Goal: Feedback & Contribution: Submit feedback/report problem

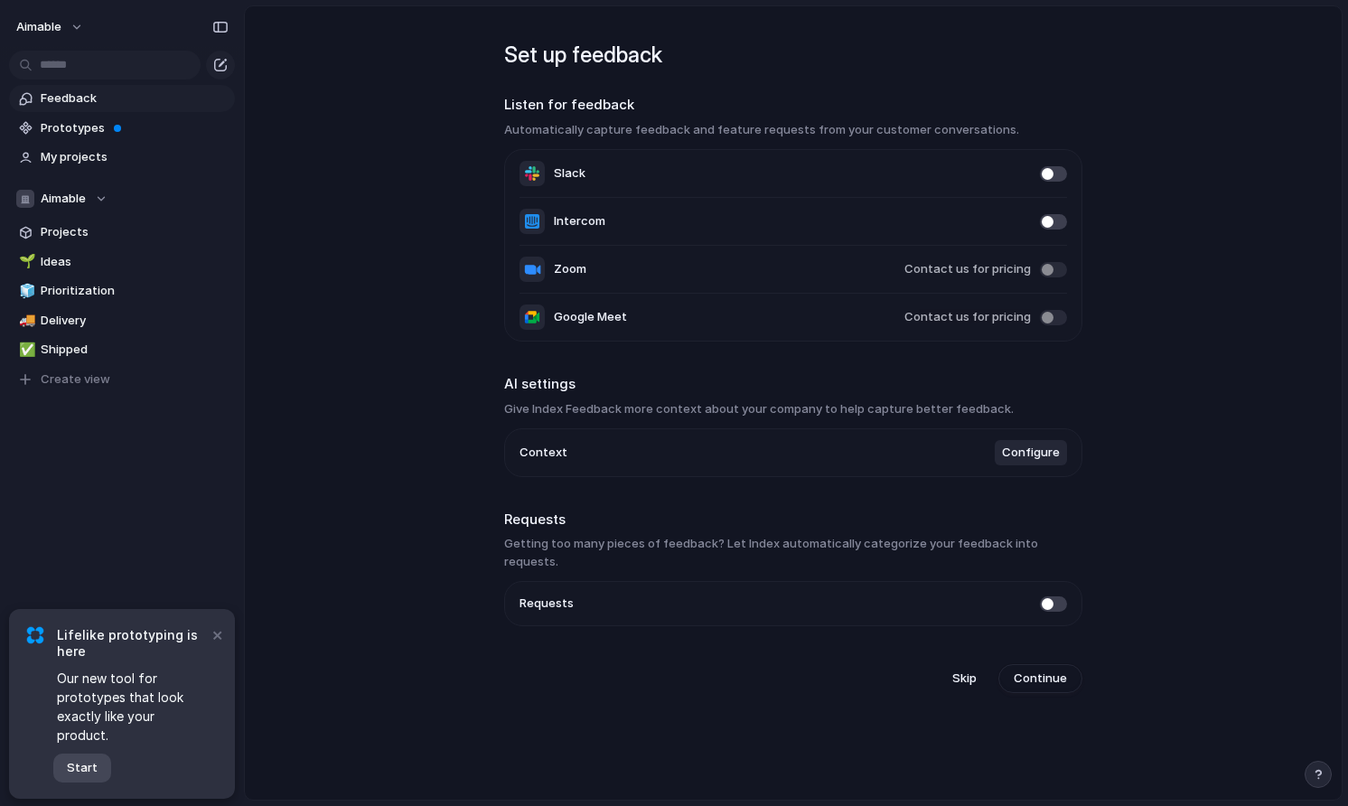
click at [85, 759] on span "Start" at bounding box center [82, 768] width 31 height 18
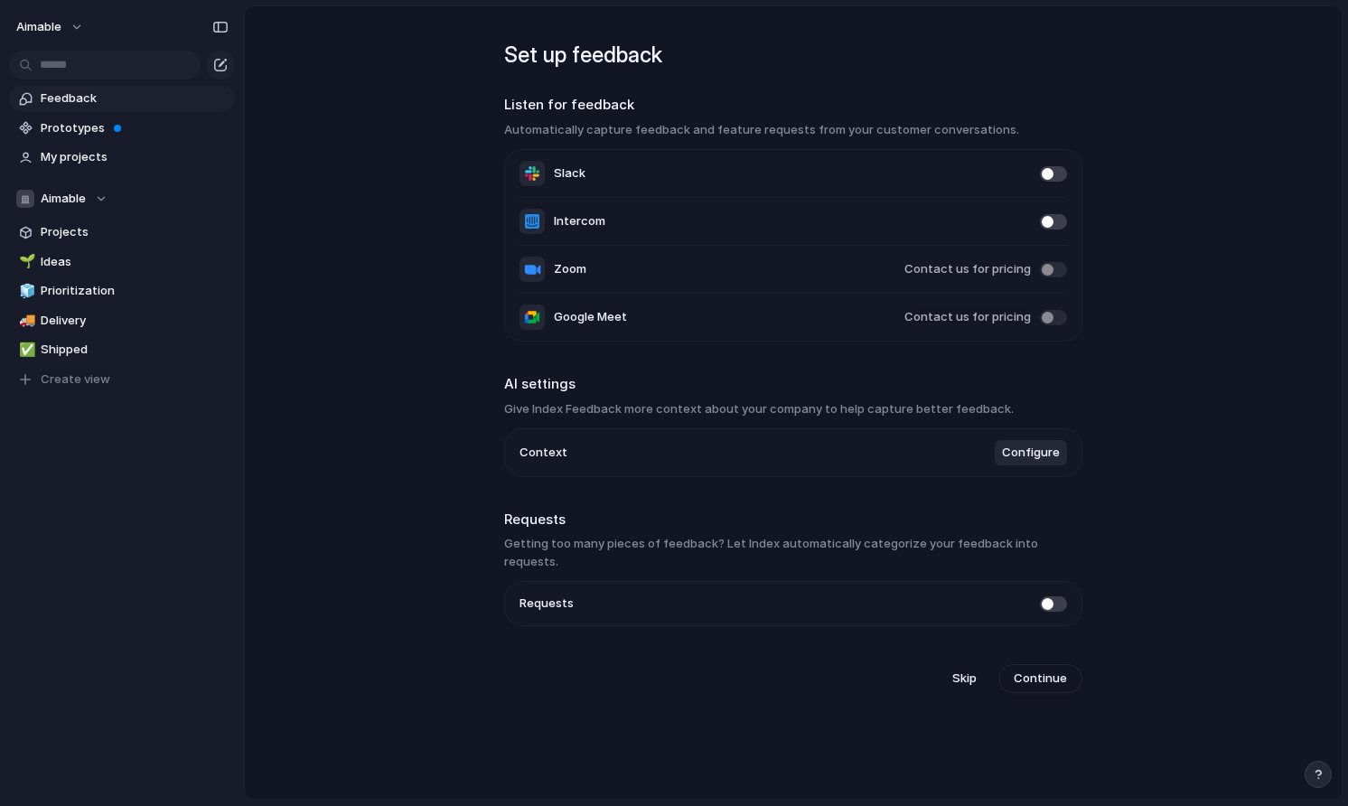
click at [111, 97] on span "Feedback" at bounding box center [135, 98] width 188 height 18
click at [1021, 669] on span "Continue" at bounding box center [1039, 678] width 53 height 18
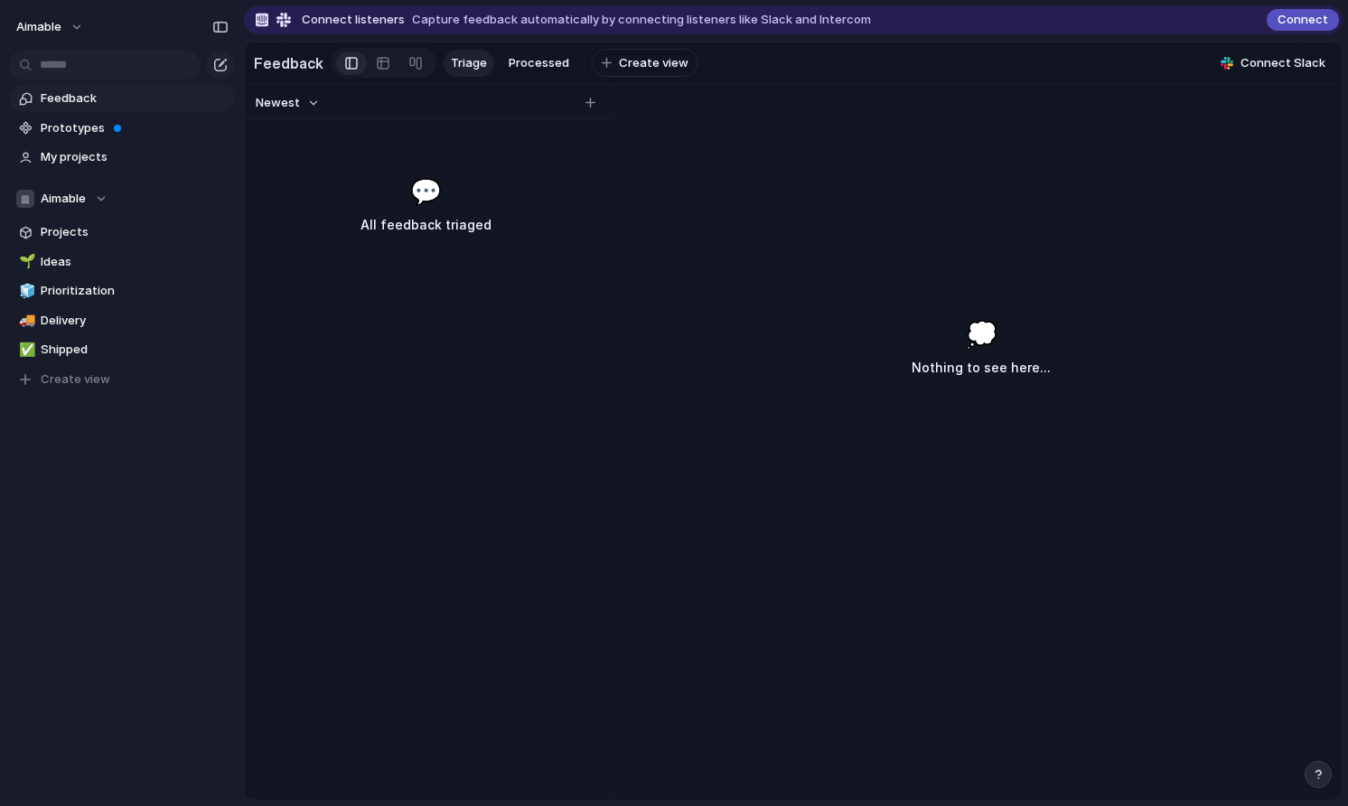
drag, startPoint x: 826, startPoint y: 516, endPoint x: 816, endPoint y: 501, distance: 18.1
click at [826, 514] on div "💭 Nothing to see here..." at bounding box center [980, 532] width 721 height 535
click at [409, 211] on div "💬 All feedback triaged" at bounding box center [425, 204] width 354 height 63
click at [410, 219] on h3 "All feedback triaged" at bounding box center [425, 225] width 276 height 22
click at [421, 199] on span "💬" at bounding box center [426, 192] width 32 height 38
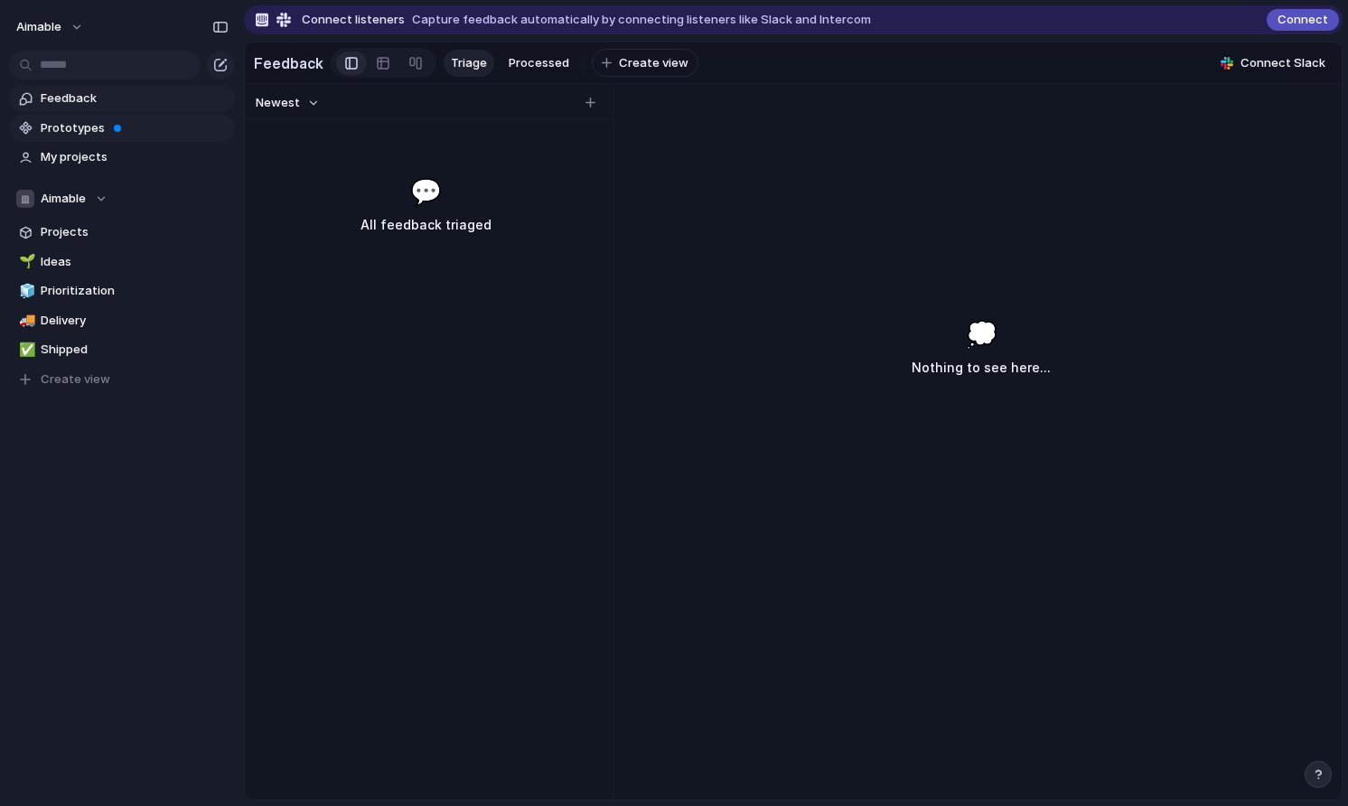
click at [126, 122] on span "Prototypes" at bounding box center [135, 128] width 188 height 18
click at [85, 158] on span "My projects" at bounding box center [135, 157] width 188 height 18
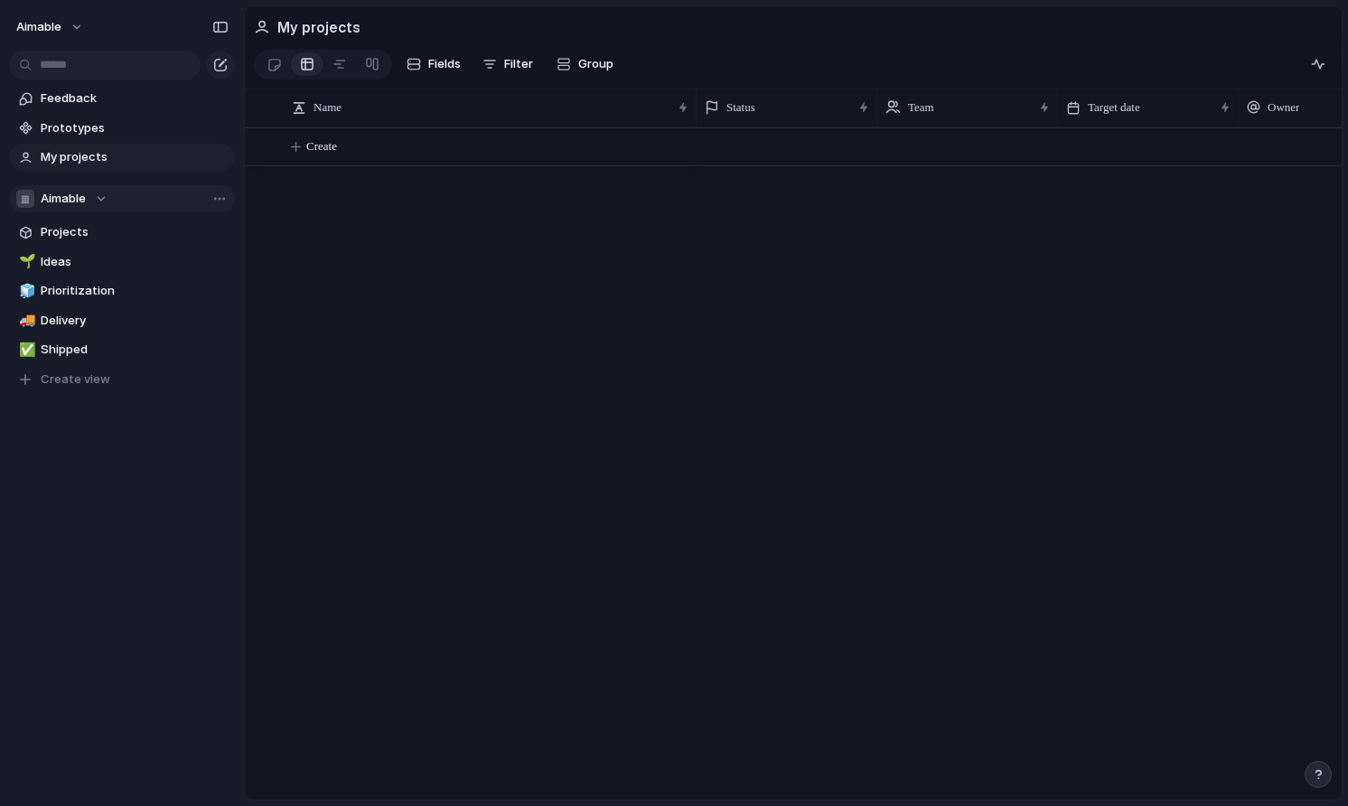
click at [89, 197] on div "Aimable" at bounding box center [61, 199] width 91 height 18
click at [80, 270] on span "Aimable" at bounding box center [78, 272] width 45 height 18
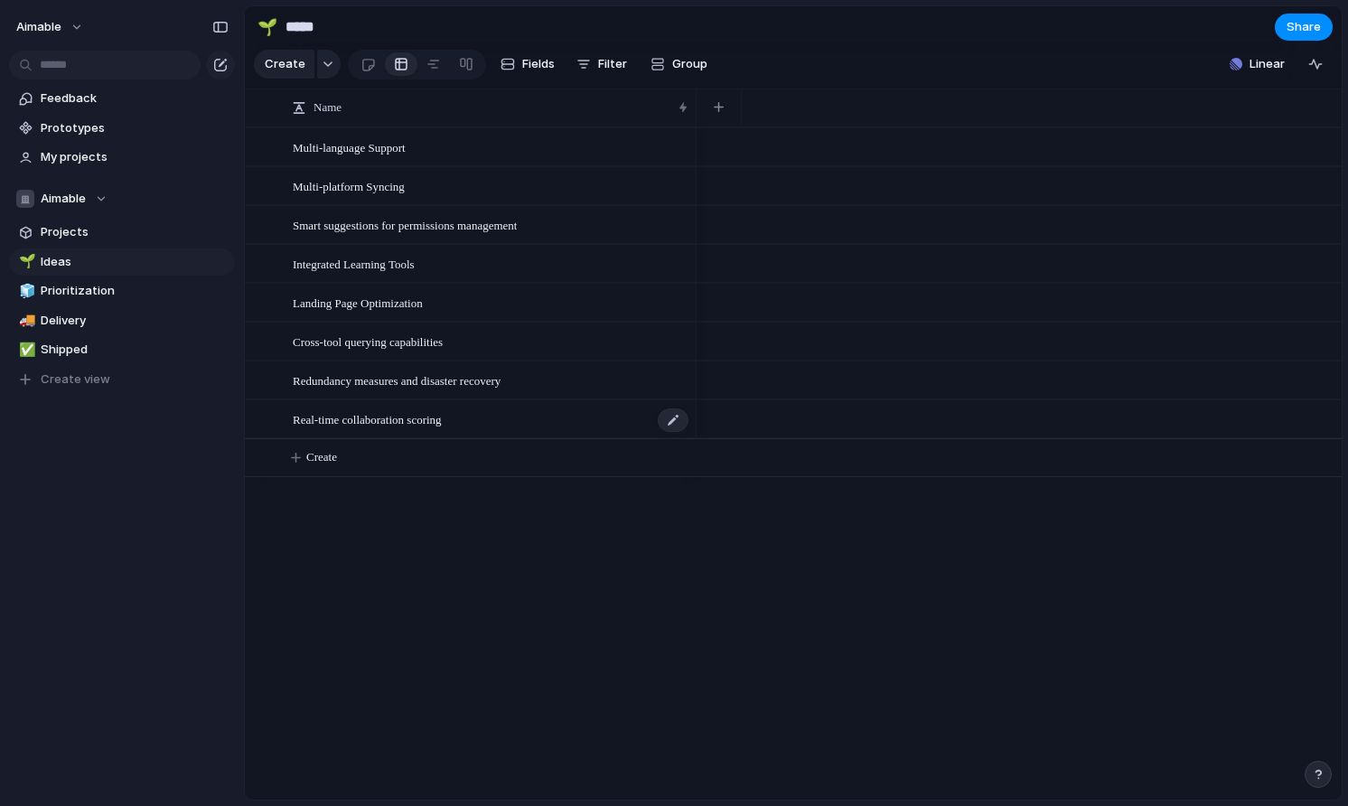
click at [442, 417] on span "Real-time collaboration scoring" at bounding box center [367, 418] width 149 height 21
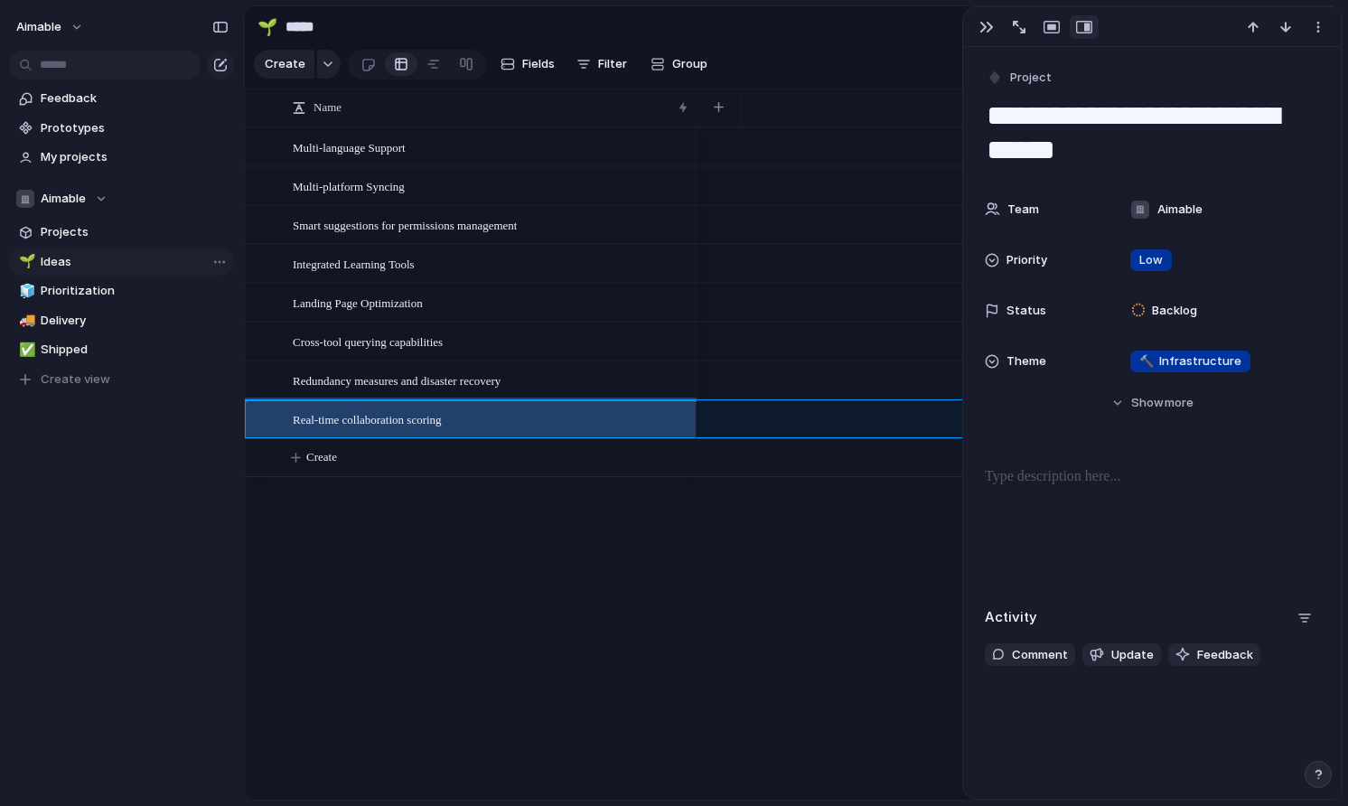
click at [98, 261] on span "Ideas" at bounding box center [135, 262] width 188 height 18
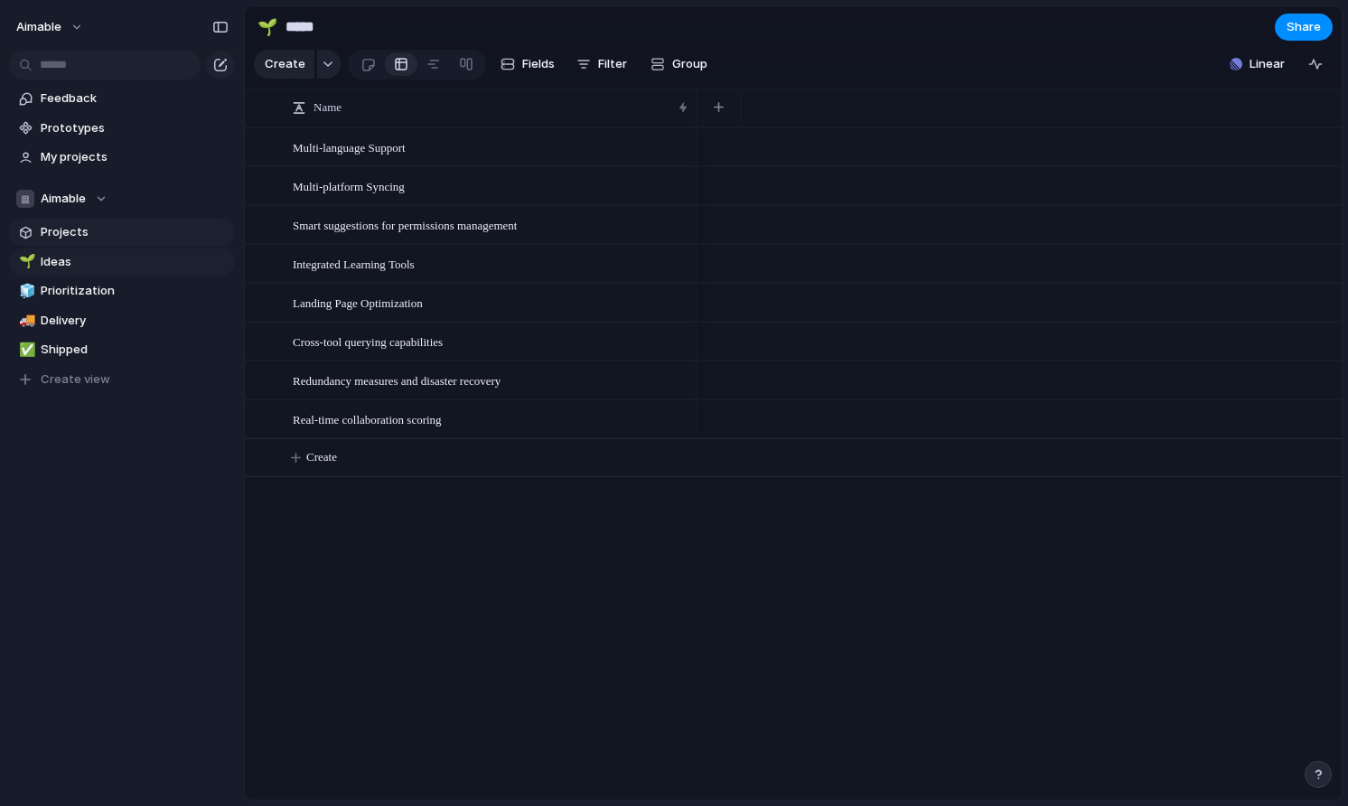
click at [92, 231] on span "Projects" at bounding box center [135, 232] width 188 height 18
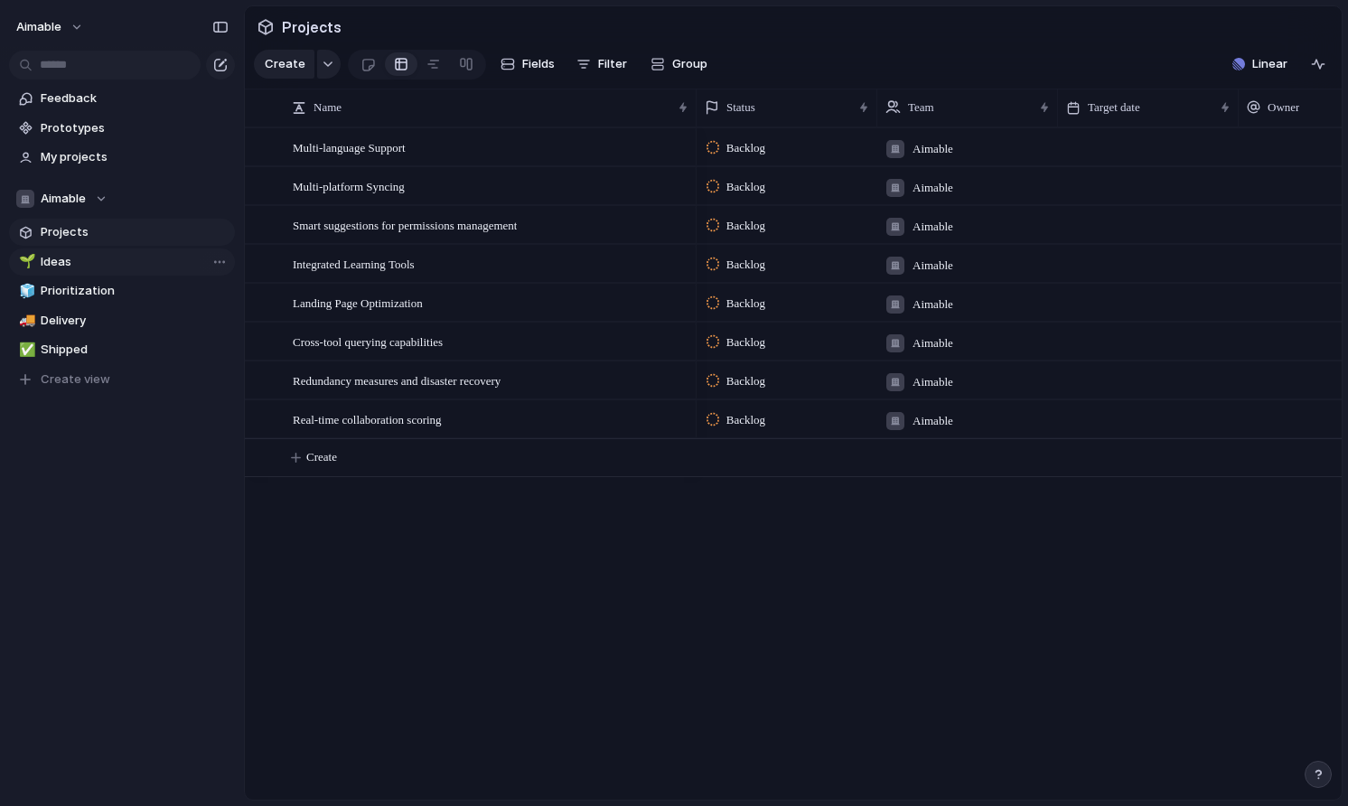
click at [149, 266] on span "Ideas" at bounding box center [135, 262] width 188 height 18
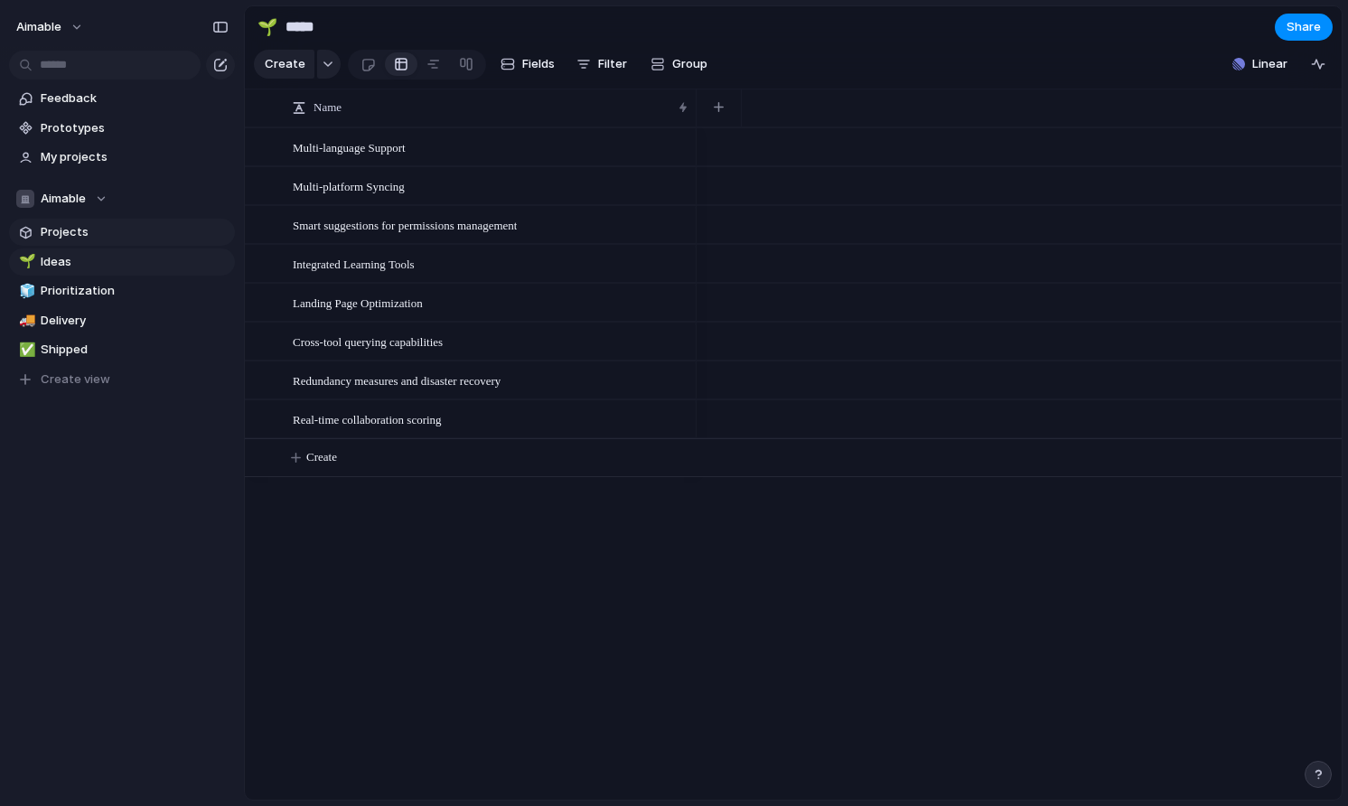
click at [138, 239] on span "Projects" at bounding box center [135, 232] width 188 height 18
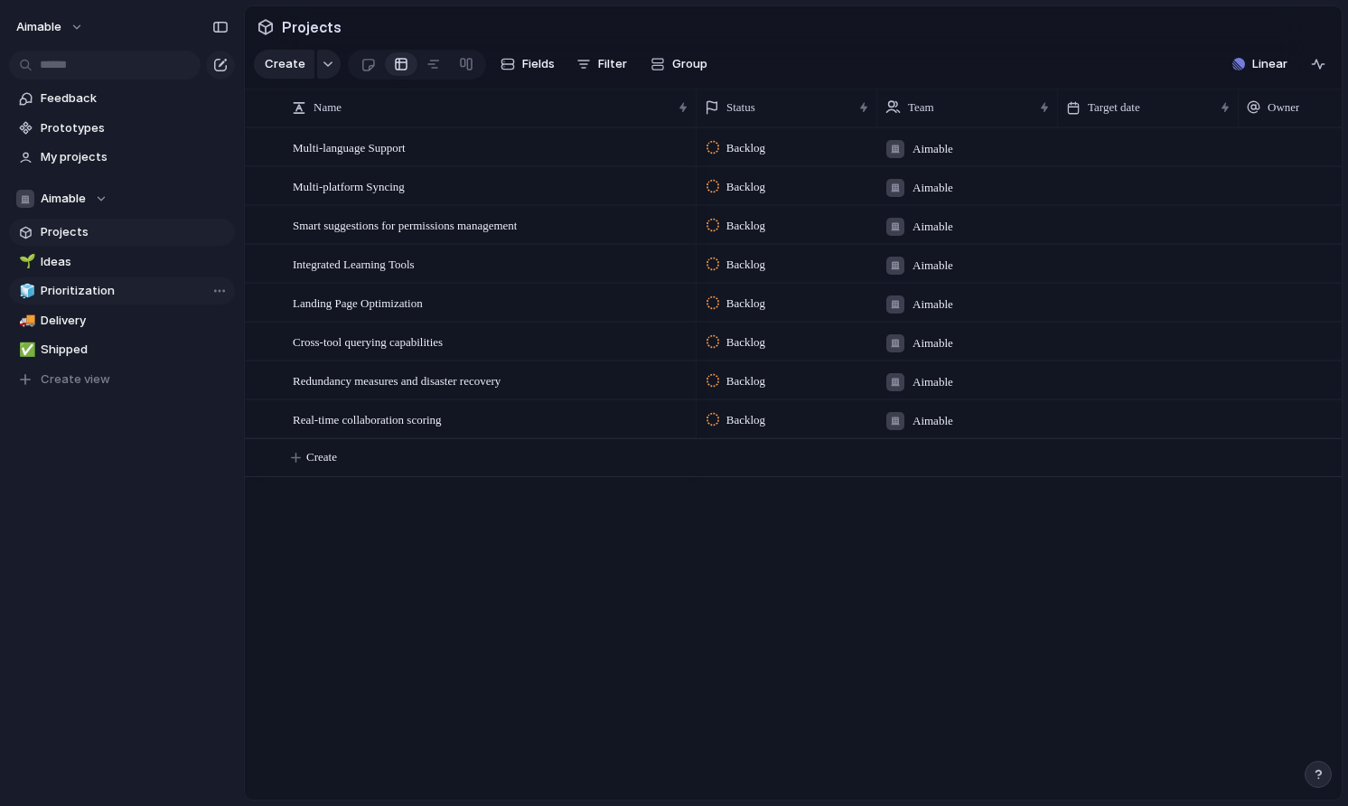
click at [70, 292] on span "Prioritization" at bounding box center [135, 291] width 188 height 18
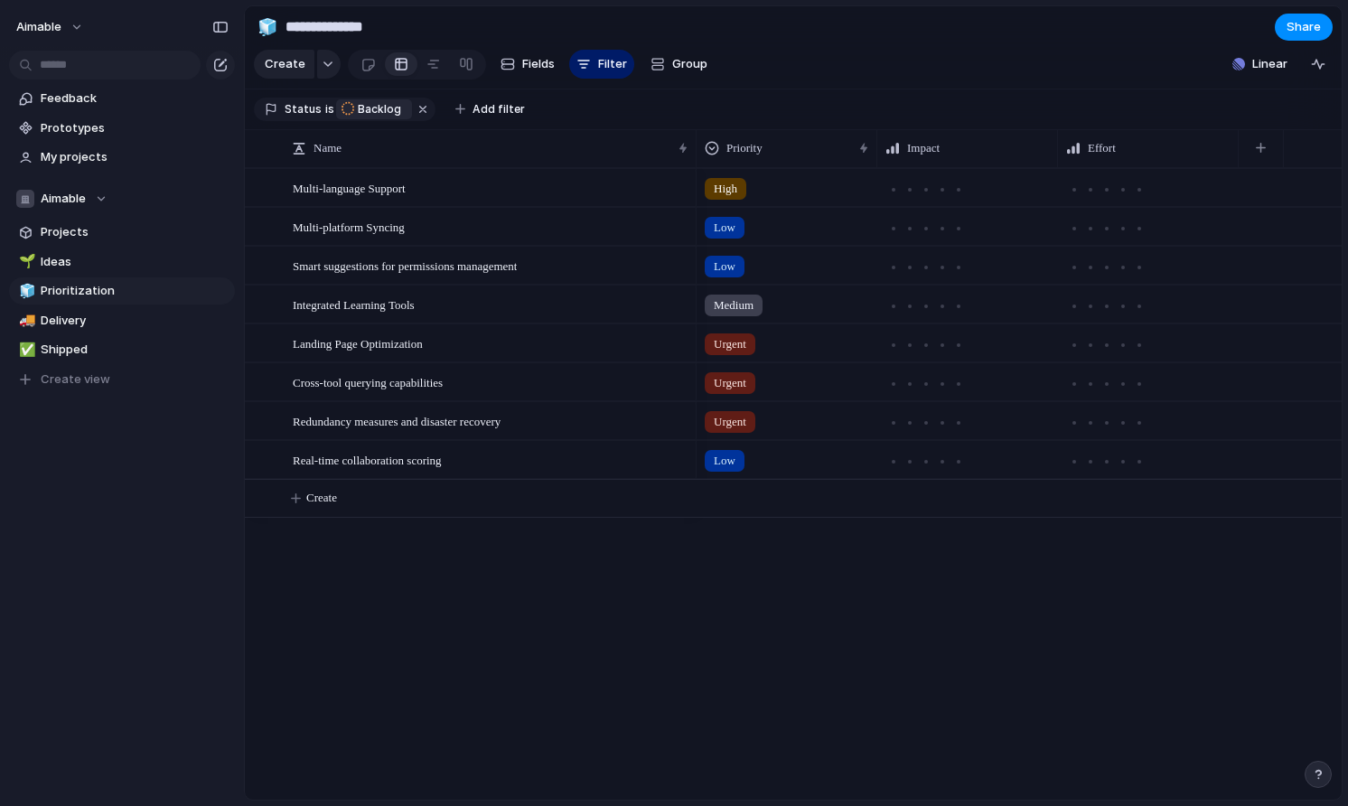
click at [386, 106] on span "Backlog" at bounding box center [379, 109] width 43 height 16
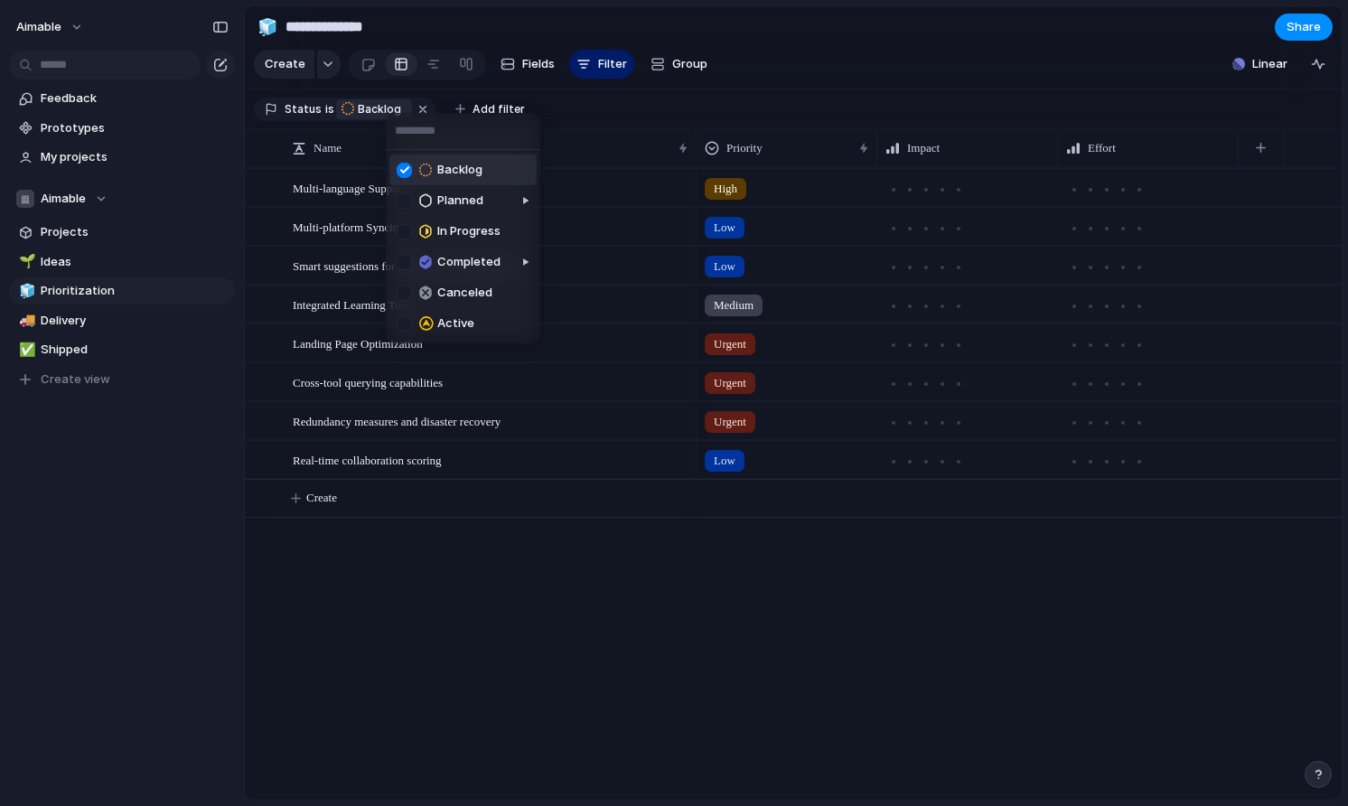
click at [404, 166] on div at bounding box center [404, 170] width 15 height 15
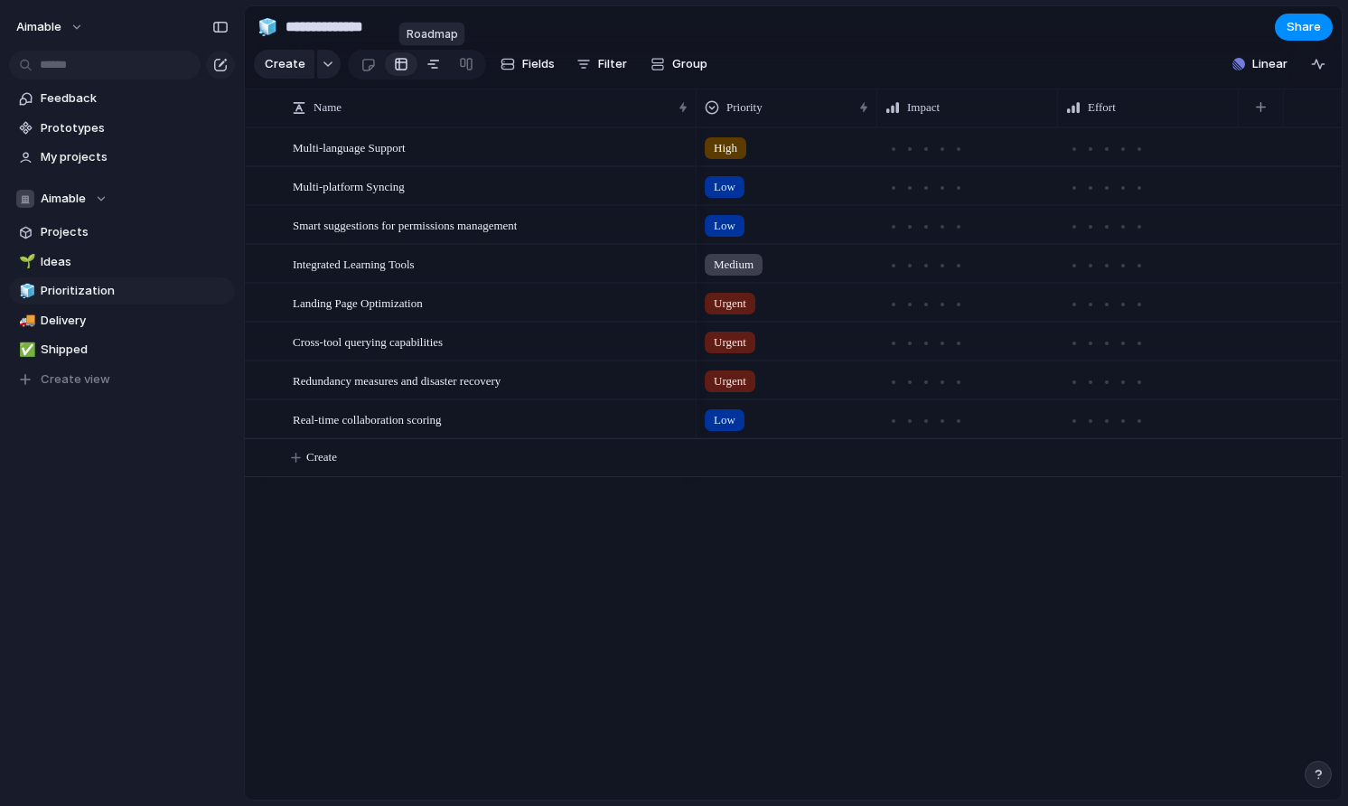
click at [430, 66] on div at bounding box center [433, 64] width 14 height 29
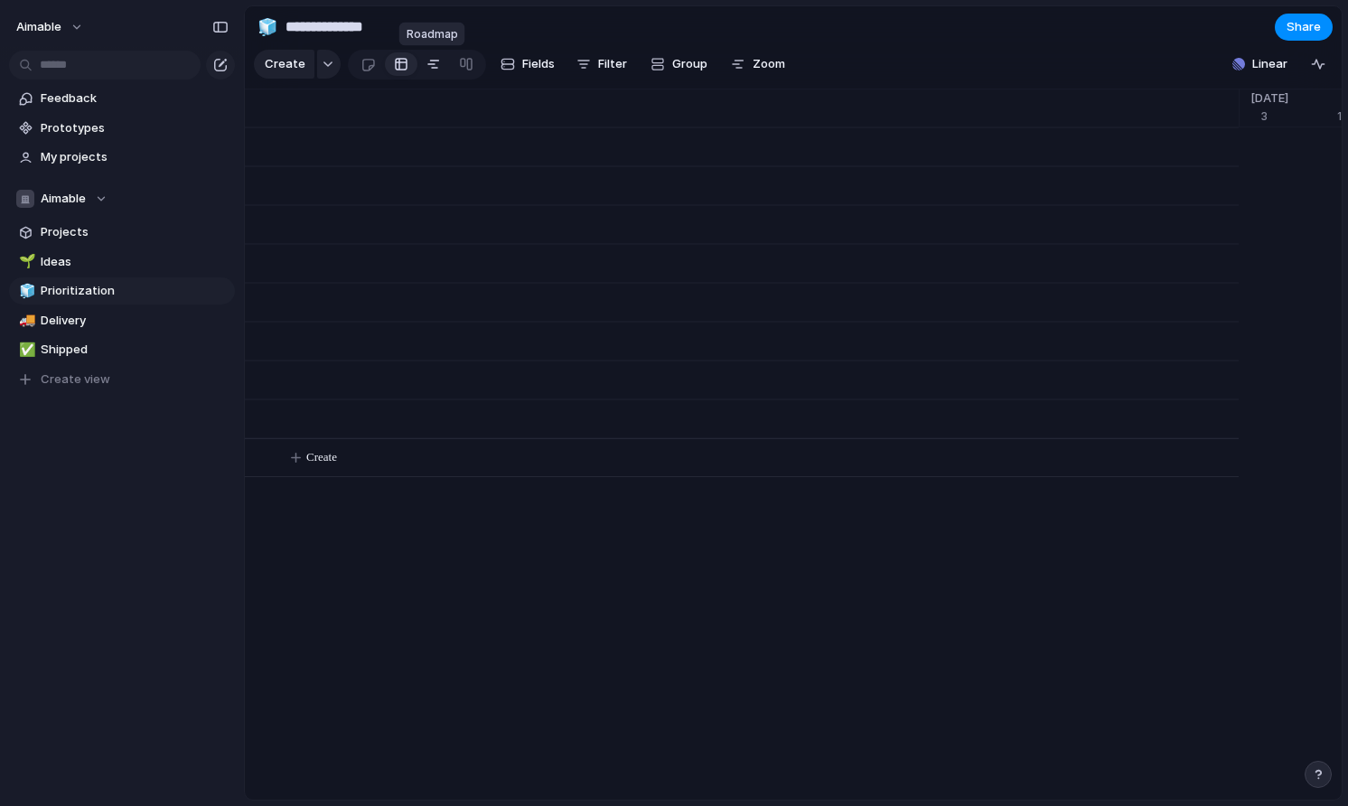
scroll to position [0, 11839]
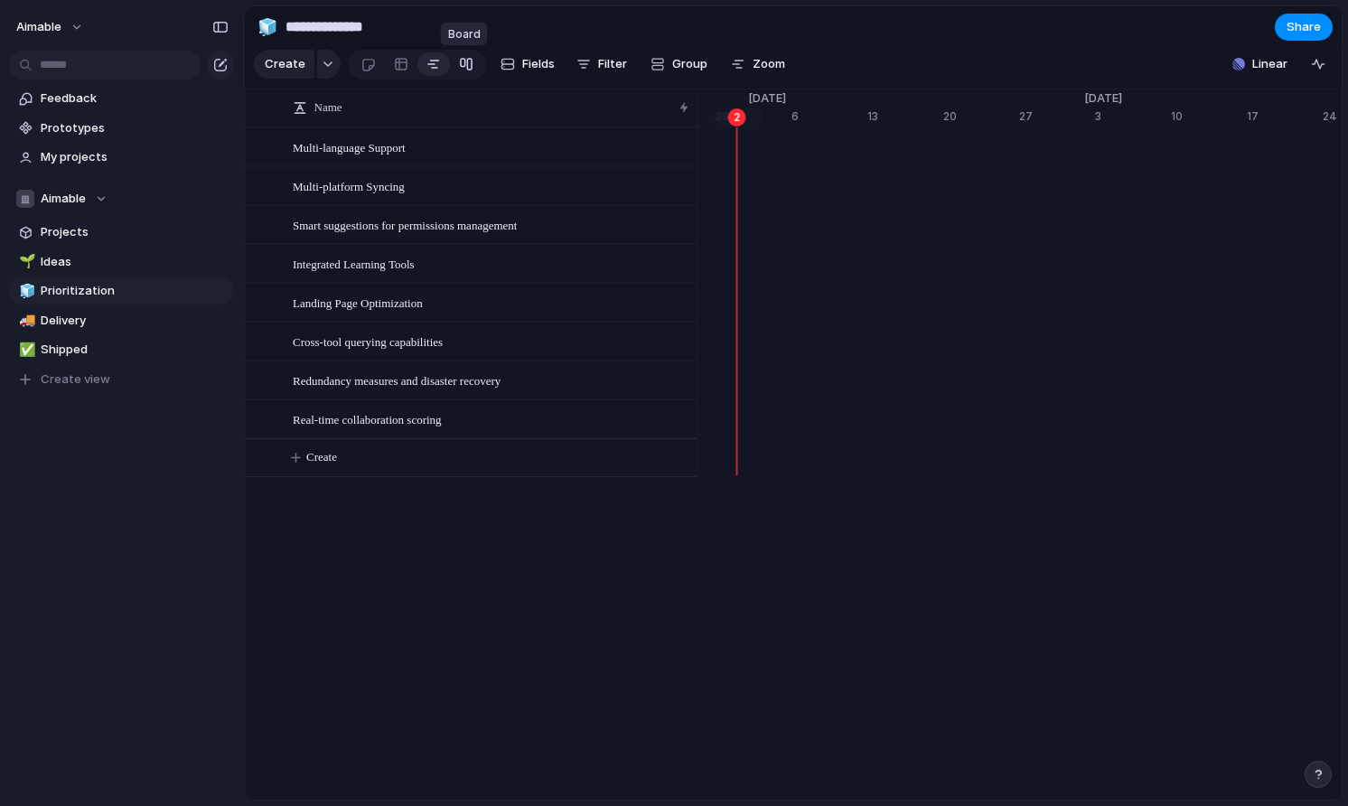
click at [466, 66] on div at bounding box center [466, 64] width 14 height 29
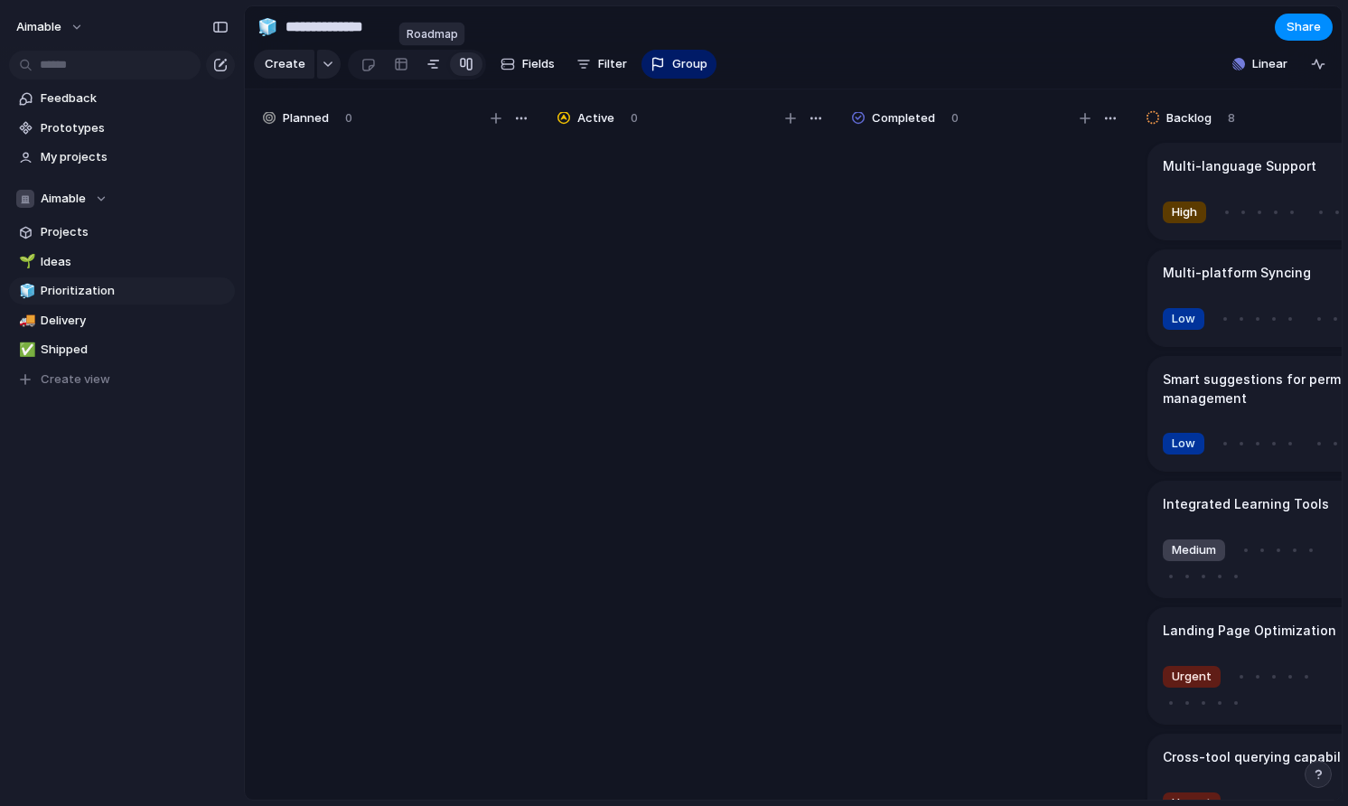
click at [434, 66] on div at bounding box center [433, 64] width 14 height 29
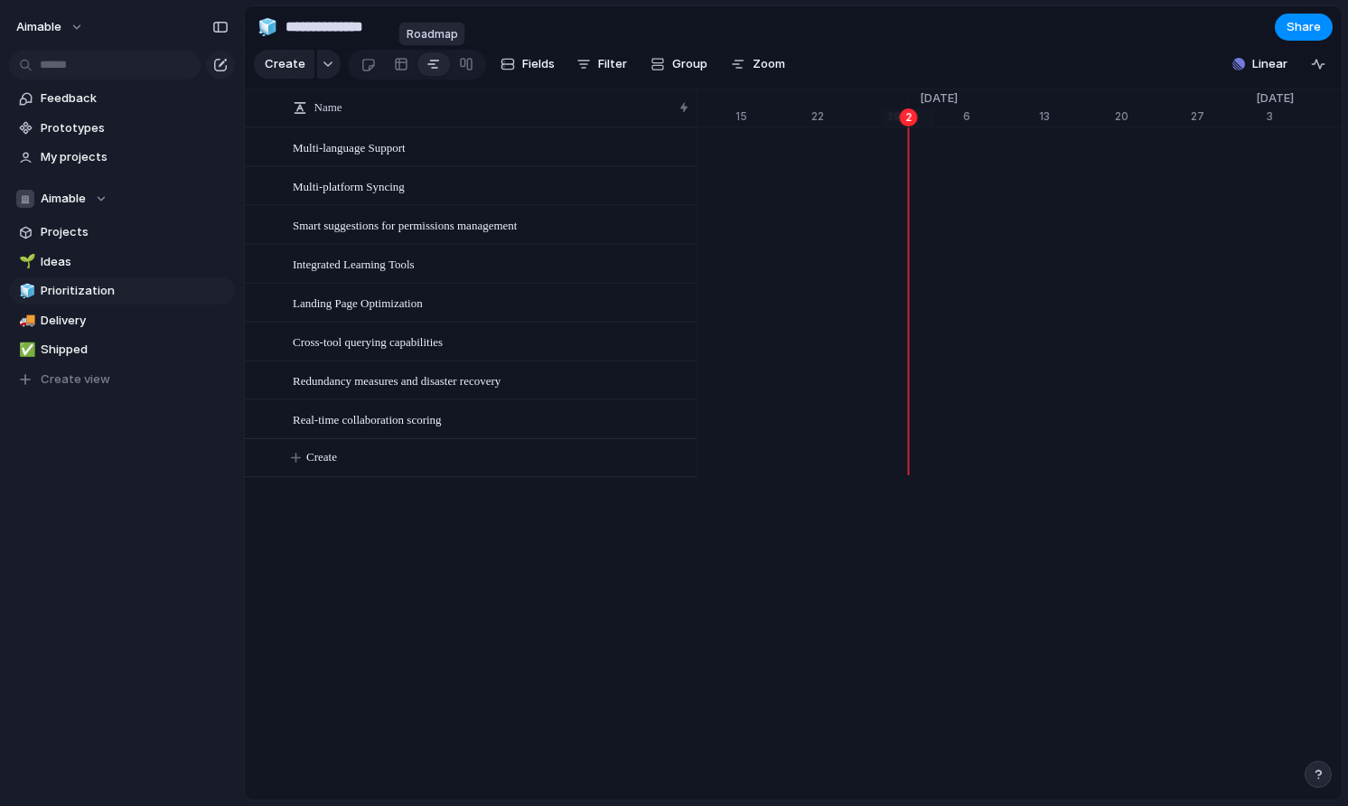
scroll to position [0, 11667]
click at [365, 322] on div "Cross-tool querying capabilities" at bounding box center [471, 341] width 452 height 39
click at [369, 308] on span "Landing Page Optimization" at bounding box center [358, 302] width 130 height 21
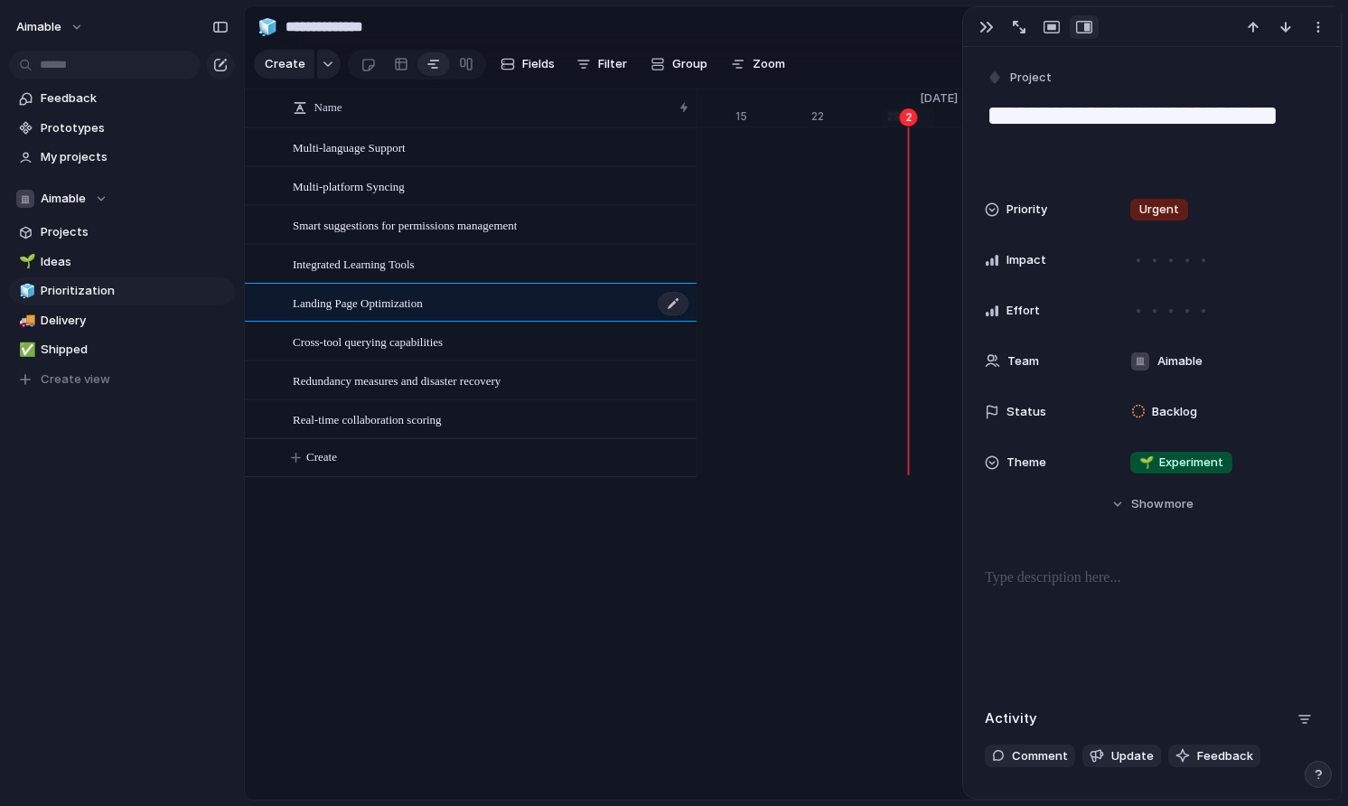
click at [369, 308] on span "Landing Page Optimization" at bounding box center [358, 302] width 130 height 21
click at [773, 483] on div "Name Multi-language Support Multi-platform Syncing Smart suggestions for permis…" at bounding box center [793, 444] width 1096 height 711
click at [83, 327] on span "Delivery" at bounding box center [135, 321] width 188 height 18
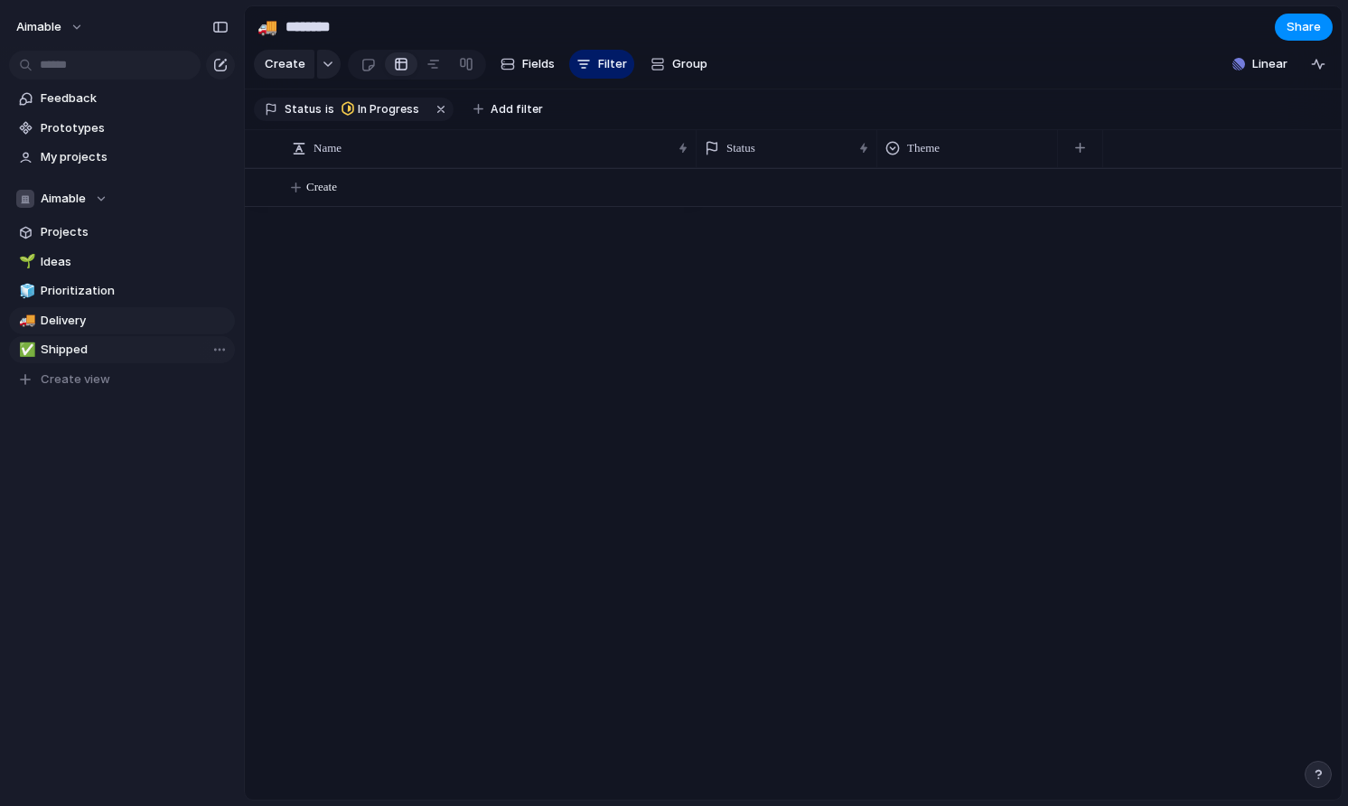
click at [83, 342] on span "Shipped" at bounding box center [135, 350] width 188 height 18
type input "*******"
click at [85, 224] on span "Projects" at bounding box center [135, 232] width 188 height 18
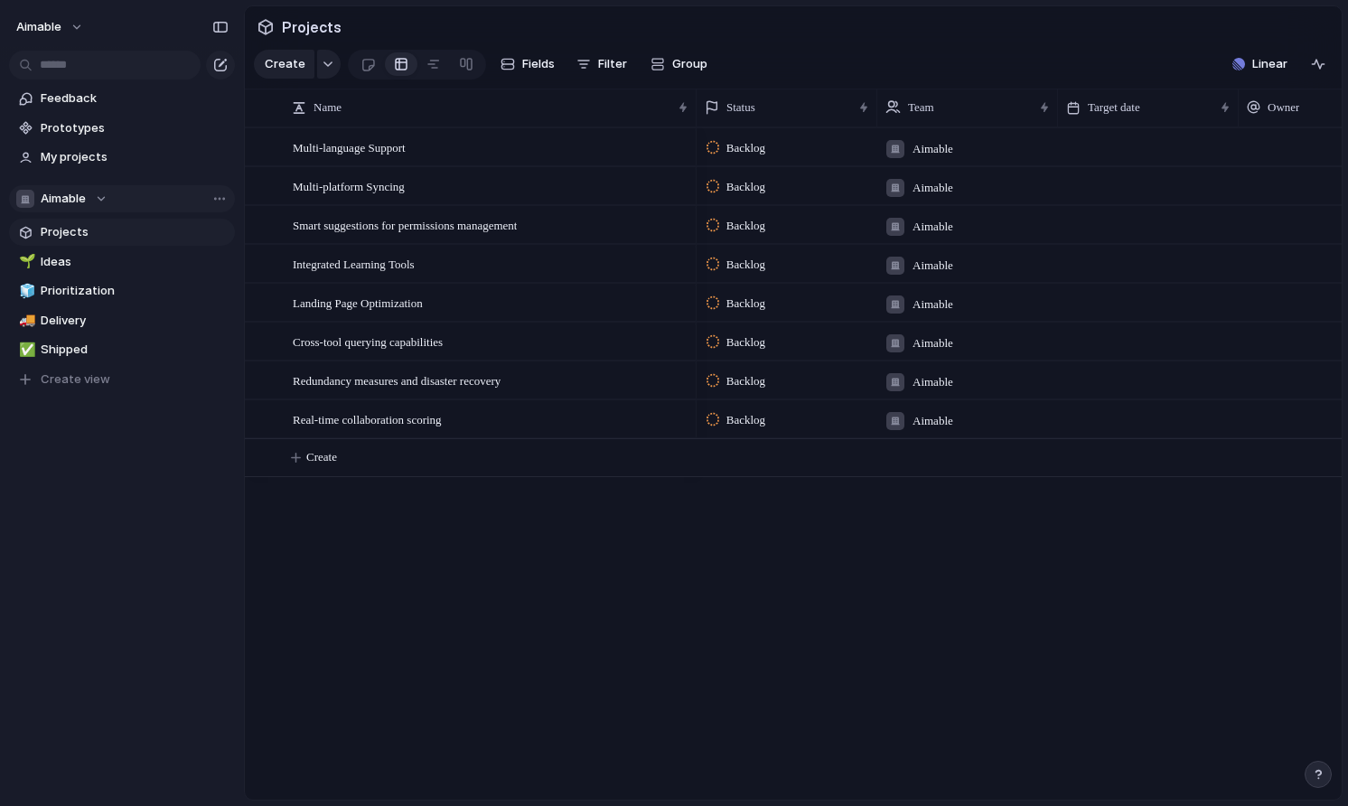
click at [73, 206] on span "Aimable" at bounding box center [63, 199] width 45 height 18
click at [134, 210] on div "Aimable Create new team" at bounding box center [674, 403] width 1348 height 806
click at [108, 173] on section "Aimable Projects 🌱 Ideas 🧊 Prioritization 🚚 Delivery ✅ Shipped To pick up a dra…" at bounding box center [122, 282] width 244 height 222
click at [90, 155] on span "My projects" at bounding box center [135, 157] width 188 height 18
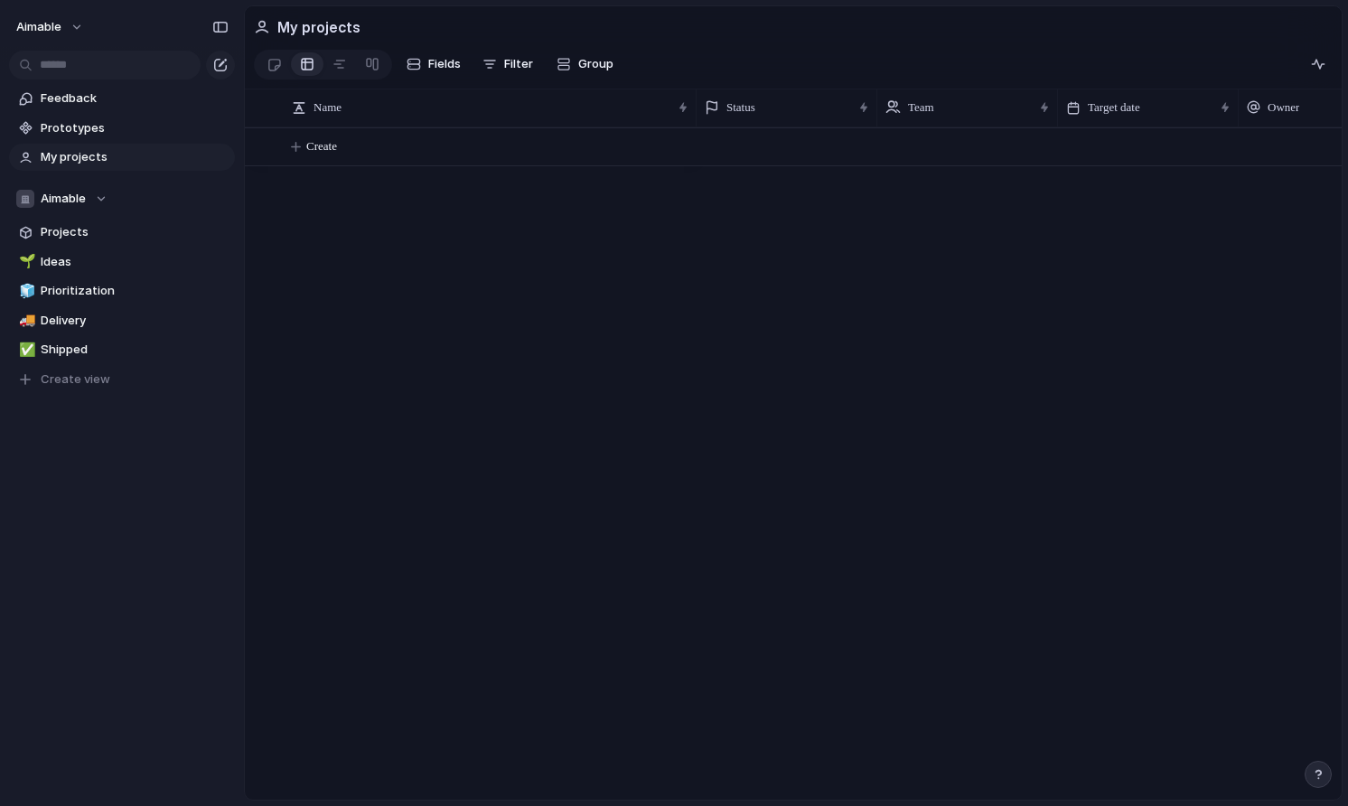
click at [62, 47] on div at bounding box center [122, 63] width 244 height 33
click at [64, 35] on button "aimable" at bounding box center [50, 27] width 85 height 29
click at [86, 67] on span "Settings" at bounding box center [67, 68] width 50 height 18
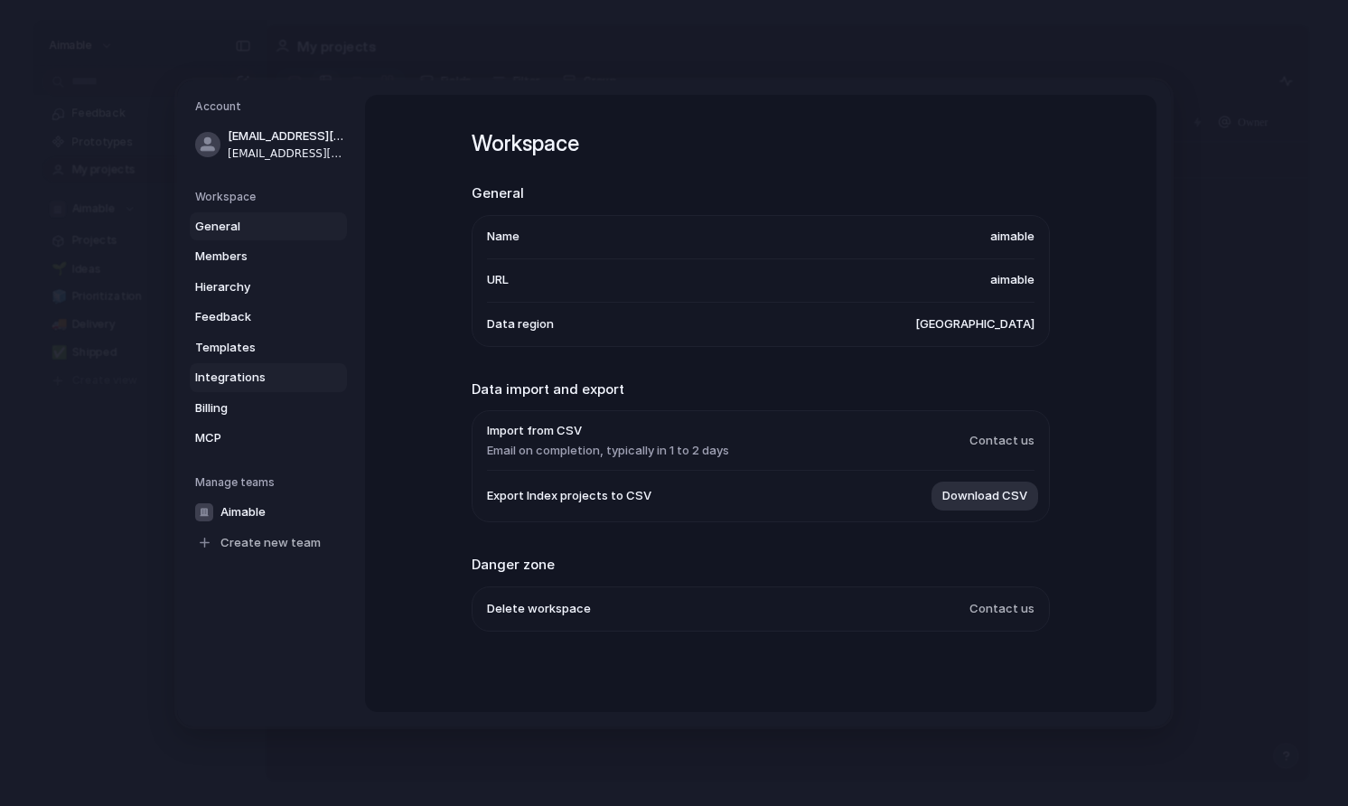
click at [247, 376] on span "Integrations" at bounding box center [253, 378] width 116 height 18
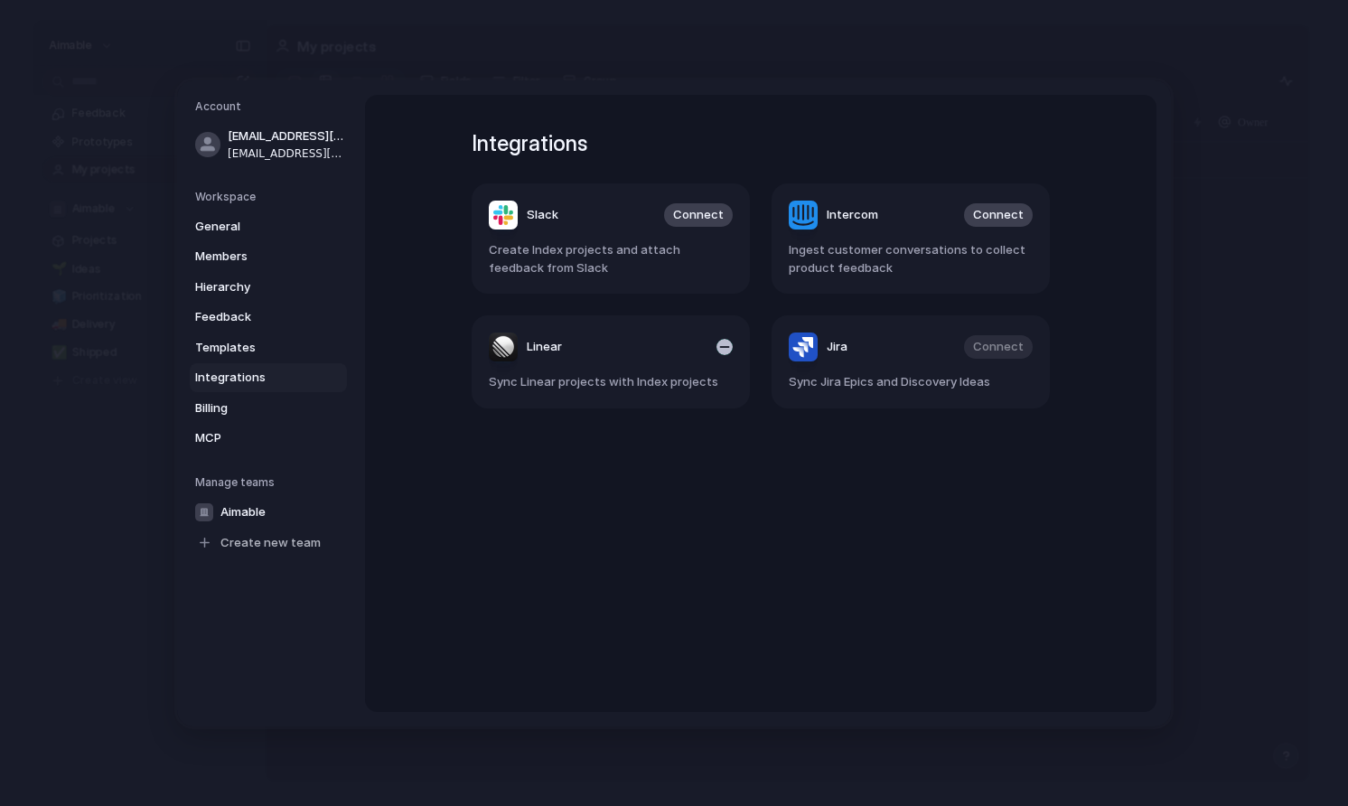
click at [588, 381] on span "Sync Linear projects with Index projects" at bounding box center [611, 382] width 244 height 18
click at [536, 346] on span "Linear" at bounding box center [544, 347] width 35 height 18
click at [519, 346] on div "Linear" at bounding box center [525, 346] width 73 height 29
click at [519, 373] on article "Linear Sync Linear projects with Index projects" at bounding box center [610, 361] width 278 height 93
click at [232, 443] on span "MCP" at bounding box center [253, 438] width 116 height 18
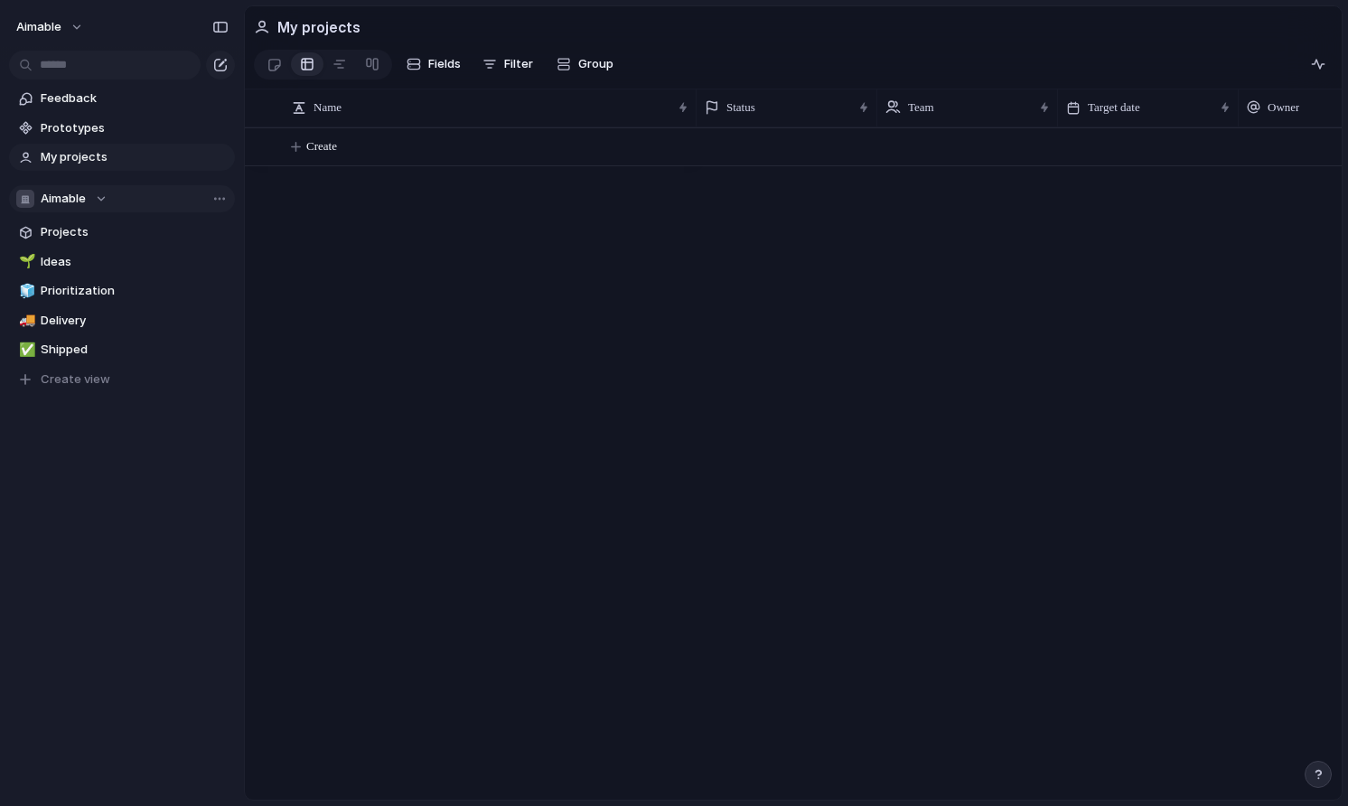
click at [30, 205] on div "button" at bounding box center [25, 199] width 18 height 18
click at [70, 204] on div "Aimable Create new team" at bounding box center [674, 403] width 1348 height 806
click at [254, 238] on span "Team settings" at bounding box center [271, 236] width 82 height 18
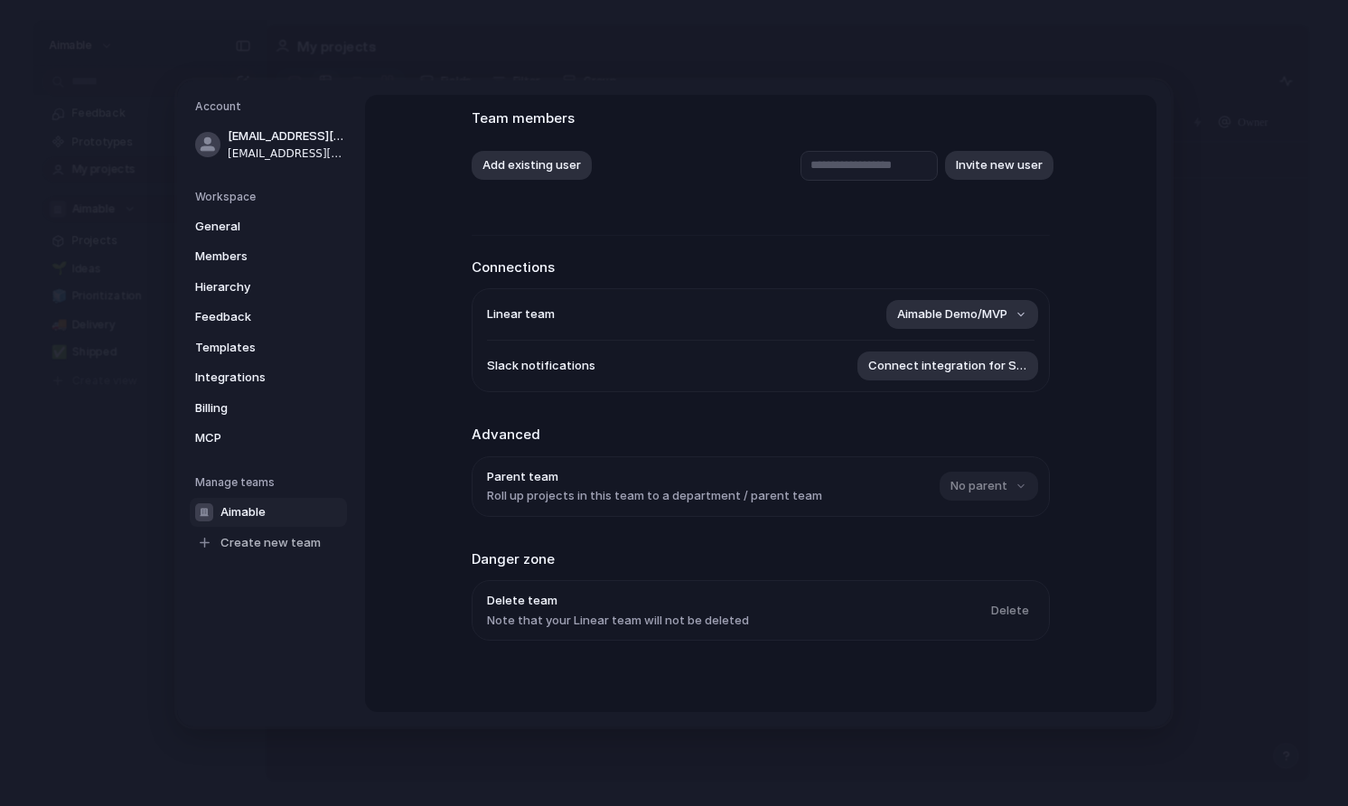
scroll to position [121, 0]
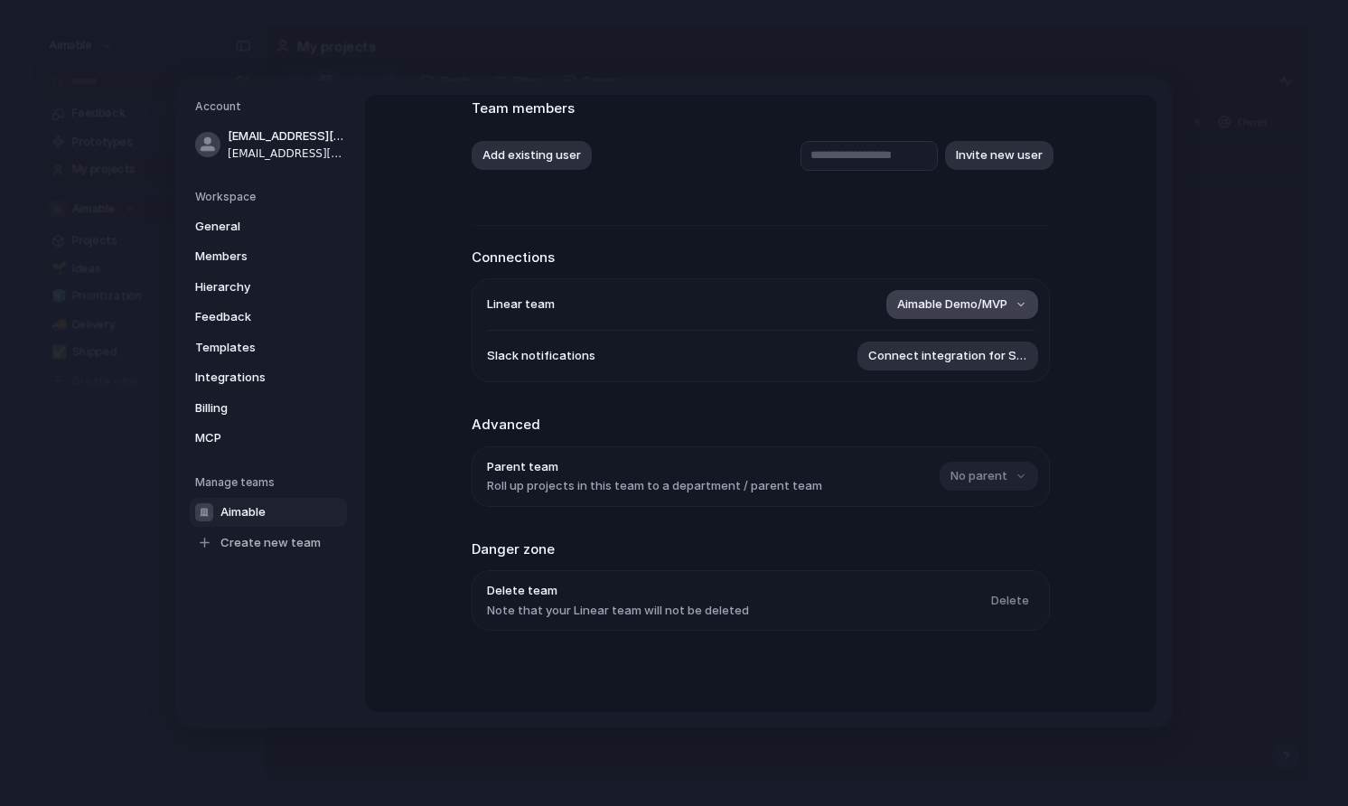
click at [1002, 301] on span "Aimable Demo/MVP" at bounding box center [952, 304] width 110 height 18
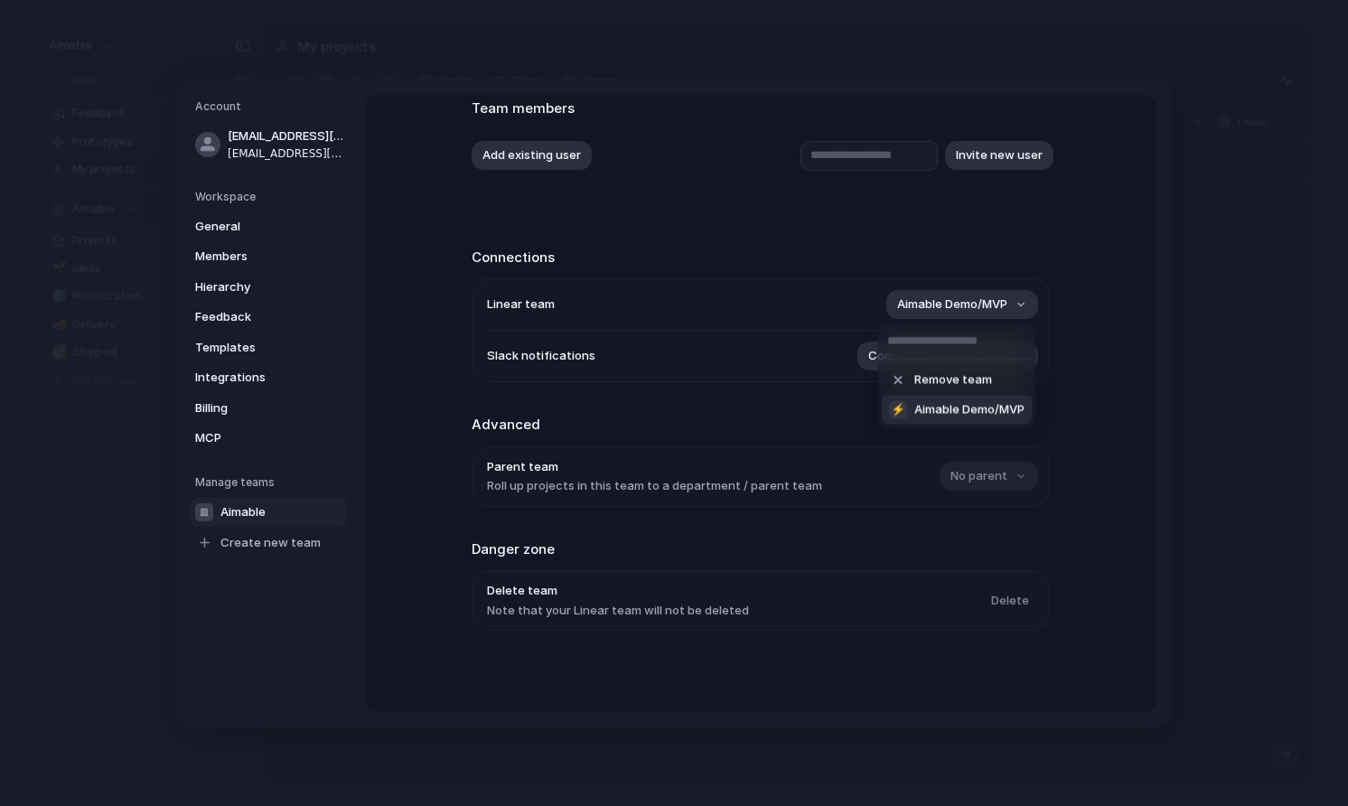
click at [947, 406] on span "Aimable Demo/MVP" at bounding box center [969, 410] width 110 height 18
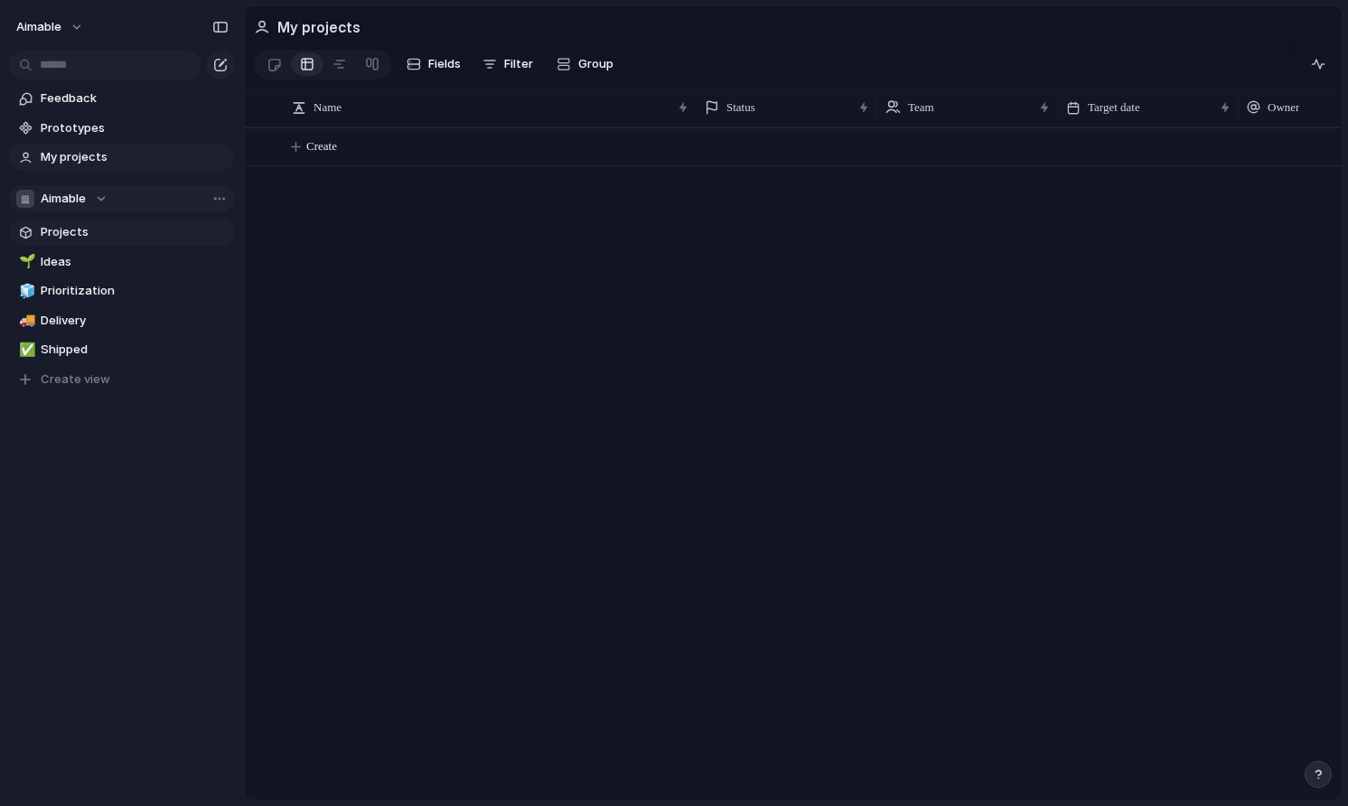
click at [83, 244] on link "Projects" at bounding box center [122, 232] width 226 height 27
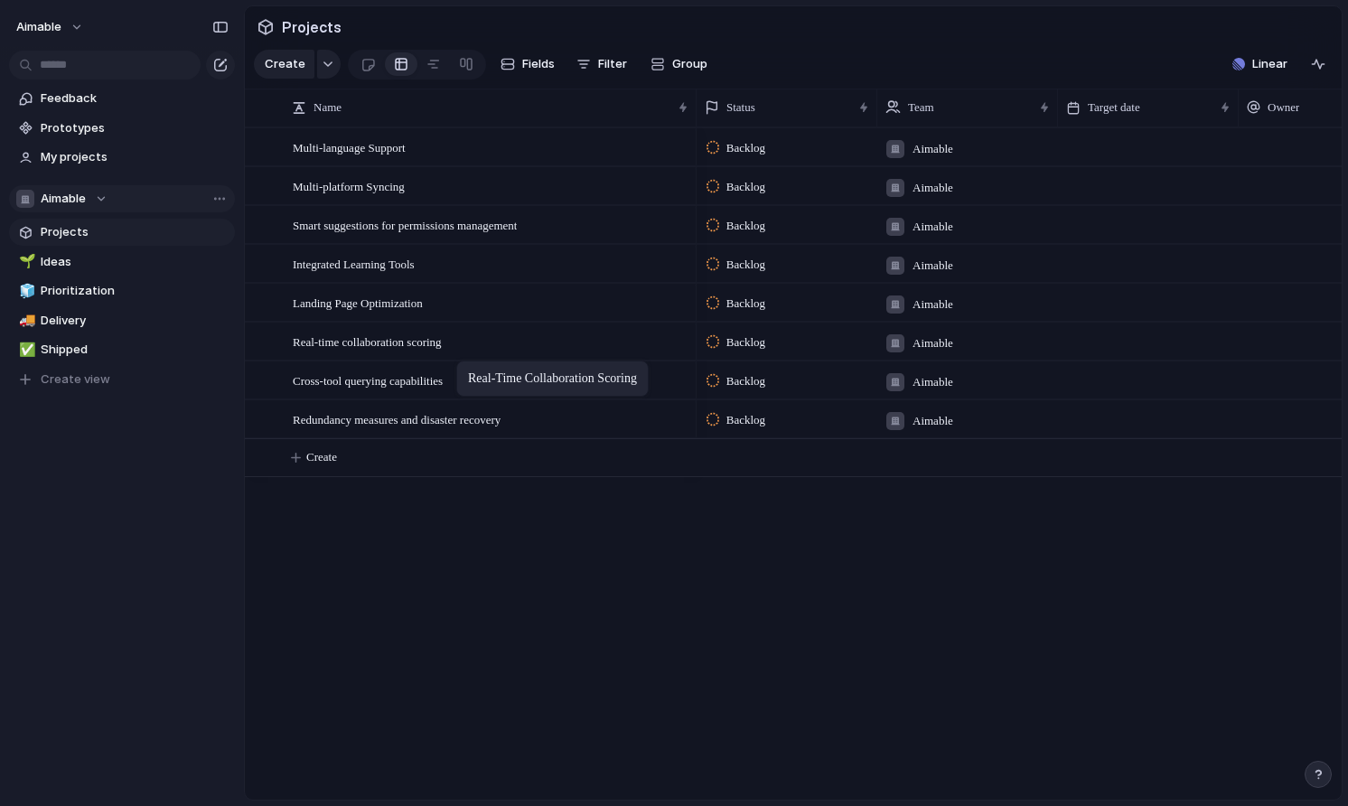
drag, startPoint x: 491, startPoint y: 418, endPoint x: 465, endPoint y: 364, distance: 60.2
click at [470, 233] on span "Smart suggestions for permissions management" at bounding box center [405, 224] width 224 height 21
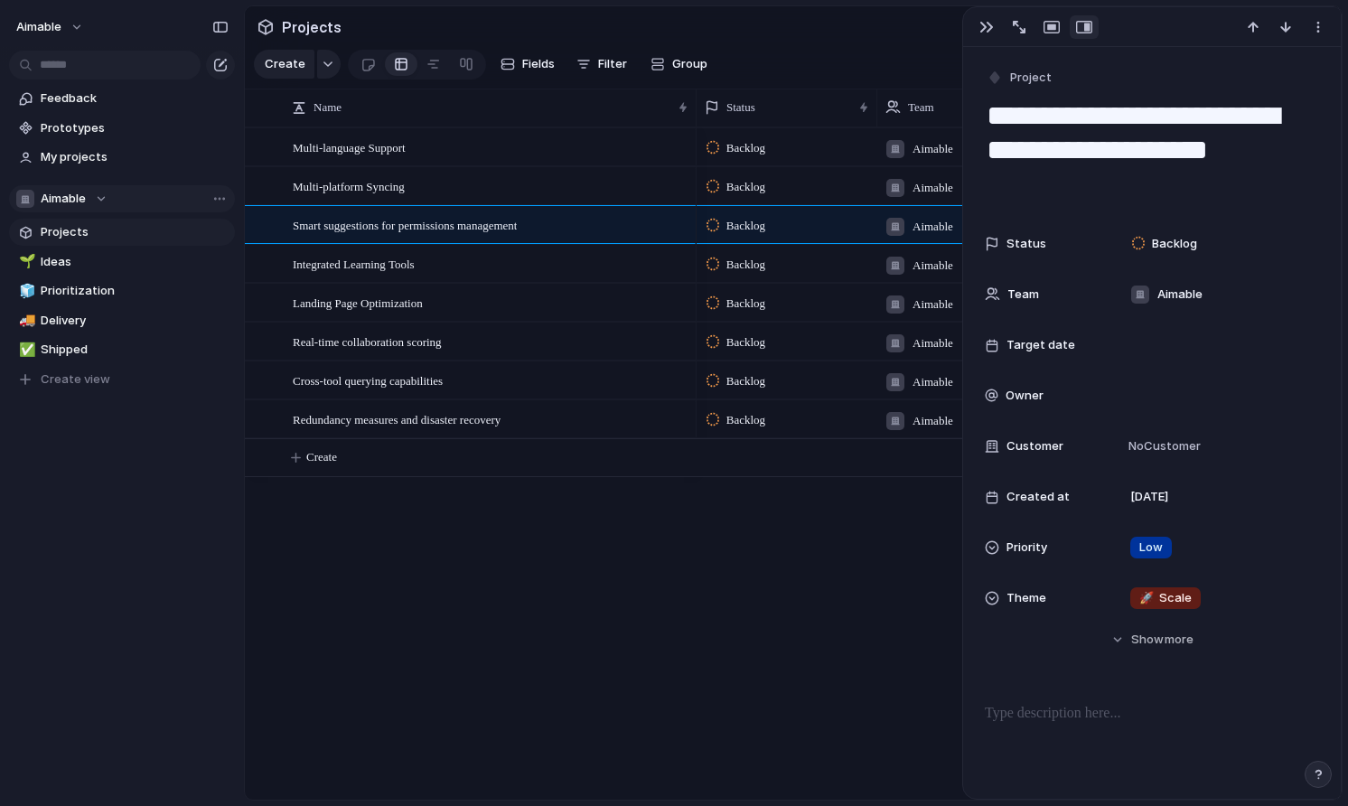
click at [99, 207] on div "Aimable" at bounding box center [61, 199] width 91 height 18
click at [88, 305] on span "Create new team" at bounding box center [94, 302] width 100 height 18
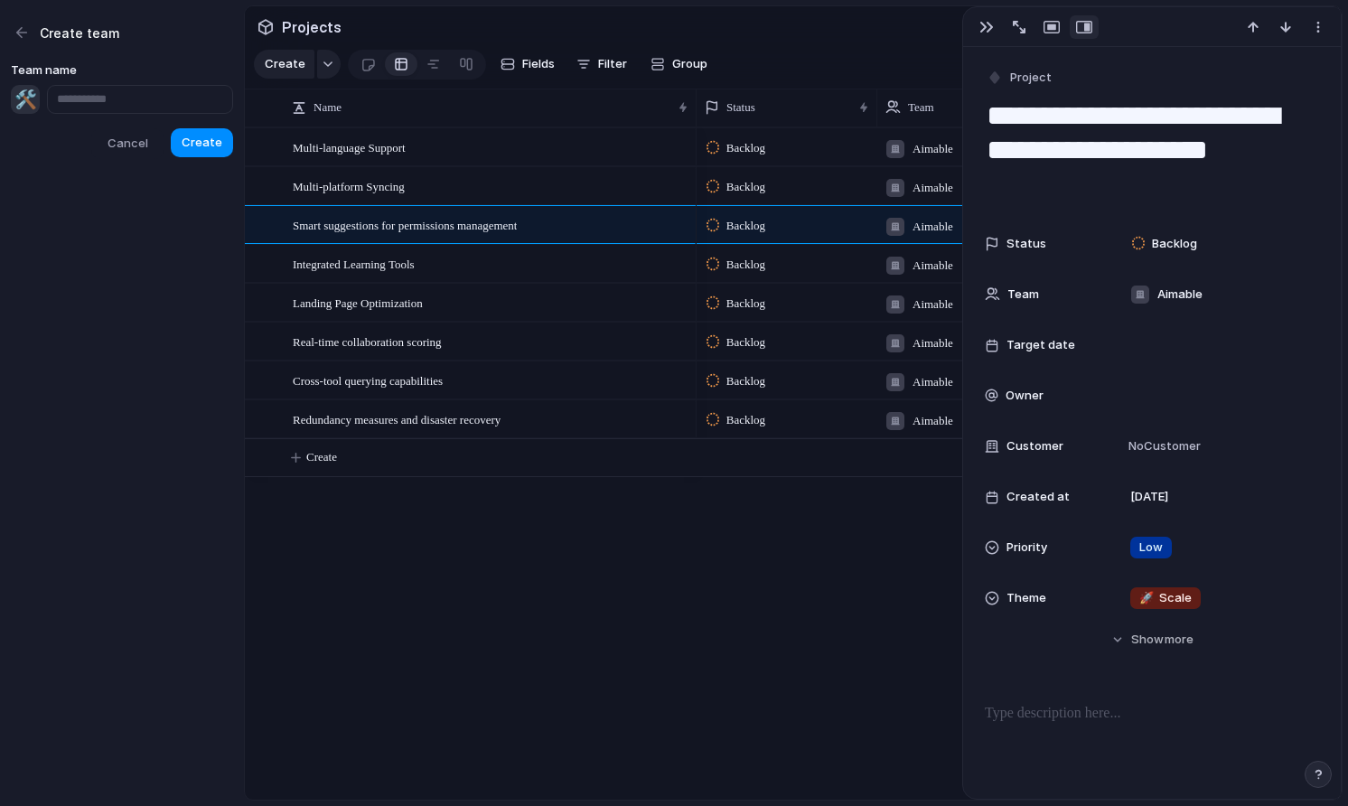
click at [130, 144] on span "Cancel" at bounding box center [127, 144] width 41 height 18
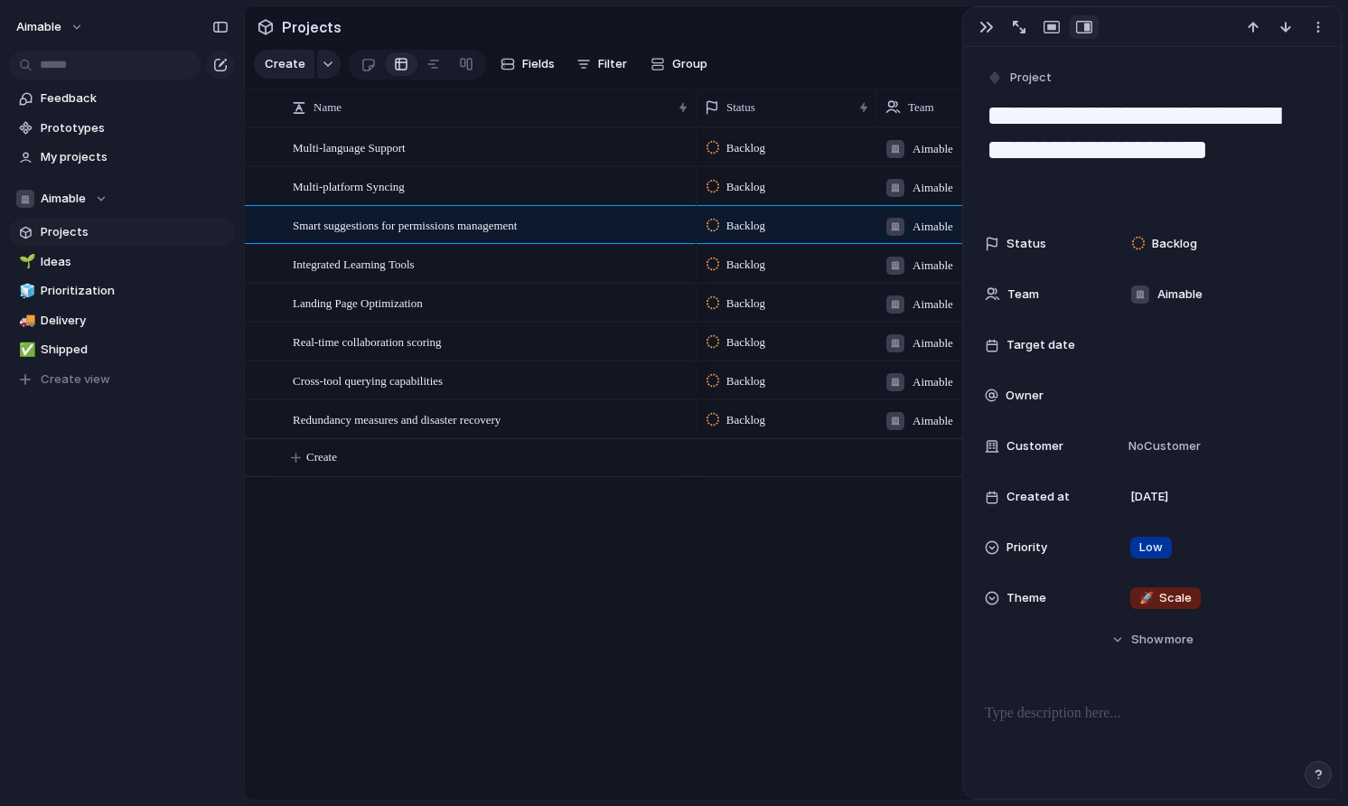
click at [70, 230] on span "Projects" at bounding box center [135, 232] width 188 height 18
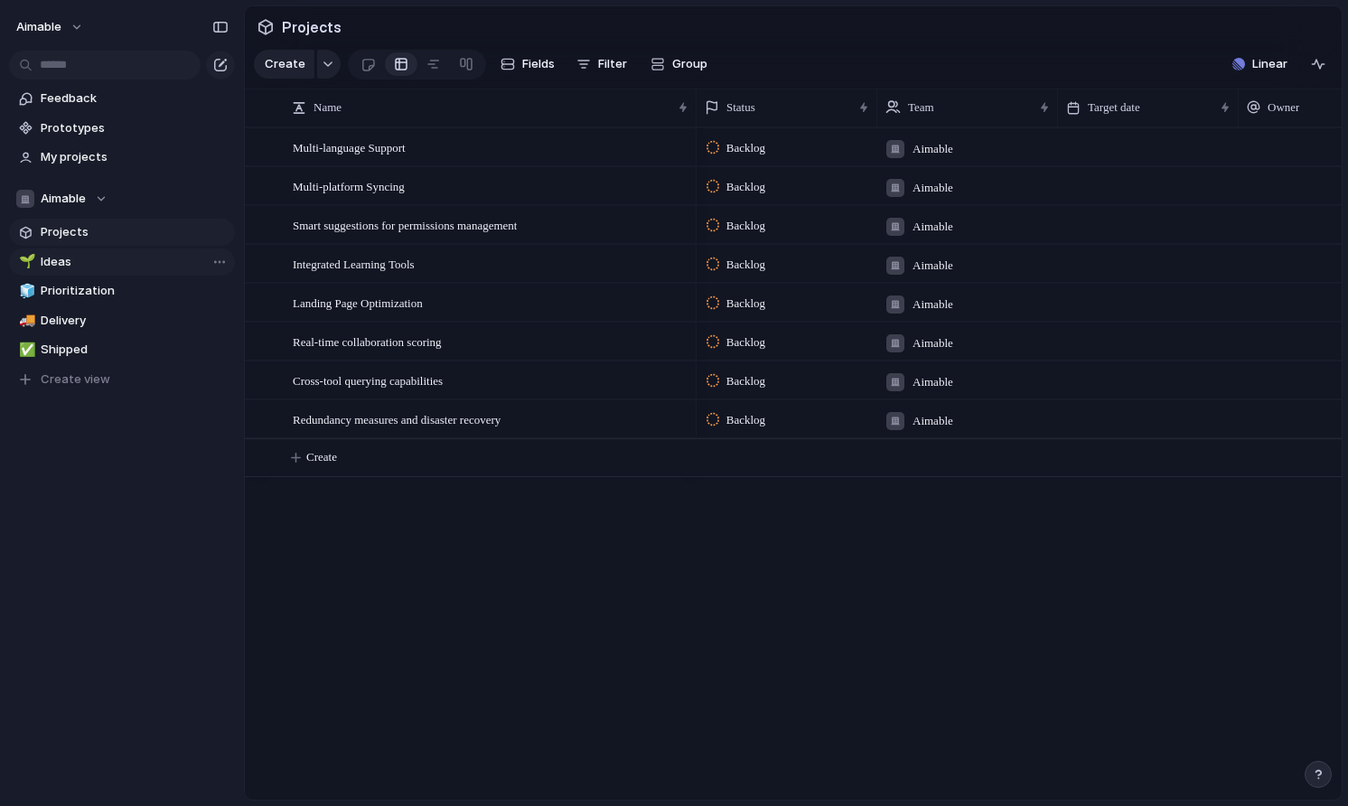
click at [87, 259] on span "Ideas" at bounding box center [135, 262] width 188 height 18
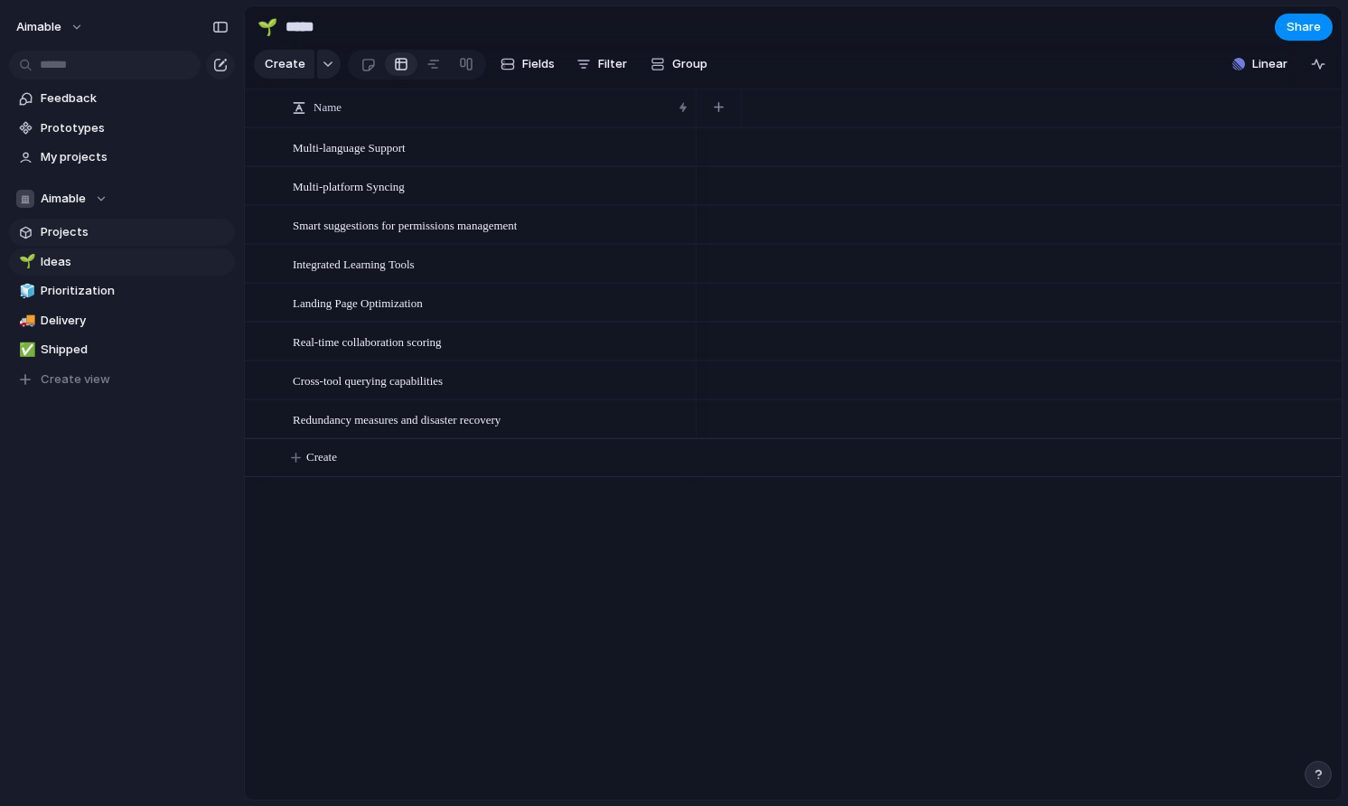
click at [103, 240] on link "Projects" at bounding box center [122, 232] width 226 height 27
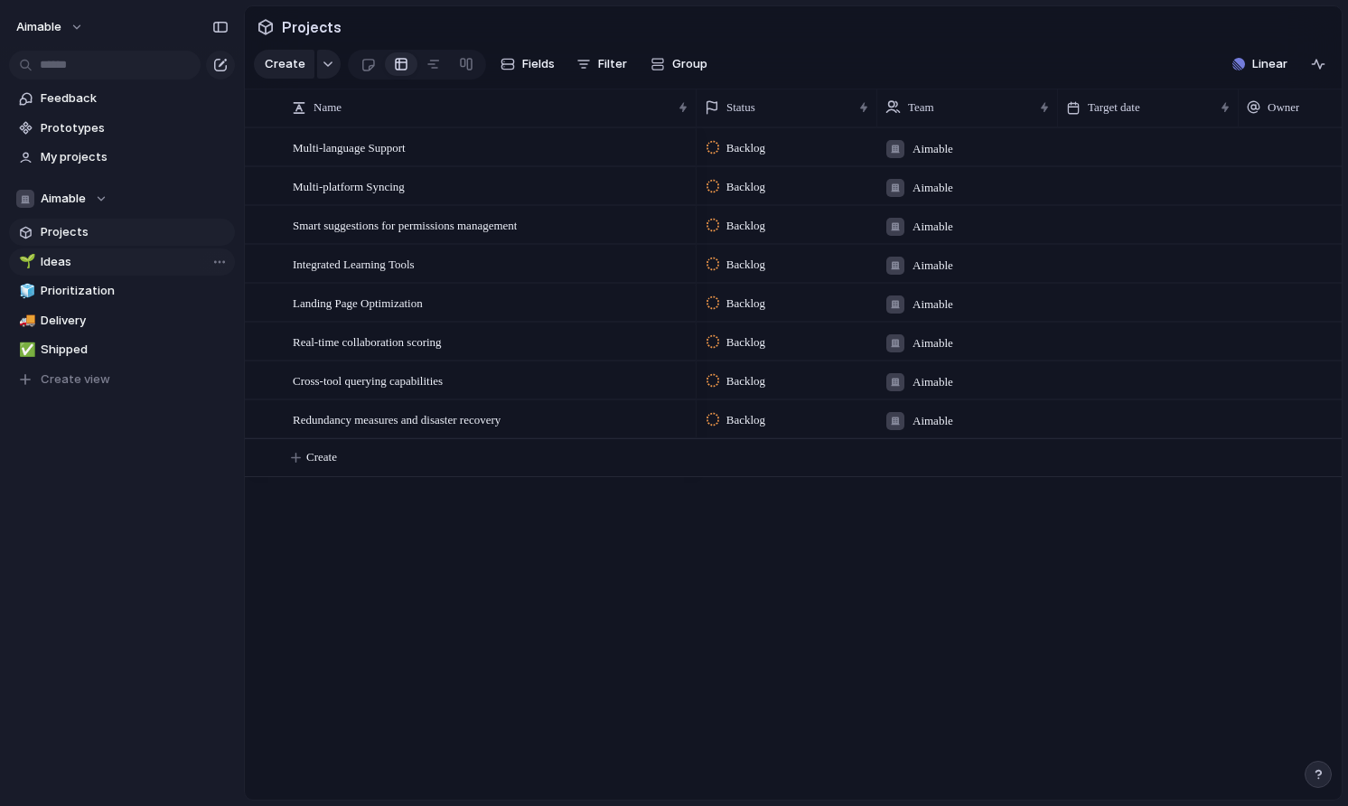
click at [101, 255] on span "Ideas" at bounding box center [135, 262] width 188 height 18
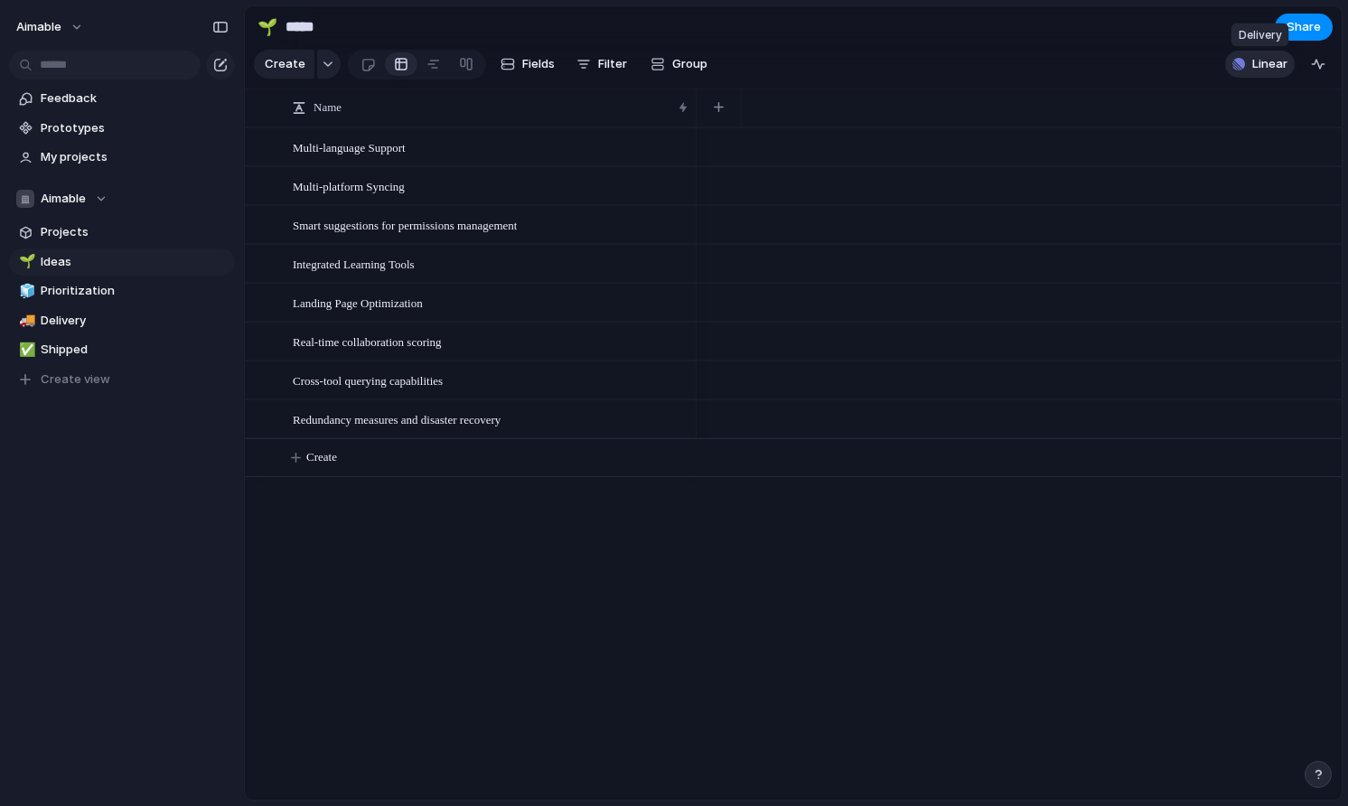
click at [1252, 61] on span "Linear" at bounding box center [1269, 64] width 35 height 18
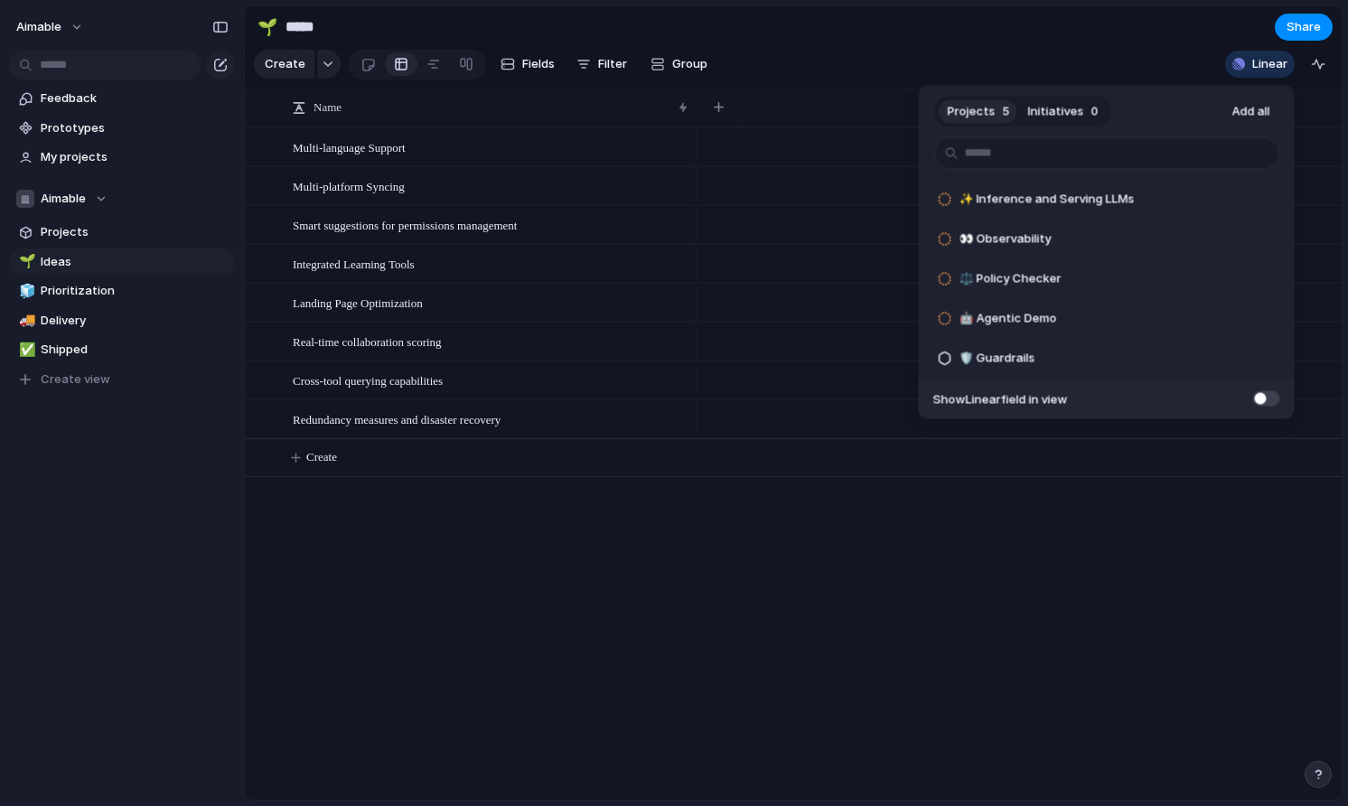
click at [1190, 41] on div "Projects 5 Initiatives 0 Add all ✨ Inference and Serving LLMs Add 👀 Observabili…" at bounding box center [674, 403] width 1348 height 806
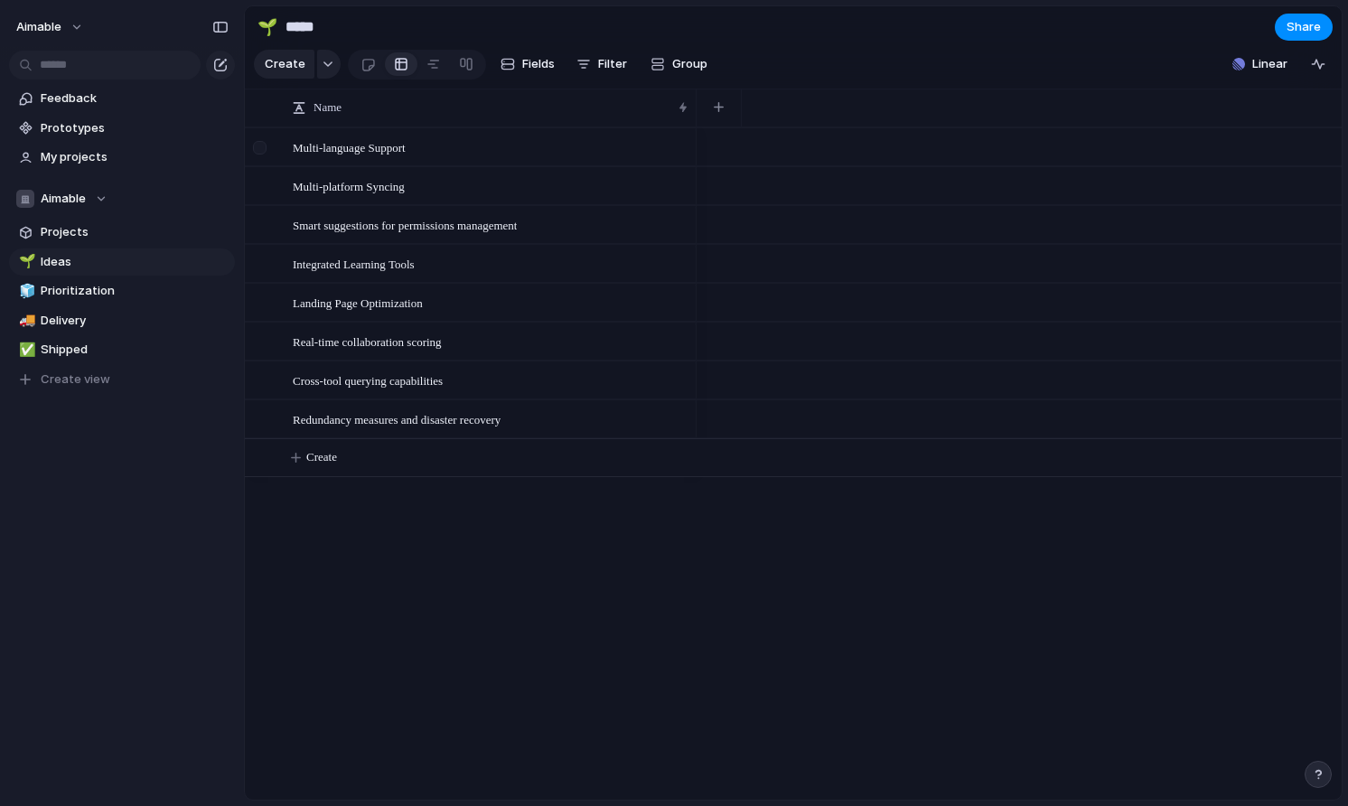
click at [264, 154] on div at bounding box center [260, 148] width 14 height 14
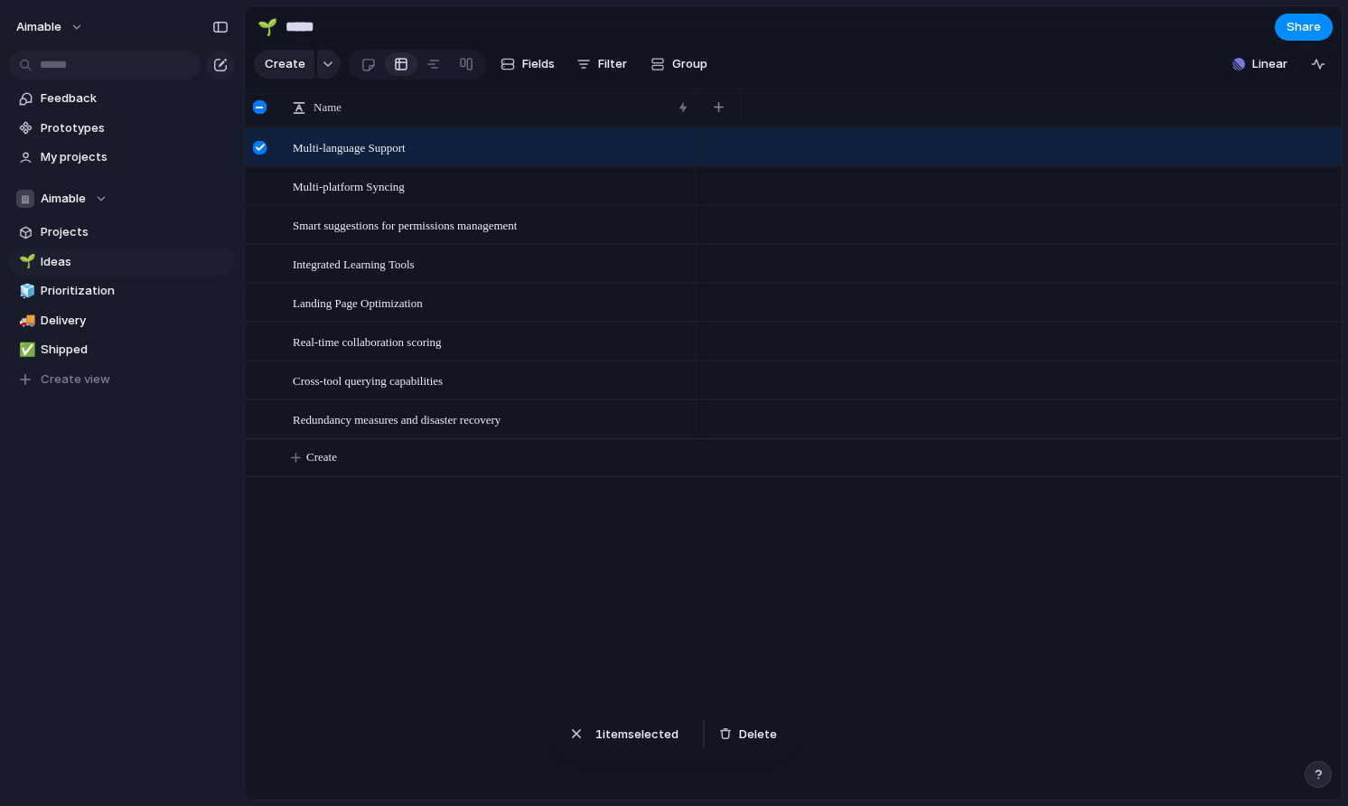
click at [262, 112] on div at bounding box center [260, 107] width 14 height 14
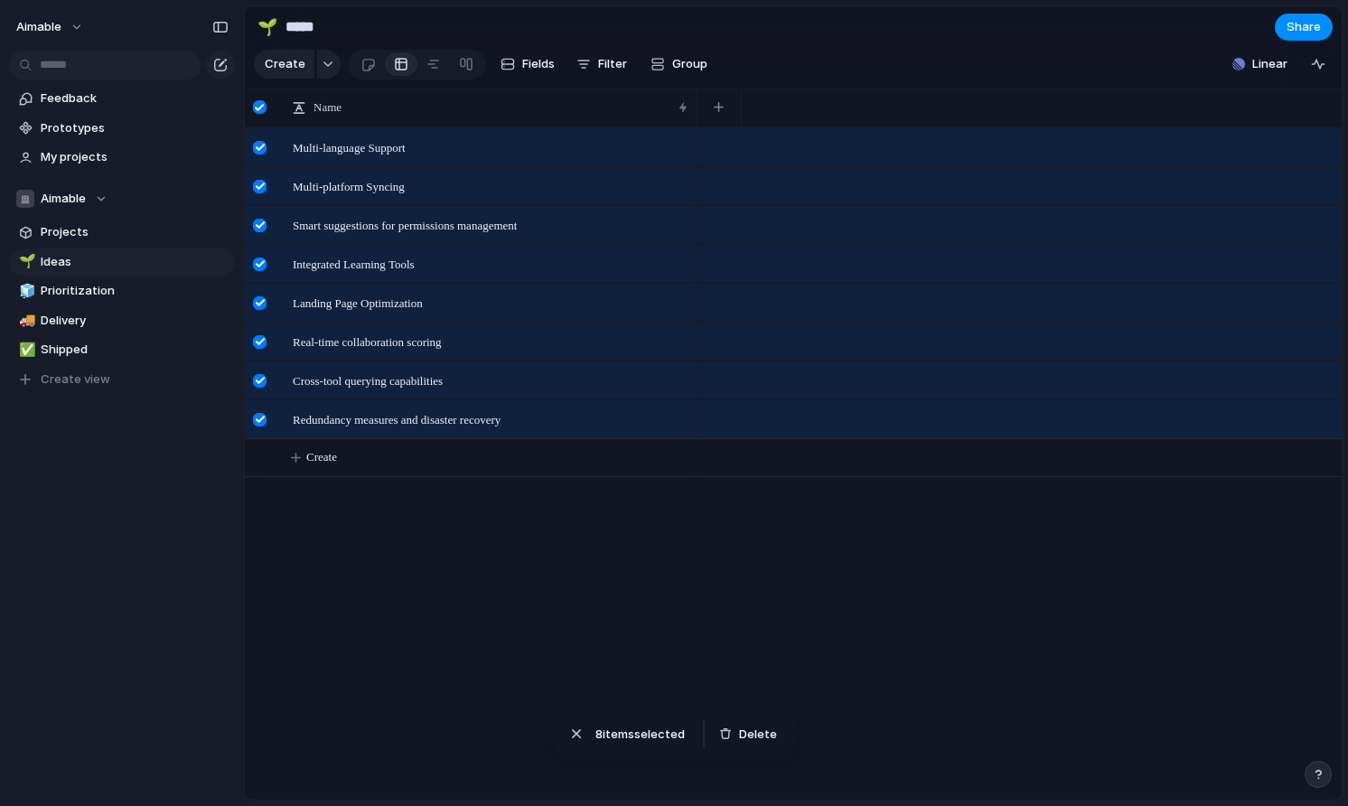
click at [341, 677] on div "Multi-language Support Multi-platform Syncing Smart suggestions for permissions…" at bounding box center [793, 463] width 1096 height 672
click at [731, 744] on button "Delete" at bounding box center [748, 734] width 72 height 25
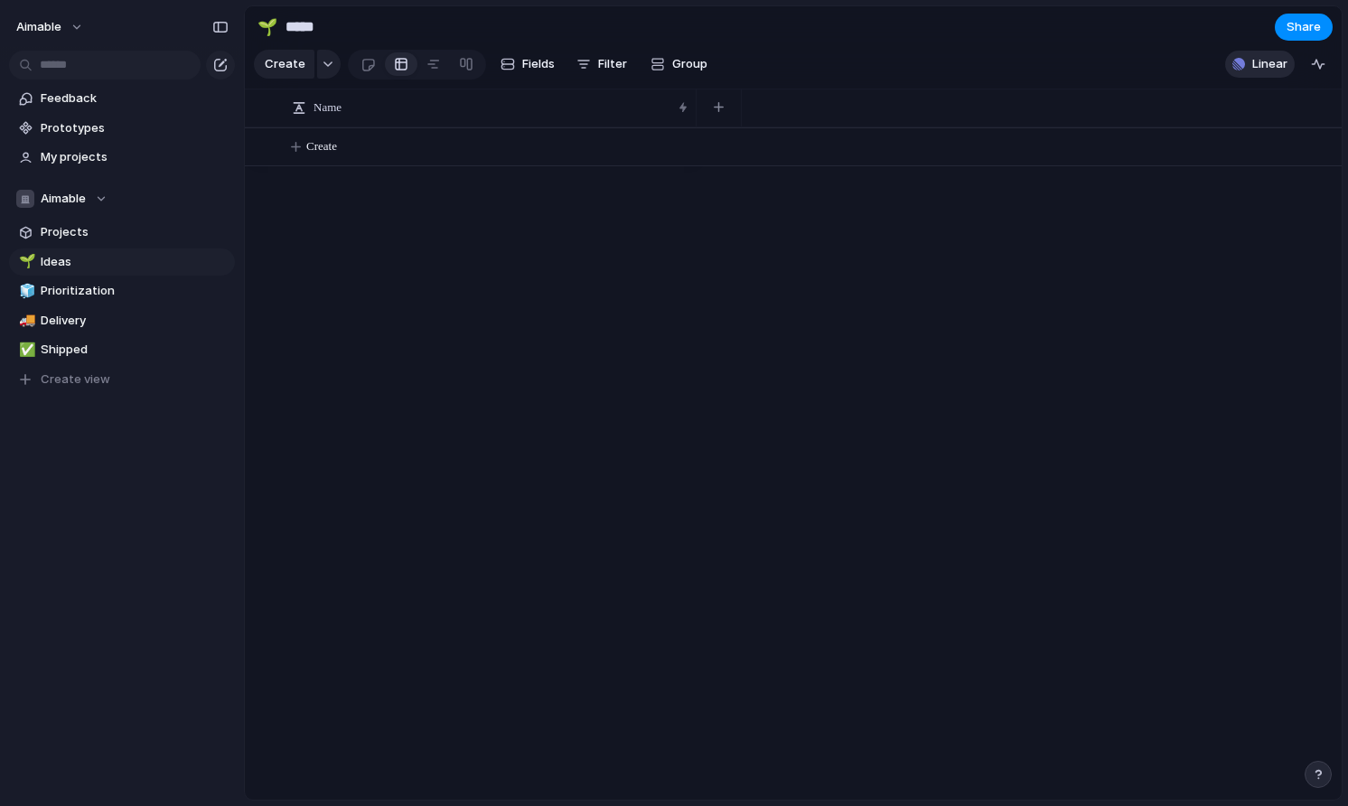
click at [1251, 76] on button "Linear" at bounding box center [1260, 64] width 70 height 27
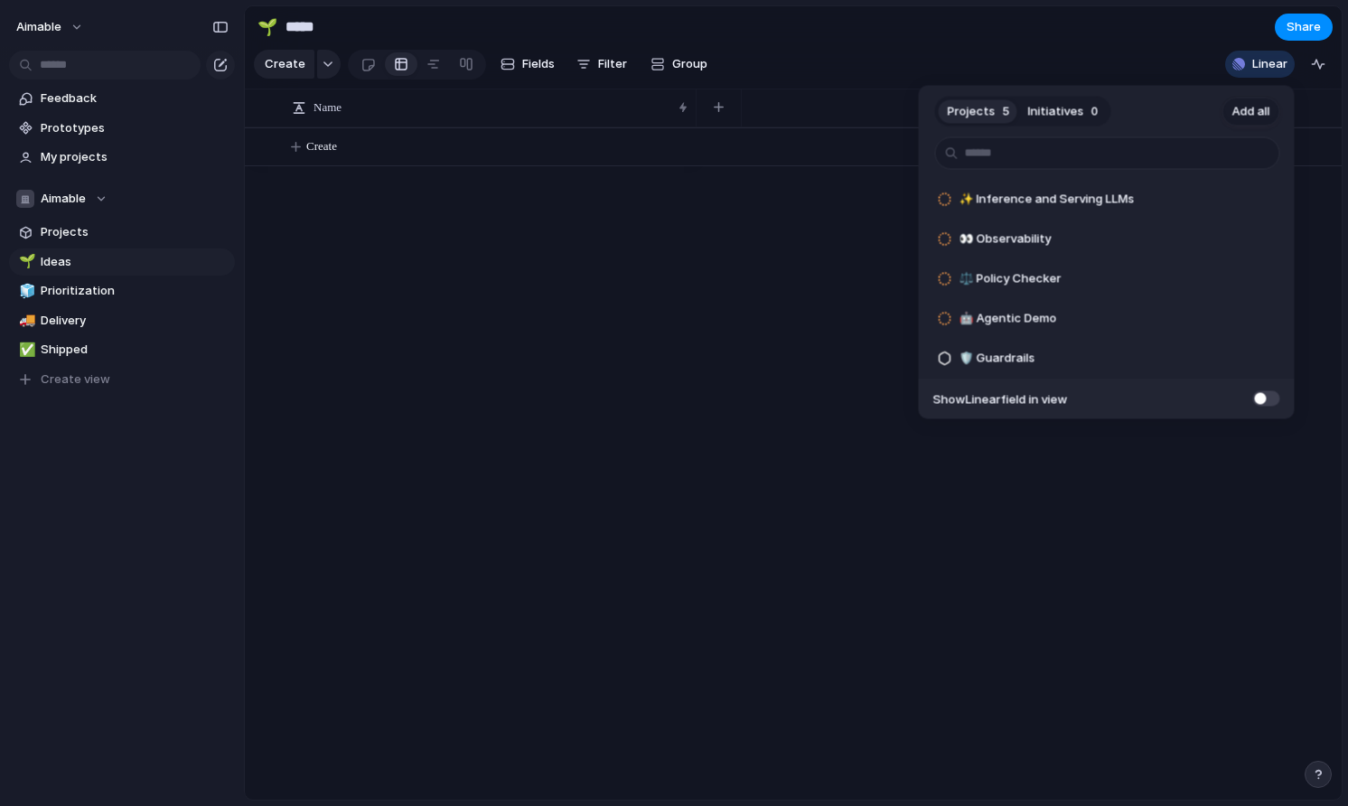
click at [1260, 107] on span "Add all" at bounding box center [1251, 111] width 38 height 18
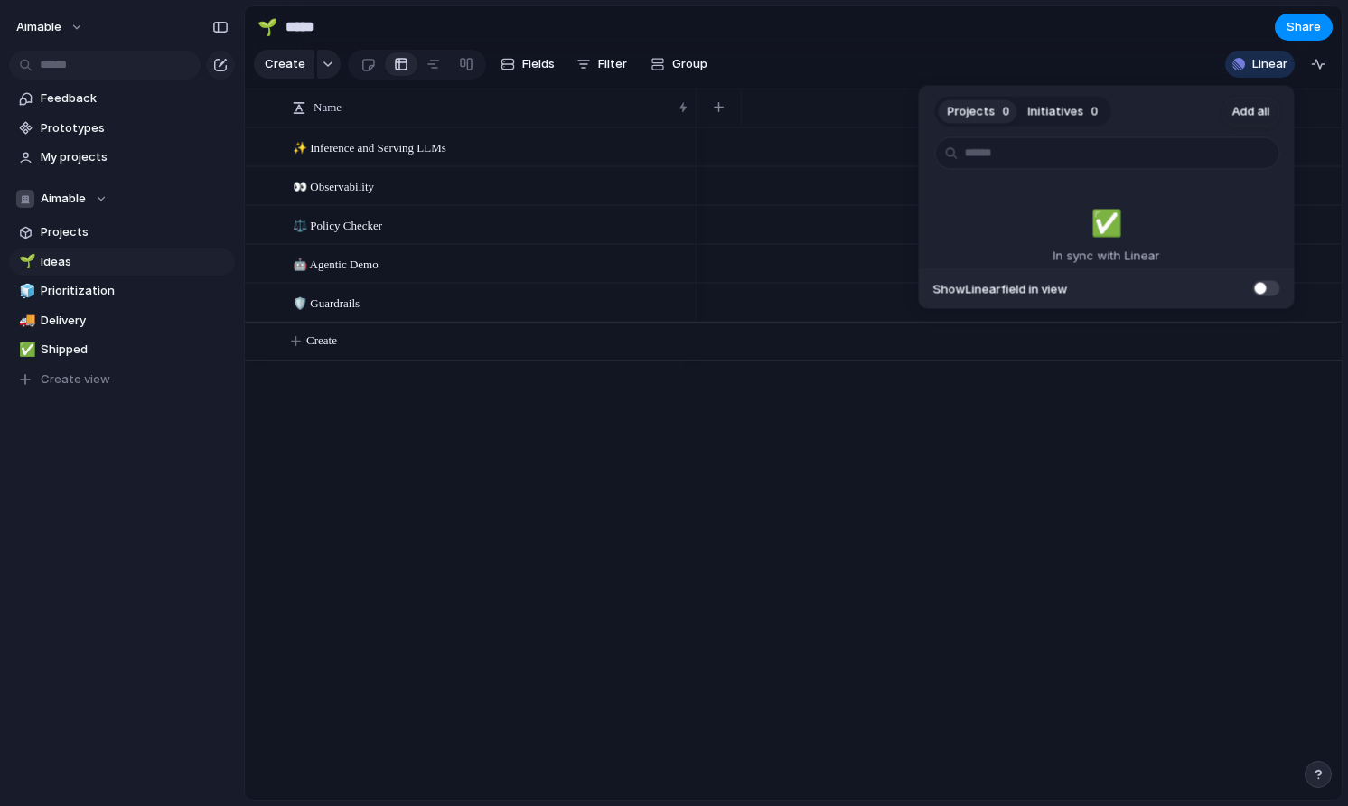
click at [1263, 290] on span at bounding box center [1266, 287] width 27 height 15
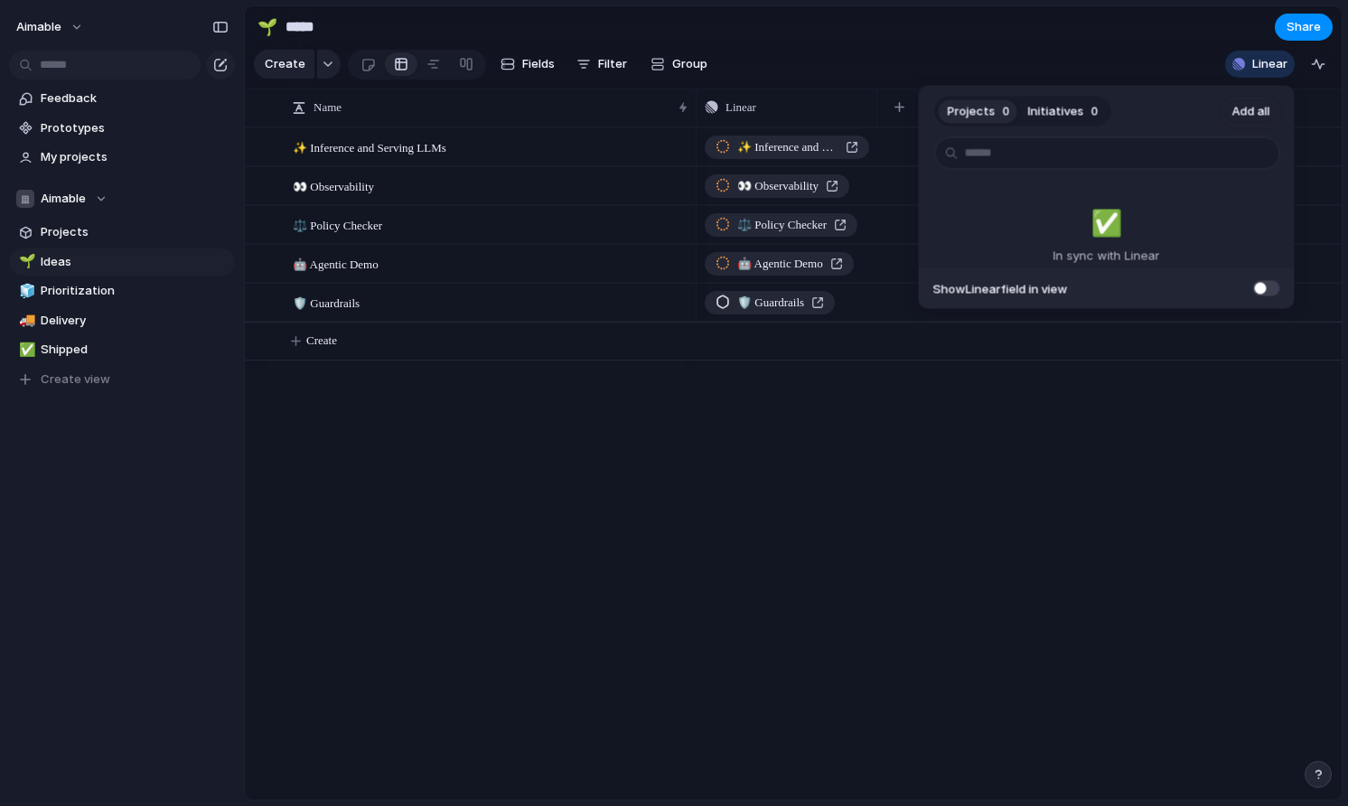
click at [818, 523] on div "Projects 0 Initiatives 0 Add all ✅️ In sync with Linear Show Linear field in vi…" at bounding box center [674, 403] width 1348 height 806
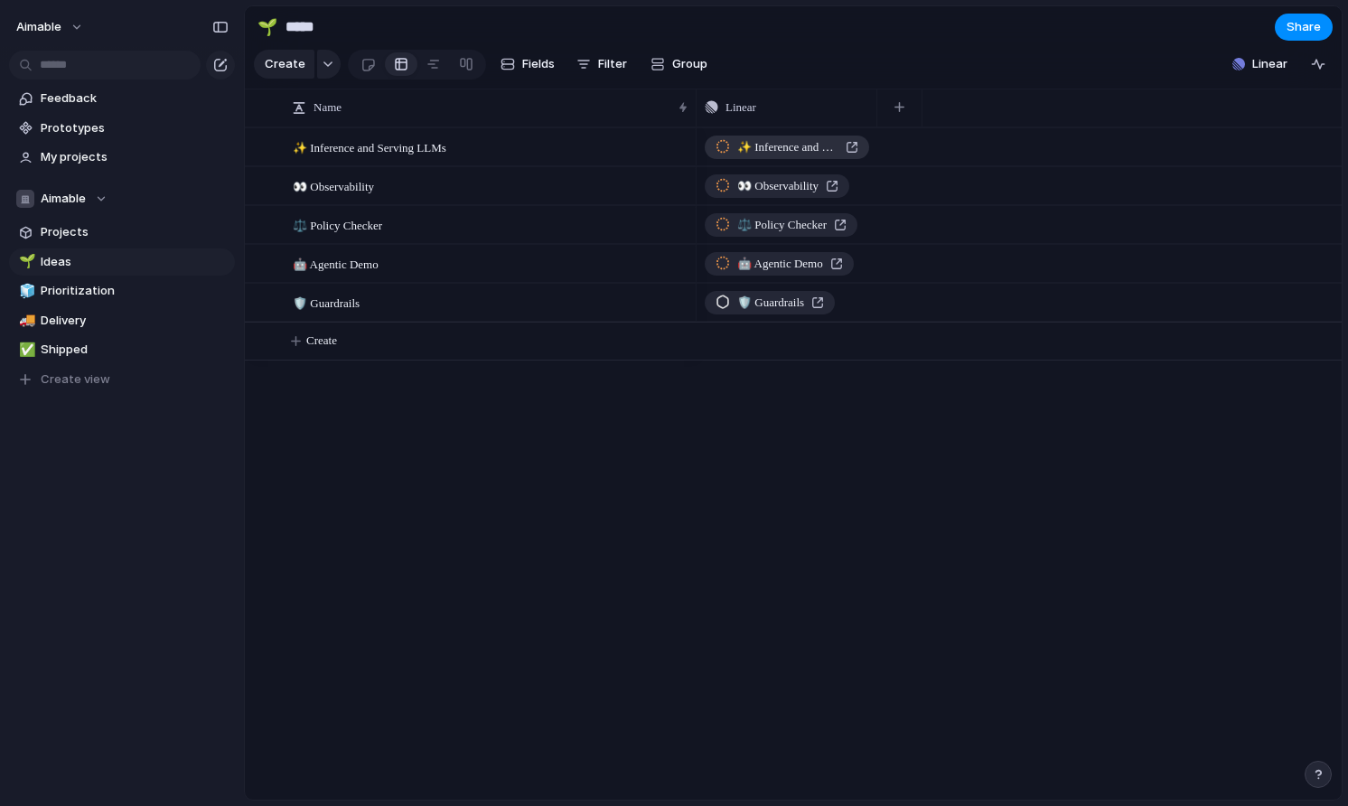
click at [771, 143] on span "✨ Inference and Serving LLMs" at bounding box center [787, 147] width 101 height 18
click at [1279, 67] on span "Linear" at bounding box center [1269, 64] width 35 height 18
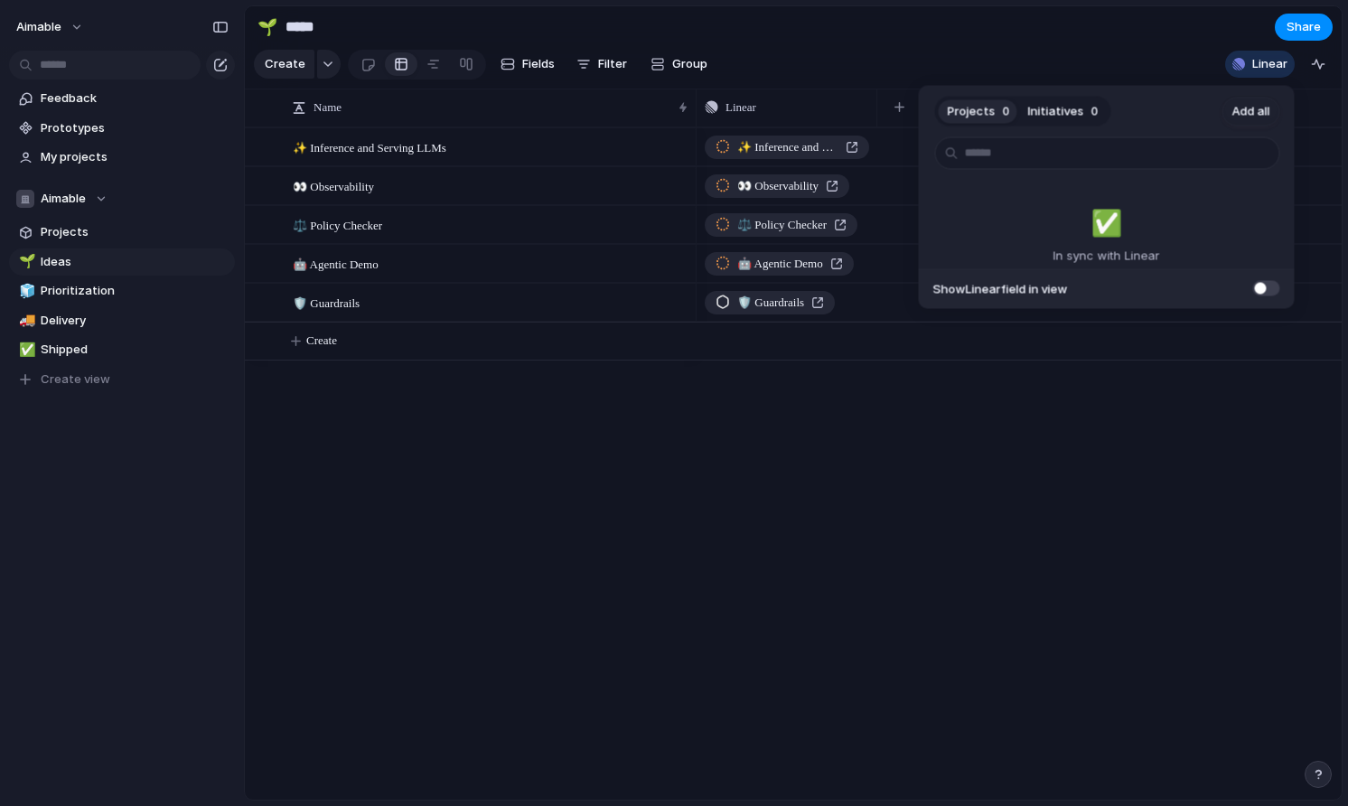
click at [488, 476] on div "Projects 0 Initiatives 0 Add all ✅️ In sync with Linear Show Linear field in vi…" at bounding box center [674, 403] width 1348 height 806
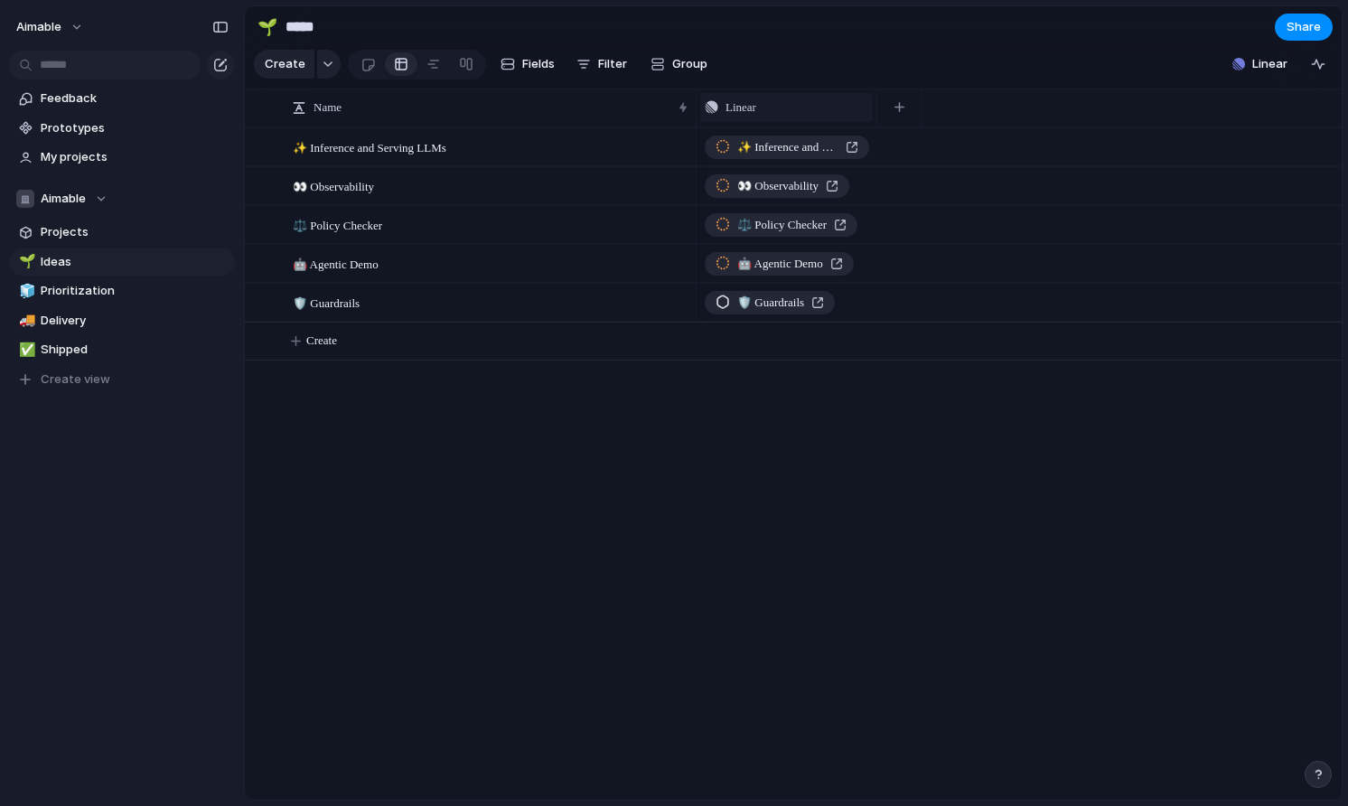
click at [854, 118] on div "Linear" at bounding box center [786, 107] width 173 height 29
click at [788, 188] on li "Hide" at bounding box center [770, 177] width 133 height 29
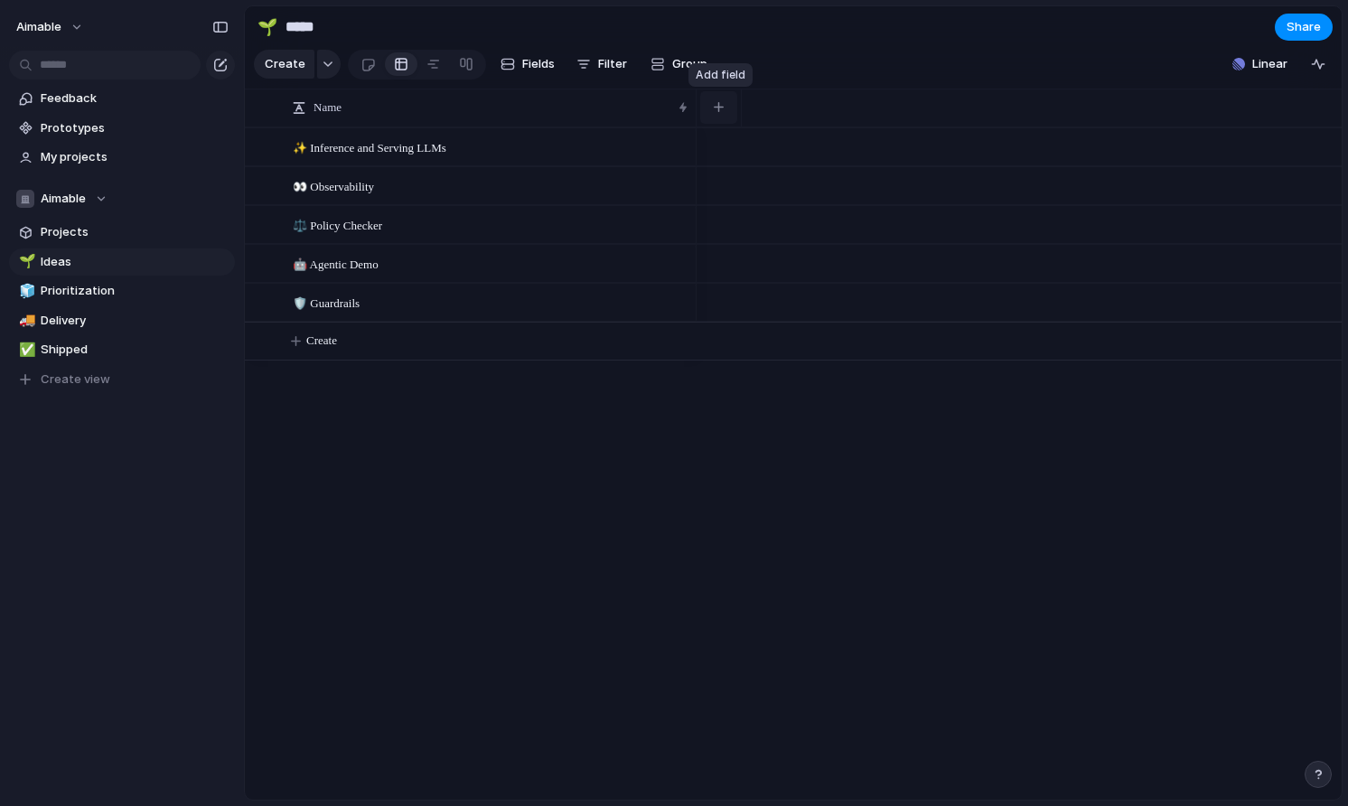
click at [723, 113] on button "button" at bounding box center [718, 107] width 37 height 33
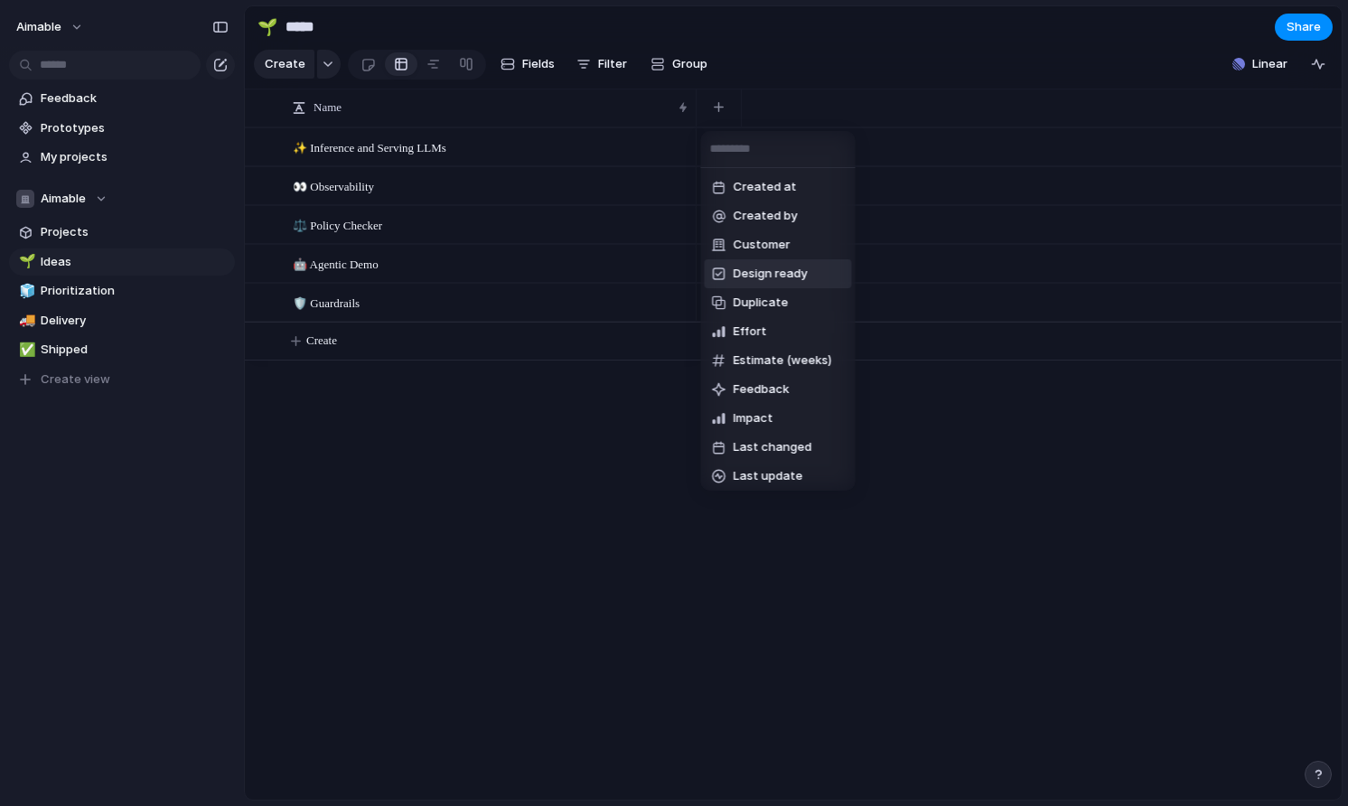
click at [469, 438] on div "Created at Created by Customer Design ready Duplicate Effort Estimate (weeks) F…" at bounding box center [674, 403] width 1348 height 806
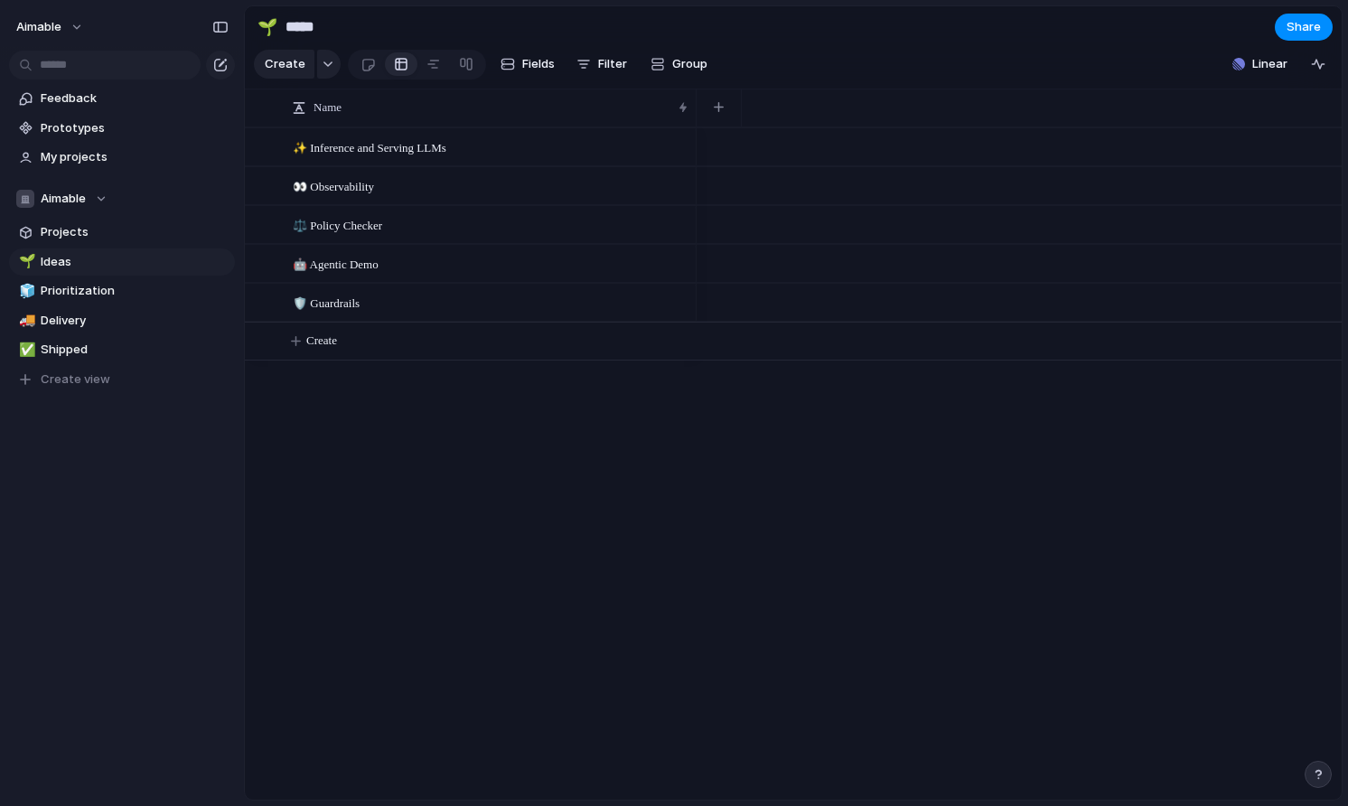
click at [566, 468] on div "✨ Inference and Serving LLMs 👀 Observability ⚖️ Policy Checker 🤖 Agentic Demo 🛡…" at bounding box center [793, 463] width 1096 height 672
click at [79, 107] on span "Feedback" at bounding box center [135, 98] width 188 height 18
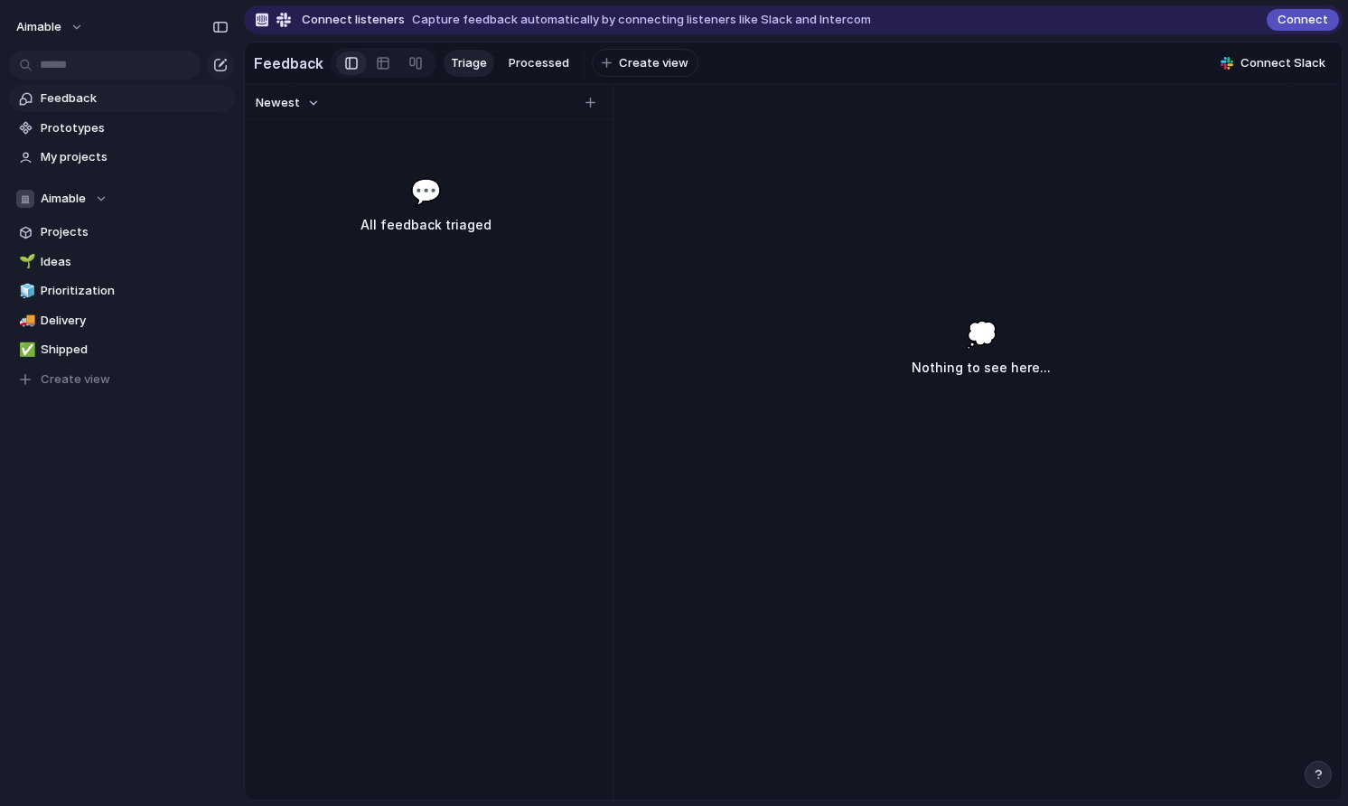
click at [425, 229] on h3 "All feedback triaged" at bounding box center [425, 225] width 276 height 22
click at [426, 193] on span "💬" at bounding box center [426, 192] width 32 height 38
click at [230, 61] on button "button" at bounding box center [220, 65] width 29 height 29
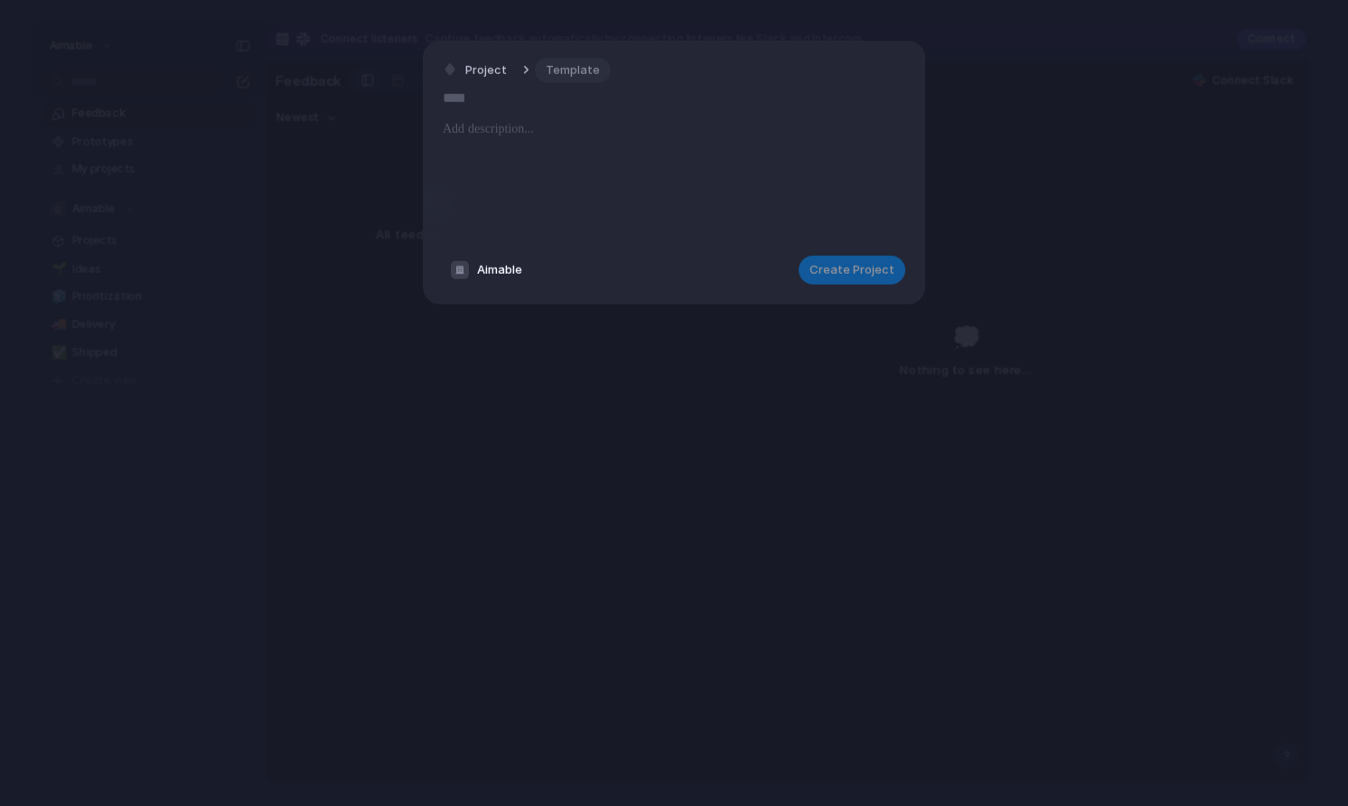
click at [564, 67] on span "Template" at bounding box center [573, 70] width 54 height 18
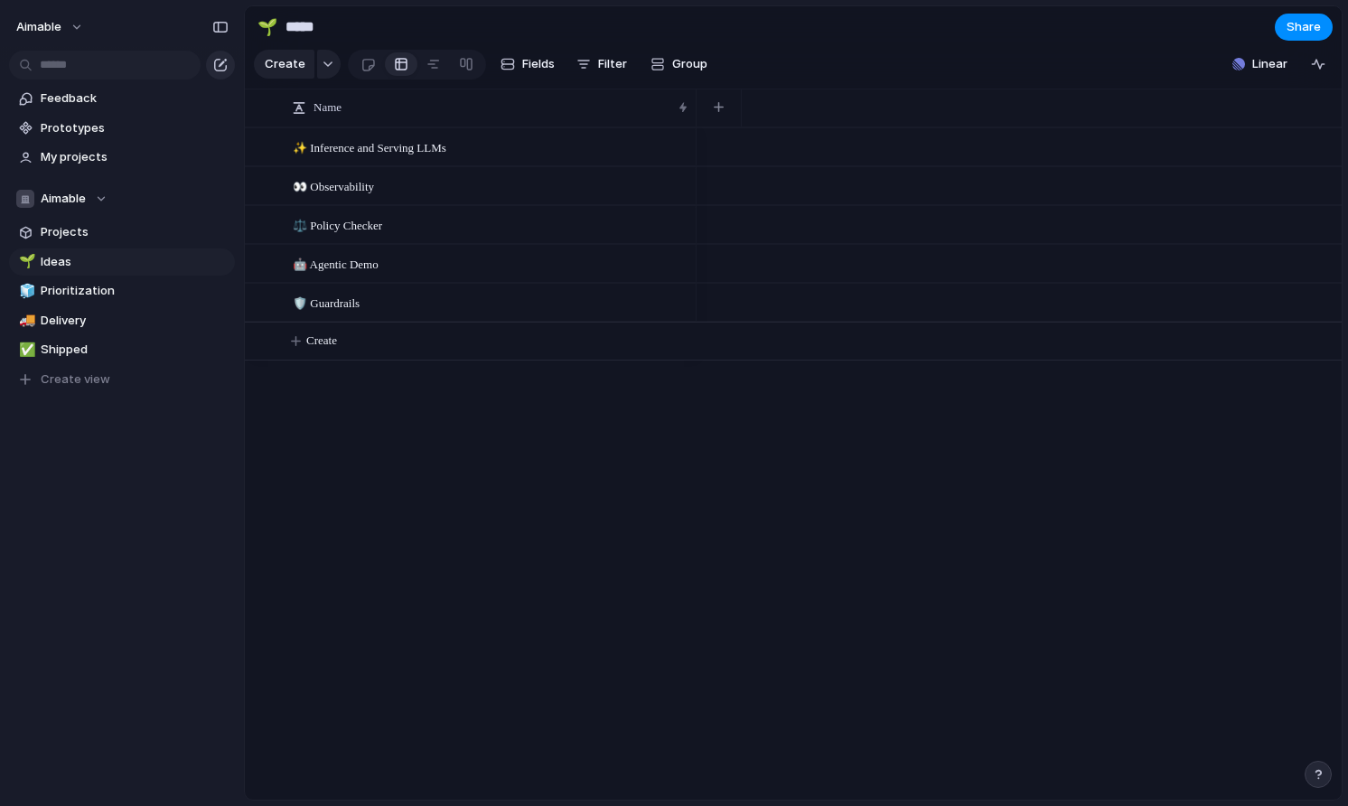
click at [220, 73] on button "button" at bounding box center [220, 65] width 29 height 29
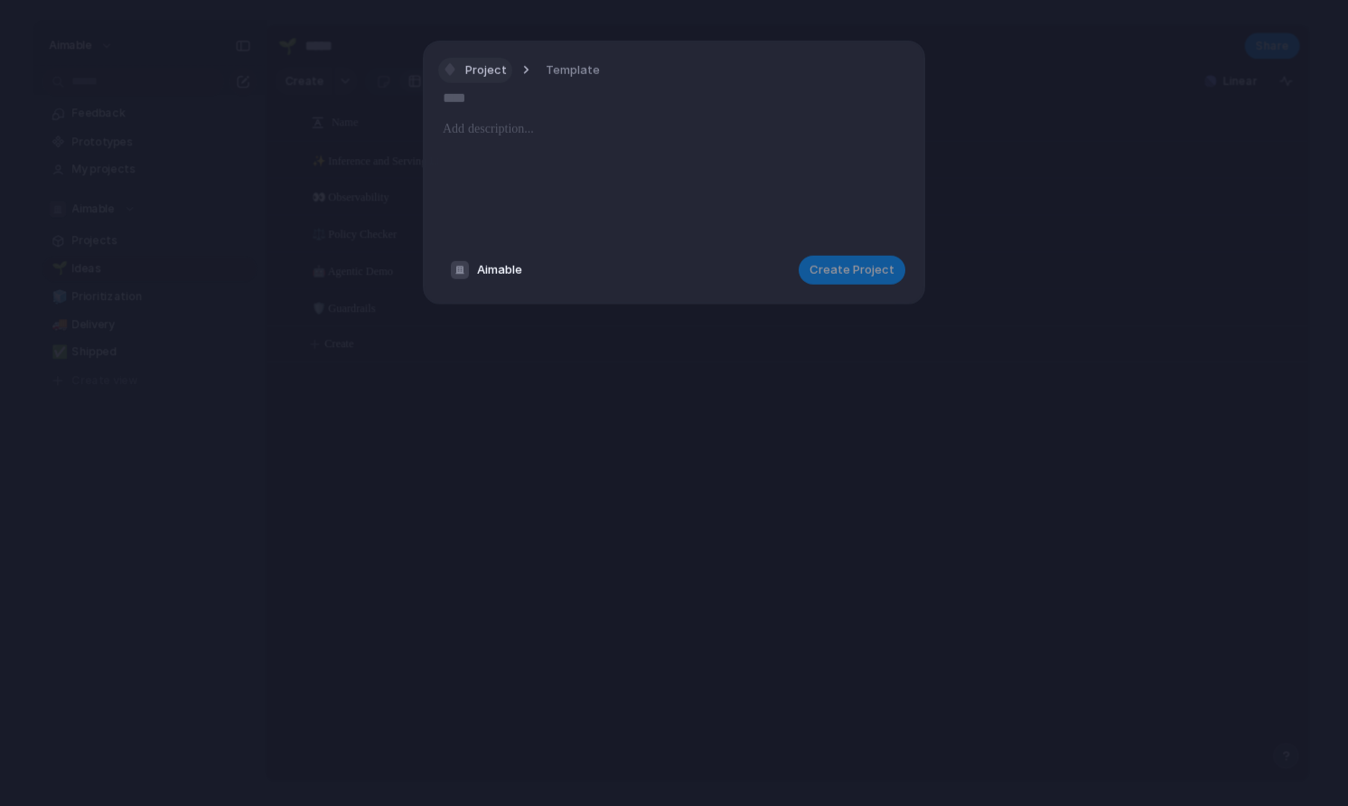
click at [468, 68] on span "Project" at bounding box center [486, 70] width 42 height 18
click at [661, 184] on div "Goal Program Initiative Launch Project Customize" at bounding box center [674, 403] width 1348 height 806
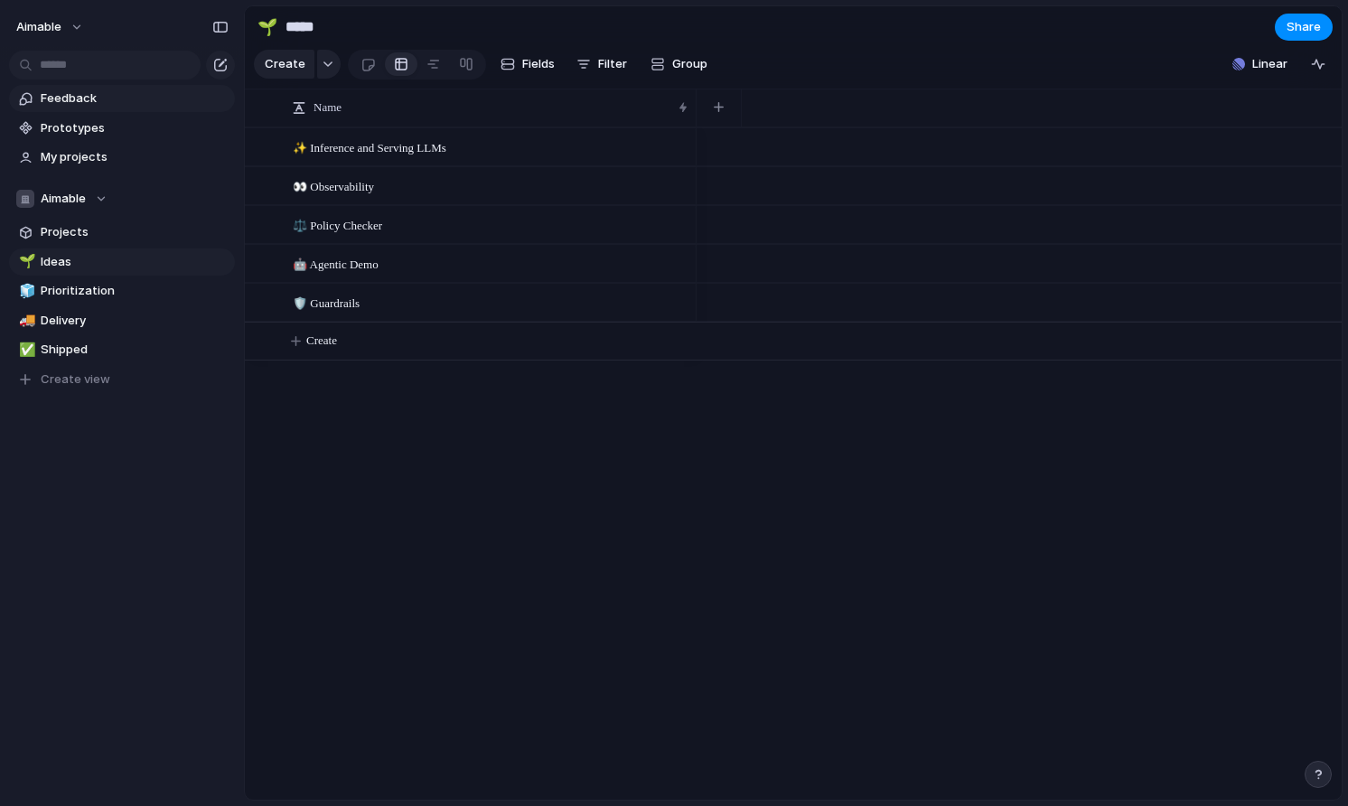
click at [98, 103] on span "Feedback" at bounding box center [135, 98] width 188 height 18
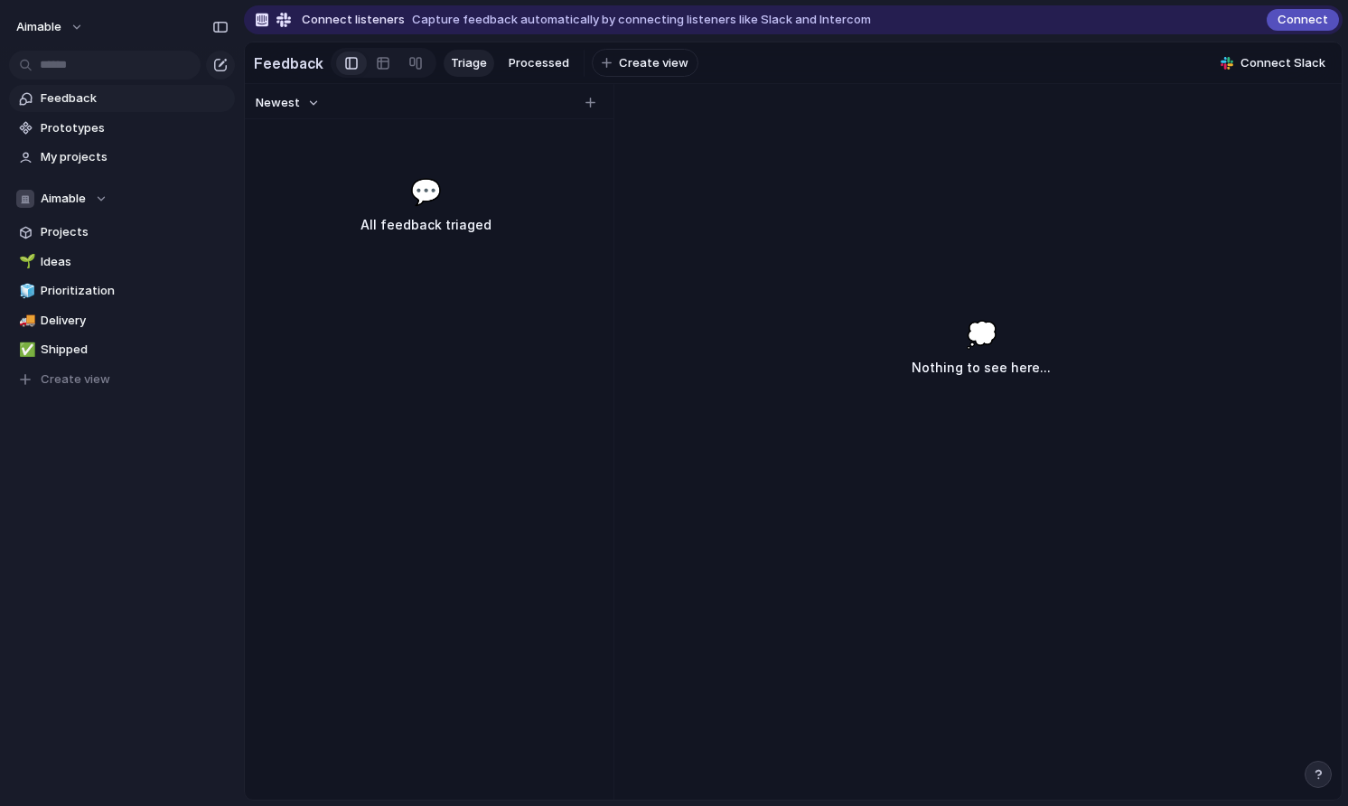
click at [276, 66] on h2 "Feedback" at bounding box center [289, 63] width 70 height 22
click at [531, 65] on span "Processed" at bounding box center [538, 63] width 61 height 18
click at [469, 61] on span "Triage" at bounding box center [469, 63] width 36 height 18
click at [589, 110] on button "button" at bounding box center [590, 103] width 18 height 18
type input "**********"
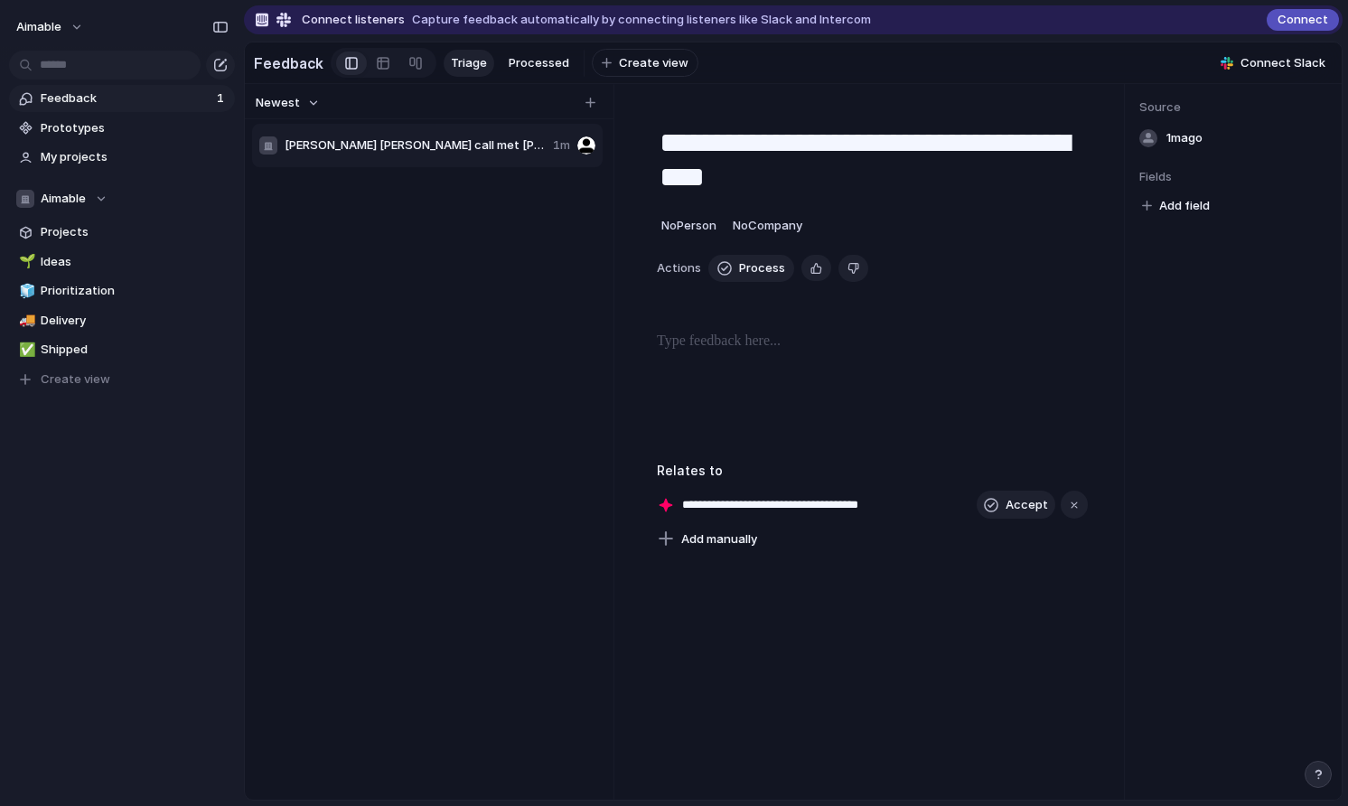
click at [804, 345] on p at bounding box center [872, 342] width 431 height 22
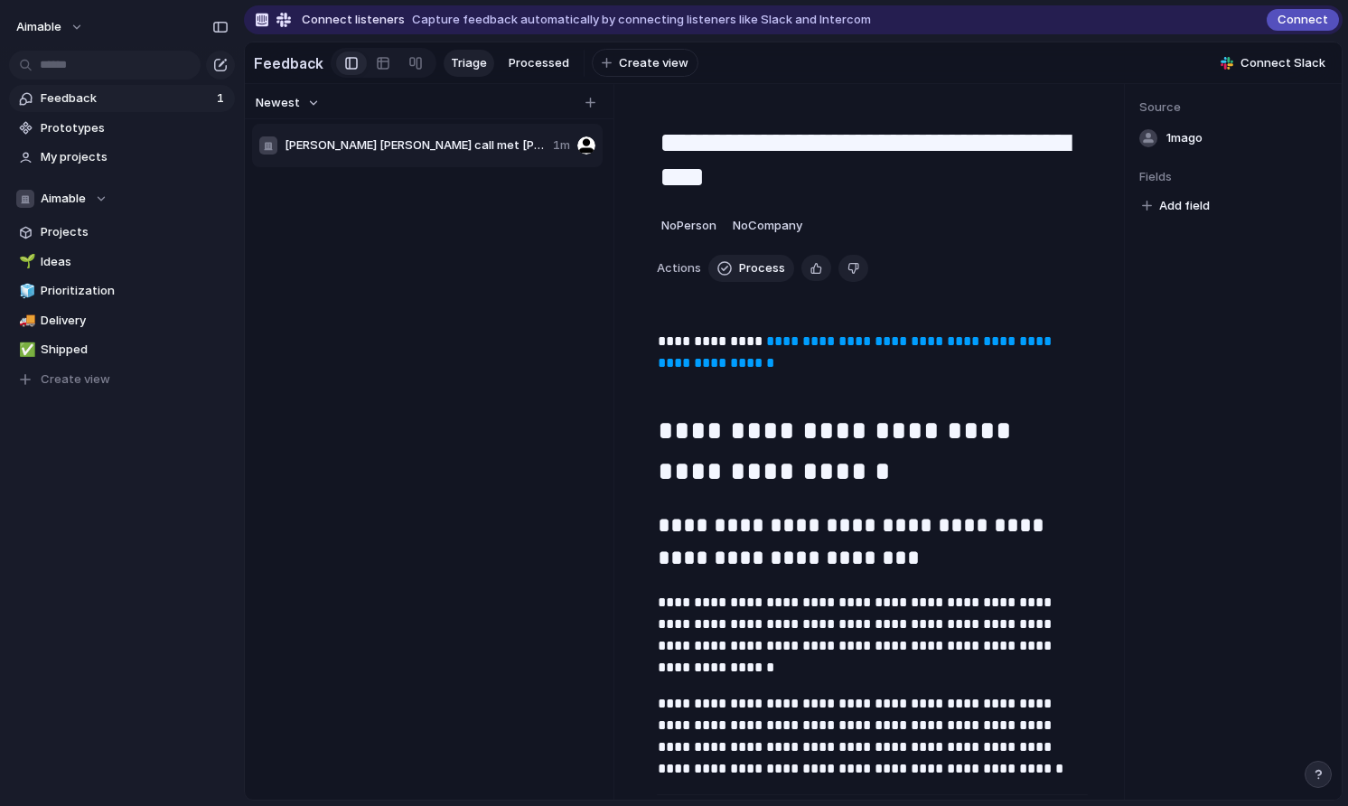
scroll to position [1955, 0]
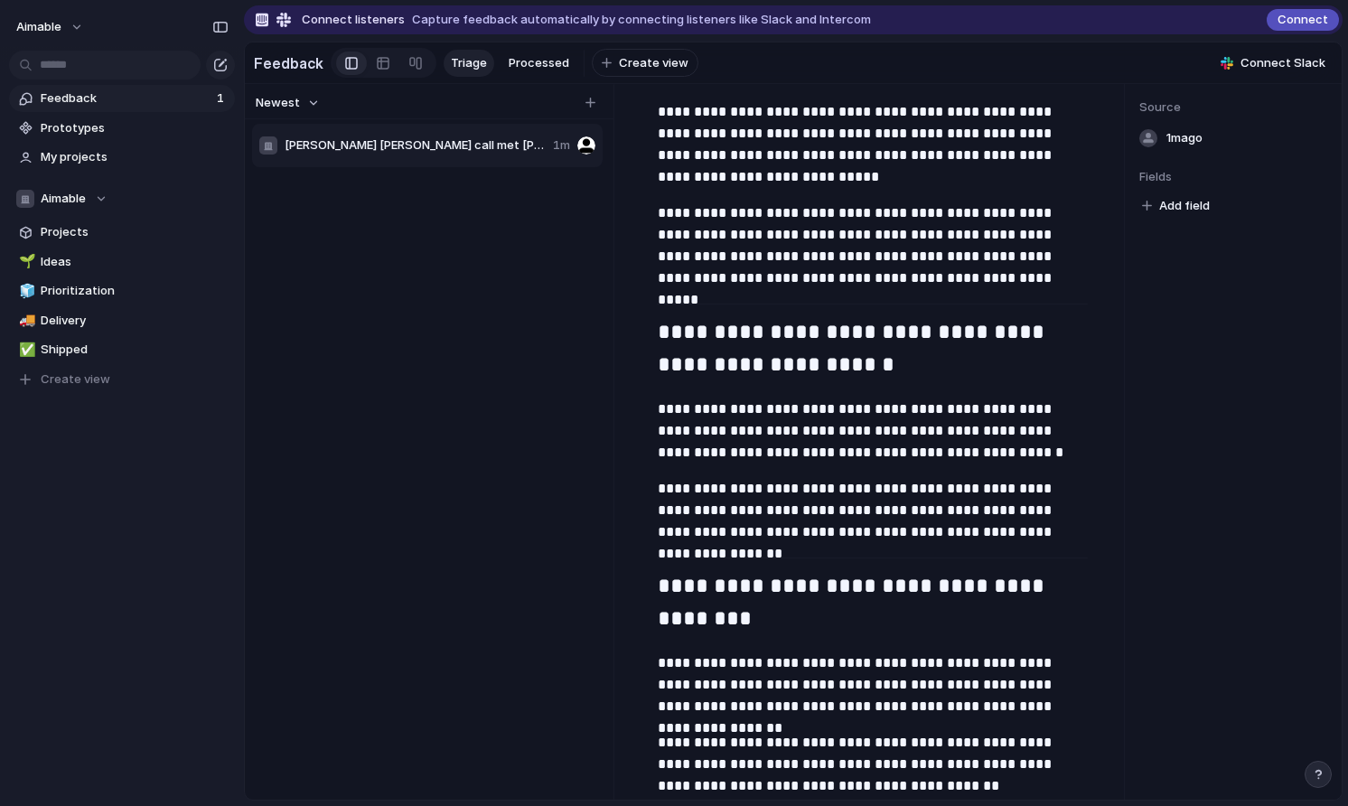
click at [744, 332] on h2 "**********" at bounding box center [873, 349] width 430 height 69
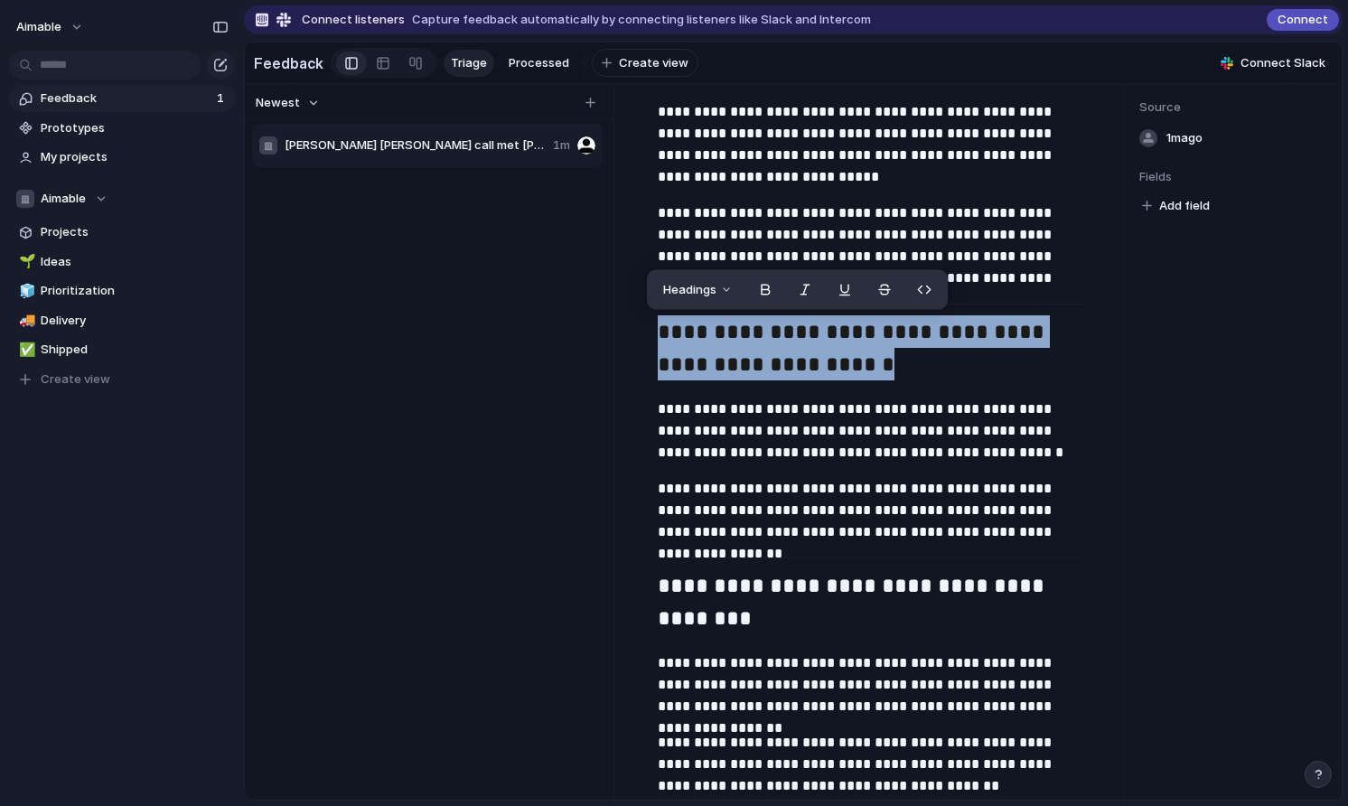
drag, startPoint x: 744, startPoint y: 332, endPoint x: 793, endPoint y: 502, distance: 176.7
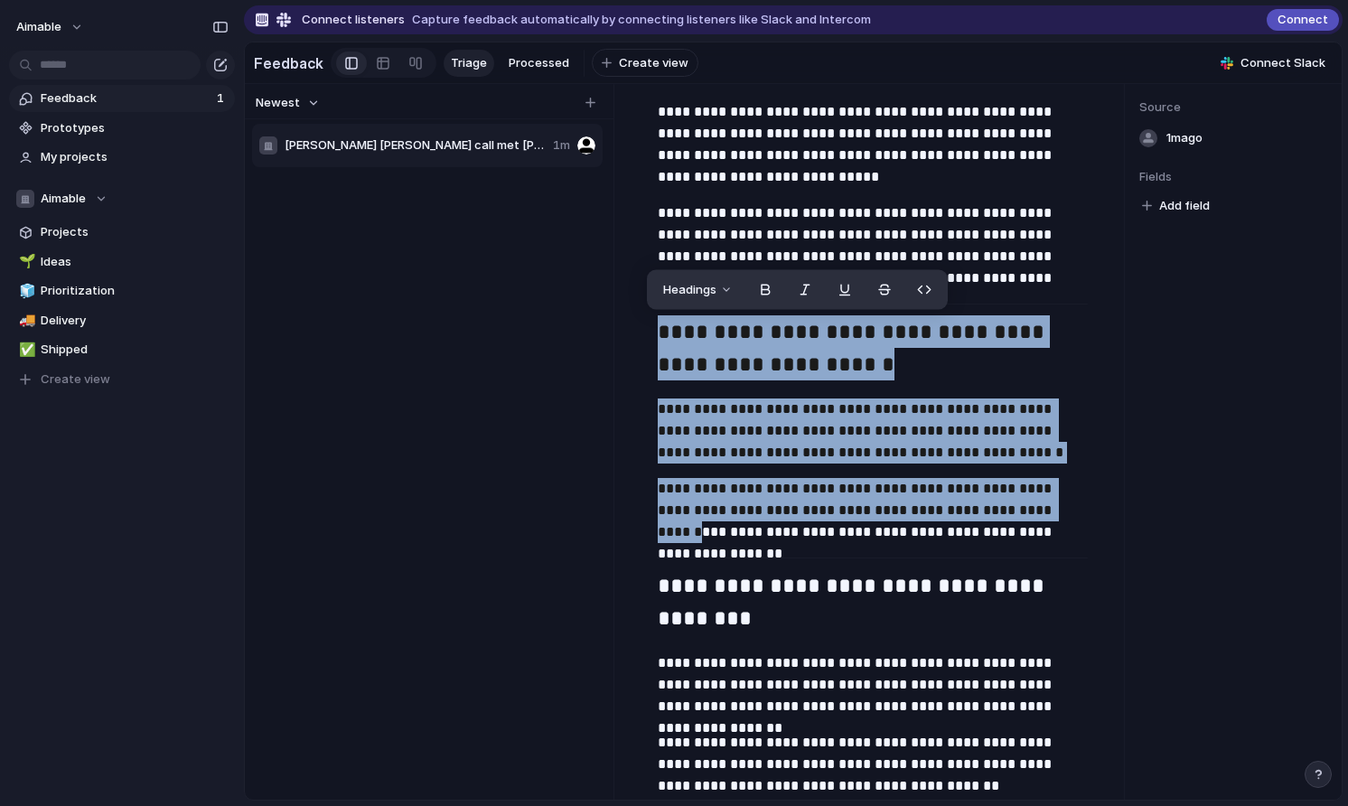
click at [1042, 508] on p "**********" at bounding box center [873, 510] width 430 height 65
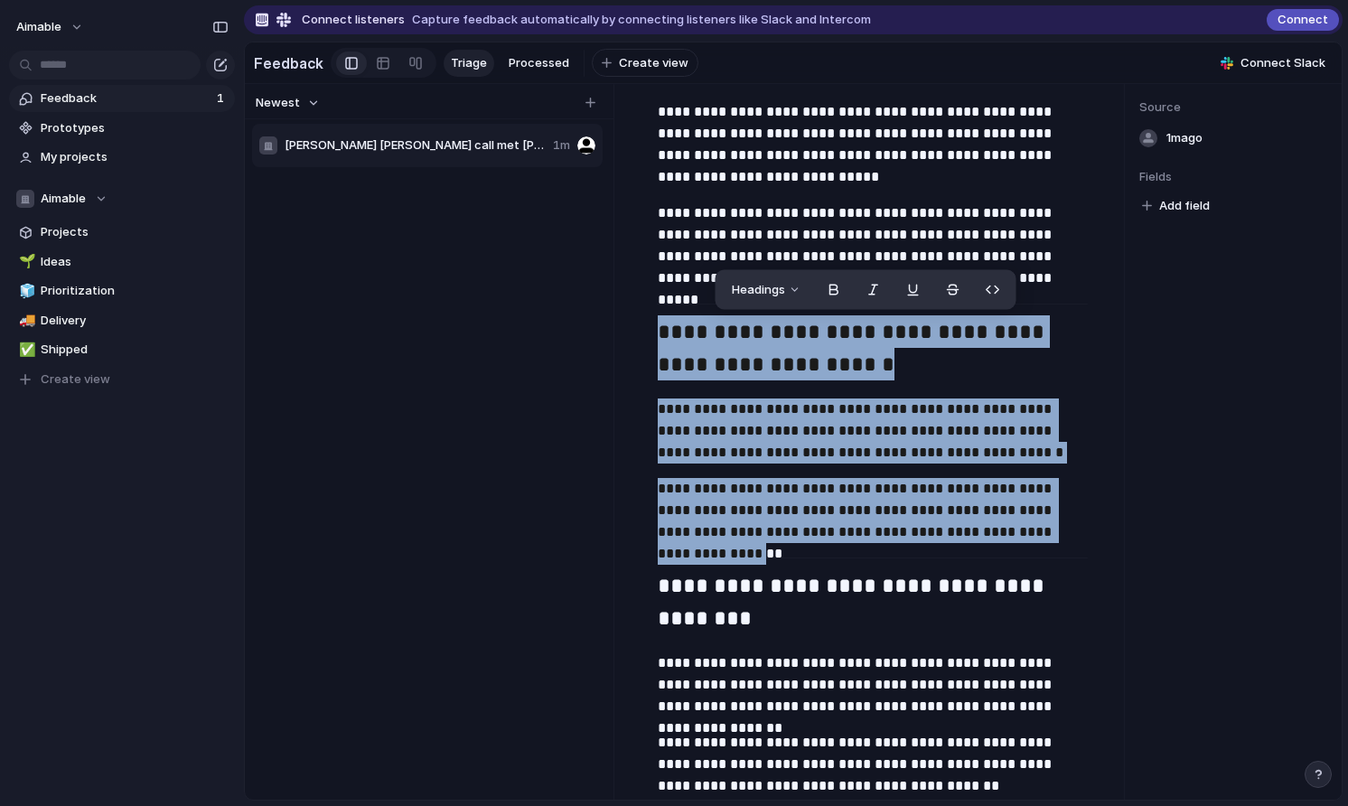
click at [1048, 522] on p "**********" at bounding box center [873, 510] width 430 height 65
click at [989, 303] on div "Headings" at bounding box center [867, 290] width 301 height 40
click at [990, 288] on button "button" at bounding box center [994, 289] width 36 height 29
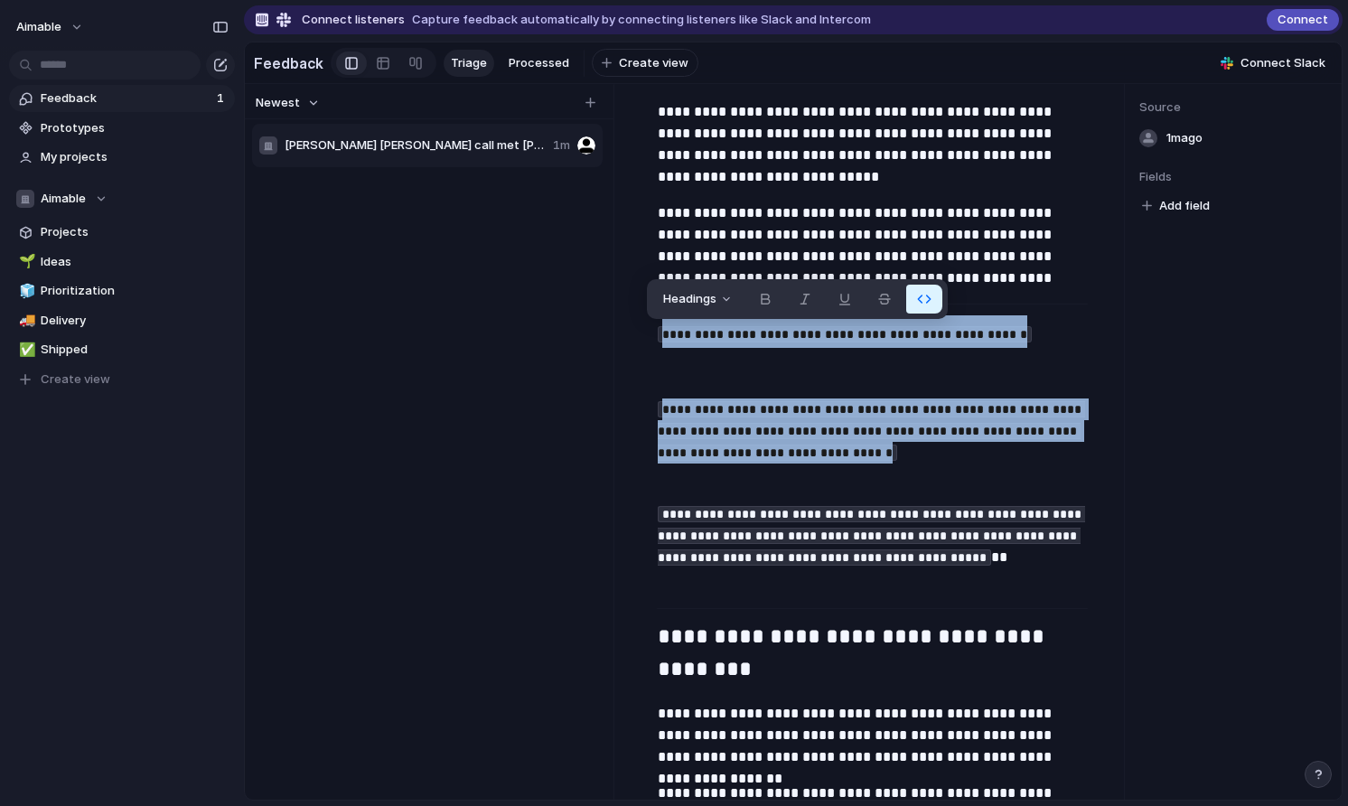
click at [932, 302] on button "button" at bounding box center [924, 299] width 36 height 29
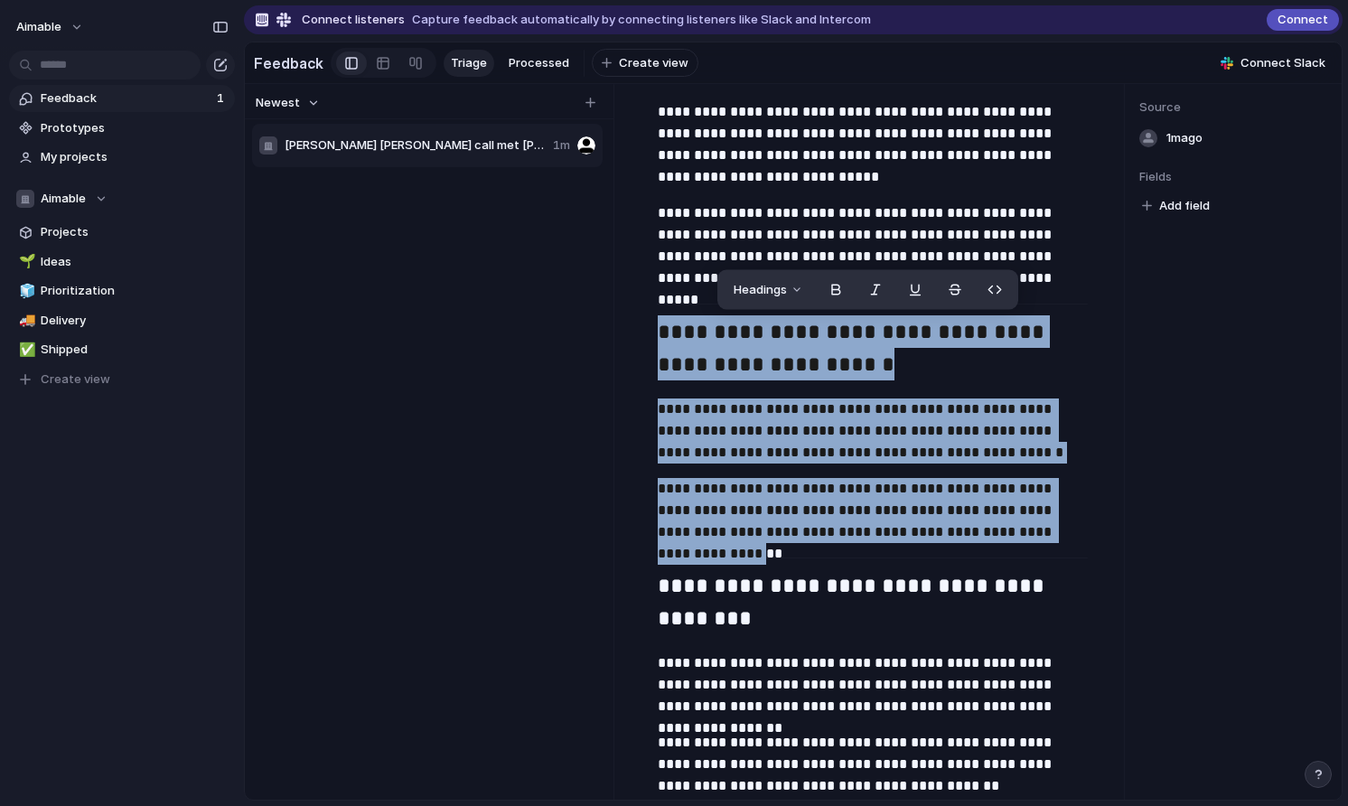
click at [770, 412] on p "**********" at bounding box center [873, 430] width 430 height 65
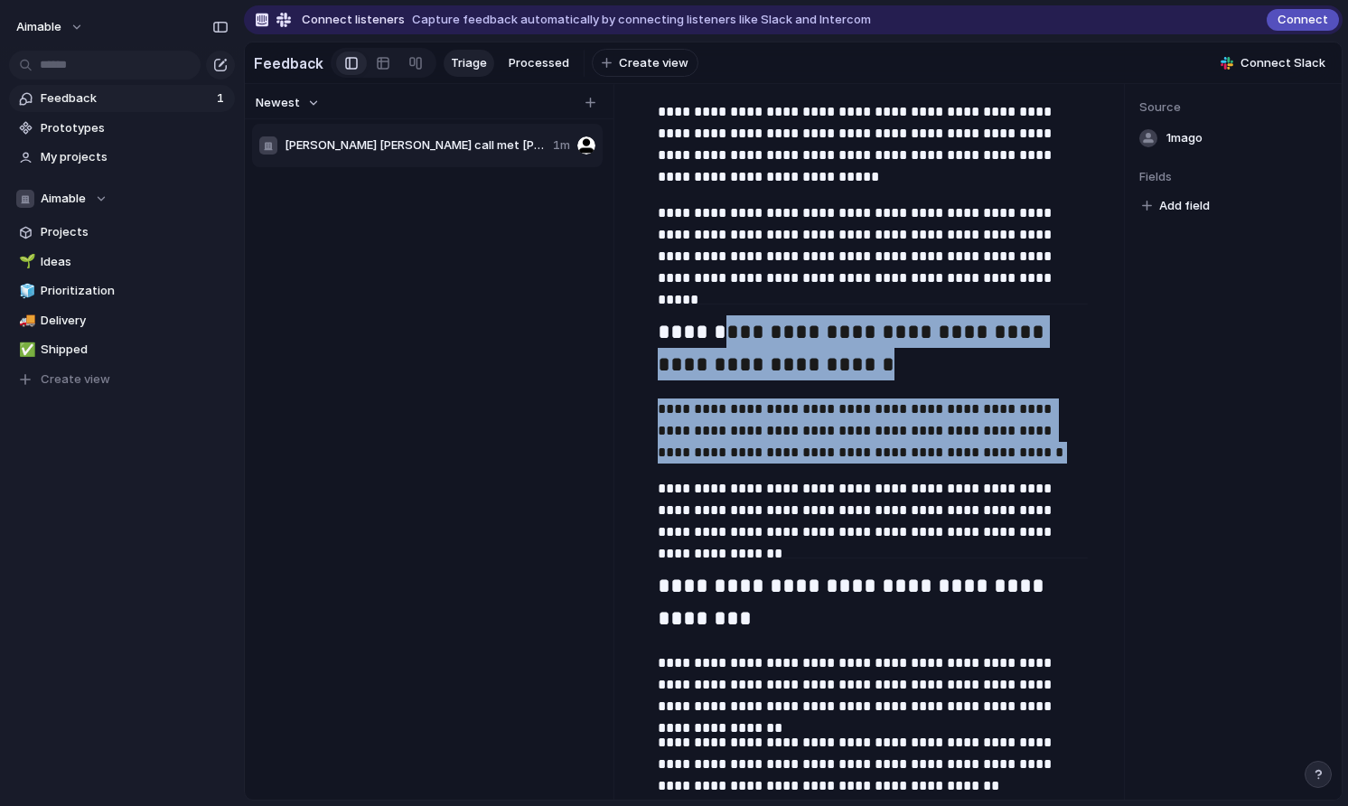
drag, startPoint x: 728, startPoint y: 337, endPoint x: 798, endPoint y: 465, distance: 146.3
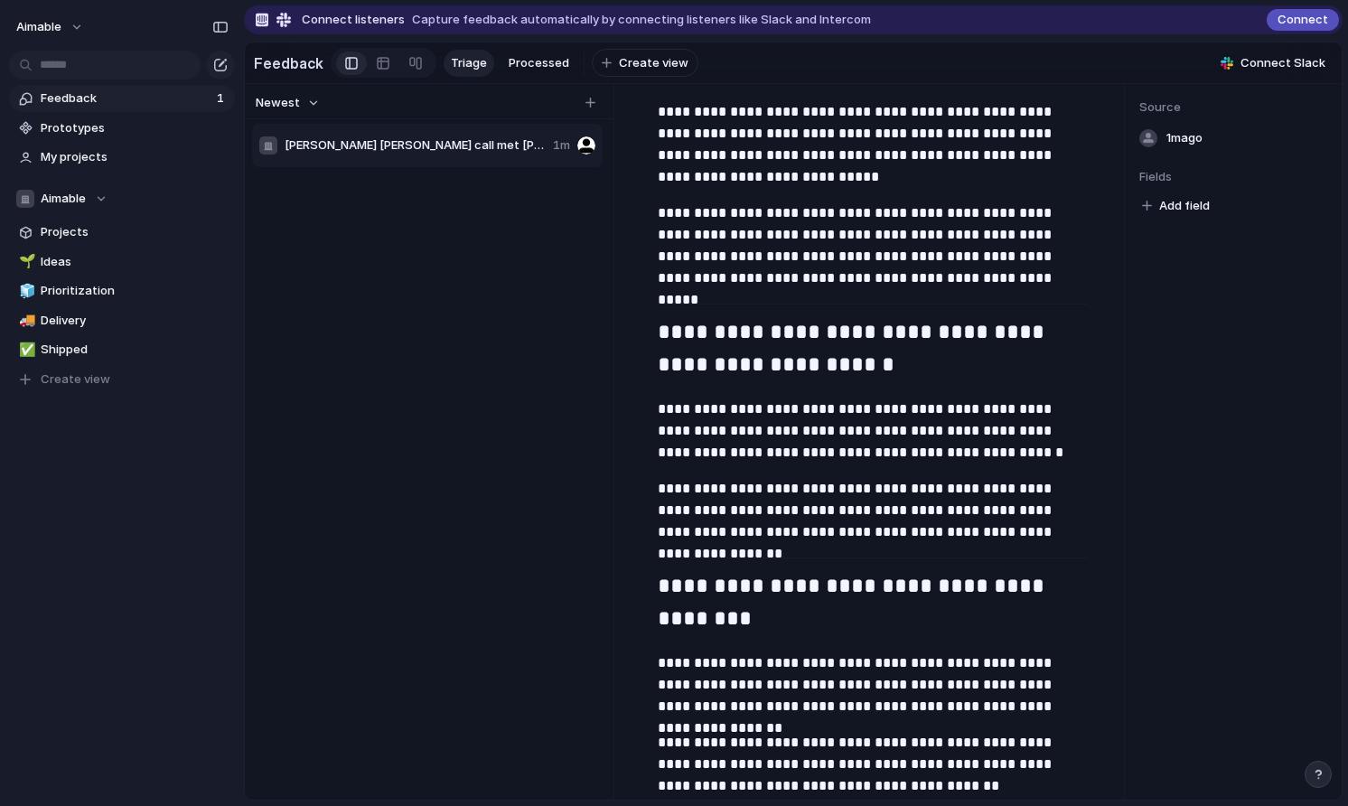
drag, startPoint x: 826, startPoint y: 505, endPoint x: 825, endPoint y: 496, distance: 9.1
click at [826, 499] on p "**********" at bounding box center [873, 510] width 430 height 65
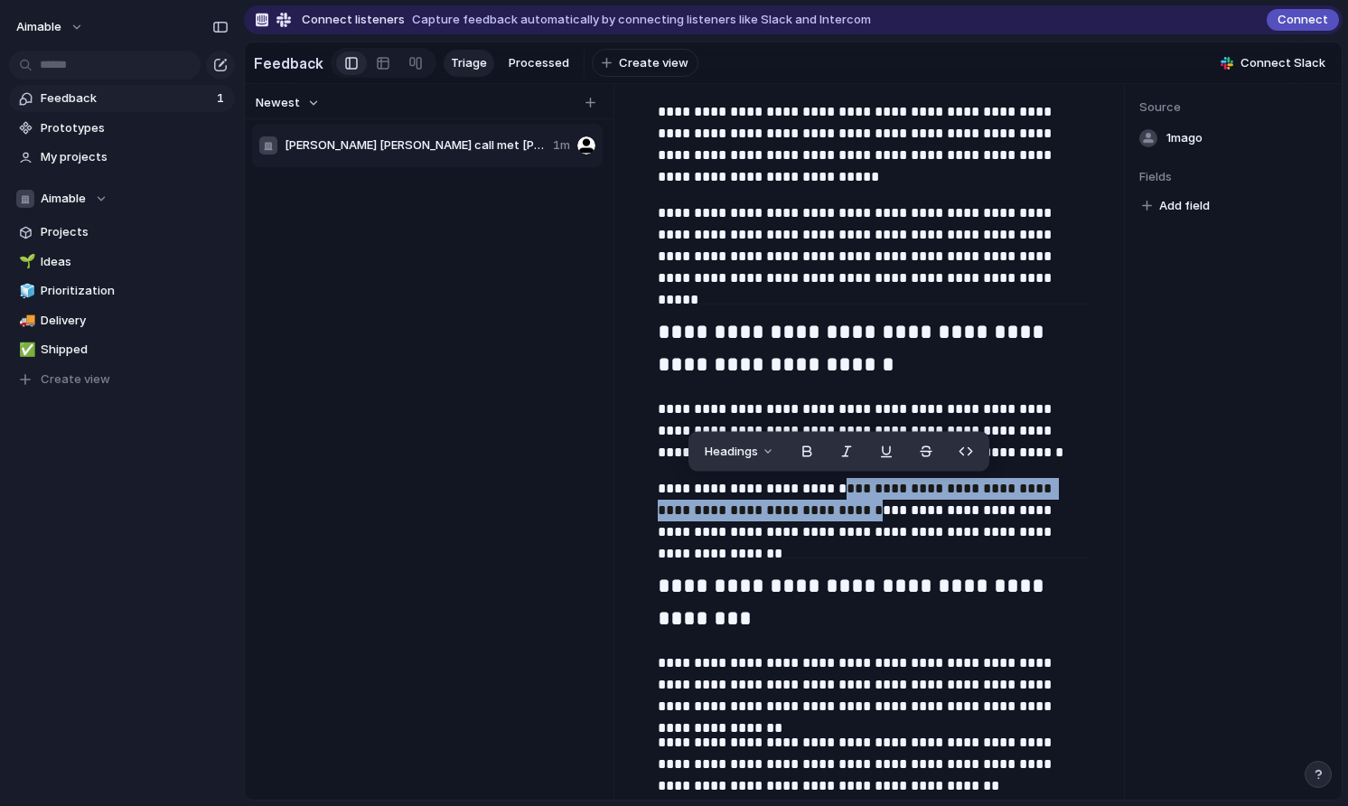
click at [803, 459] on button "button" at bounding box center [806, 451] width 36 height 29
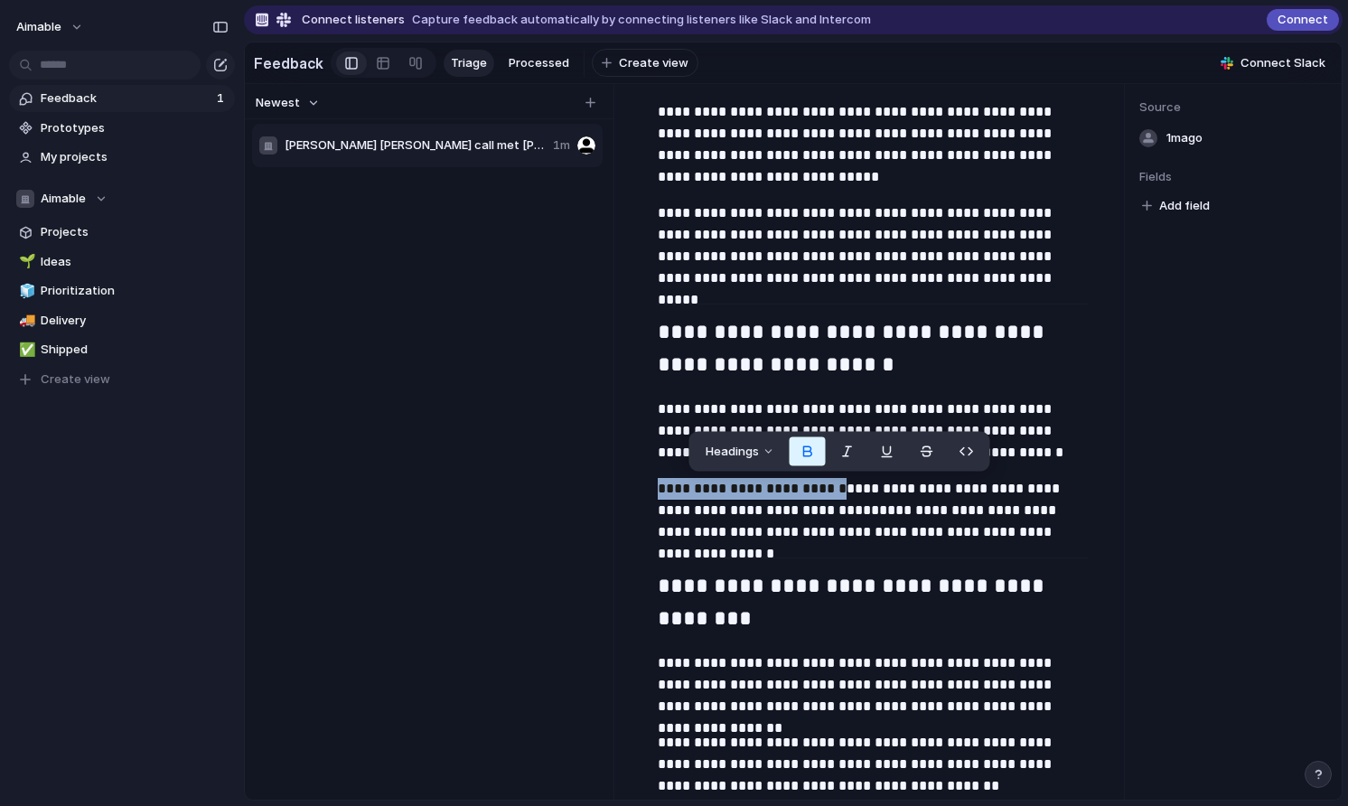
click at [801, 447] on button "button" at bounding box center [807, 451] width 36 height 29
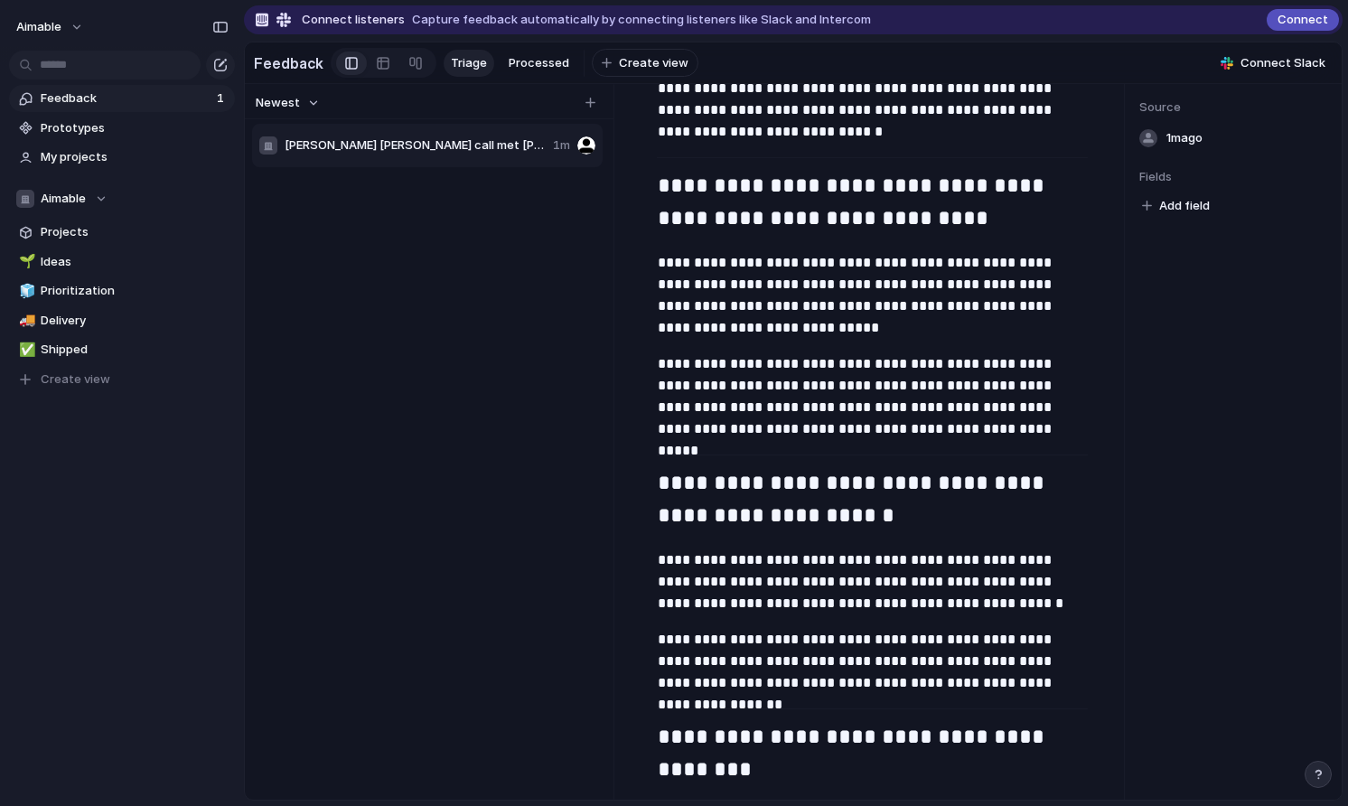
scroll to position [1775, 0]
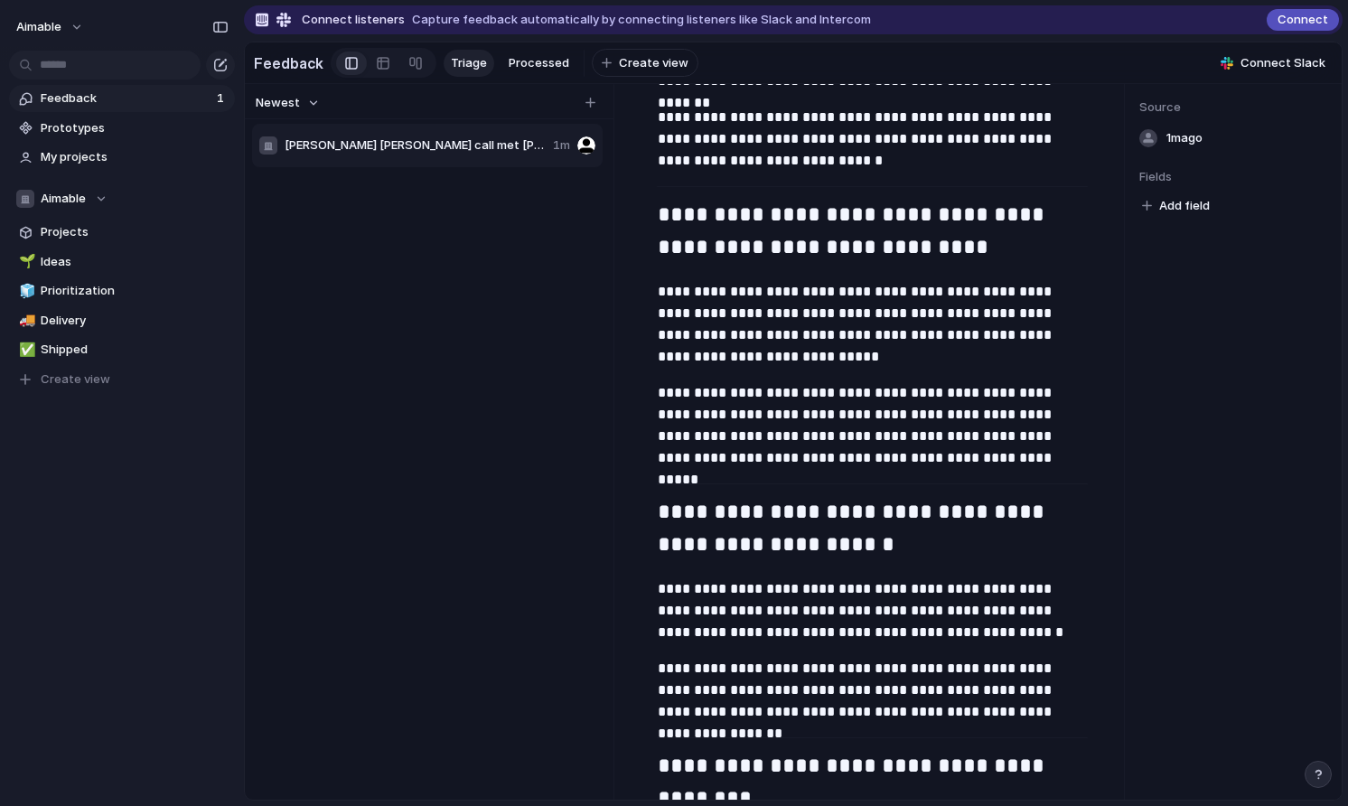
click at [453, 56] on span "Triage" at bounding box center [469, 63] width 36 height 18
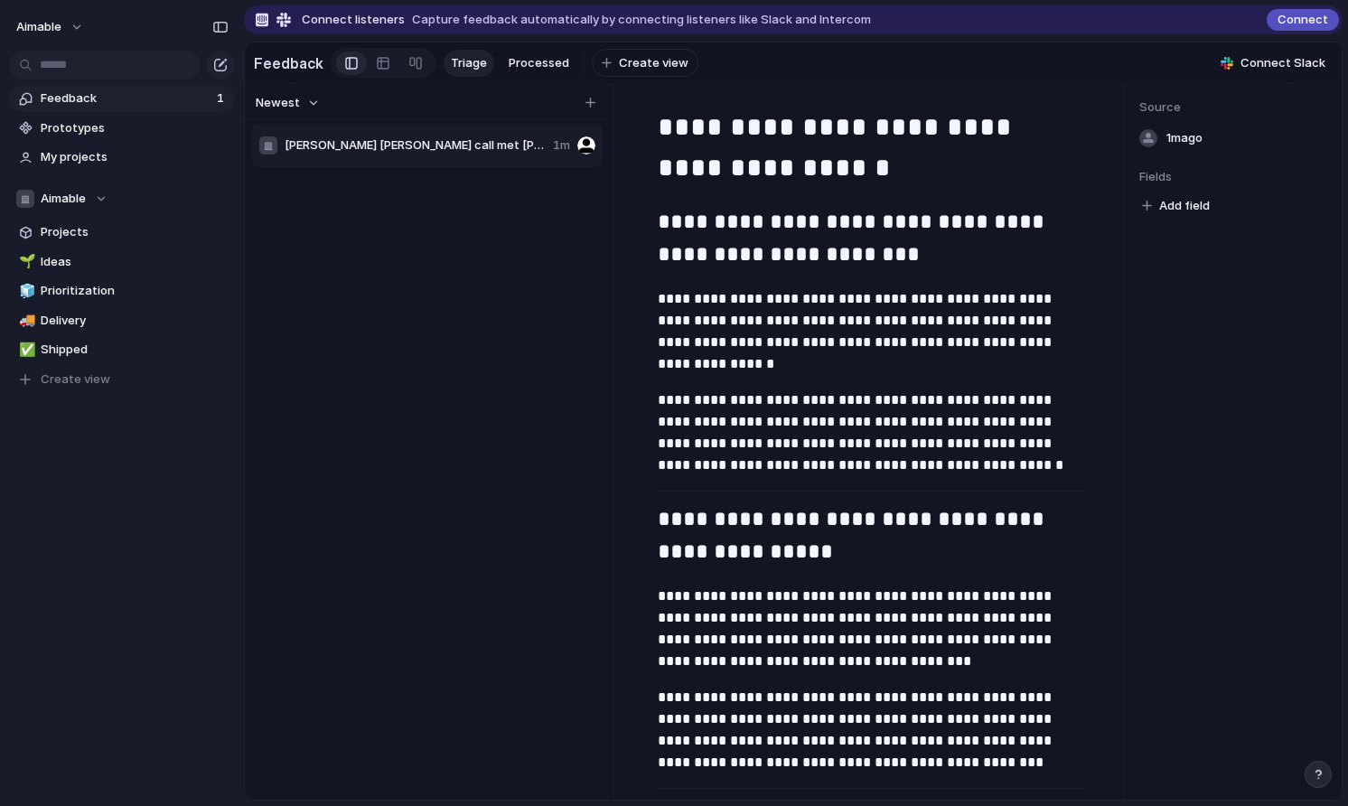
scroll to position [351, 0]
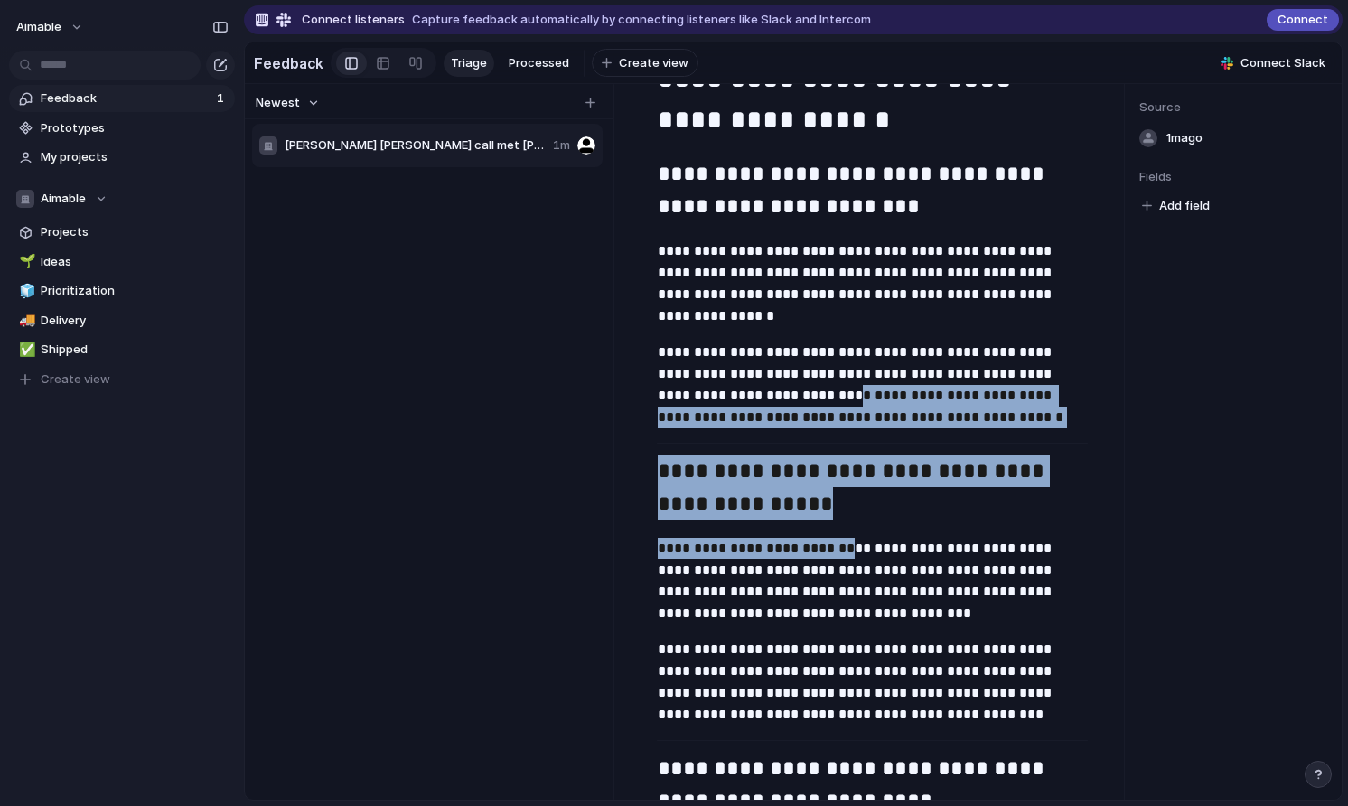
drag, startPoint x: 749, startPoint y: 393, endPoint x: 850, endPoint y: 556, distance: 192.2
click at [739, 350] on button "Headings" at bounding box center [715, 358] width 91 height 29
click at [739, 350] on div "H1 H2 H3 Text" at bounding box center [674, 403] width 1348 height 806
click at [859, 482] on h2 "**********" at bounding box center [873, 488] width 430 height 69
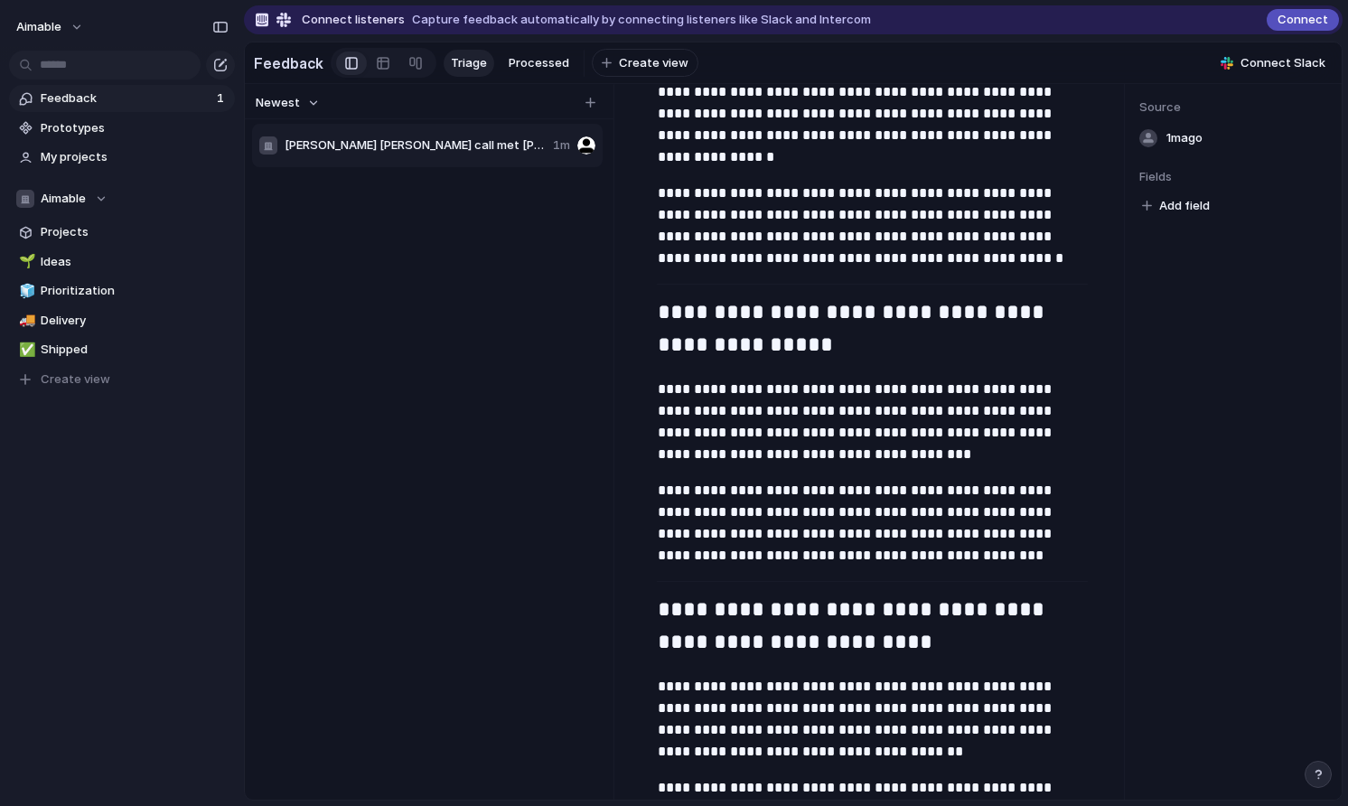
scroll to position [534, 0]
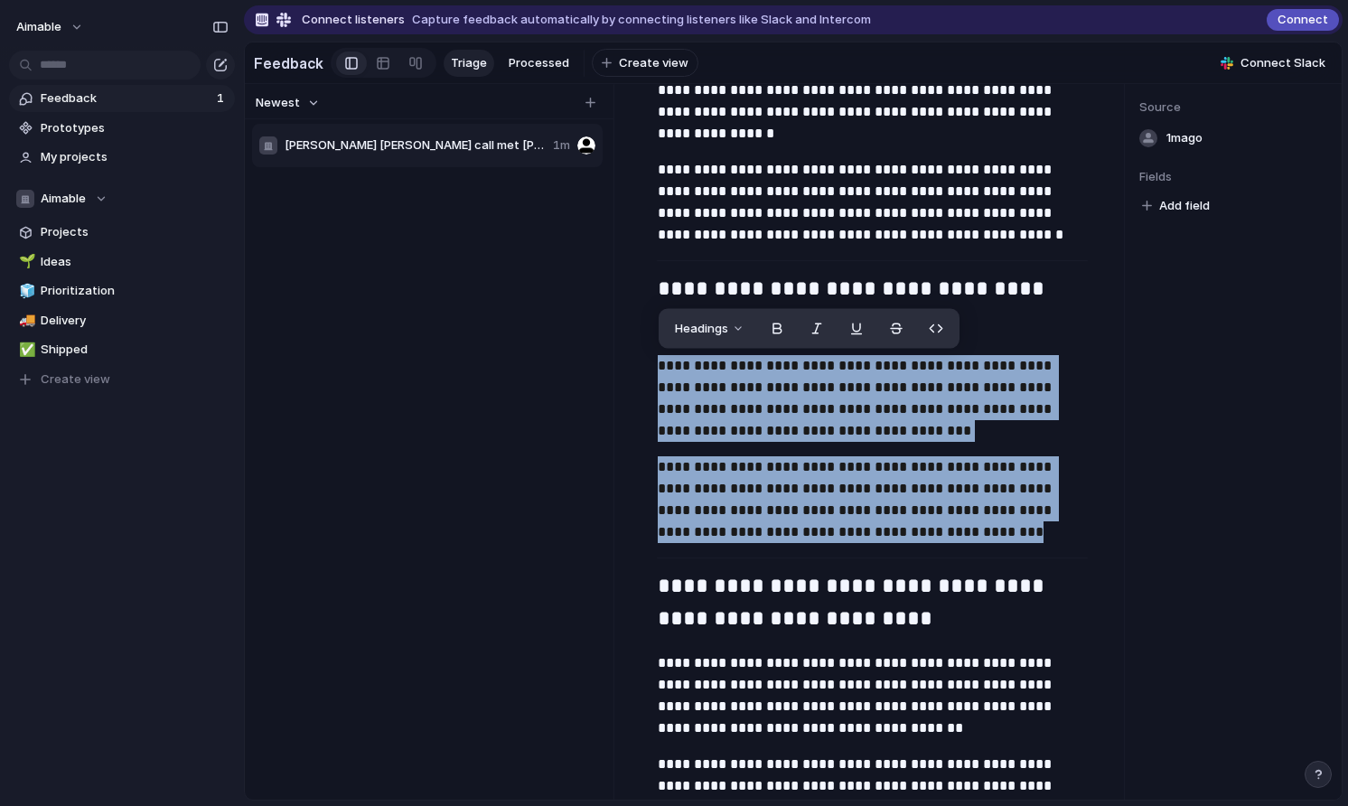
drag, startPoint x: 660, startPoint y: 366, endPoint x: 930, endPoint y: 553, distance: 328.5
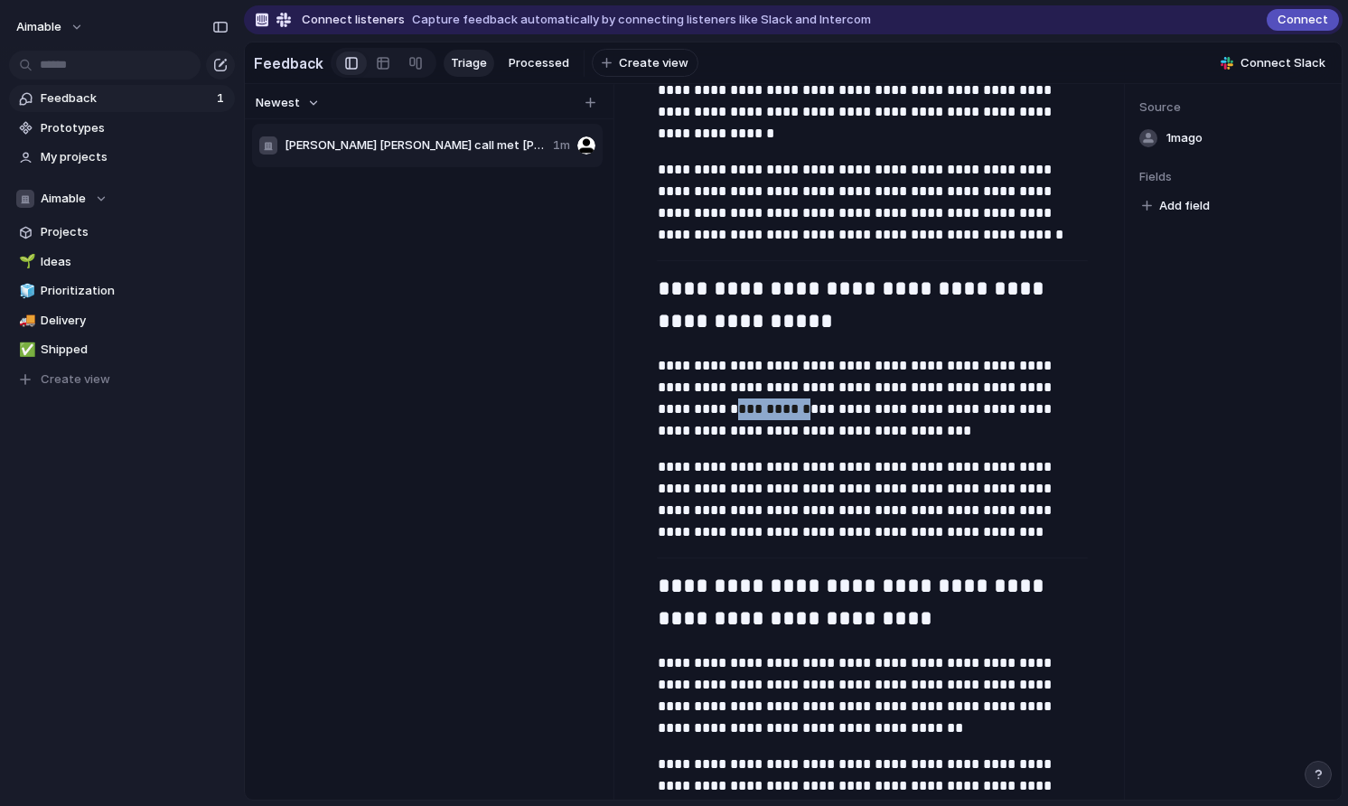
drag, startPoint x: 715, startPoint y: 413, endPoint x: 663, endPoint y: 411, distance: 52.4
click at [663, 411] on p "**********" at bounding box center [873, 398] width 430 height 87
click at [527, 69] on span "Processed" at bounding box center [538, 63] width 61 height 18
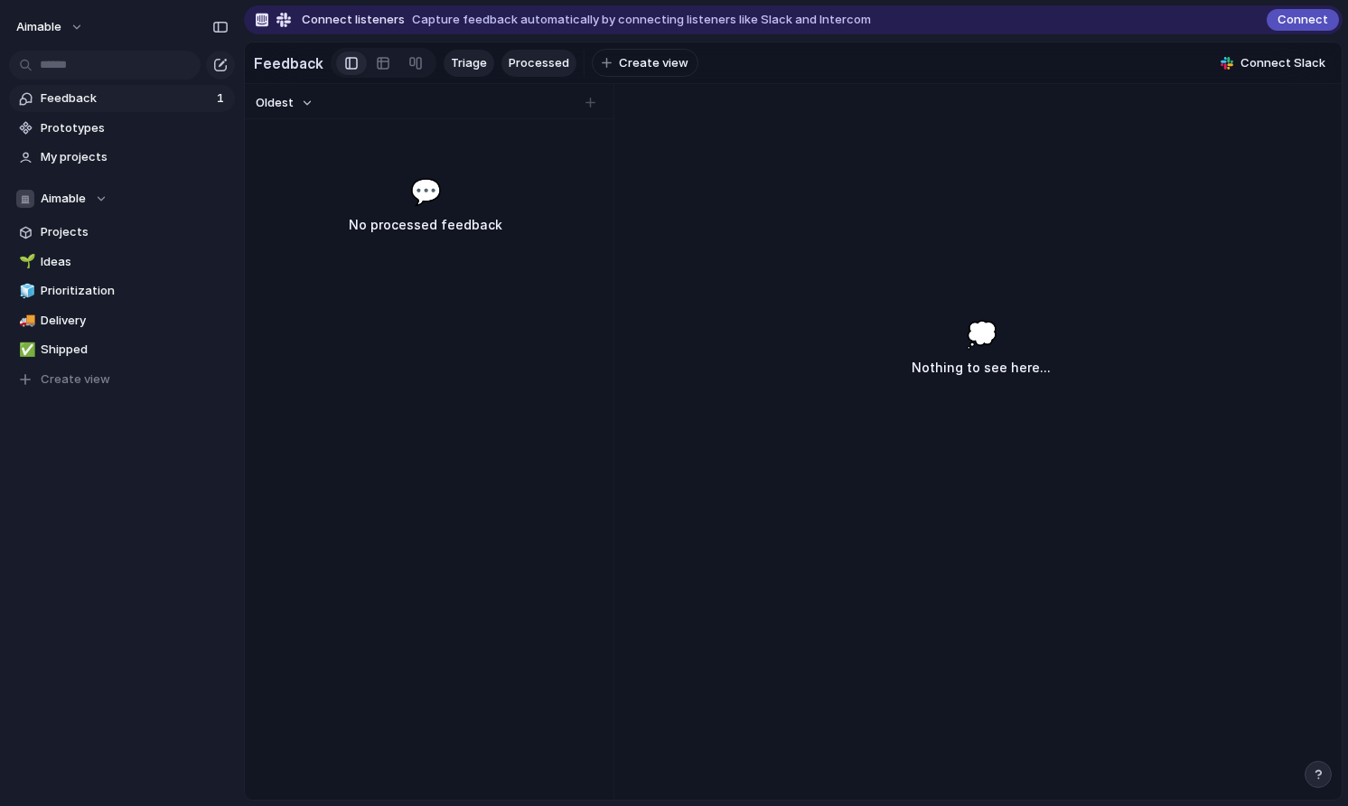
click at [475, 58] on span "Triage" at bounding box center [469, 63] width 36 height 18
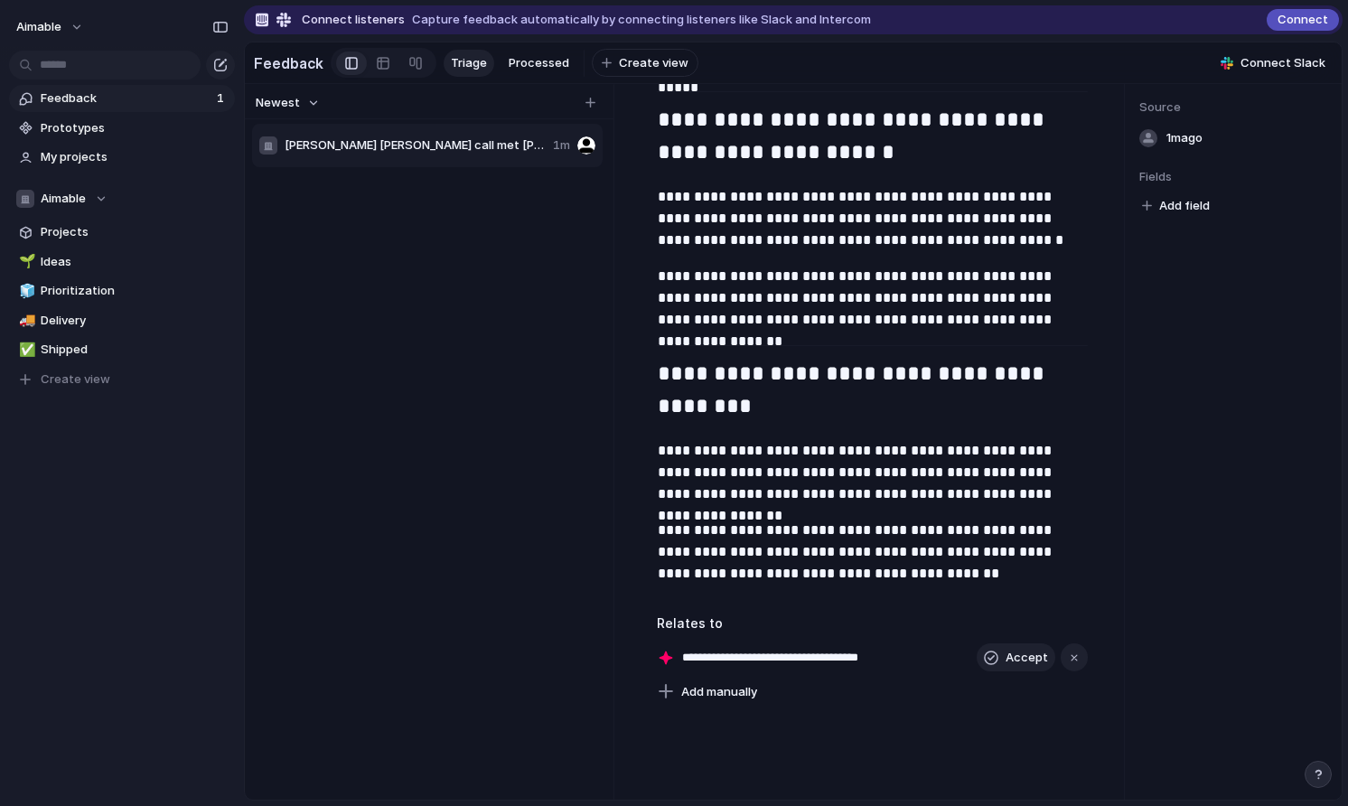
scroll to position [2307, 0]
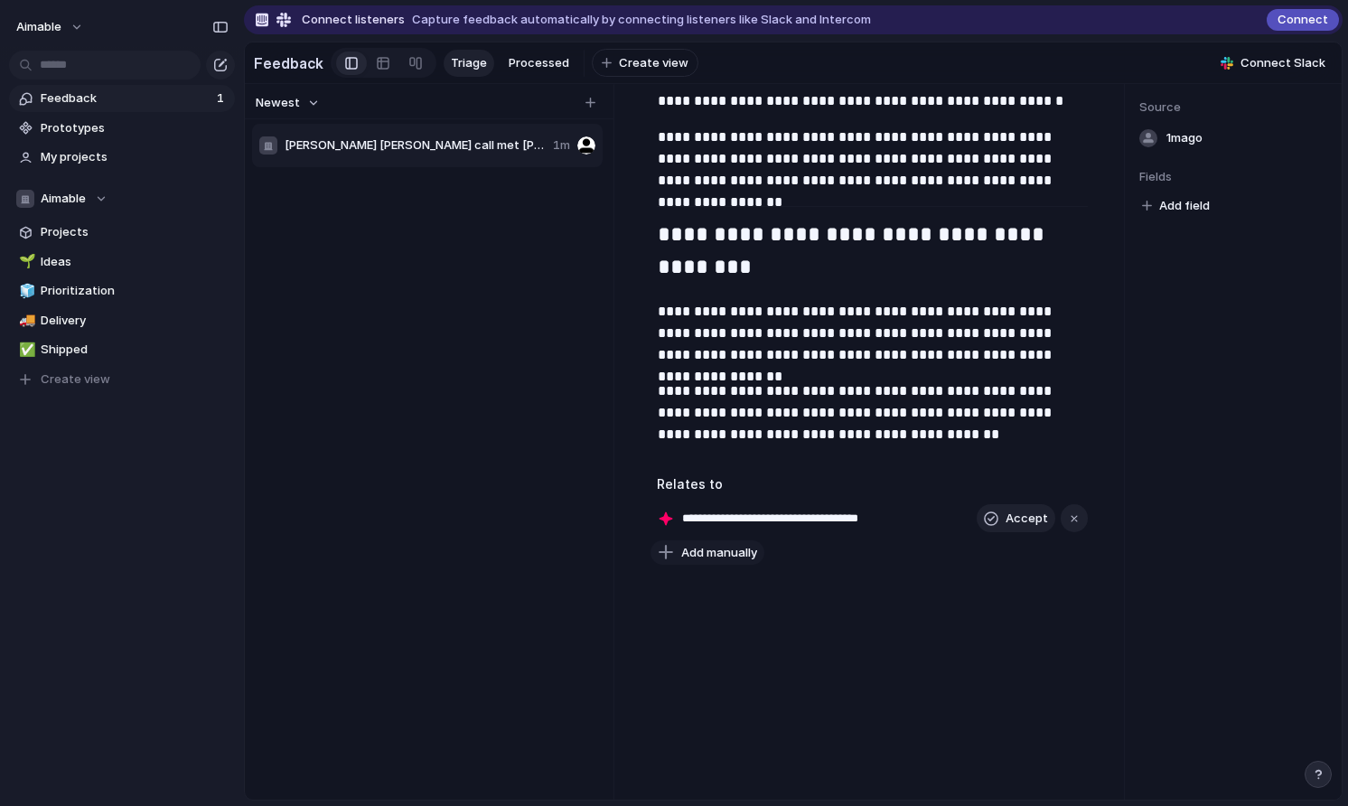
click at [709, 555] on span "Add manually" at bounding box center [719, 553] width 76 height 18
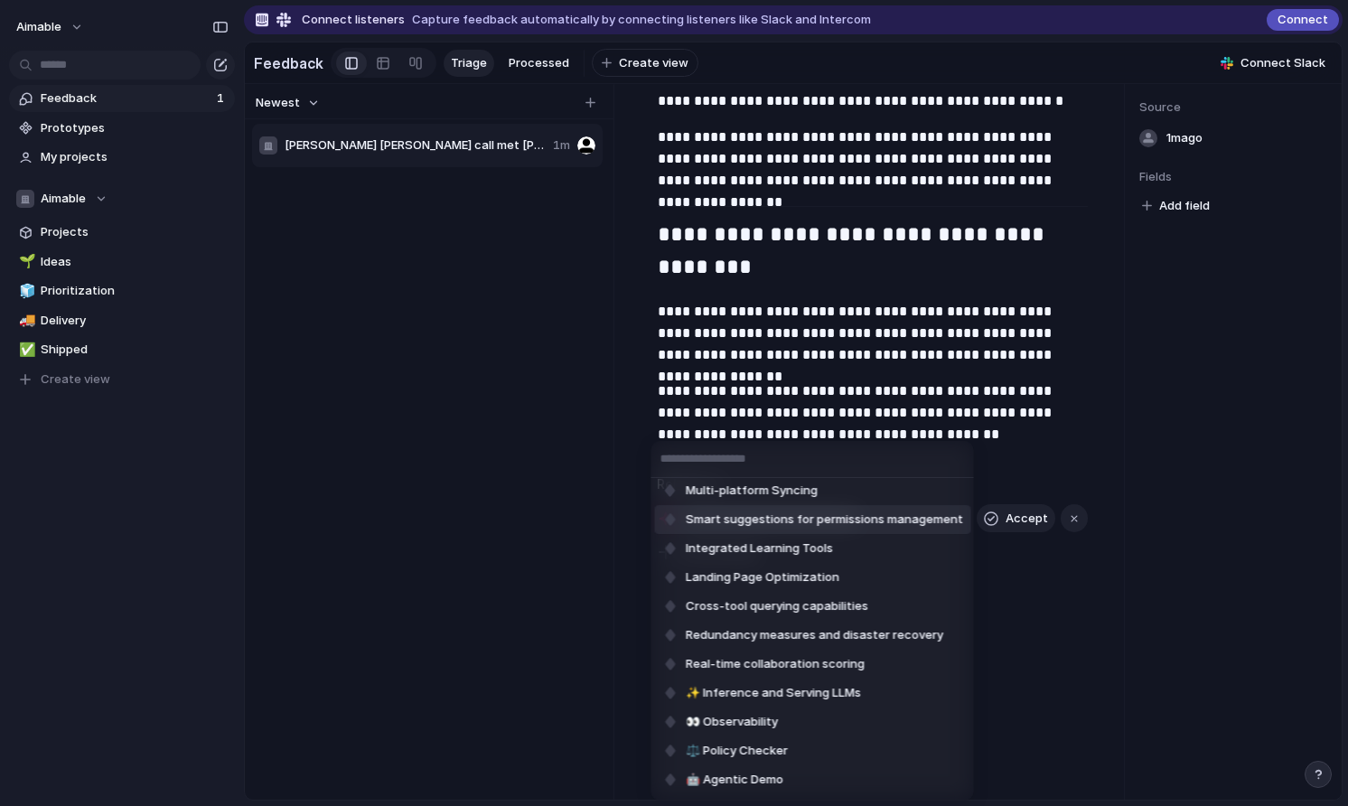
scroll to position [62, 0]
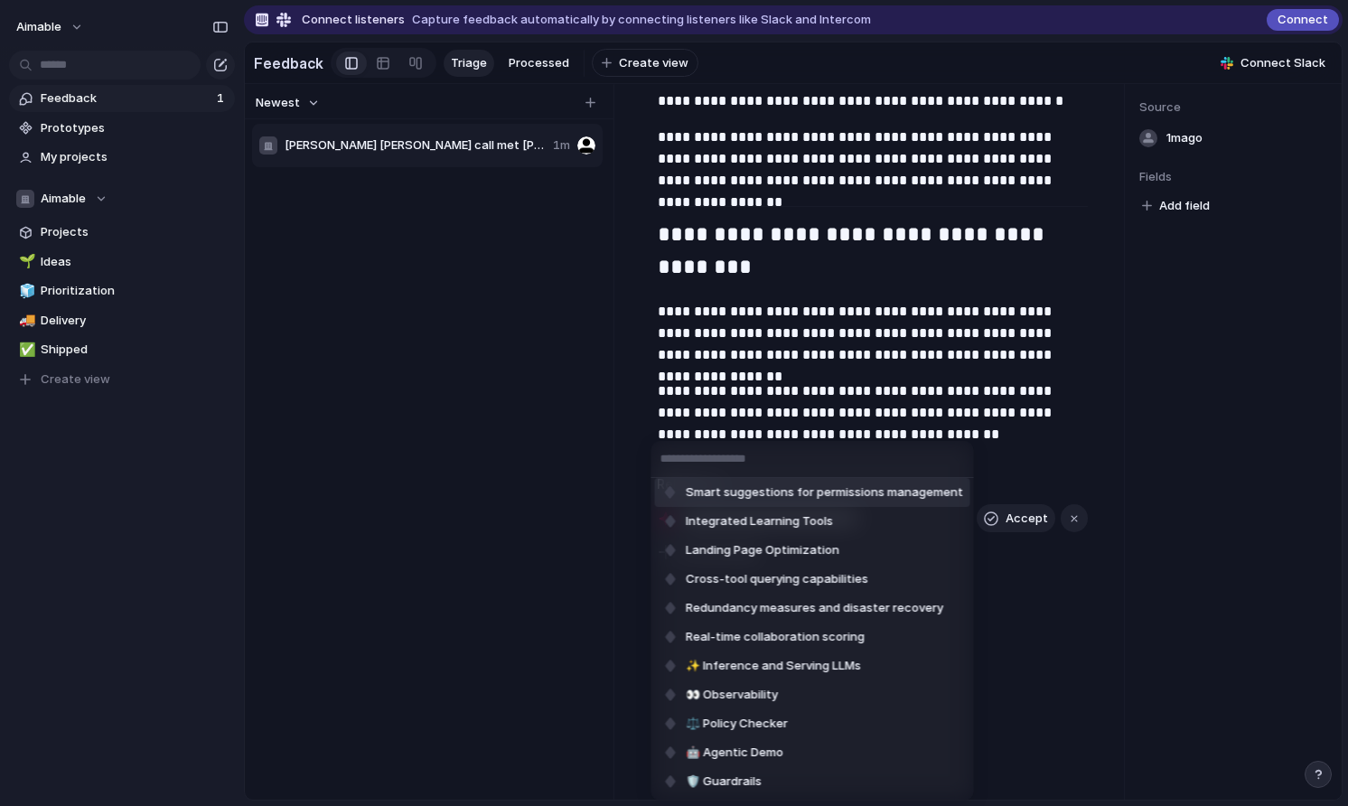
click at [737, 363] on div "Multi-language Support Multi-platform Syncing Smart suggestions for permissions…" at bounding box center [674, 403] width 1348 height 806
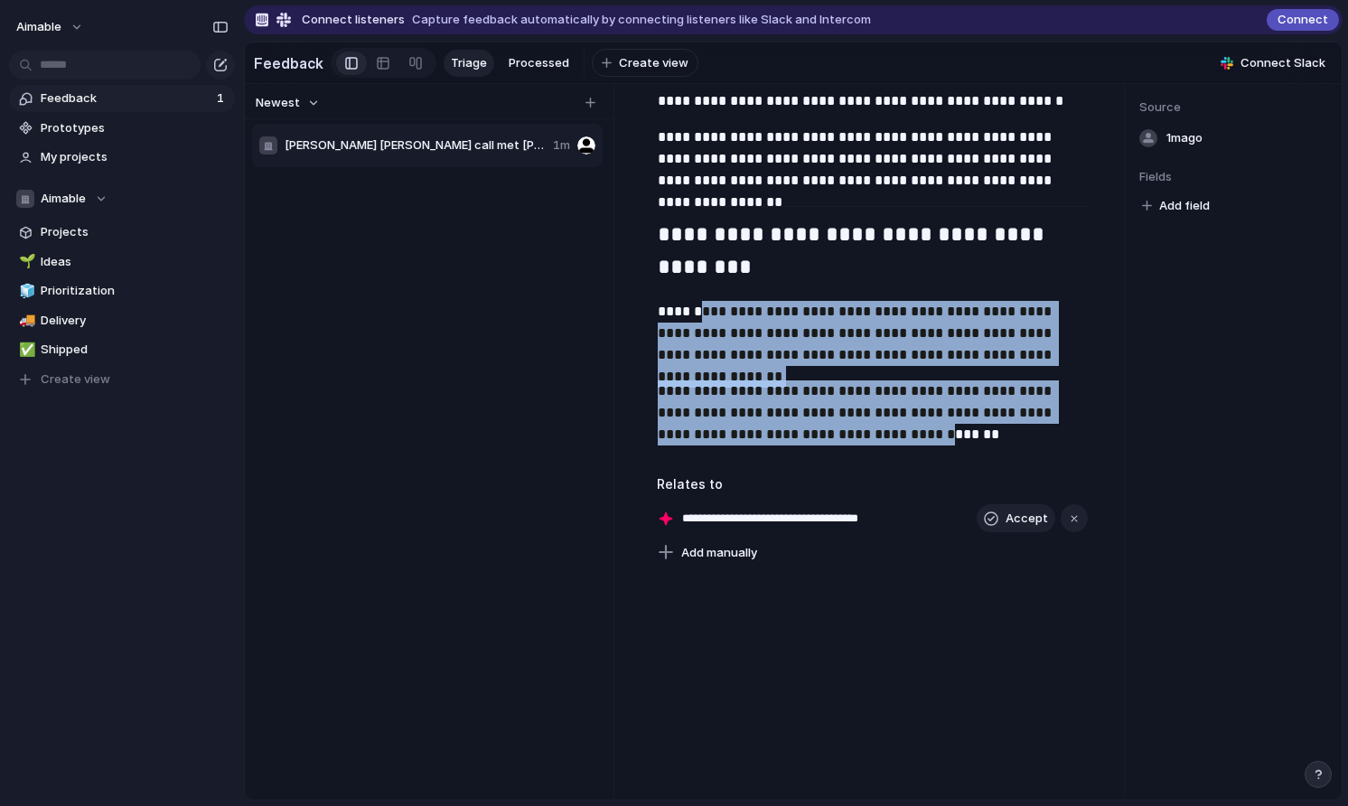
drag, startPoint x: 711, startPoint y: 307, endPoint x: 848, endPoint y: 432, distance: 185.4
click at [719, 551] on span "Add manually" at bounding box center [719, 553] width 76 height 18
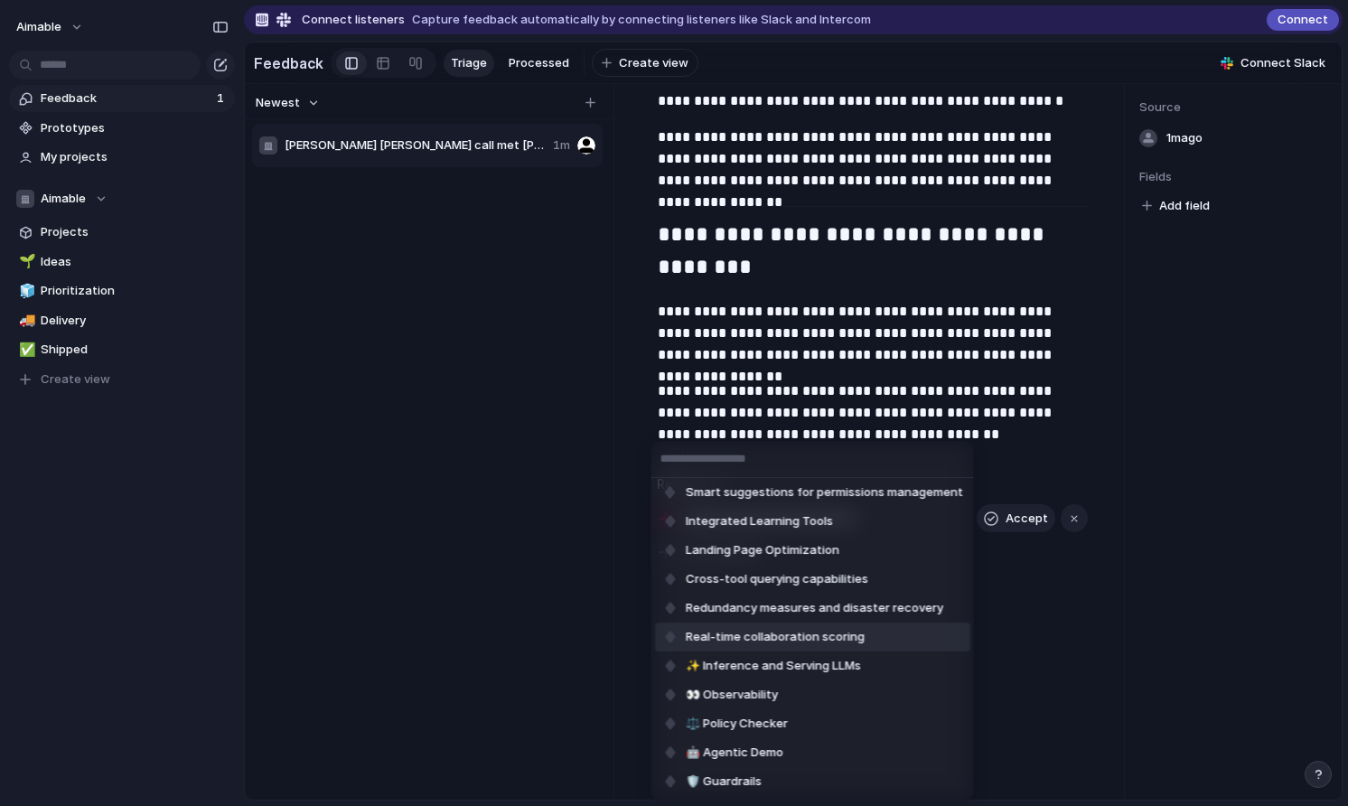
click at [496, 471] on div "Multi-language Support Multi-platform Syncing Smart suggestions for permissions…" at bounding box center [674, 403] width 1348 height 806
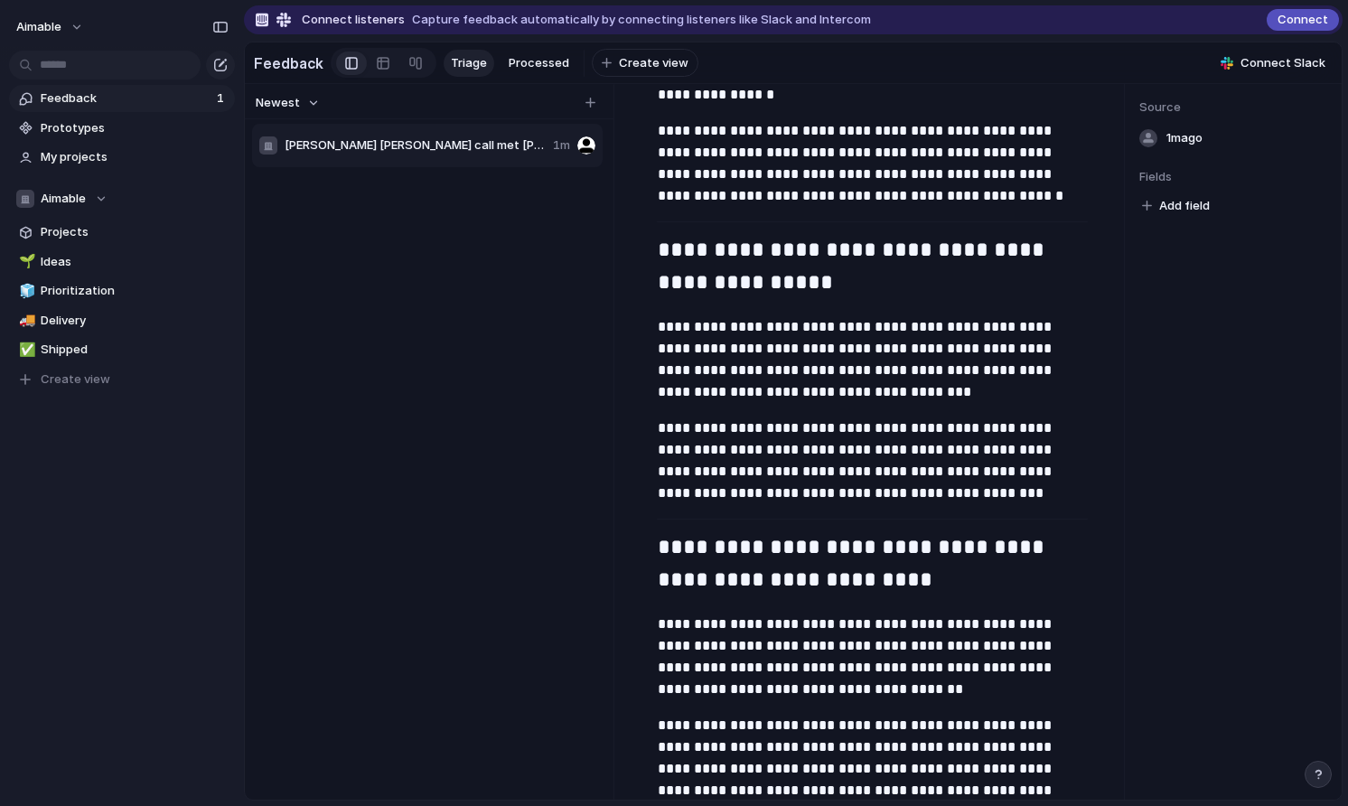
scroll to position [593, 0]
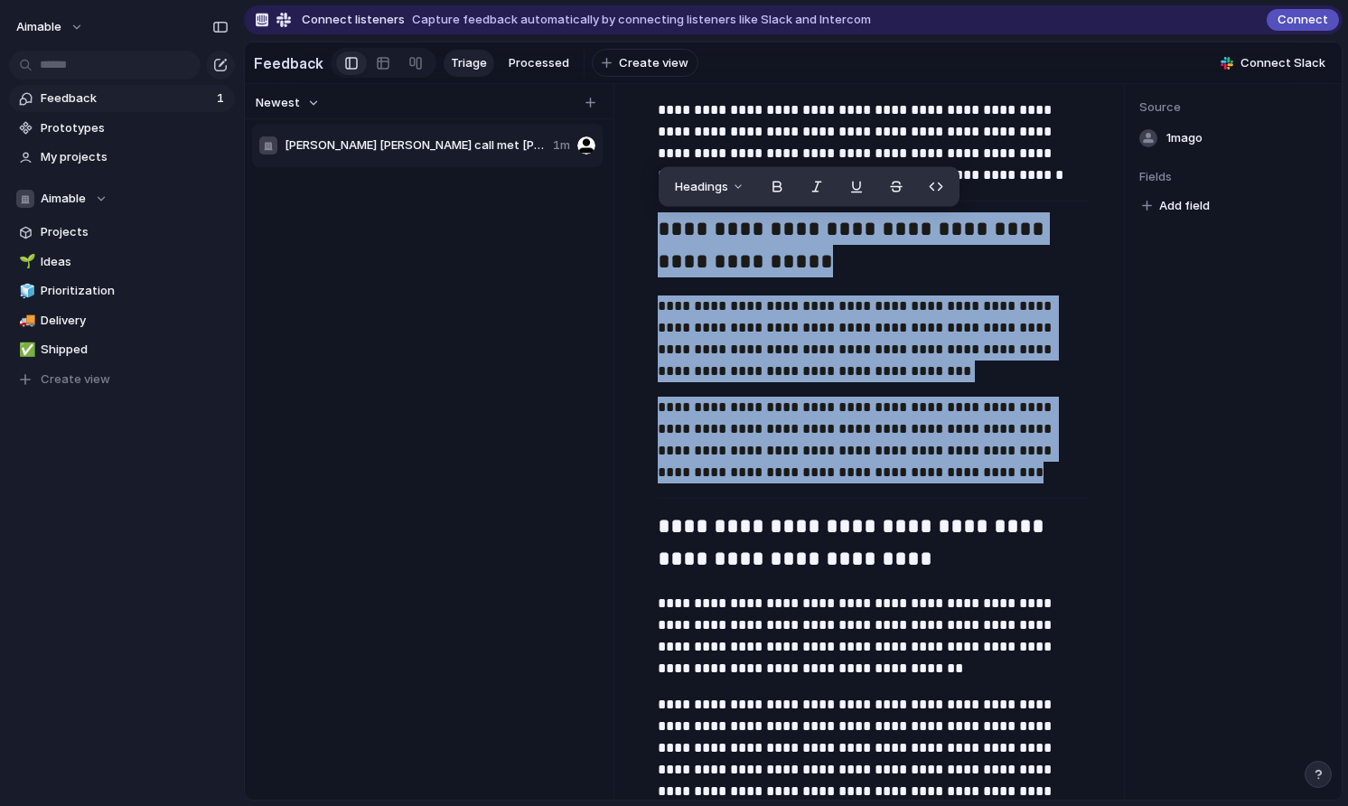
drag, startPoint x: 955, startPoint y: 476, endPoint x: 648, endPoint y: 230, distance: 393.3
copy div "**********"
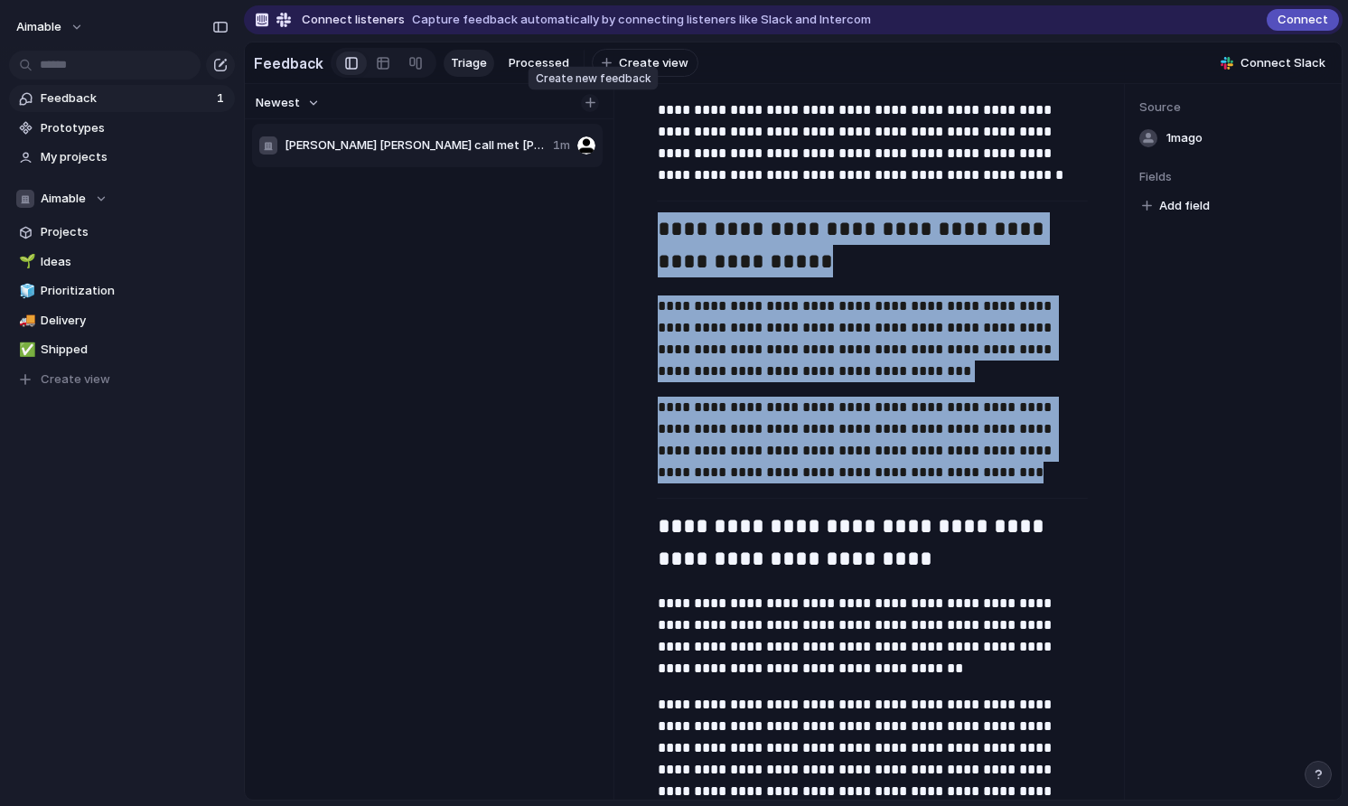
click at [592, 106] on div "button" at bounding box center [590, 103] width 10 height 10
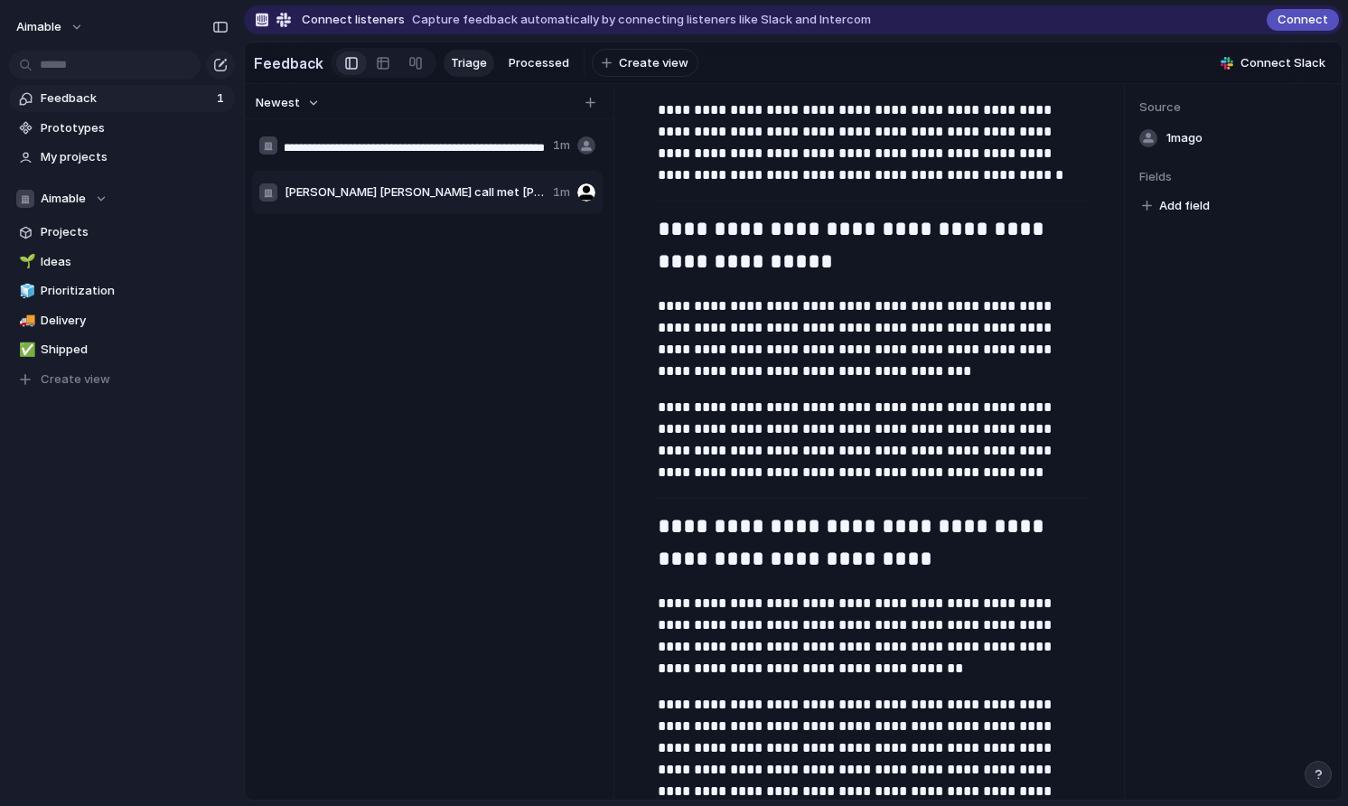
type input "**********"
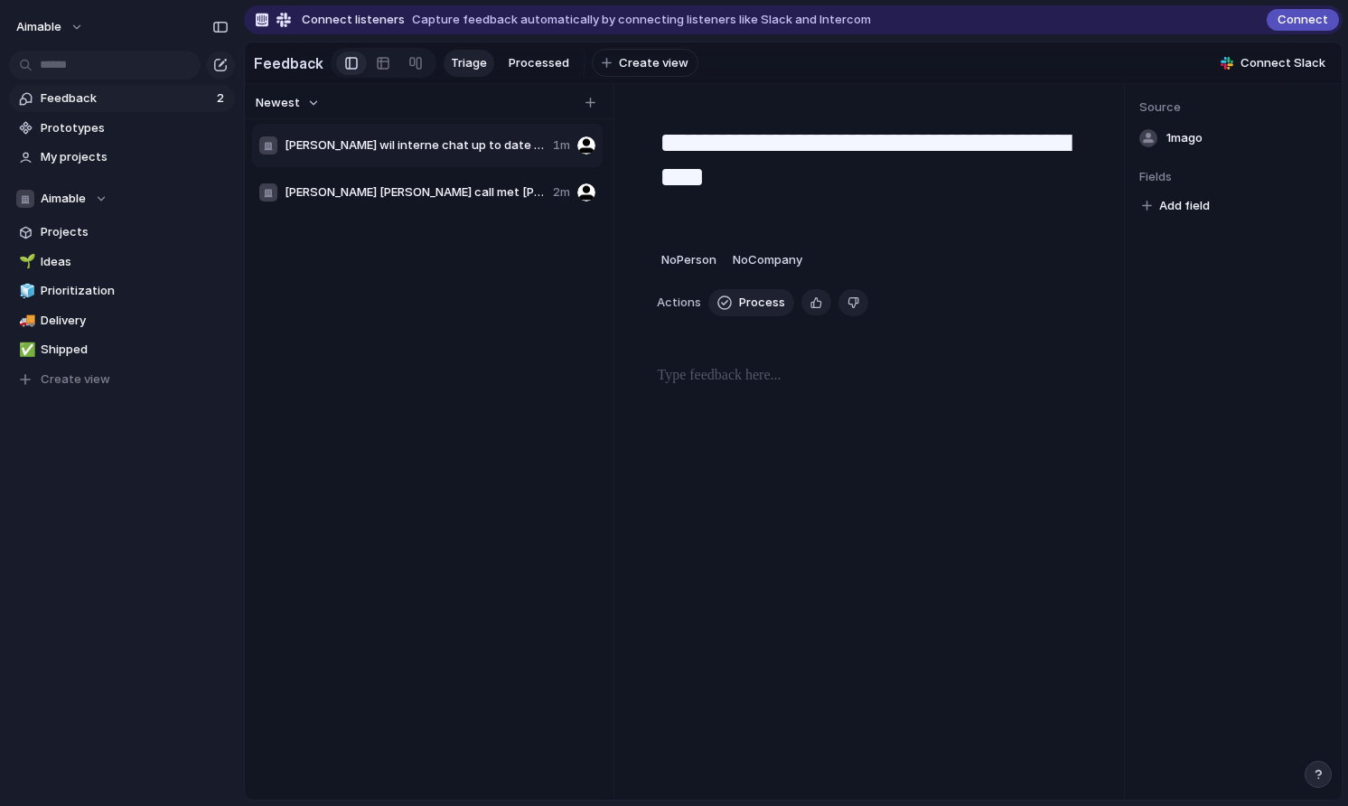
click at [414, 143] on span "Van Lanschot wil interne chat up to date houden met nieuwe features" at bounding box center [415, 145] width 261 height 18
click at [703, 370] on p at bounding box center [873, 376] width 430 height 22
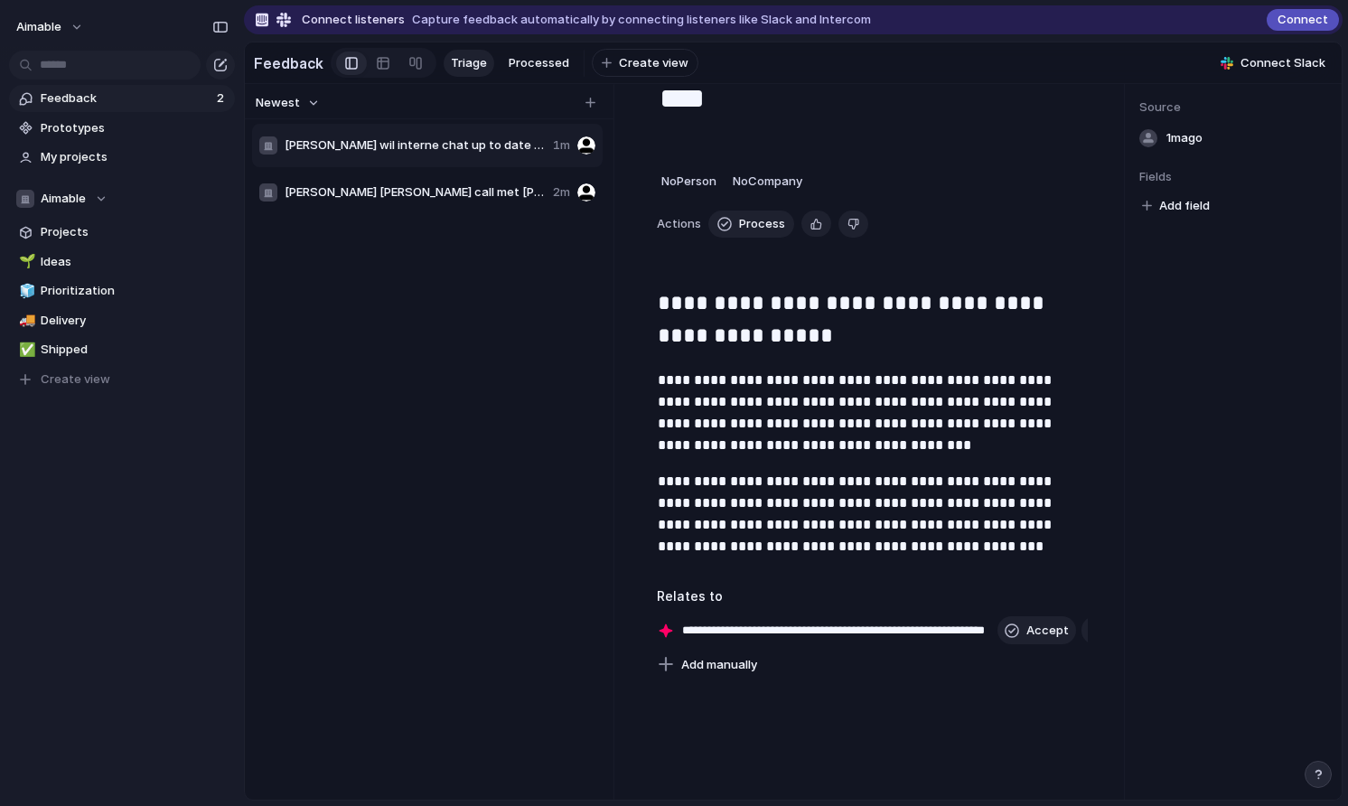
scroll to position [191, 0]
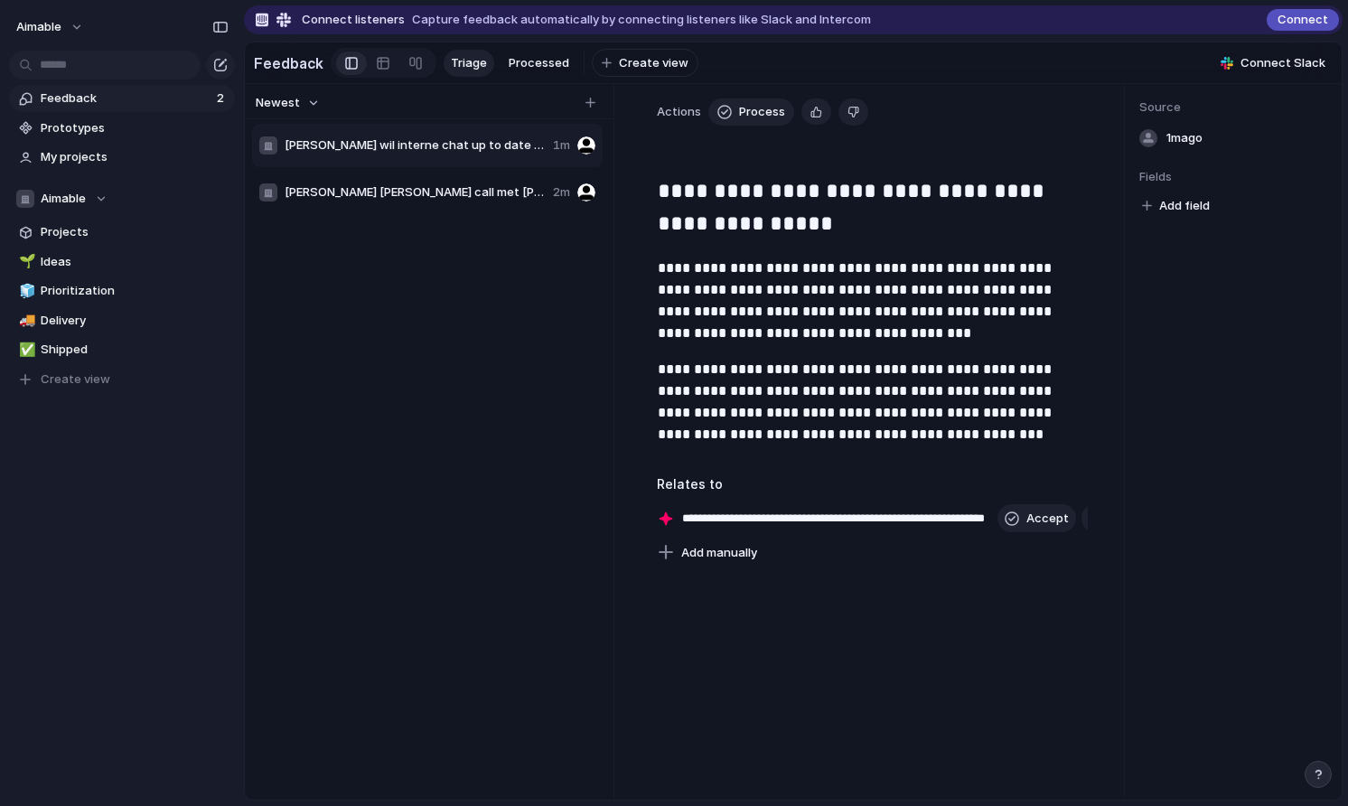
click at [707, 359] on p "**********" at bounding box center [873, 402] width 430 height 87
click at [1004, 519] on button "Accept" at bounding box center [1015, 518] width 79 height 29
click at [1040, 518] on div "button" at bounding box center [1040, 518] width 13 height 7
click at [1007, 454] on div "Projects Issues ✨ Inference and Serving LLMs 👀 Observability ⚖️ Policy Checker …" at bounding box center [674, 403] width 1348 height 806
click at [1074, 516] on div "button" at bounding box center [1074, 518] width 13 height 13
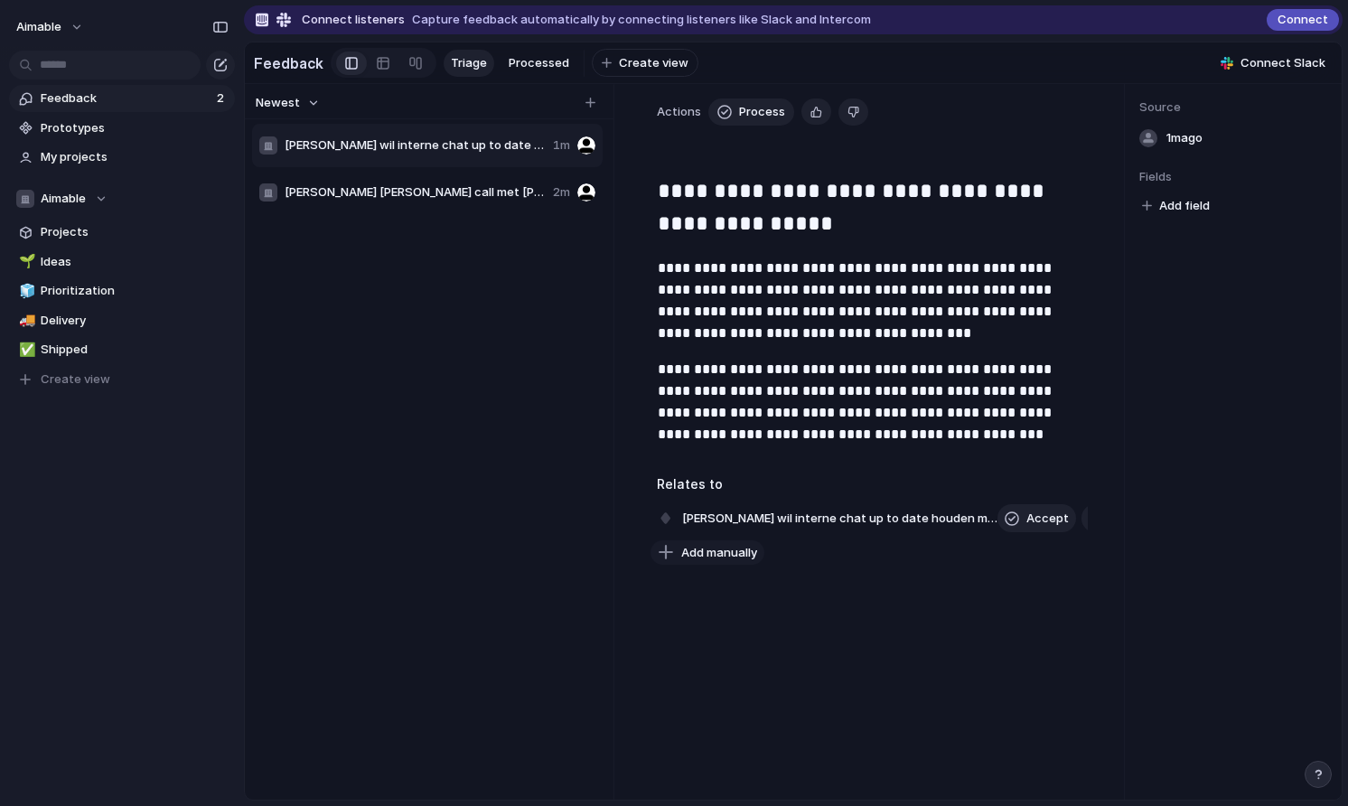
click at [732, 552] on span "Add manually" at bounding box center [719, 553] width 76 height 18
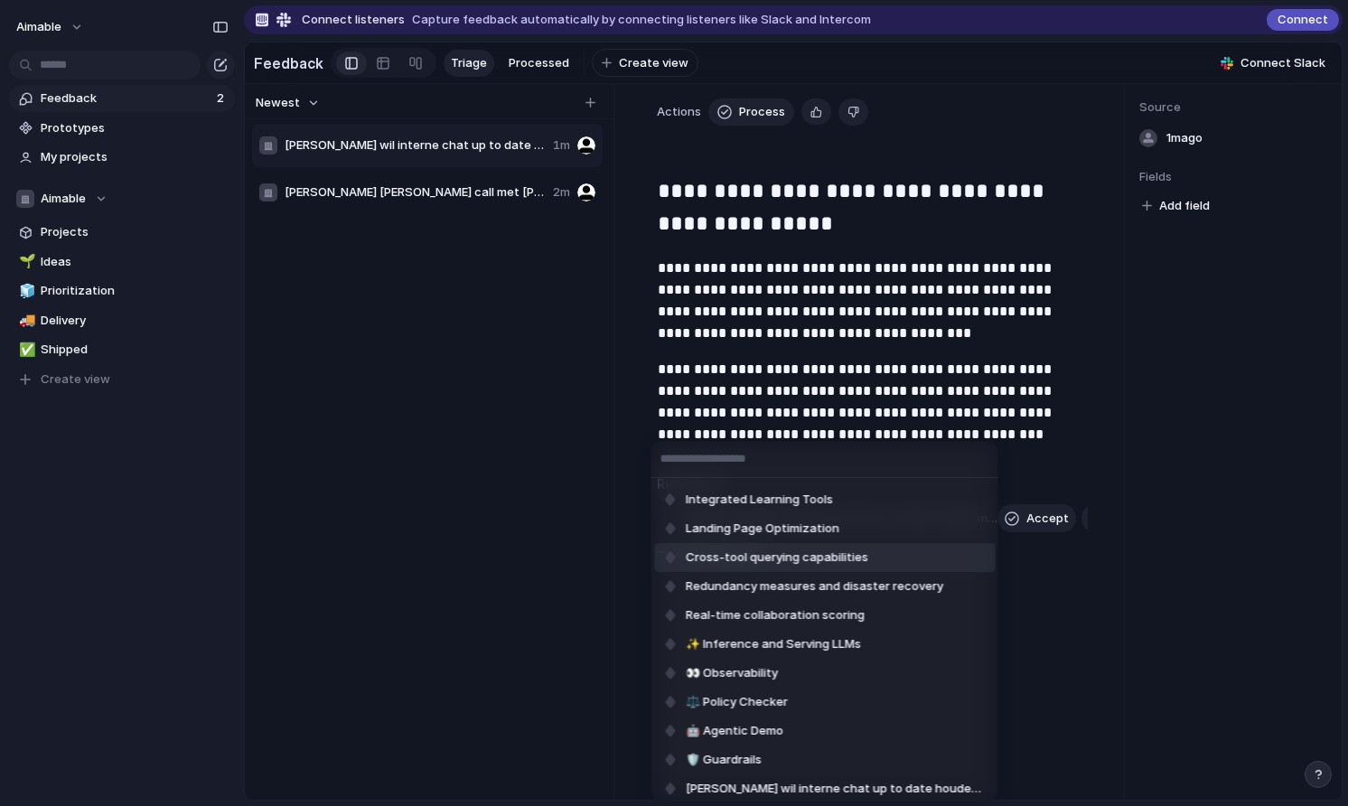
scroll to position [91, 0]
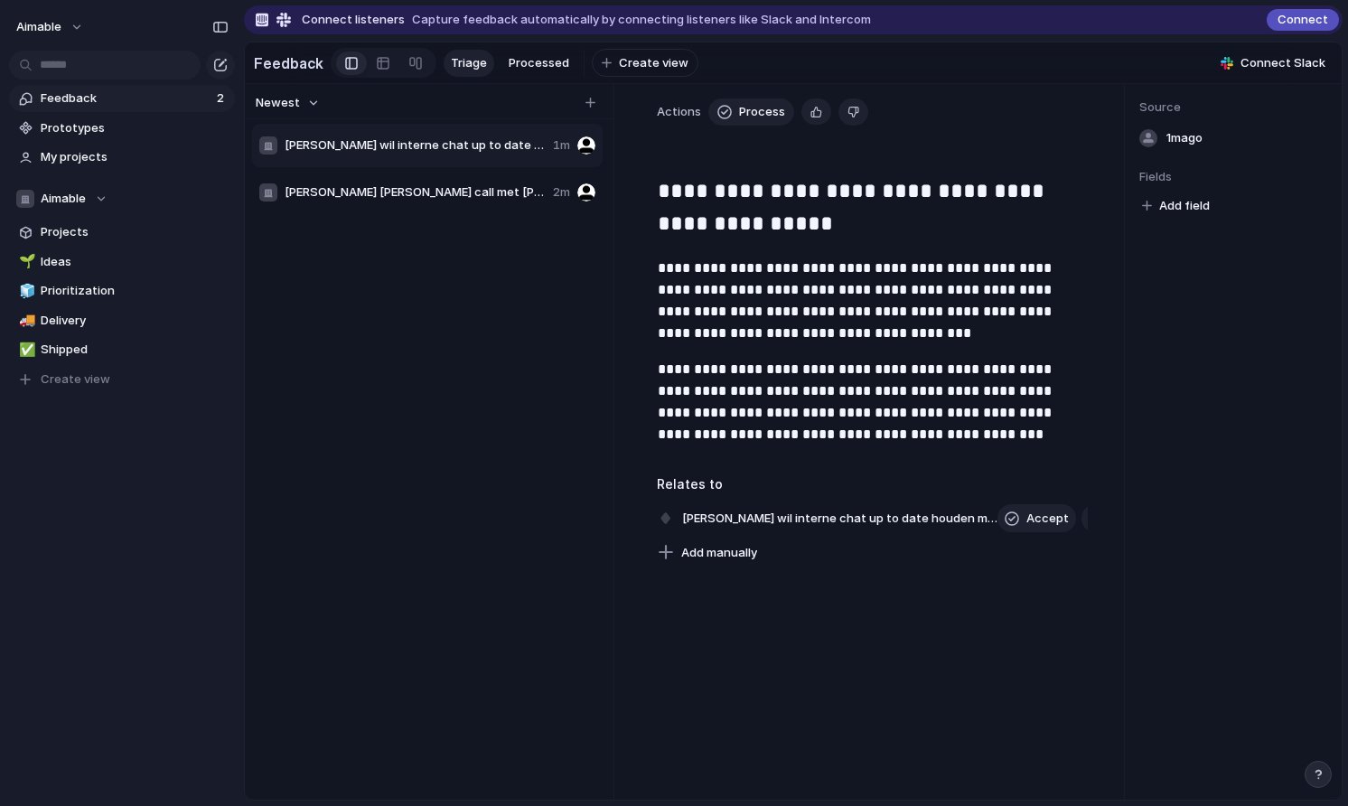
click at [740, 326] on div "Multi-language Support Multi-platform Syncing Smart suggestions for permissions…" at bounding box center [674, 403] width 1348 height 806
click at [533, 350] on div "Van Lanschot wil interne chat up to date houden met nieuwe features 1m Van Lans…" at bounding box center [429, 476] width 354 height 709
click at [434, 190] on span "Van Lanschot korte call met Robin Elias" at bounding box center [415, 192] width 261 height 18
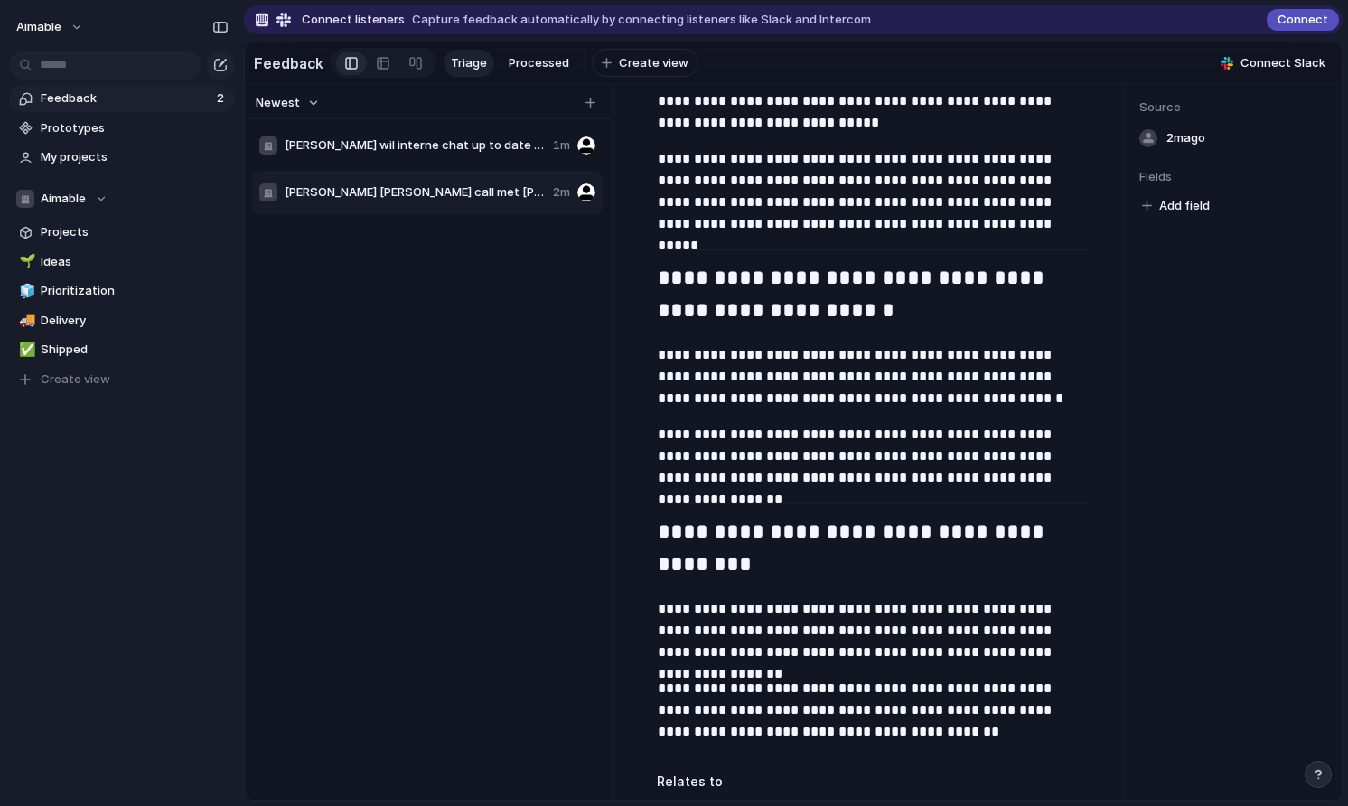
scroll to position [2307, 0]
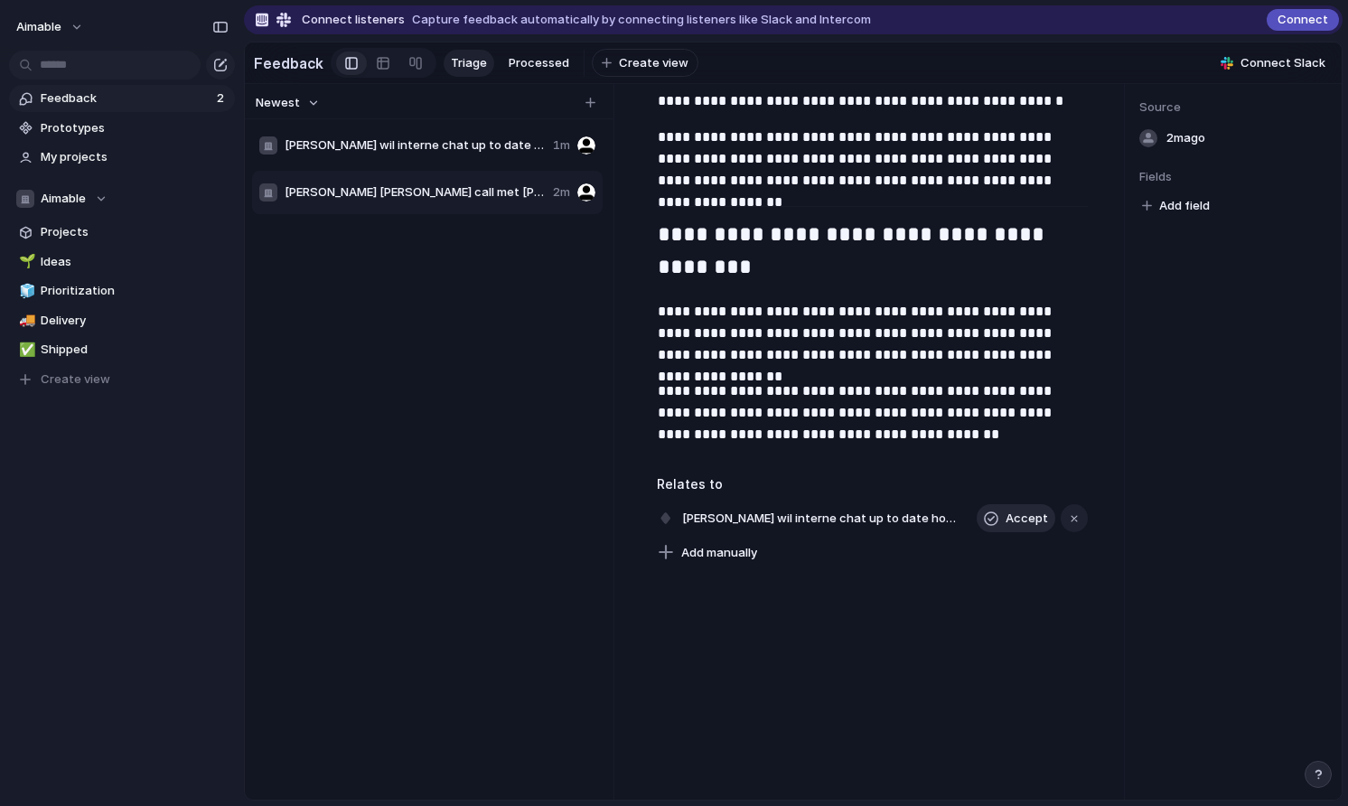
click at [1025, 522] on span "Accept" at bounding box center [1026, 518] width 42 height 18
click at [481, 150] on span "Van Lanschot wil interne chat up to date houden met nieuwe features" at bounding box center [415, 145] width 261 height 18
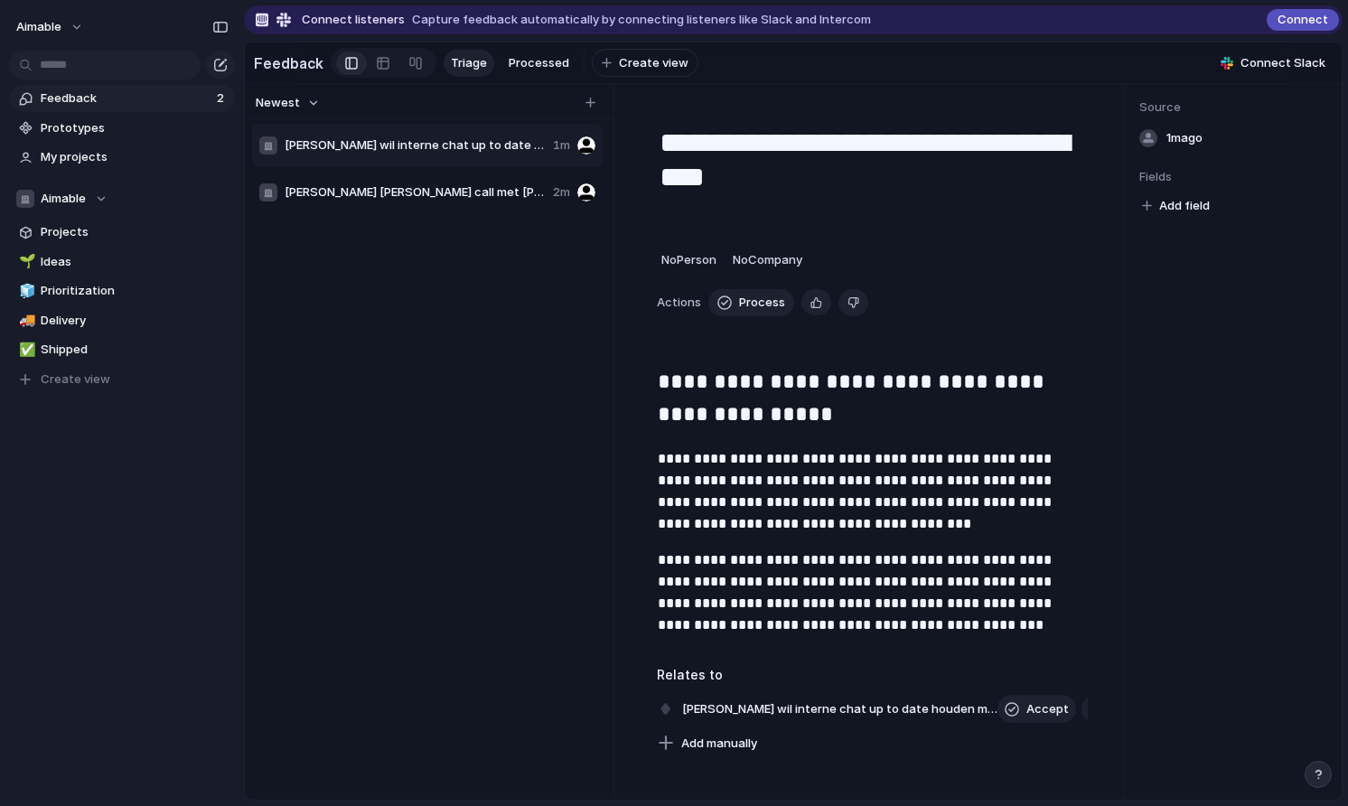
scroll to position [191, 0]
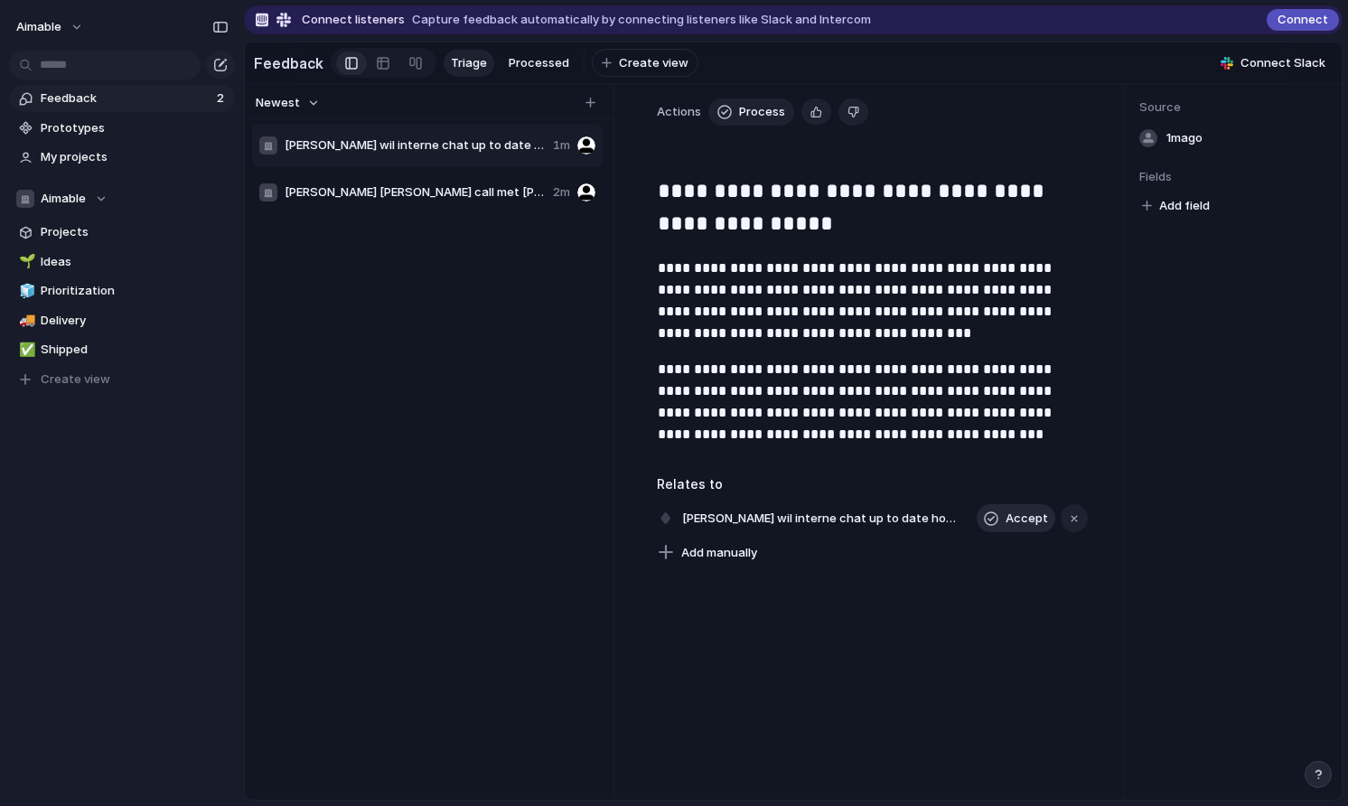
click at [1022, 526] on span "Accept" at bounding box center [1026, 518] width 42 height 18
click at [1038, 515] on div "button" at bounding box center [1040, 518] width 13 height 7
click at [970, 611] on div "Projects Issues ✨ Inference and Serving LLMs 👀 Observability ⚖️ Policy Checker …" at bounding box center [674, 403] width 1348 height 806
click at [96, 102] on span "Feedback" at bounding box center [126, 98] width 171 height 18
click at [532, 66] on span "Processed" at bounding box center [538, 63] width 61 height 18
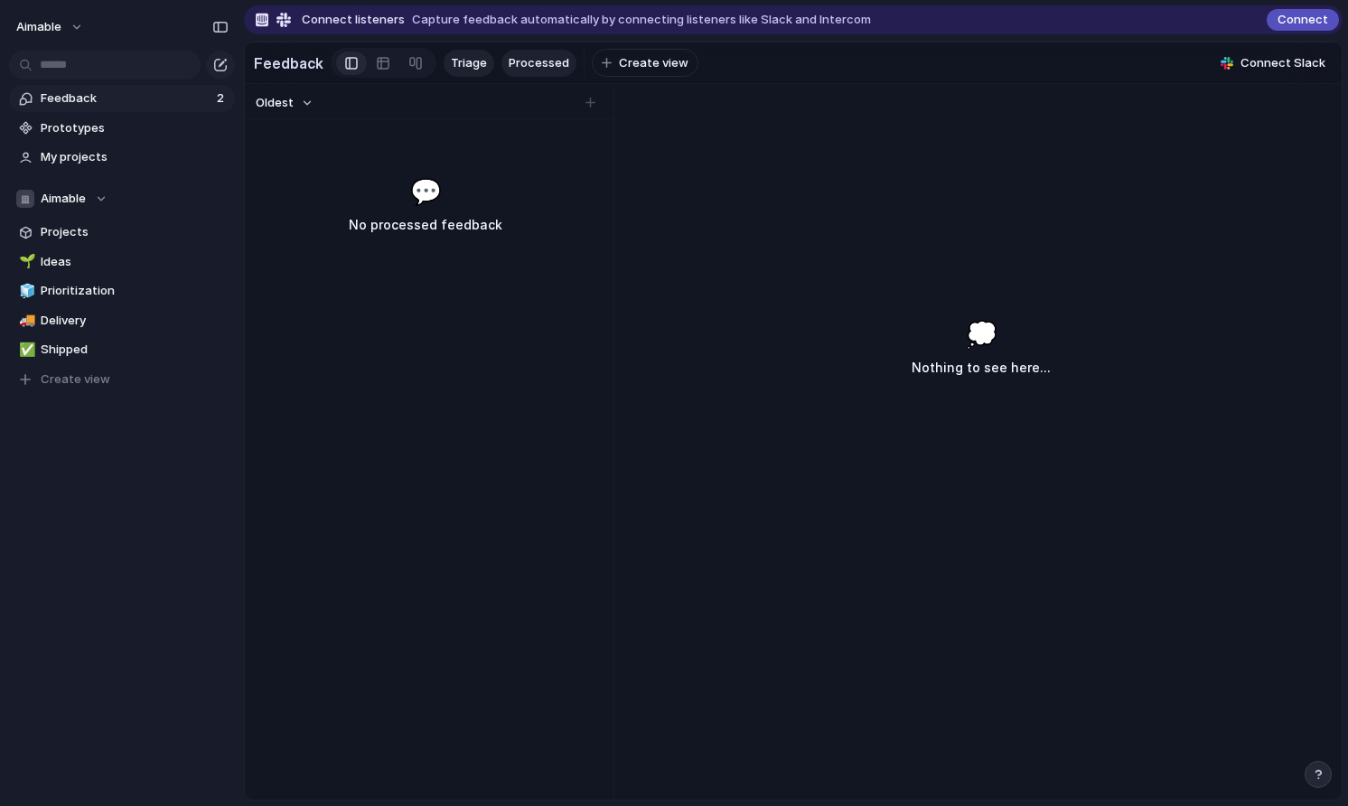
click at [481, 62] on span "Triage" at bounding box center [469, 63] width 36 height 18
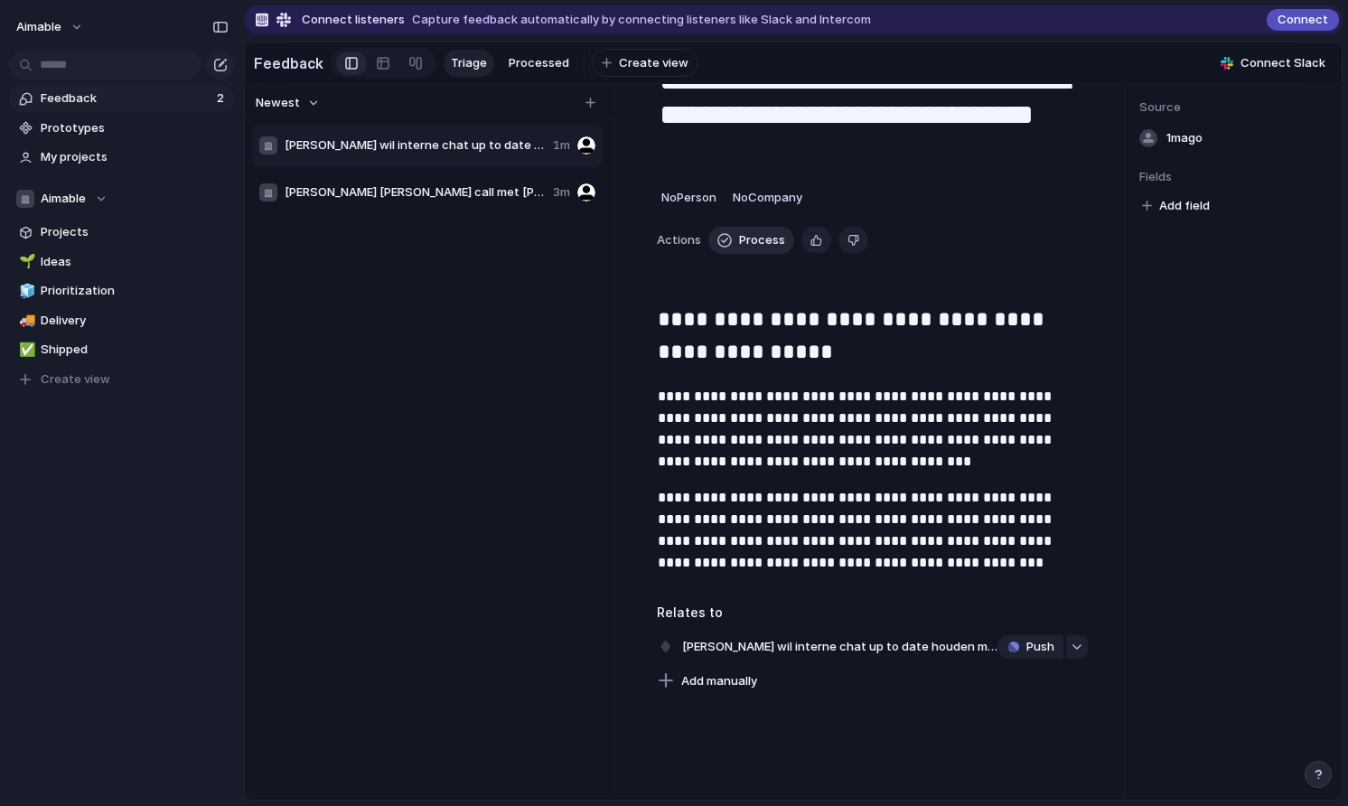
scroll to position [191, 0]
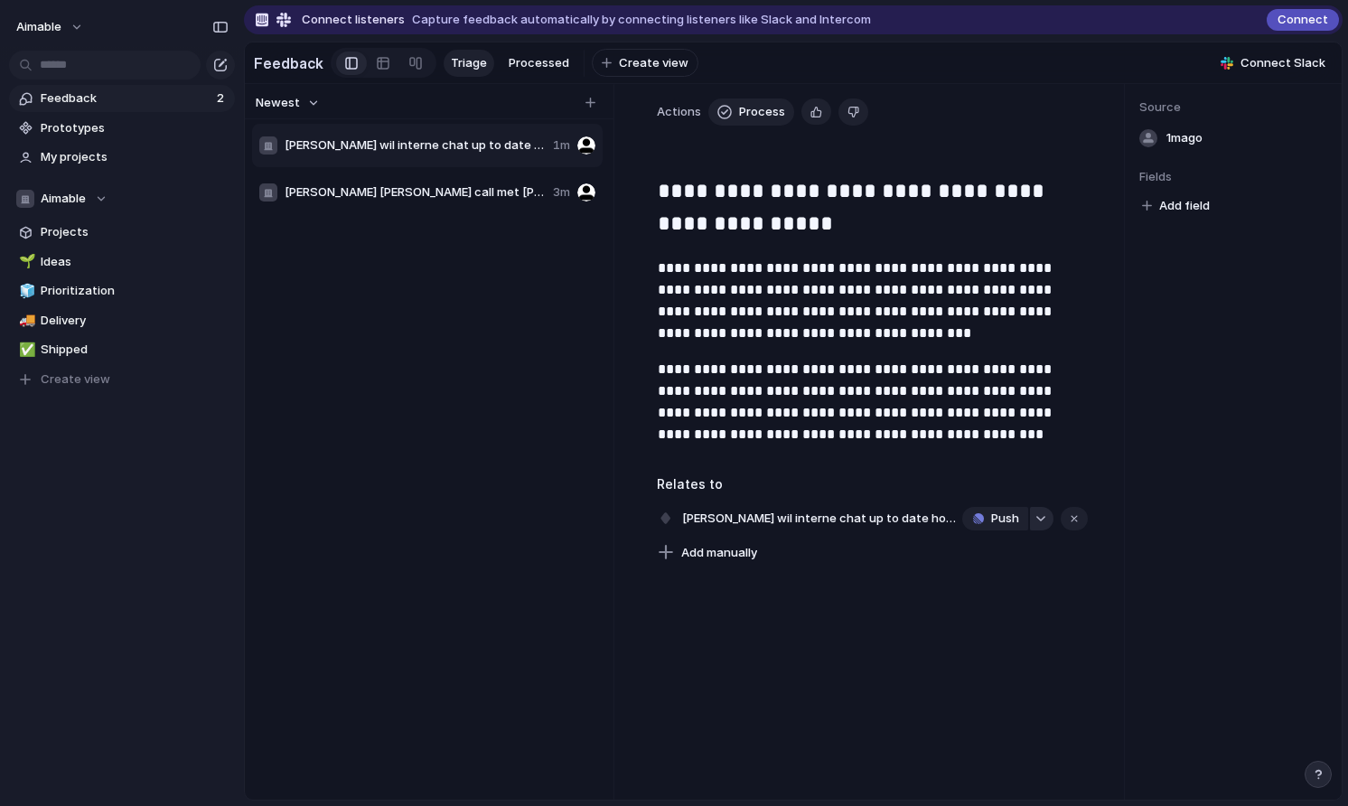
click at [1037, 520] on div "button" at bounding box center [1040, 518] width 13 height 7
click at [898, 630] on div "Projects Issues ✨ Inference and Serving LLMs 👀 Observability ⚖️ Policy Checker …" at bounding box center [674, 403] width 1348 height 806
drag, startPoint x: 1068, startPoint y: 518, endPoint x: 1059, endPoint y: 570, distance: 52.3
click at [1060, 570] on div "**********" at bounding box center [871, 441] width 503 height 715
click at [1031, 520] on button "button" at bounding box center [1041, 518] width 23 height 23
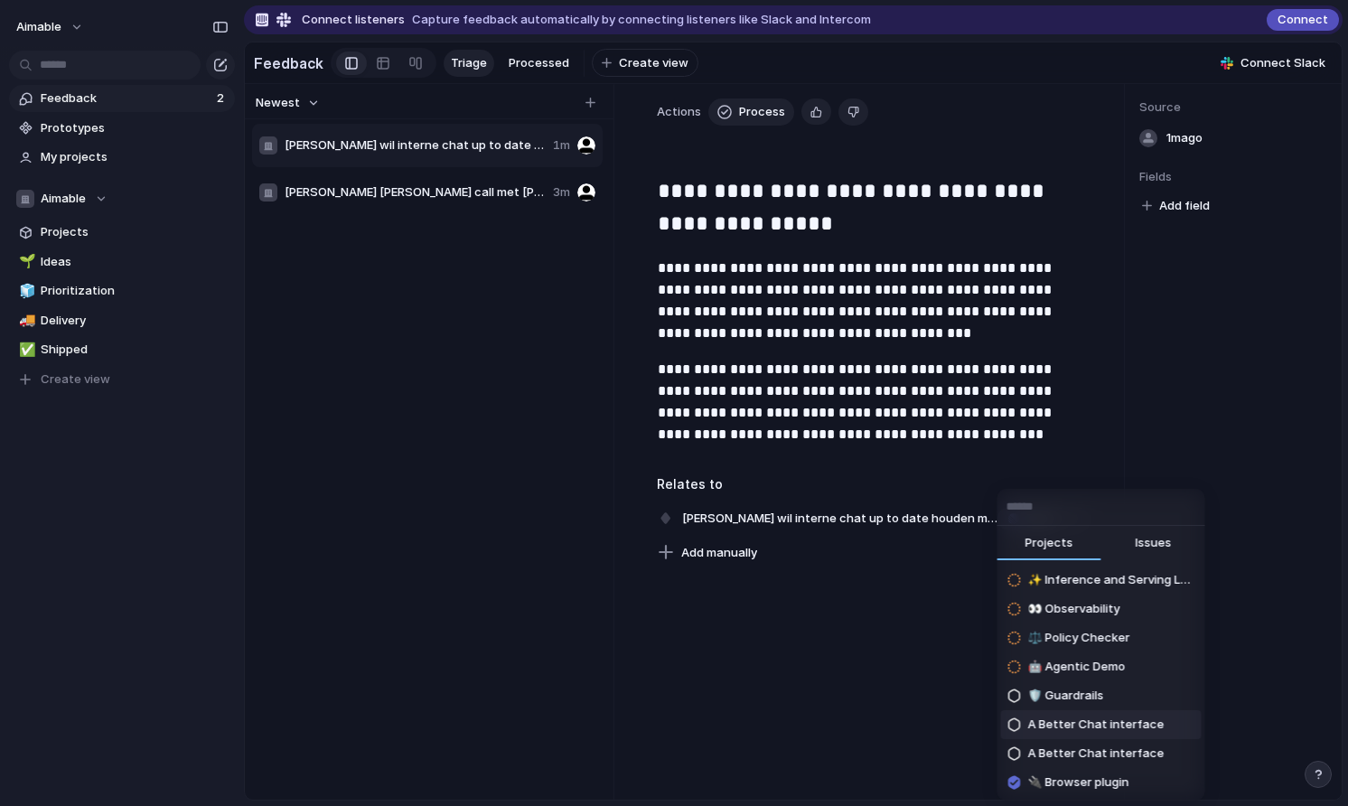
click at [892, 717] on div "Projects Issues ✨ Inference and Serving LLMs 👀 Observability ⚖️ Policy Checker …" at bounding box center [674, 403] width 1348 height 806
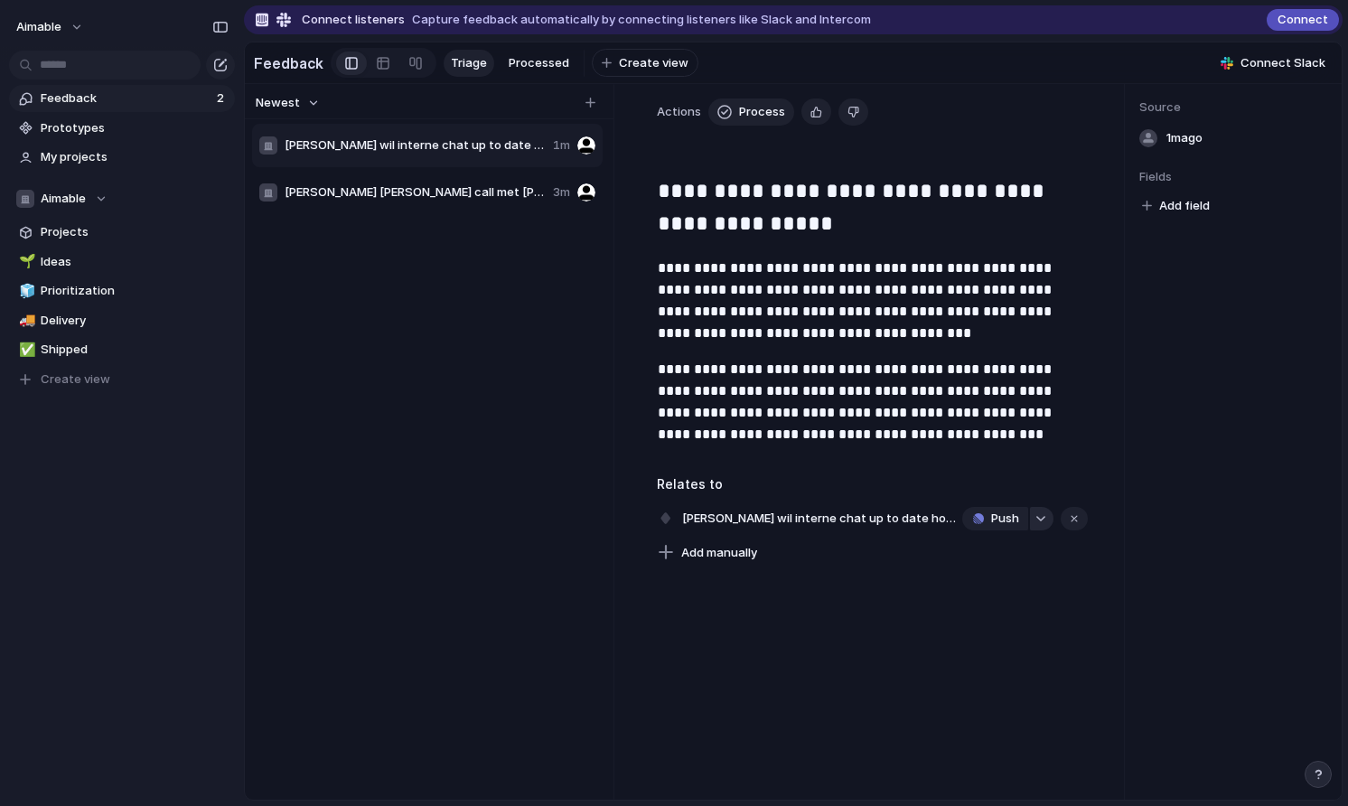
click at [1036, 518] on div "button" at bounding box center [1040, 518] width 13 height 7
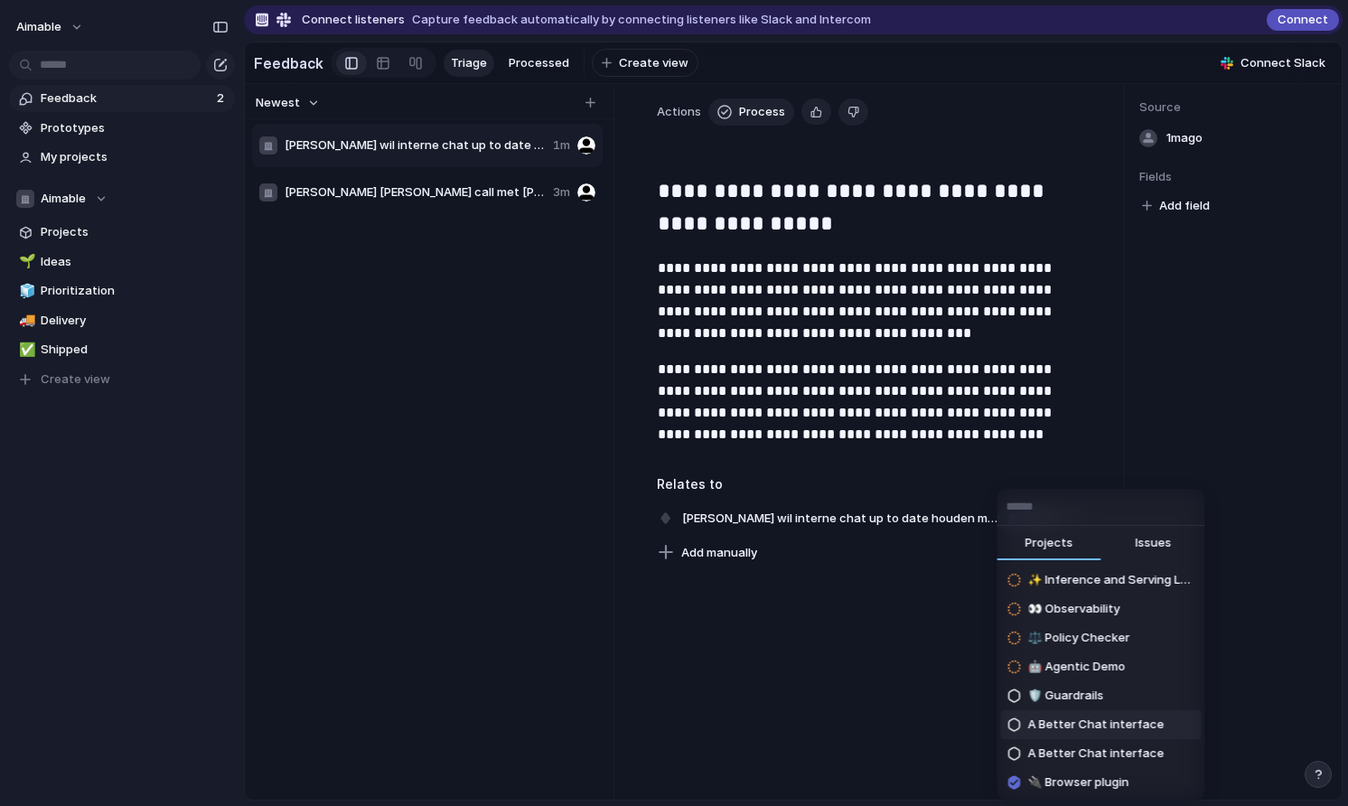
click at [1061, 726] on span "A Better Chat interface" at bounding box center [1095, 724] width 136 height 18
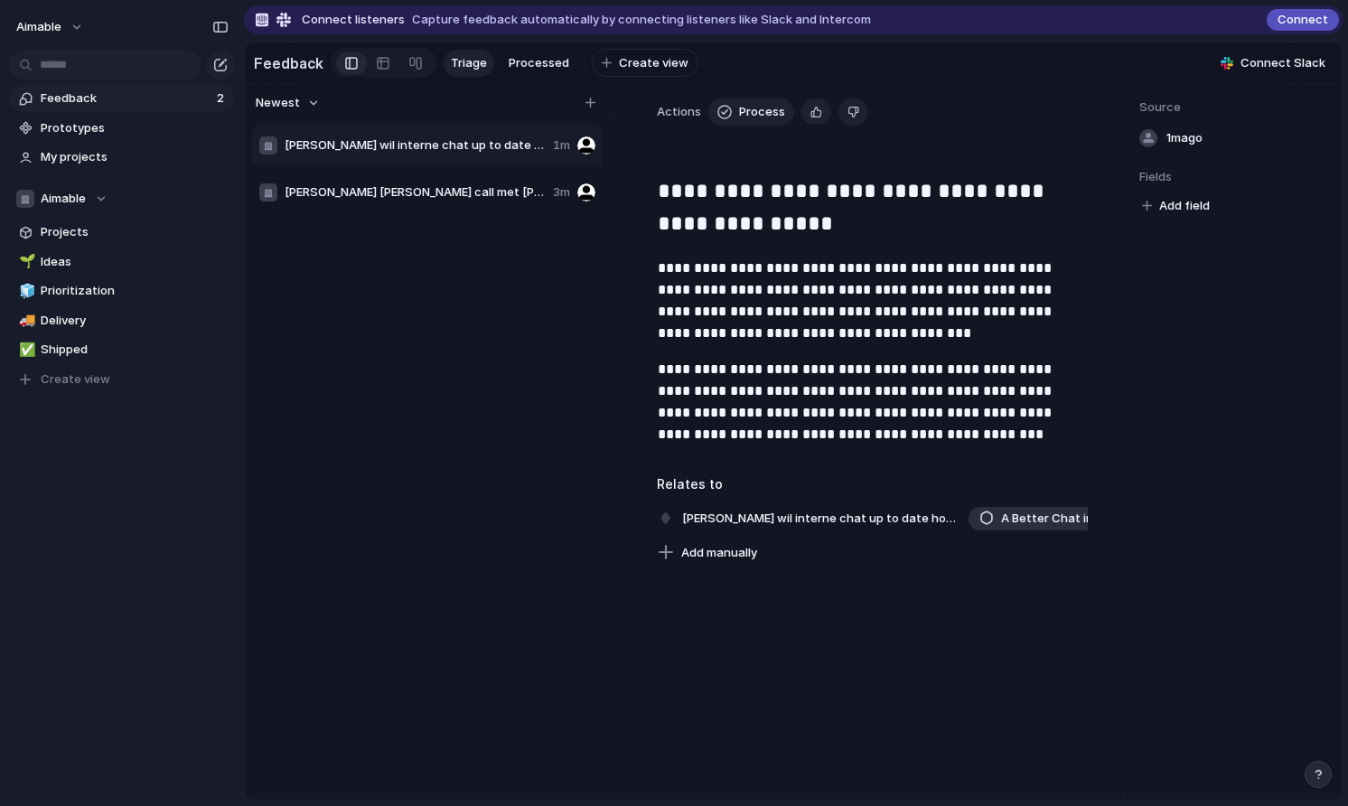
click at [1040, 517] on span "A Better Chat interface" at bounding box center [1069, 518] width 136 height 18
click at [700, 418] on p "**********" at bounding box center [873, 402] width 430 height 87
click at [446, 193] on span "Van Lanschot korte call met Robin Elias" at bounding box center [415, 192] width 261 height 18
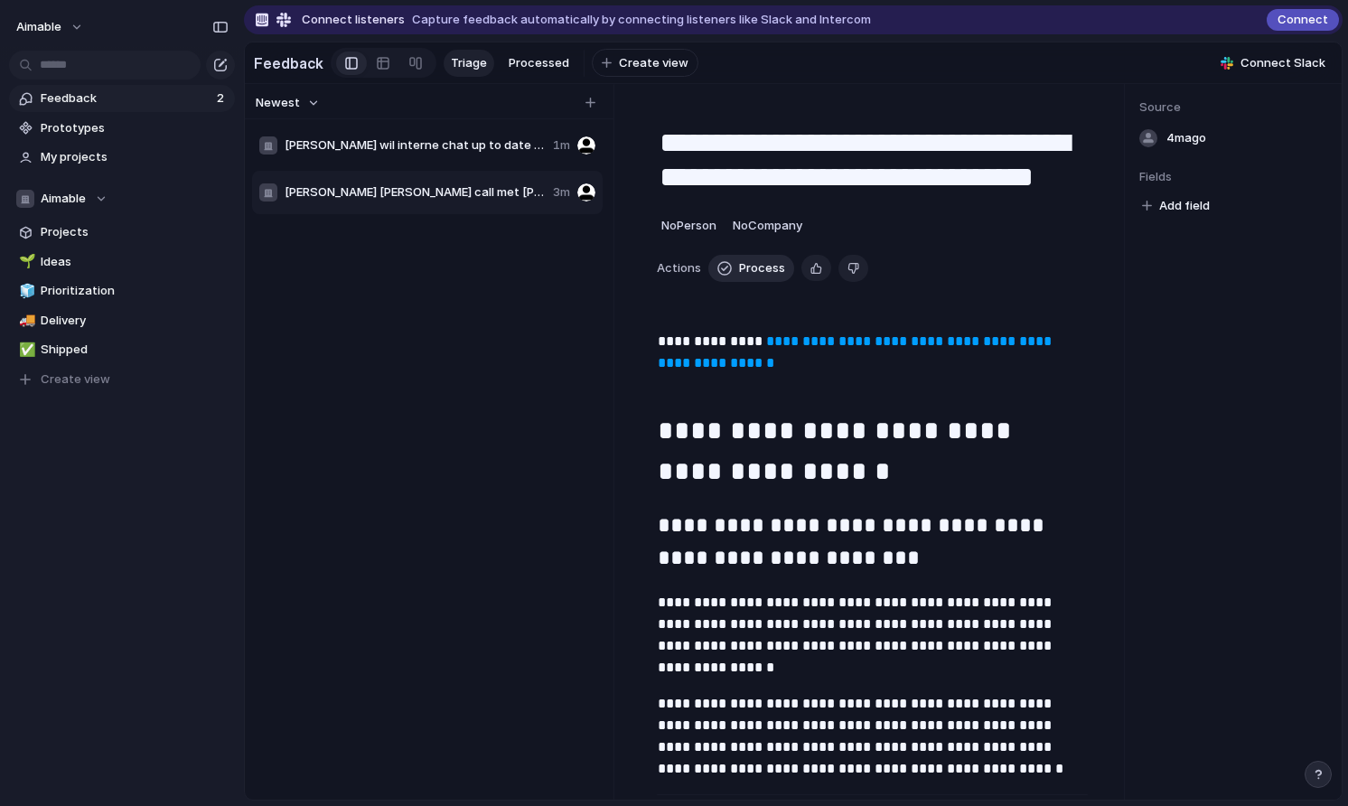
click at [753, 268] on span "Process" at bounding box center [762, 268] width 46 height 18
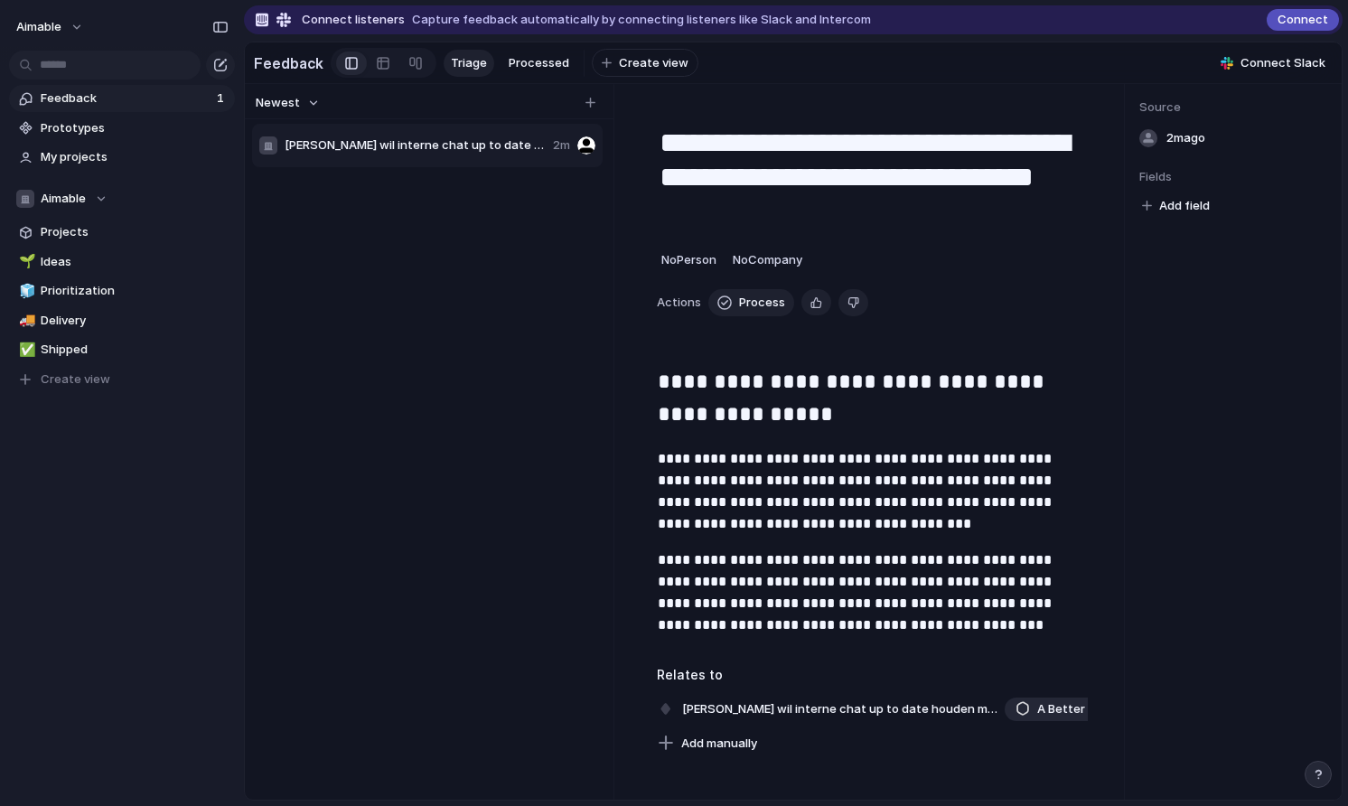
click at [474, 153] on span "Van Lanschot wil interne chat up to date houden met nieuwe features" at bounding box center [415, 145] width 261 height 18
drag, startPoint x: 816, startPoint y: 301, endPoint x: 840, endPoint y: 351, distance: 55.8
click at [840, 351] on div "**********" at bounding box center [872, 430] width 474 height 649
click at [819, 306] on div "button" at bounding box center [816, 302] width 12 height 17
click at [756, 263] on span "No Company" at bounding box center [767, 259] width 70 height 14
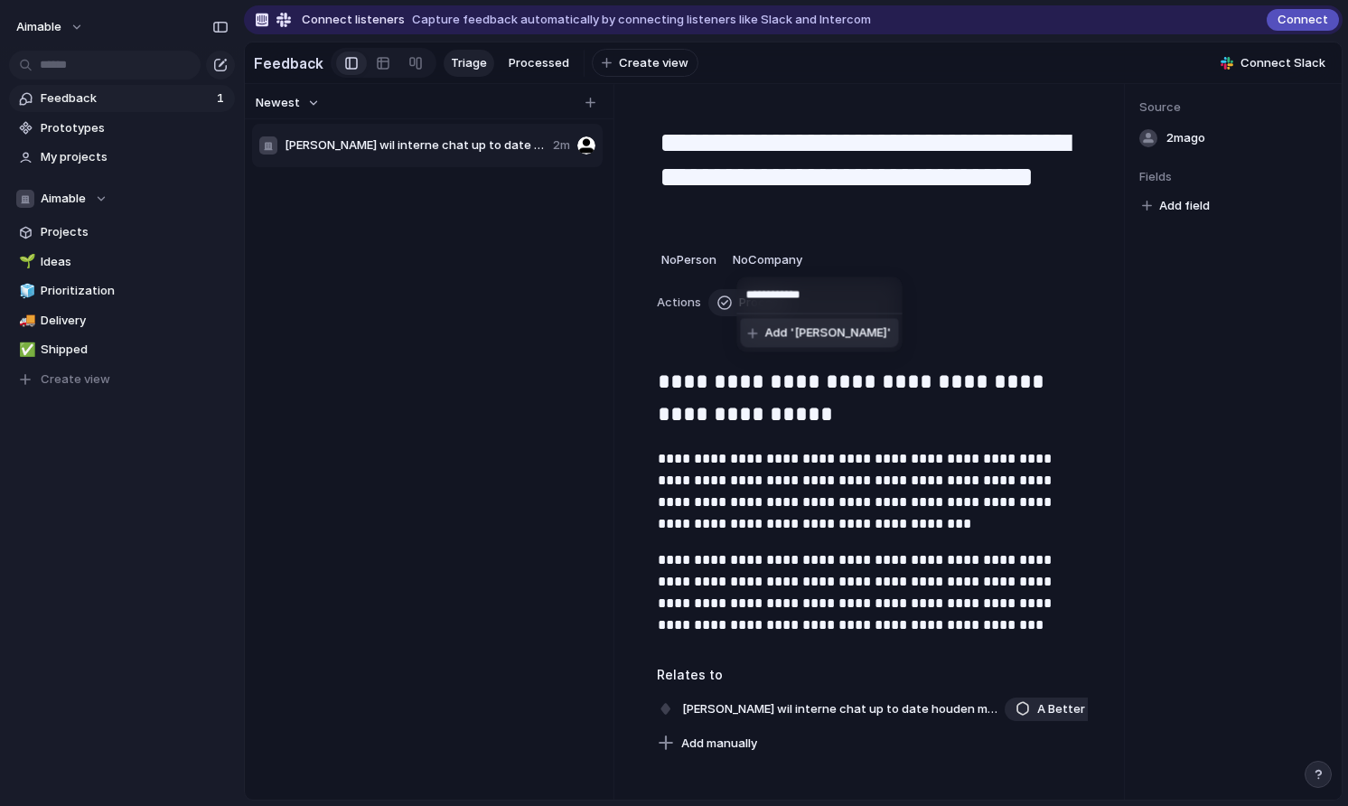
type input "**********"
click at [781, 338] on span "Add 'Van Lanschot'" at bounding box center [828, 333] width 126 height 18
click at [751, 303] on span "Process" at bounding box center [762, 303] width 46 height 18
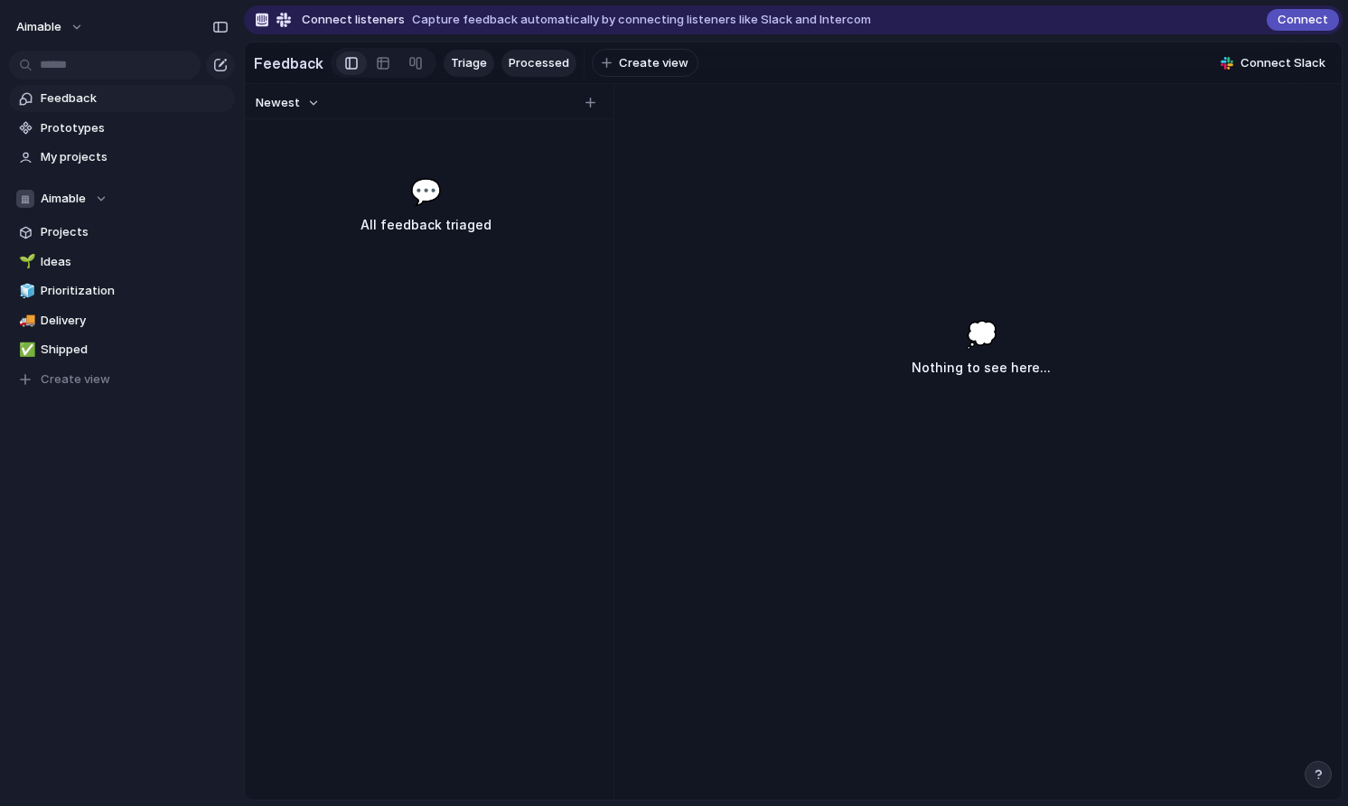
click at [528, 61] on span "Processed" at bounding box center [538, 63] width 61 height 18
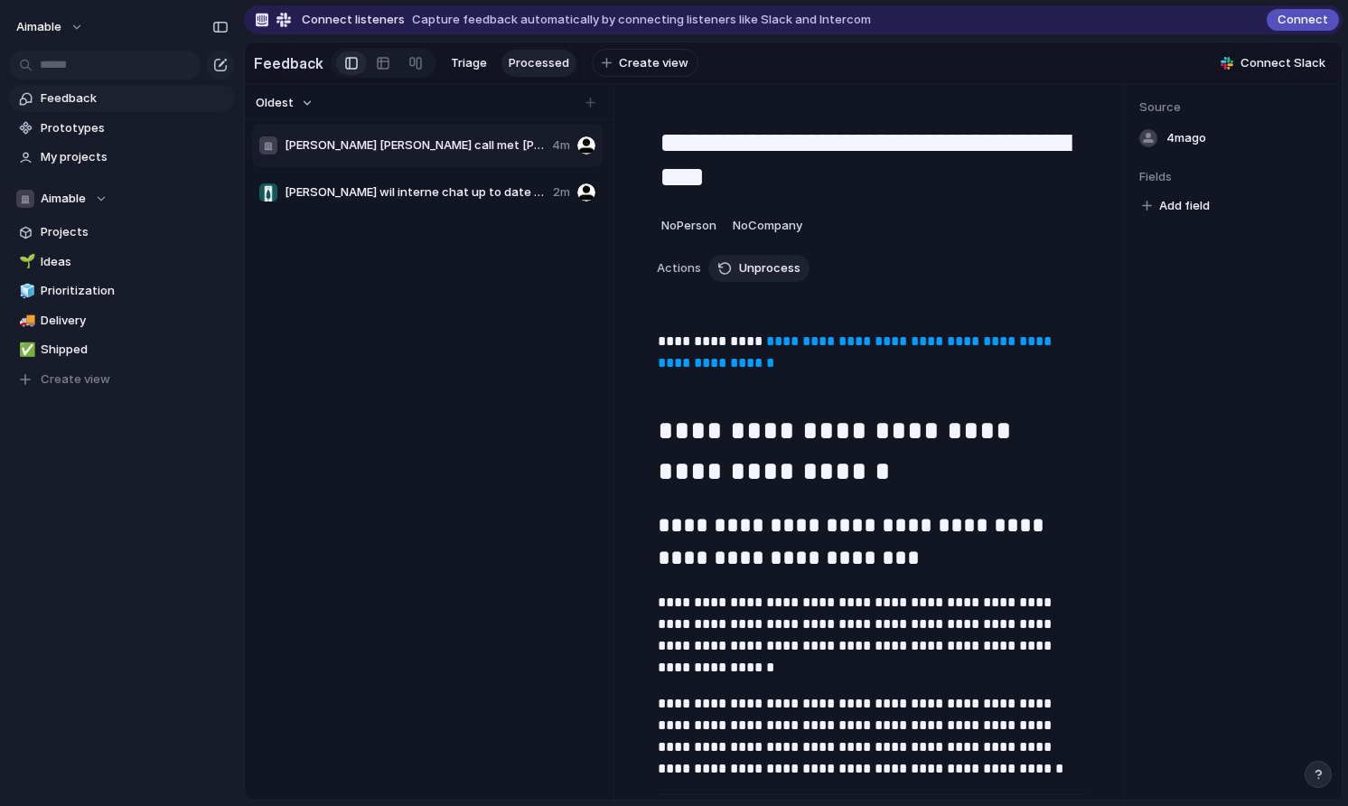
click at [509, 183] on span "Van Lanschot wil interne chat up to date houden met nieuwe features" at bounding box center [415, 192] width 261 height 18
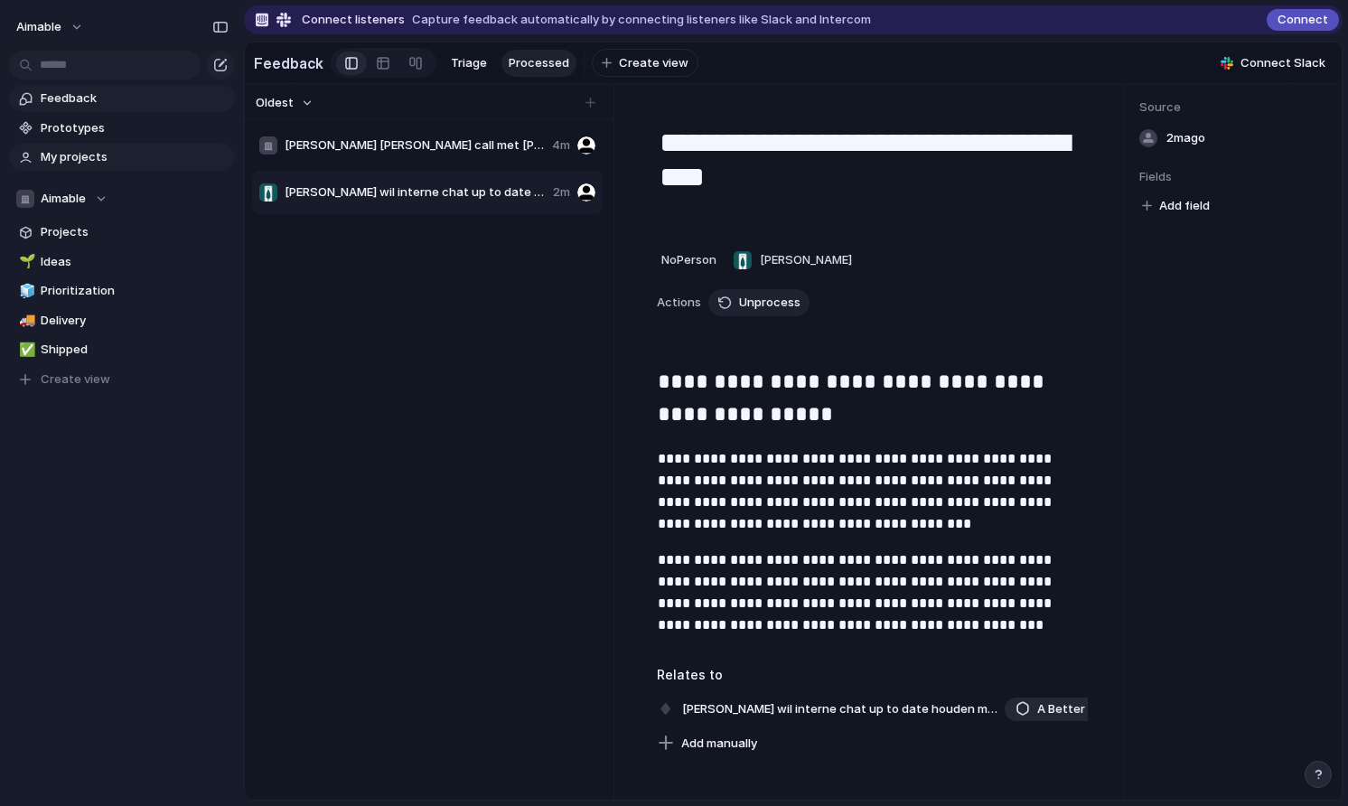
click at [80, 163] on span "My projects" at bounding box center [135, 157] width 188 height 18
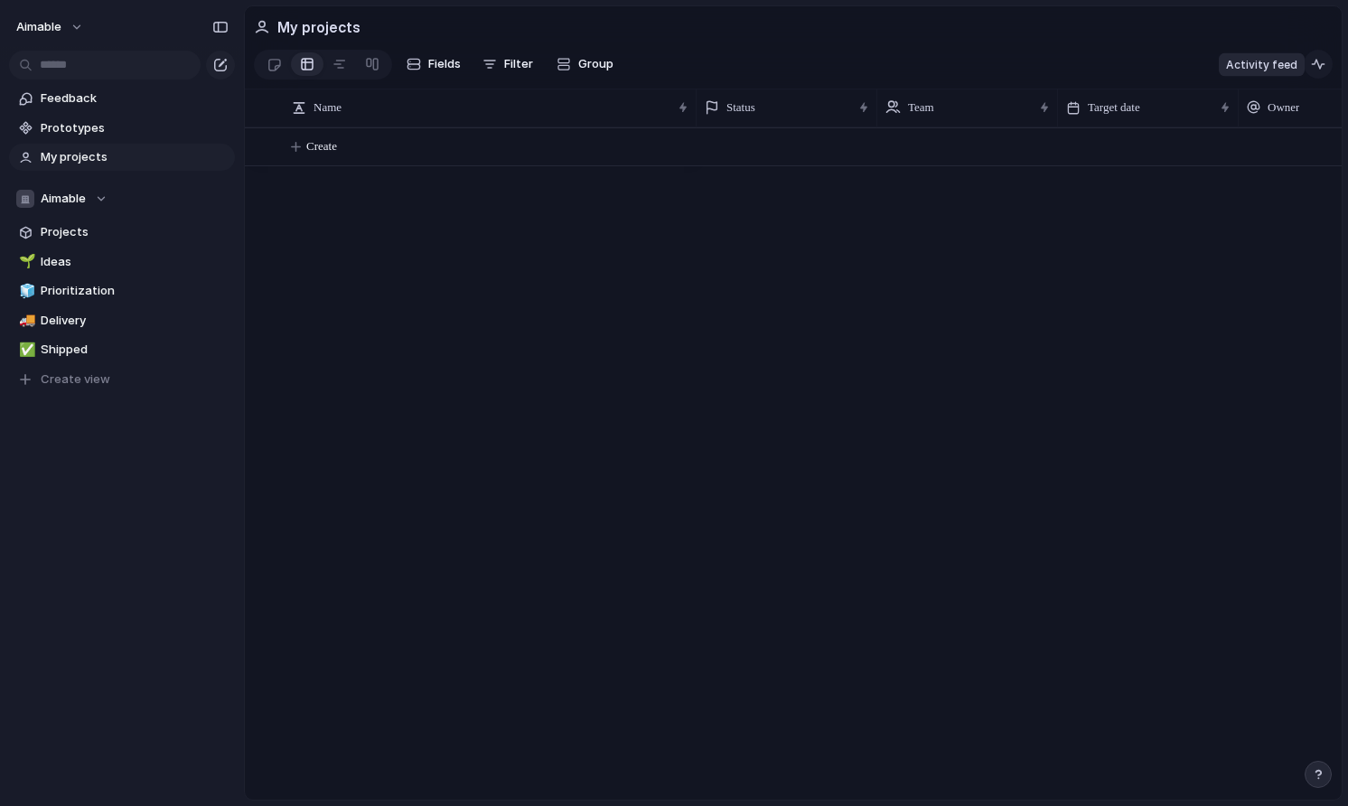
click at [1318, 66] on div "button" at bounding box center [1318, 64] width 14 height 14
click at [731, 266] on div at bounding box center [1018, 463] width 645 height 672
click at [63, 205] on span "Aimable" at bounding box center [63, 199] width 45 height 18
click at [62, 204] on div "Aimable Create new team" at bounding box center [674, 403] width 1348 height 806
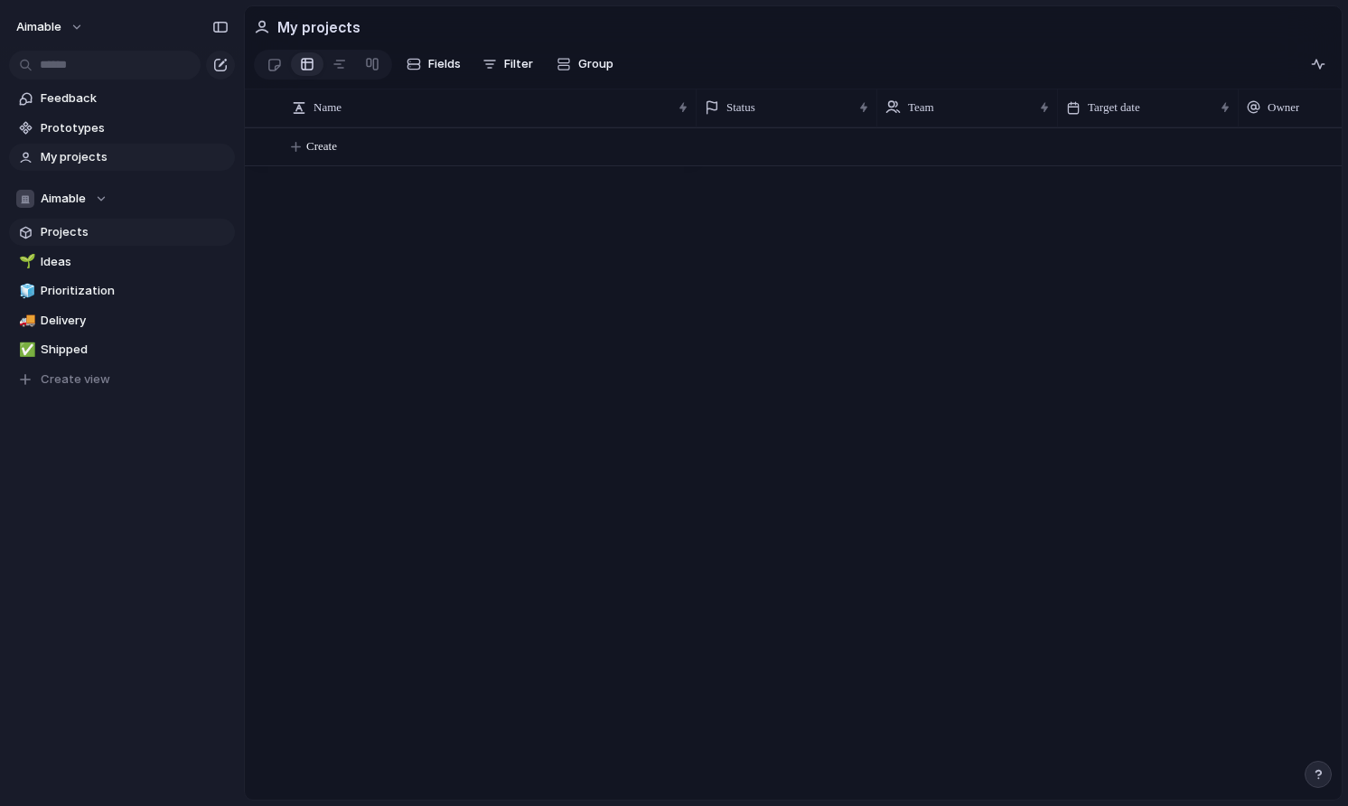
click at [62, 220] on link "Projects" at bounding box center [122, 232] width 226 height 27
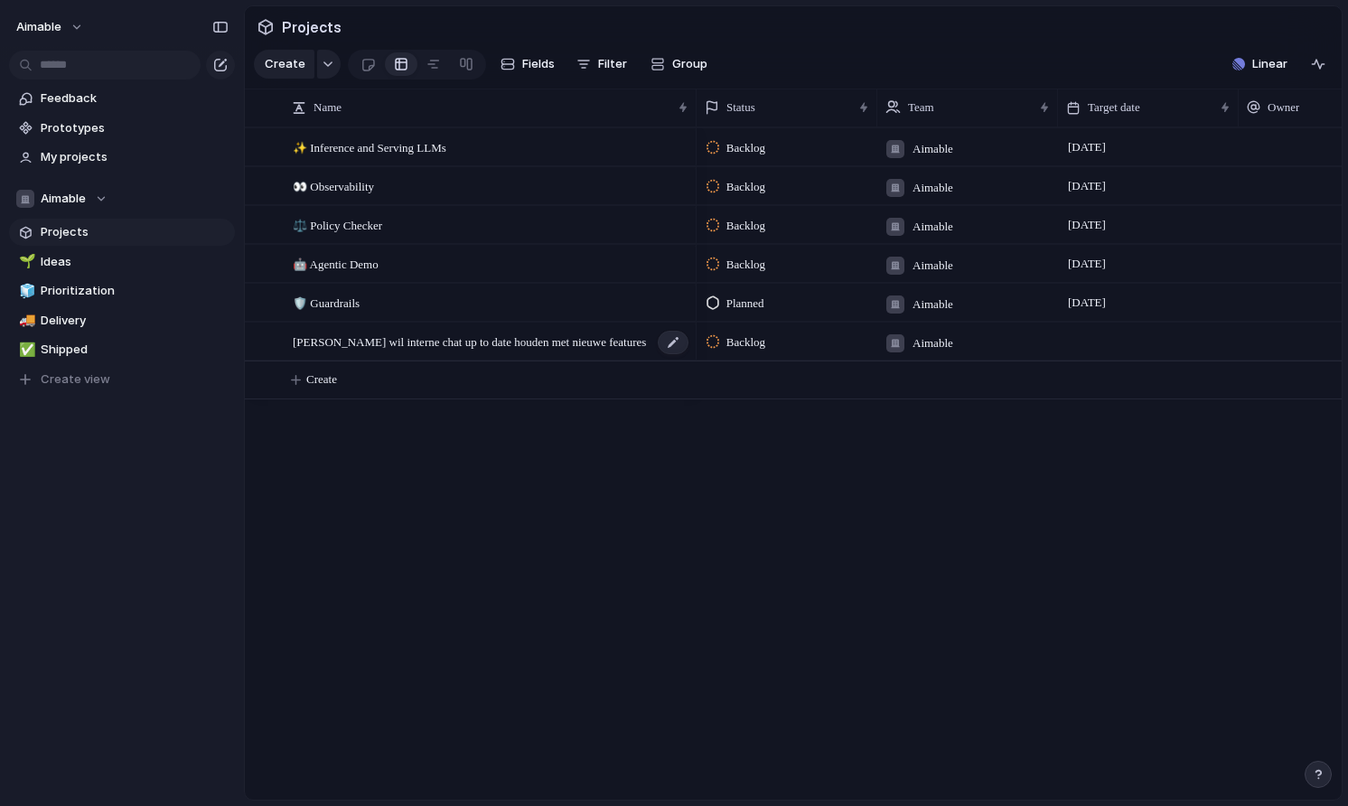
click at [506, 344] on span "Van Lanschot wil interne chat up to date houden met nieuwe features" at bounding box center [469, 341] width 353 height 21
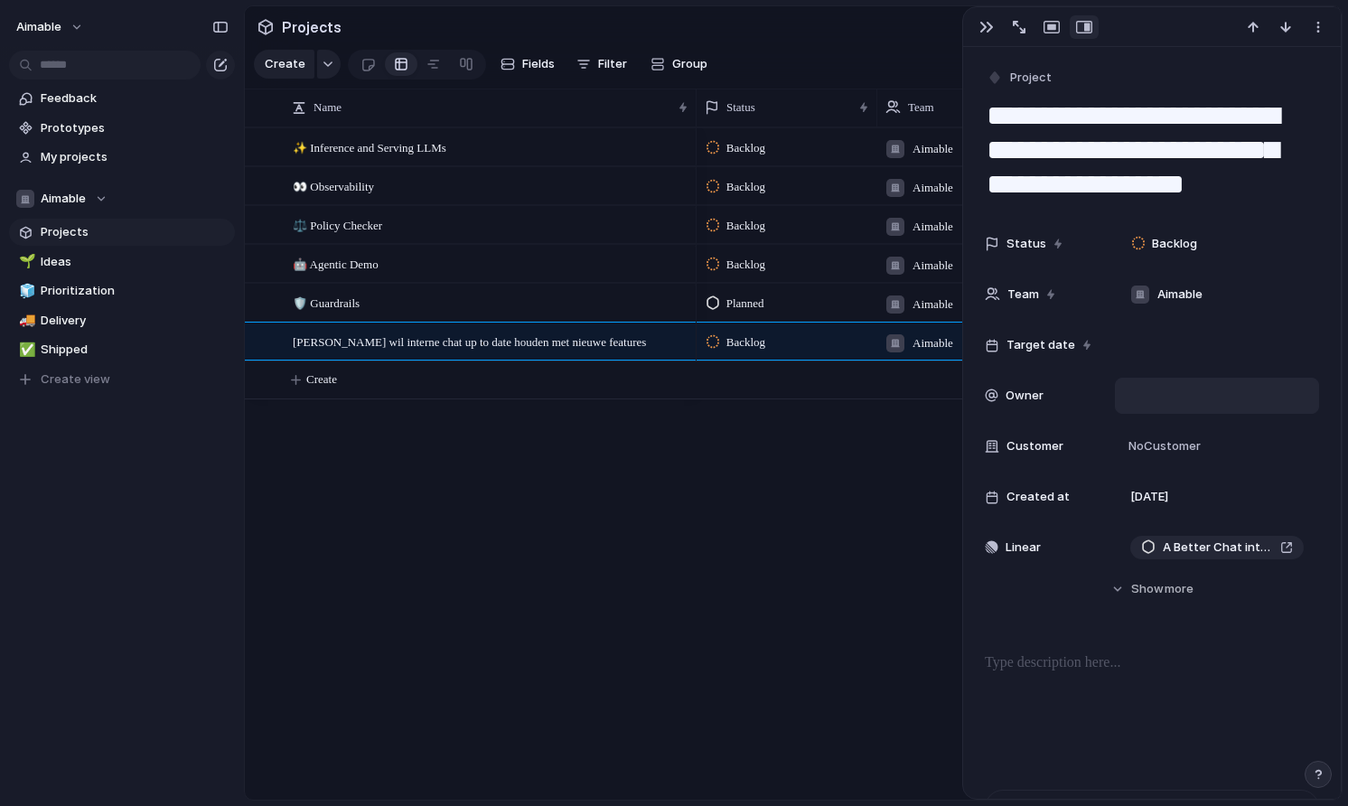
scroll to position [17, 0]
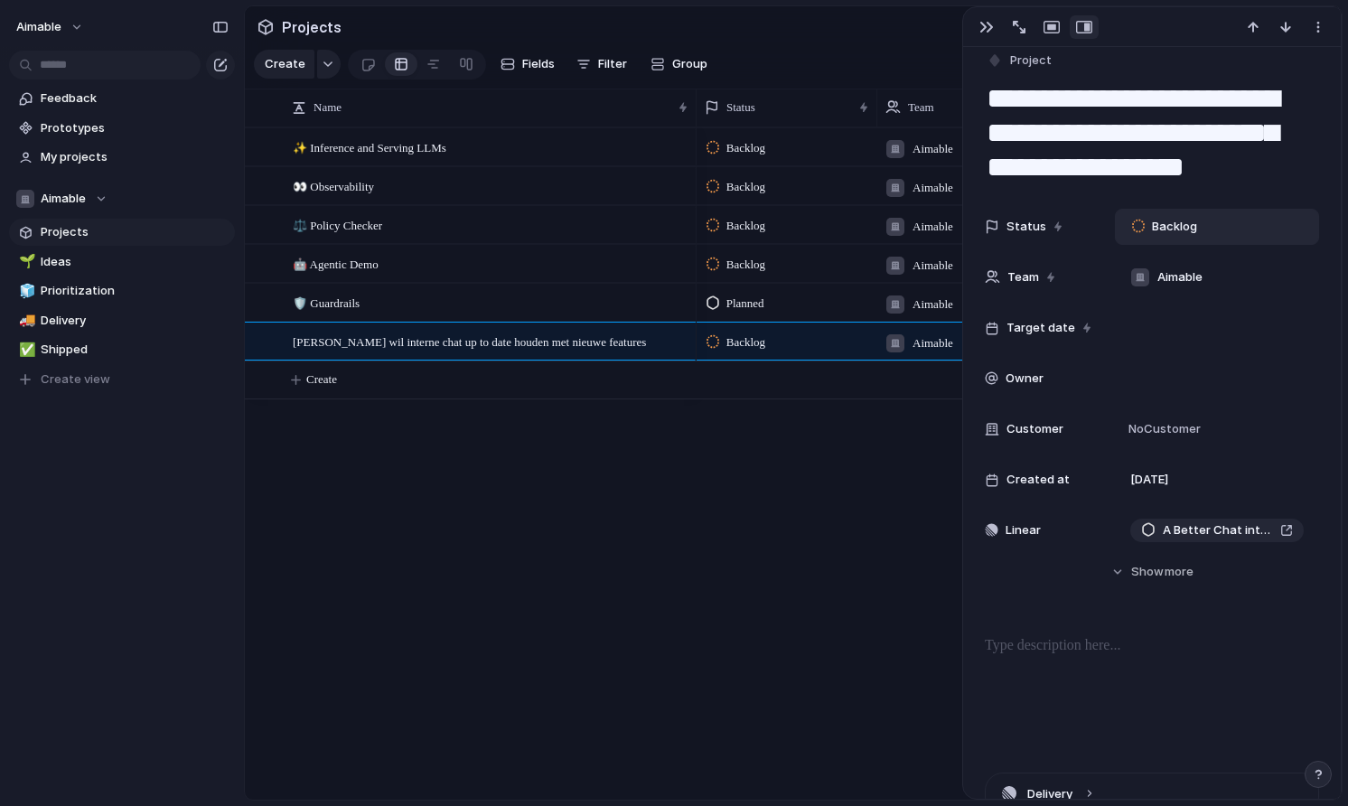
click at [1171, 226] on span "Backlog" at bounding box center [1174, 227] width 45 height 18
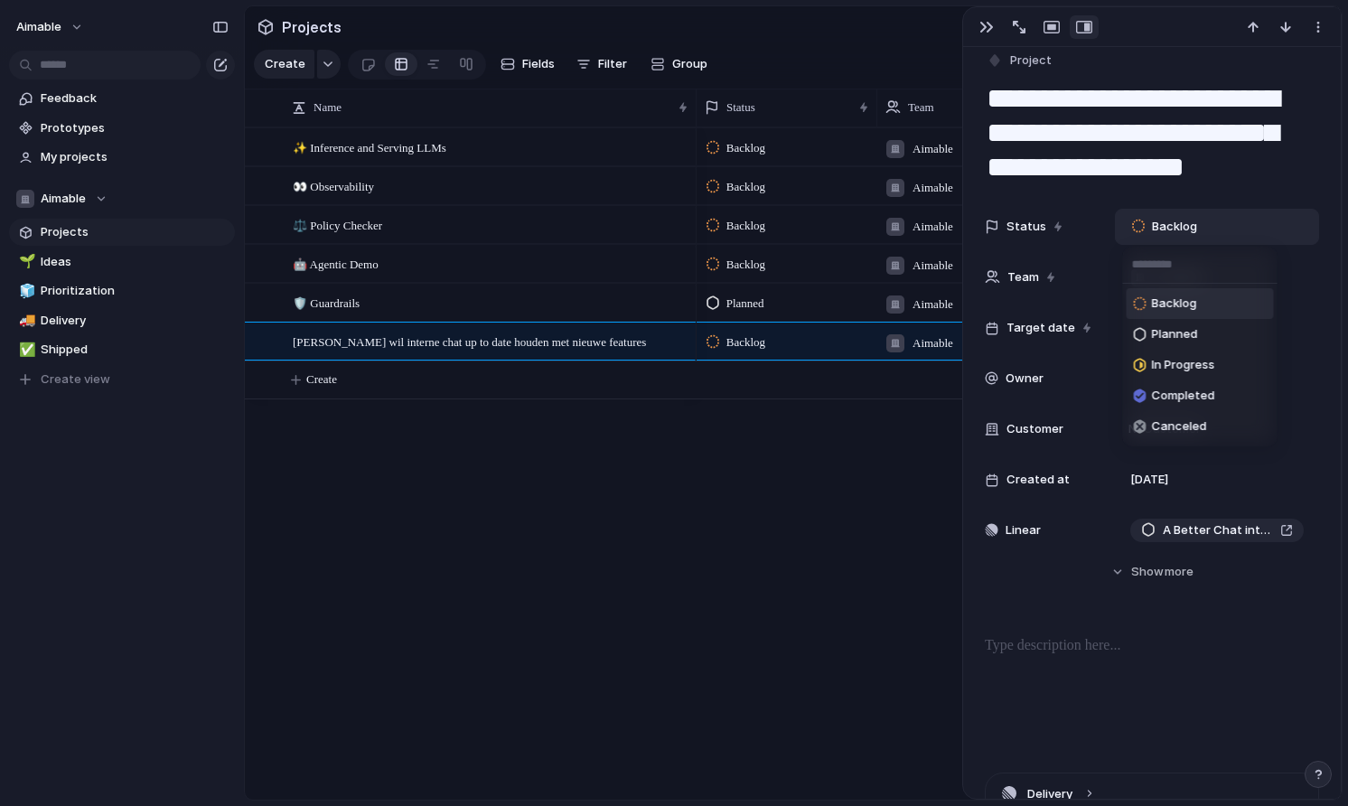
click at [1302, 265] on div "Backlog Planned In Progress Completed Canceled" at bounding box center [674, 403] width 1348 height 806
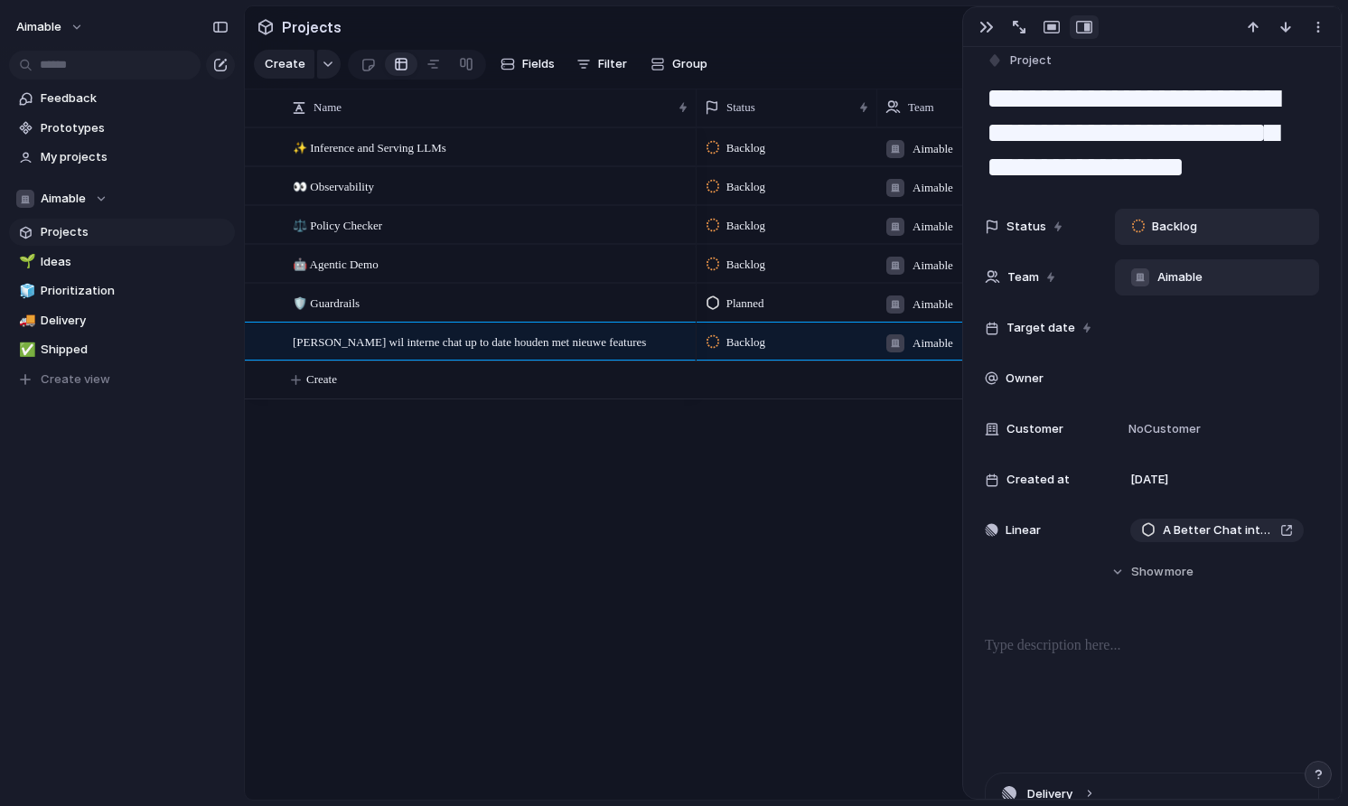
click at [1180, 279] on span "Aimable" at bounding box center [1179, 277] width 45 height 18
click at [1202, 278] on div "Aimable" at bounding box center [674, 403] width 1348 height 806
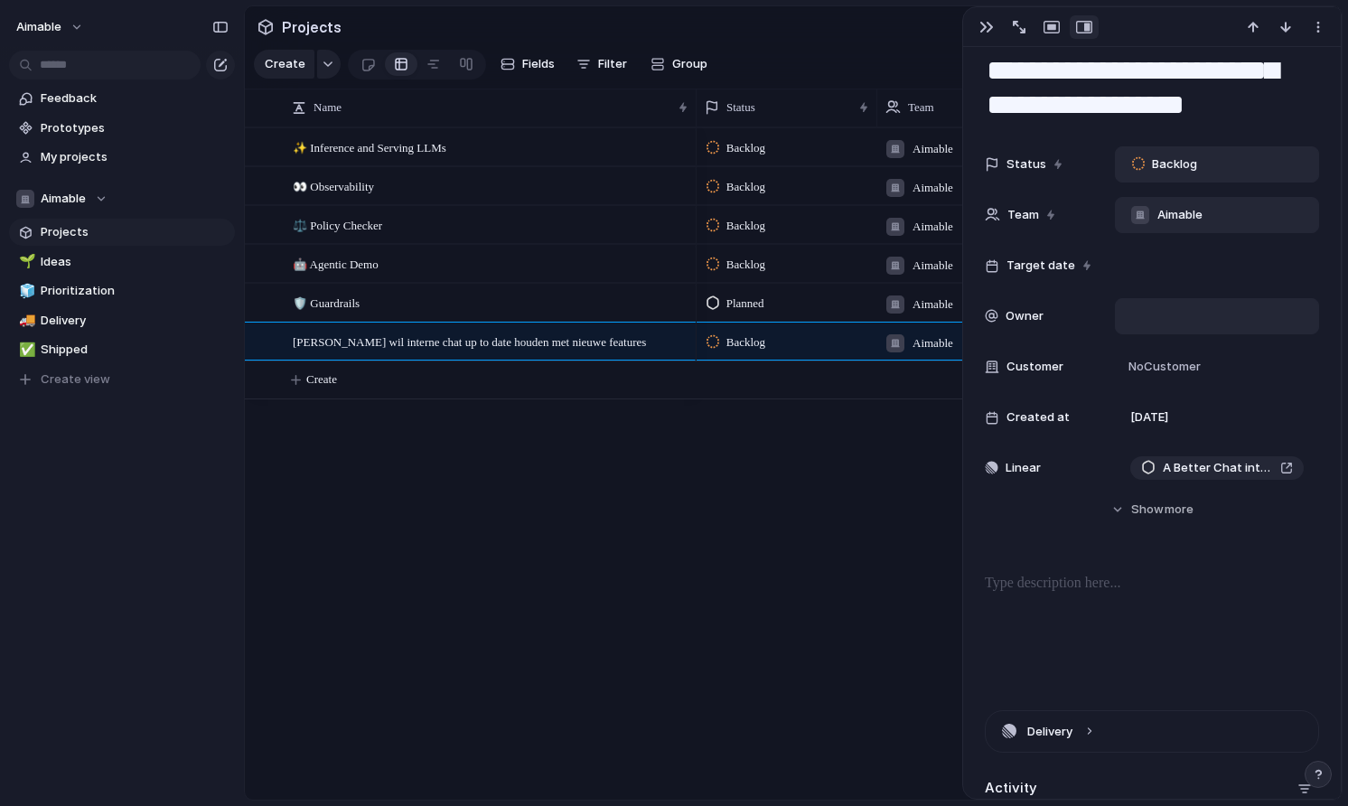
scroll to position [88, 0]
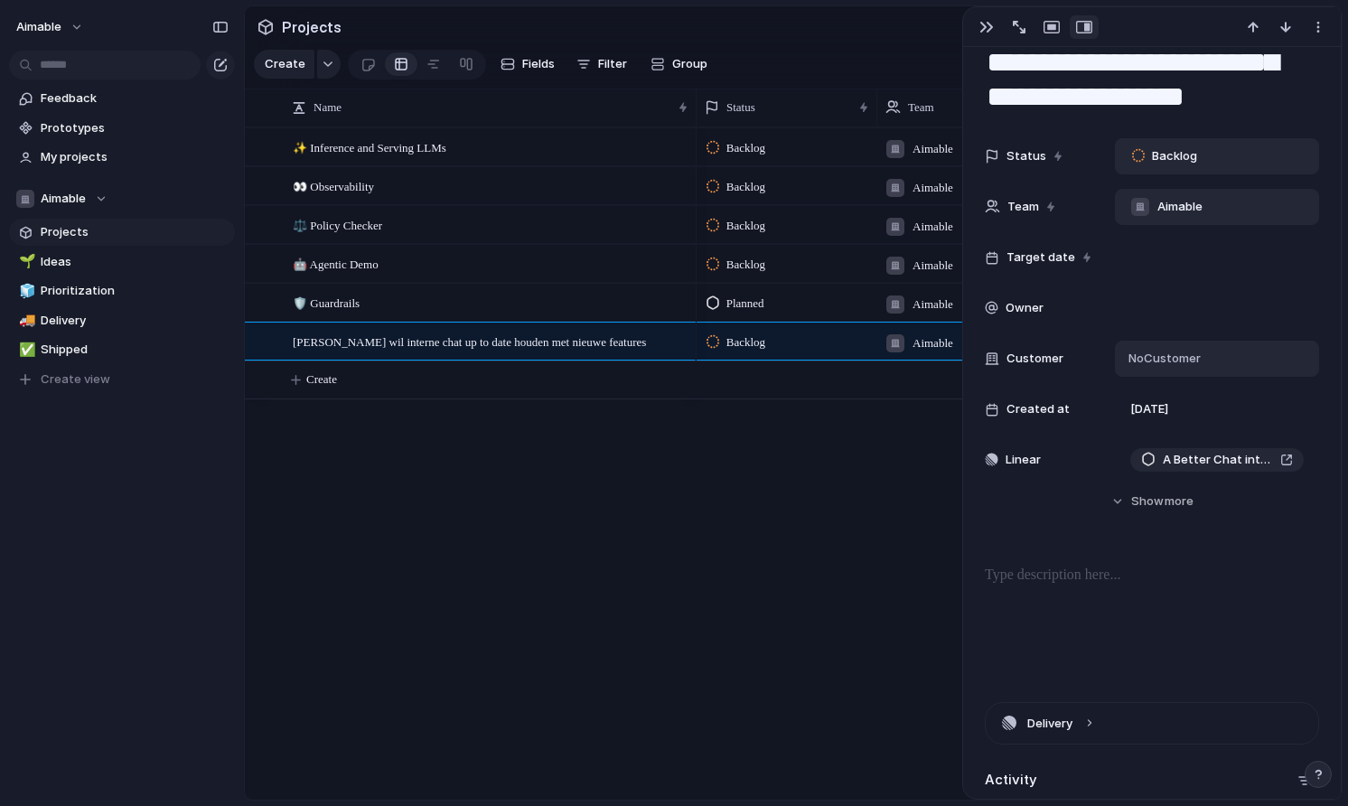
click at [1160, 354] on span "No Customer" at bounding box center [1162, 359] width 78 height 18
click at [1172, 430] on div at bounding box center [1166, 433] width 18 height 18
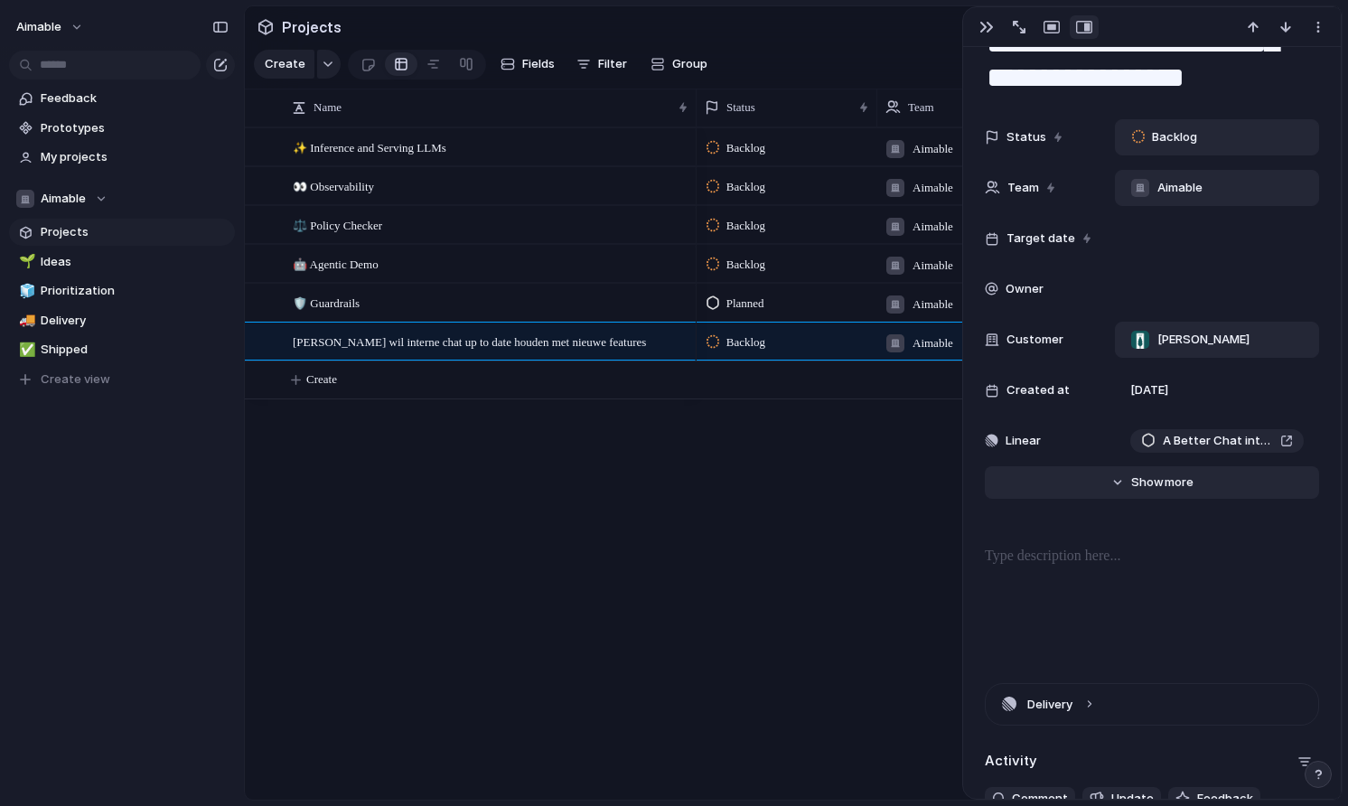
click at [1162, 498] on button "Hide Show more" at bounding box center [1151, 482] width 334 height 33
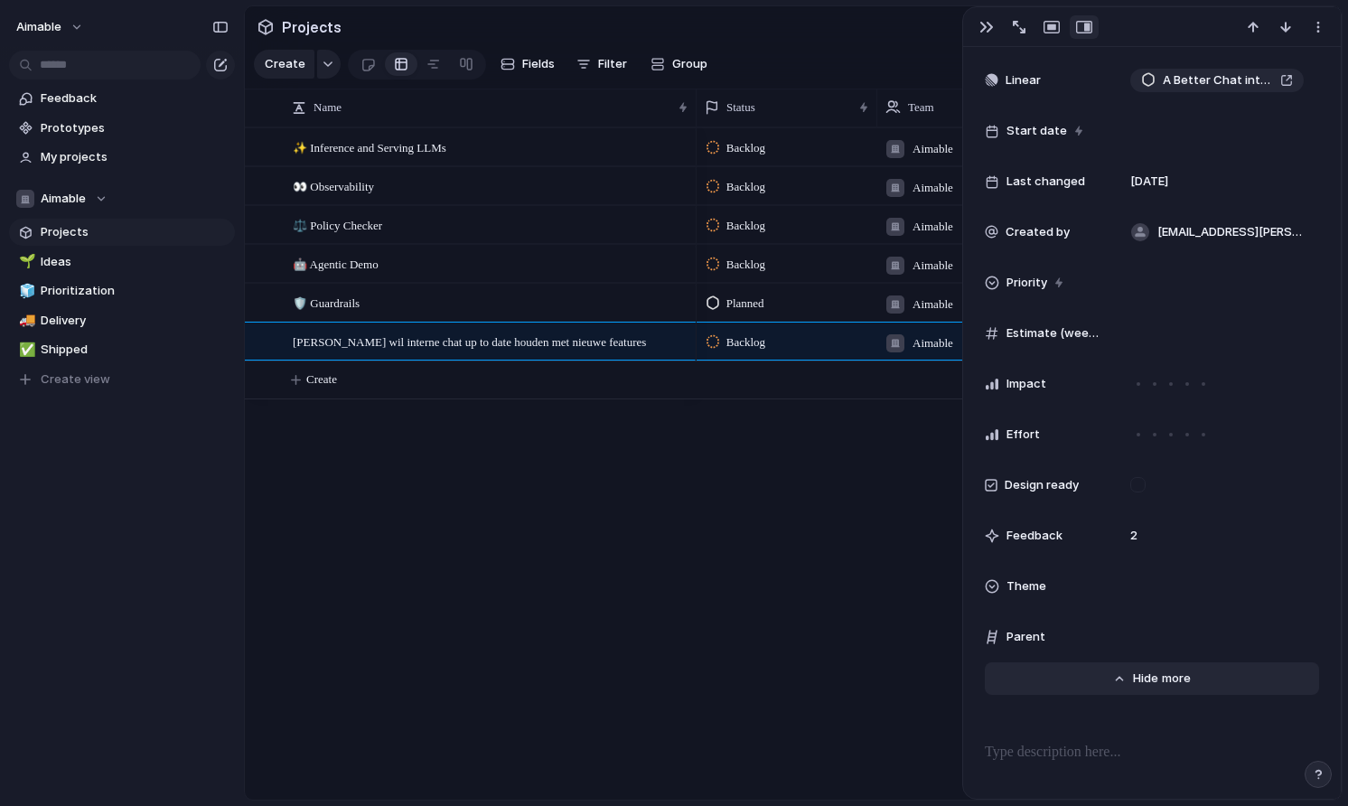
scroll to position [474, 0]
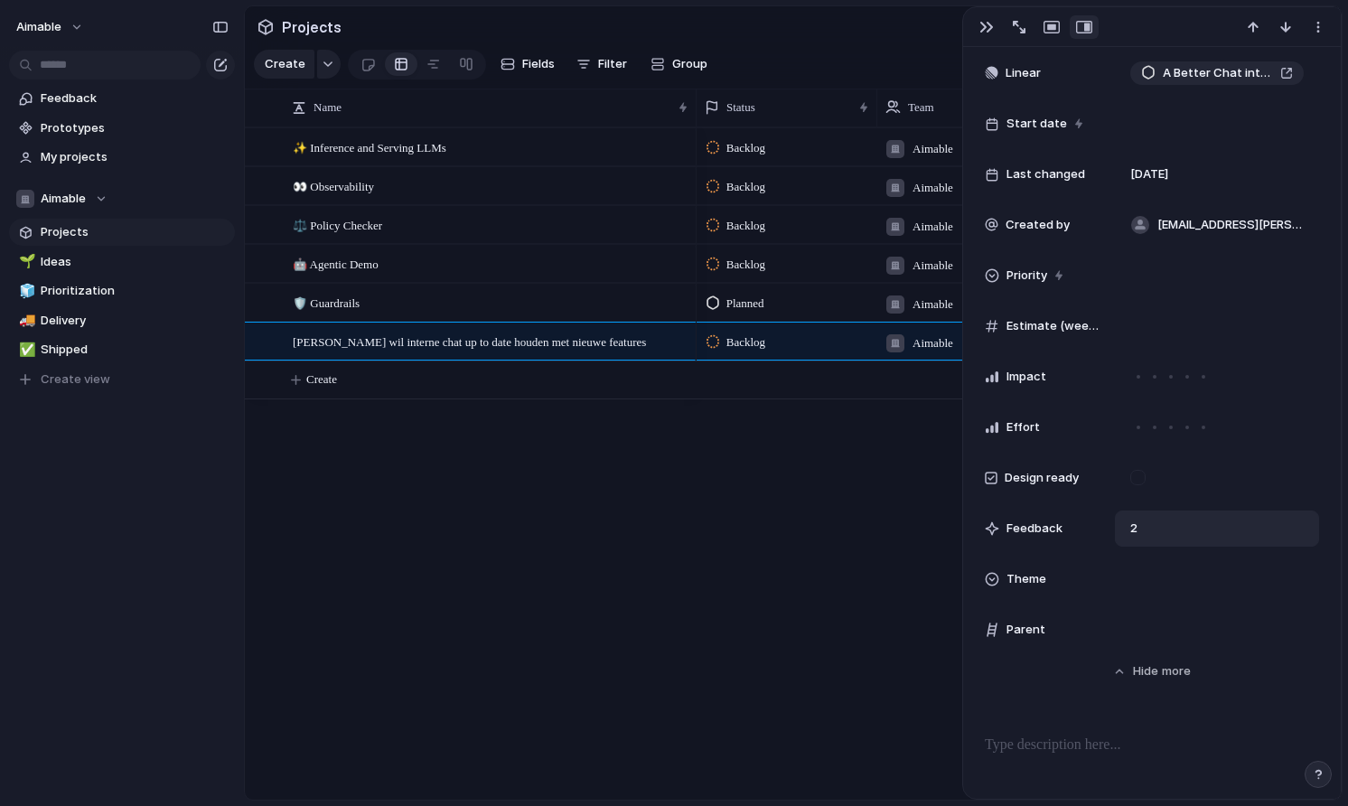
click at [1134, 531] on span "2" at bounding box center [1134, 528] width 22 height 18
click at [1151, 532] on div "2" at bounding box center [1217, 528] width 204 height 36
click at [1132, 531] on span "2" at bounding box center [1134, 528] width 22 height 18
click at [1140, 536] on span "2" at bounding box center [1134, 528] width 22 height 18
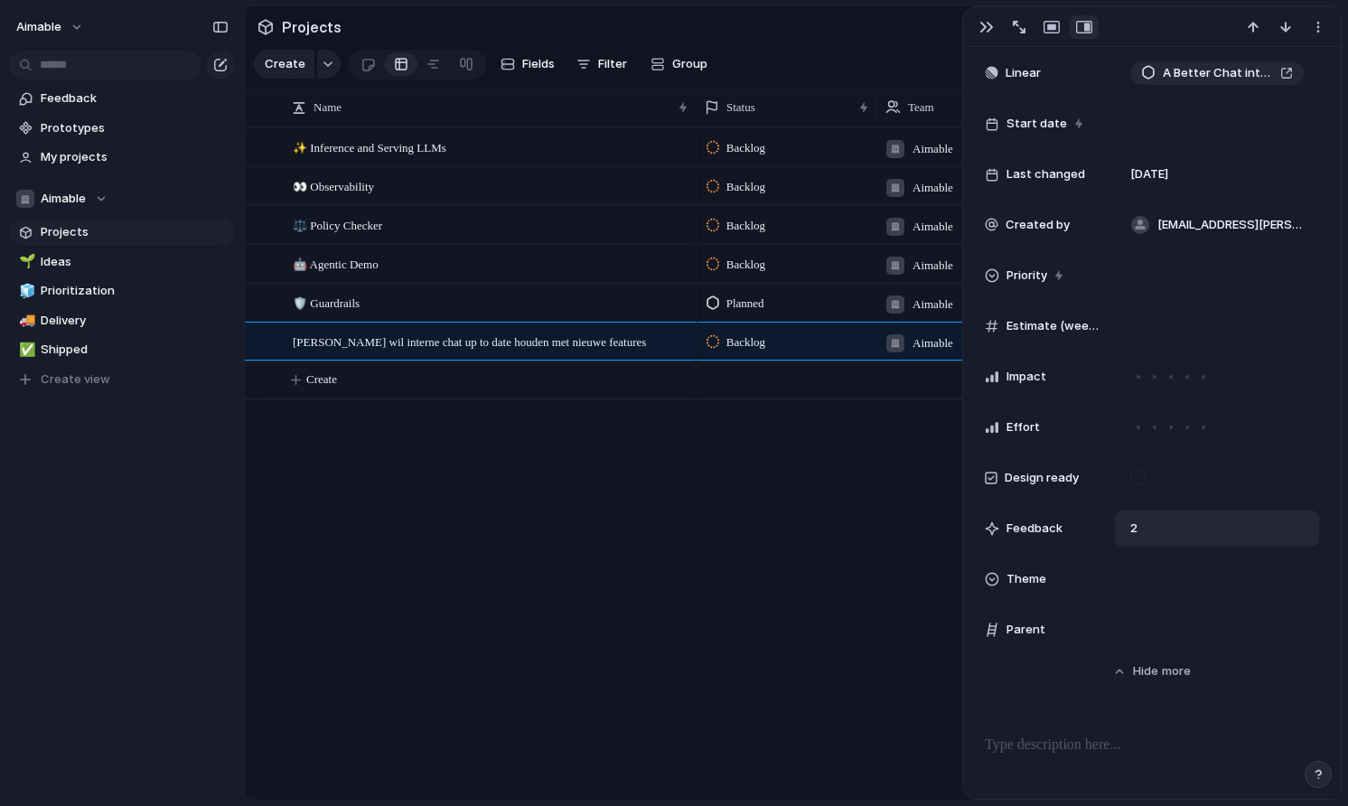
click at [1132, 534] on span "2" at bounding box center [1134, 528] width 22 height 18
click at [988, 21] on div "button" at bounding box center [986, 27] width 14 height 14
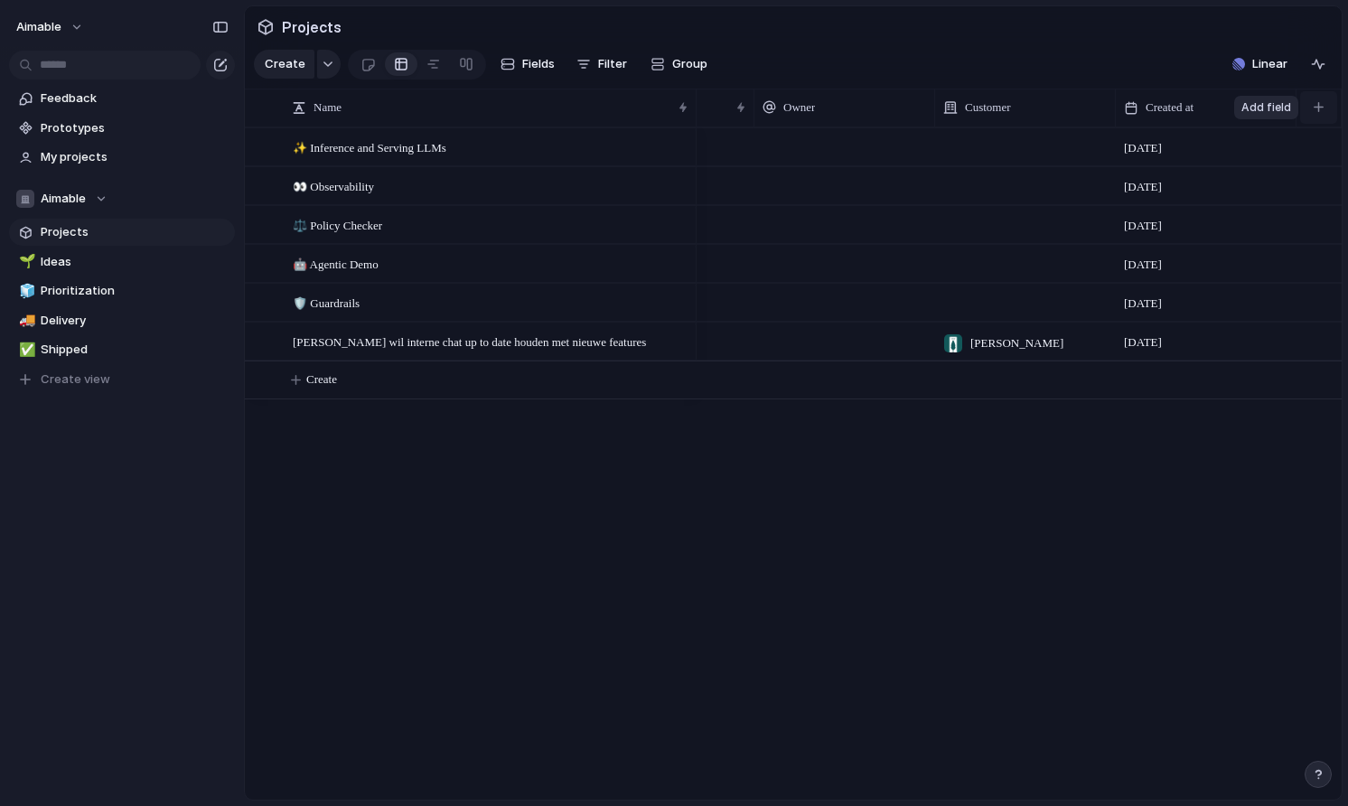
click at [1320, 113] on button "button" at bounding box center [1318, 107] width 37 height 33
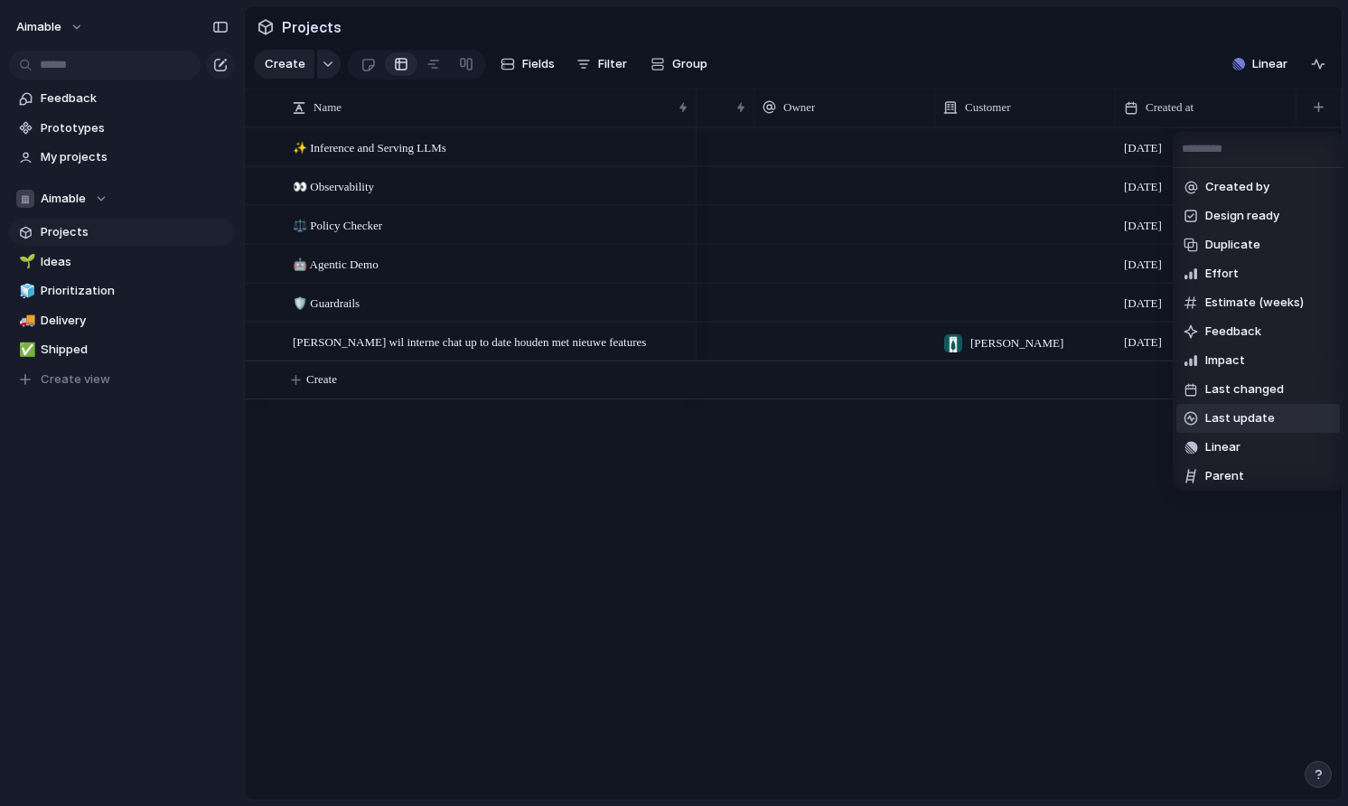
click at [1103, 485] on div "Created by Design ready Duplicate Effort Estimate (weeks) Feedback Impact Last …" at bounding box center [674, 403] width 1348 height 806
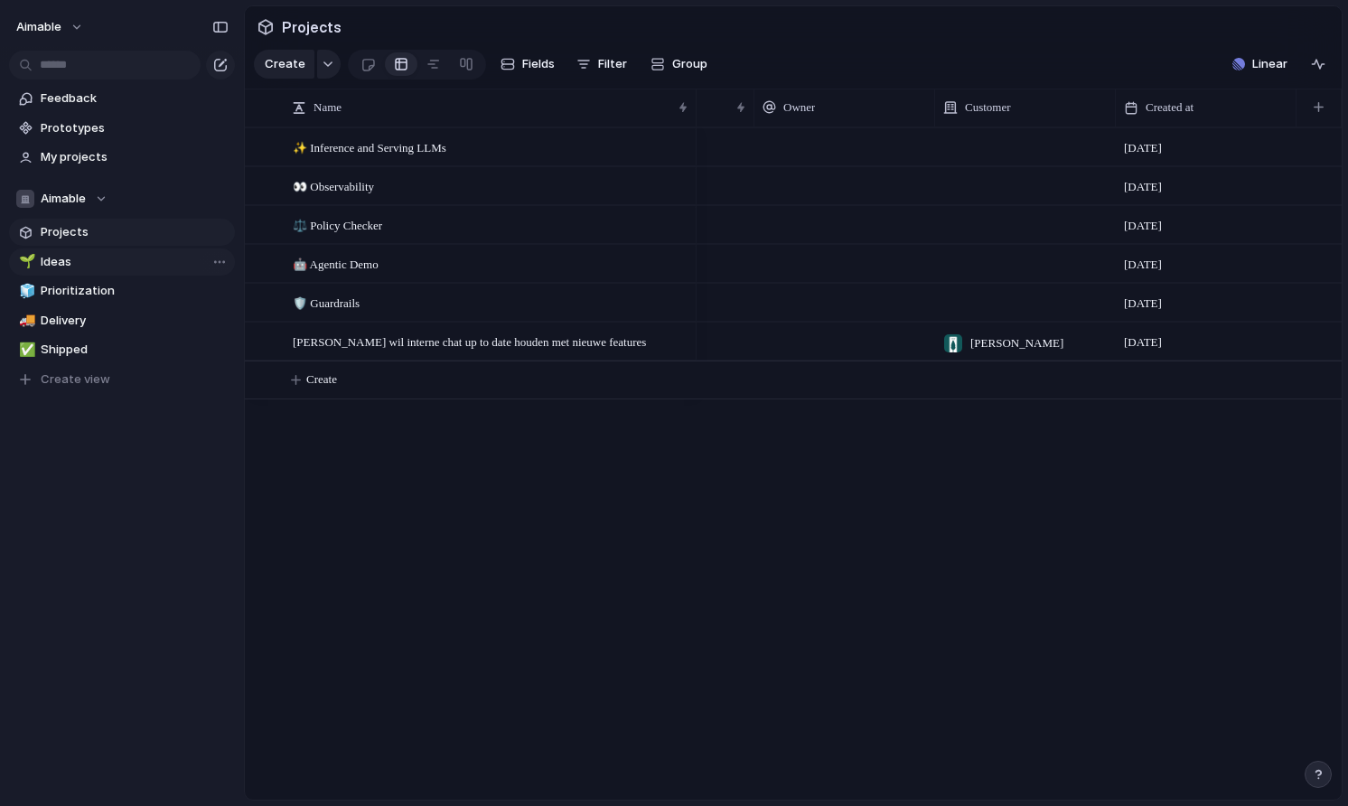
click at [145, 265] on span "Ideas" at bounding box center [135, 262] width 188 height 18
click at [132, 237] on span "Projects" at bounding box center [135, 232] width 188 height 18
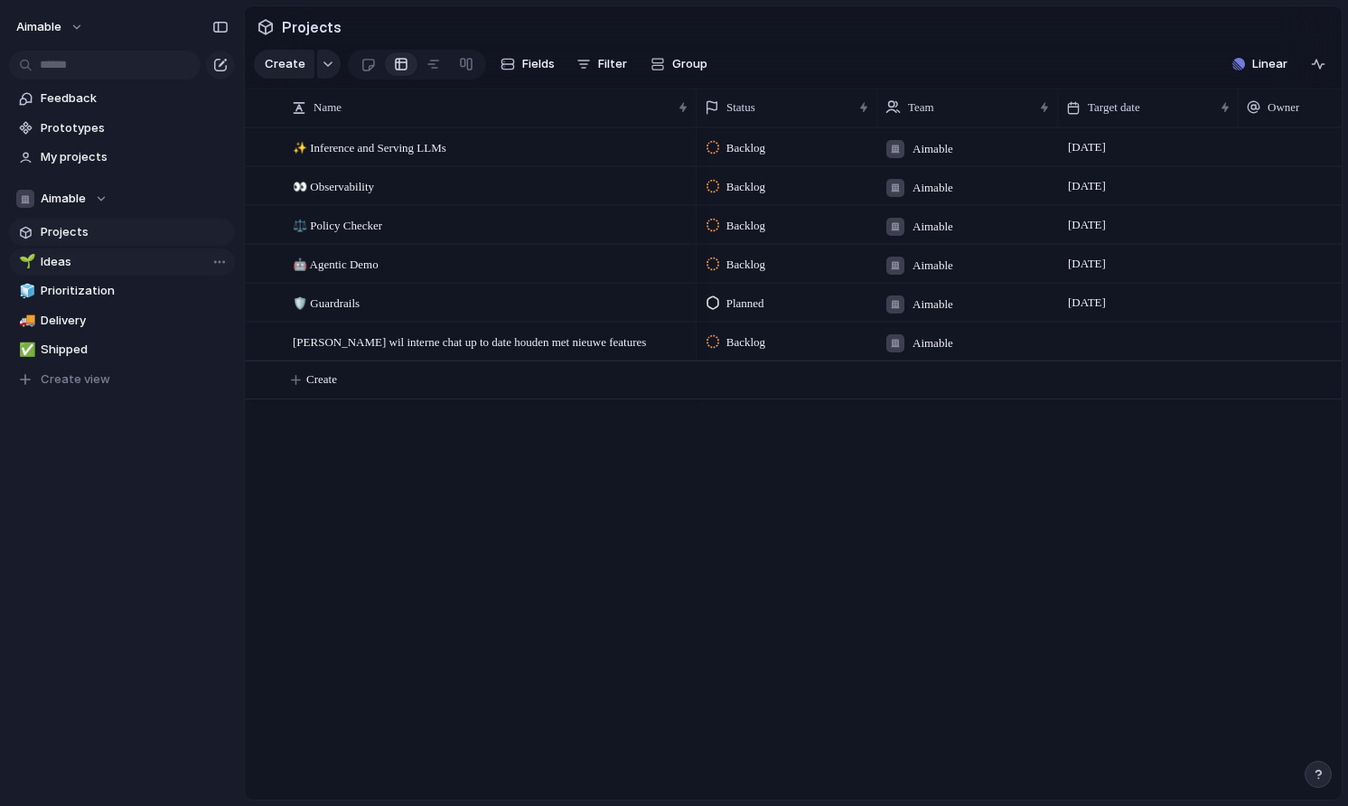
click at [131, 266] on span "Ideas" at bounding box center [135, 262] width 188 height 18
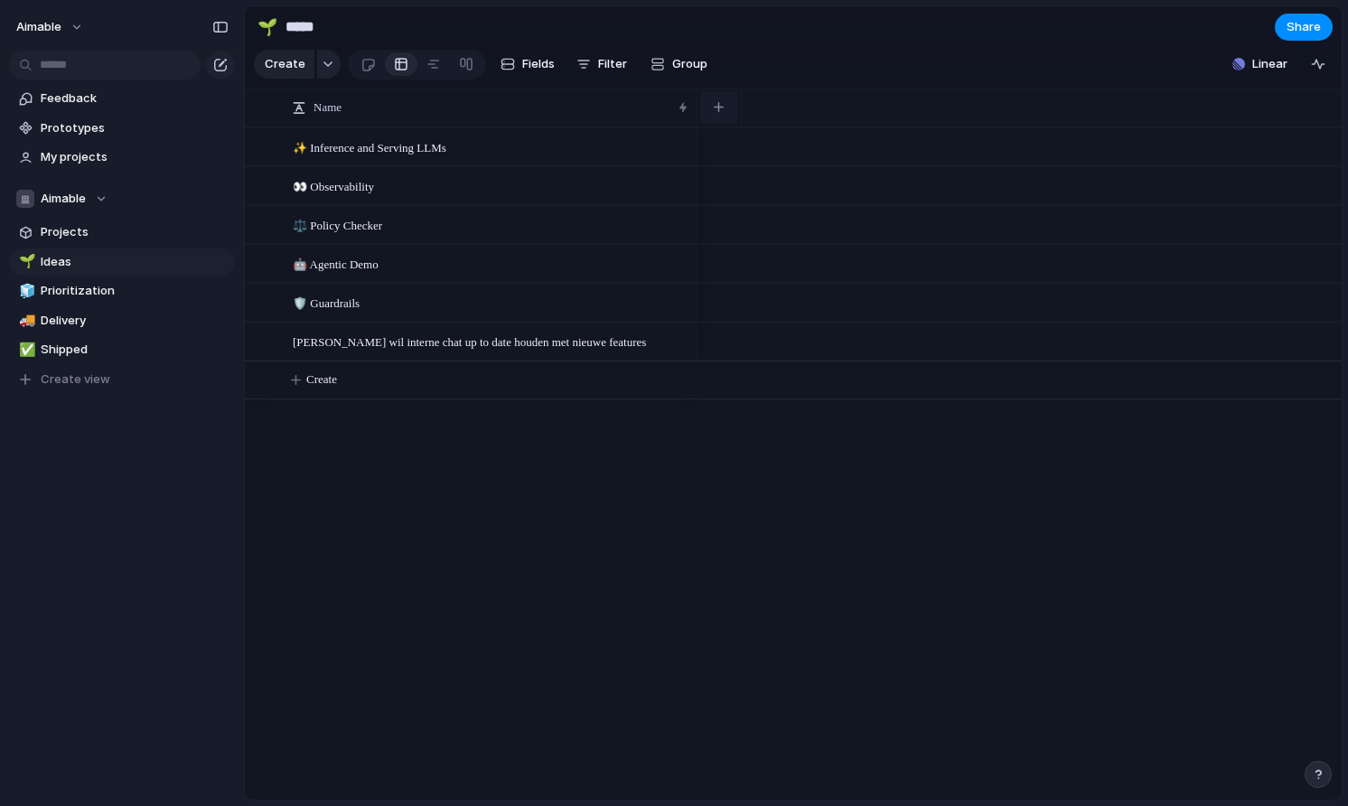
click at [710, 106] on button "button" at bounding box center [718, 107] width 37 height 33
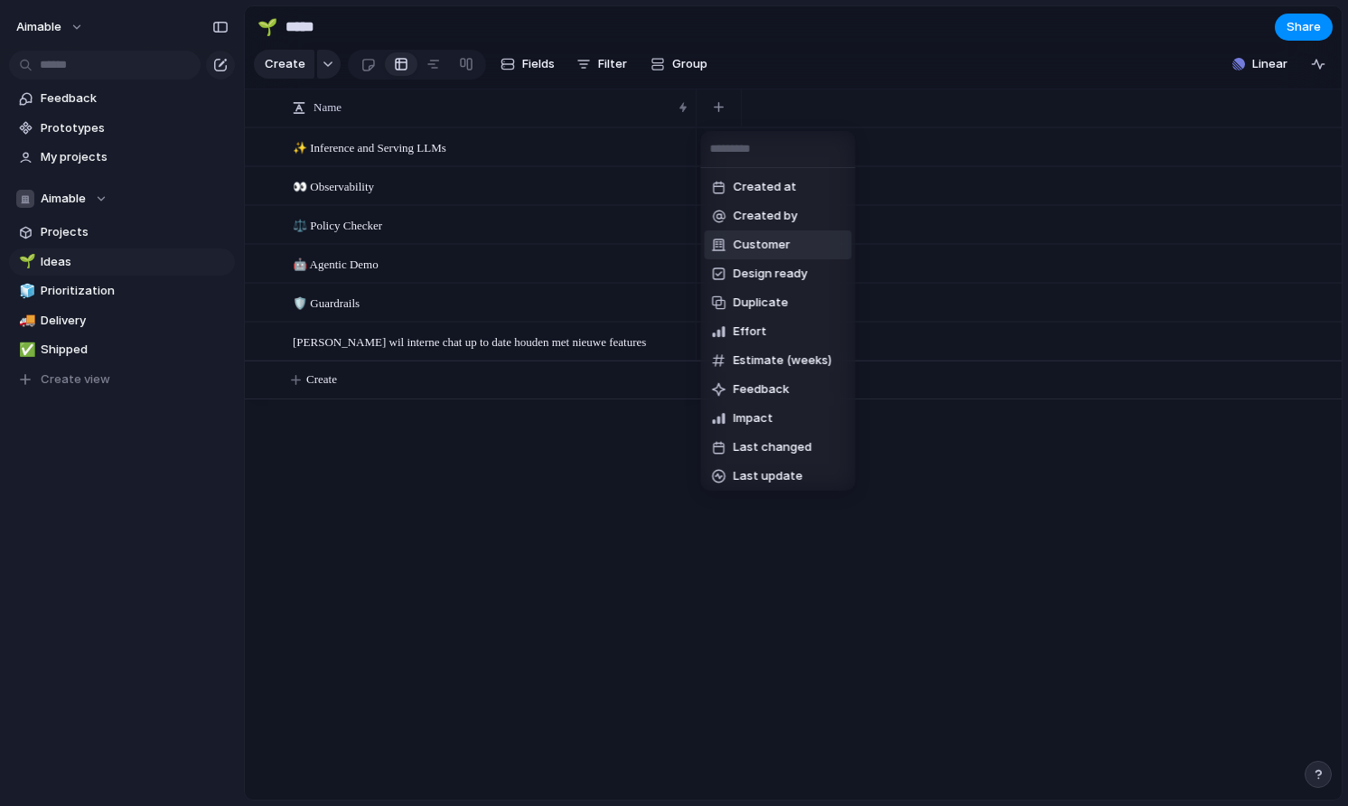
click at [770, 249] on span "Customer" at bounding box center [761, 245] width 57 height 18
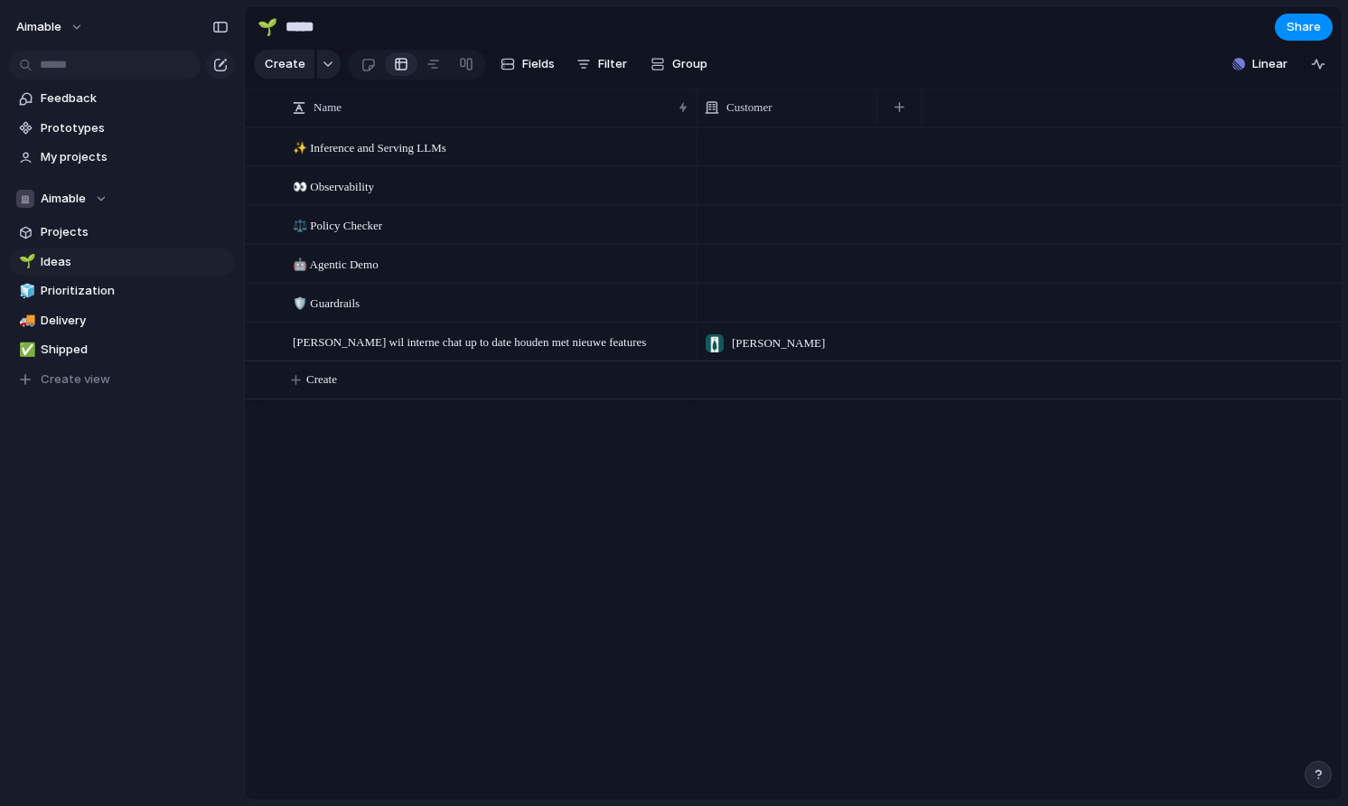
click at [766, 341] on span "Van Lanschot" at bounding box center [778, 343] width 93 height 18
click at [893, 124] on div "Van Lanschot" at bounding box center [674, 403] width 1348 height 806
click at [900, 106] on div "button" at bounding box center [899, 107] width 10 height 10
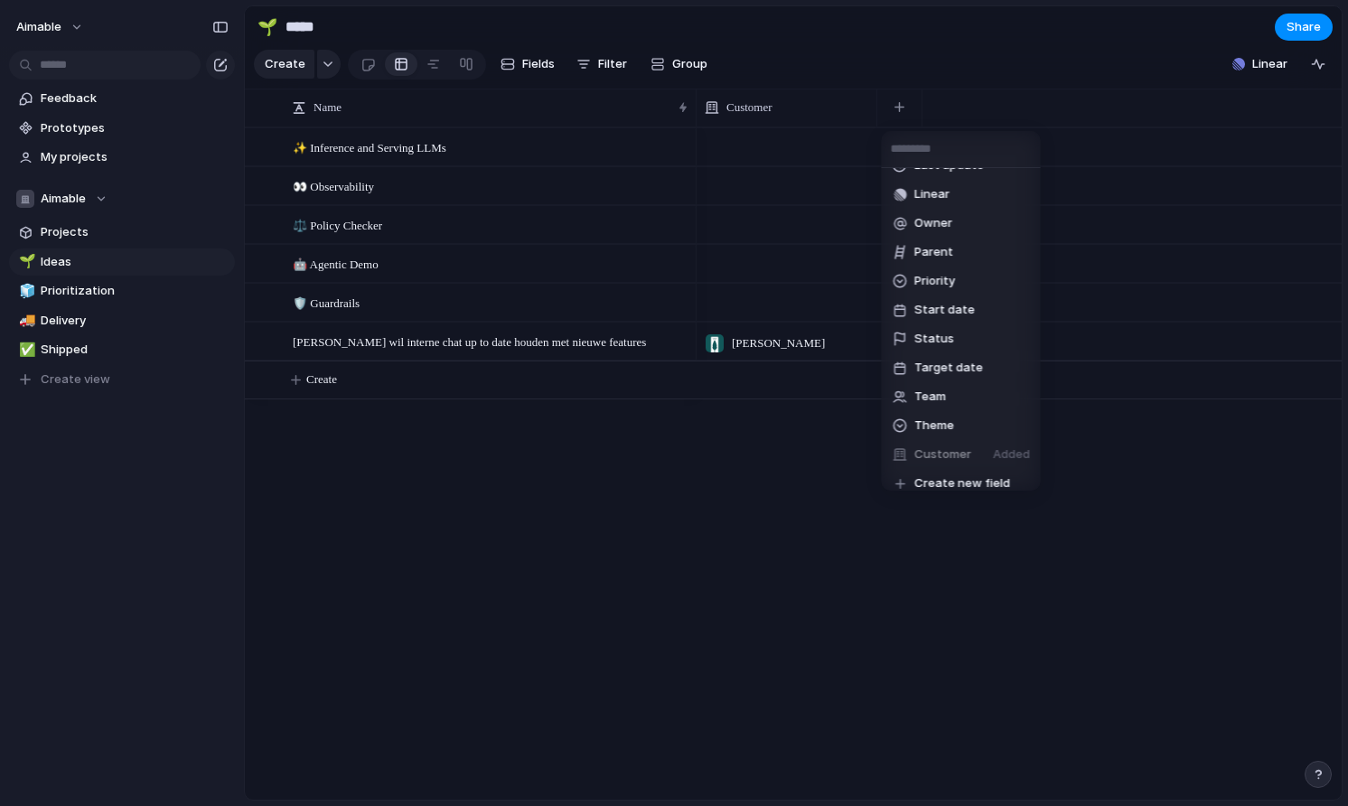
scroll to position [294, 0]
click at [820, 453] on div "Created at Created by Design ready Duplicate Effort Estimate (weeks) Feedback I…" at bounding box center [674, 403] width 1348 height 806
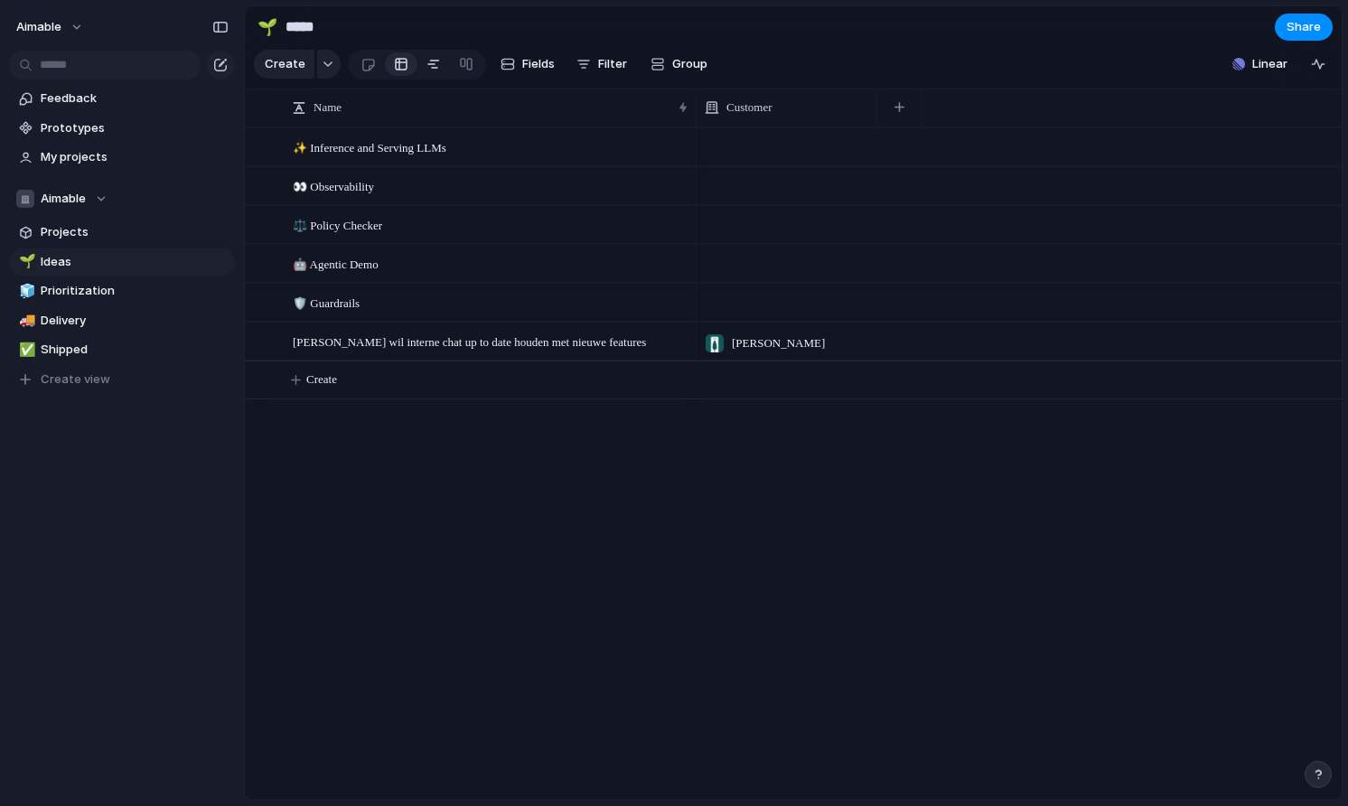
click at [427, 69] on div at bounding box center [433, 64] width 14 height 29
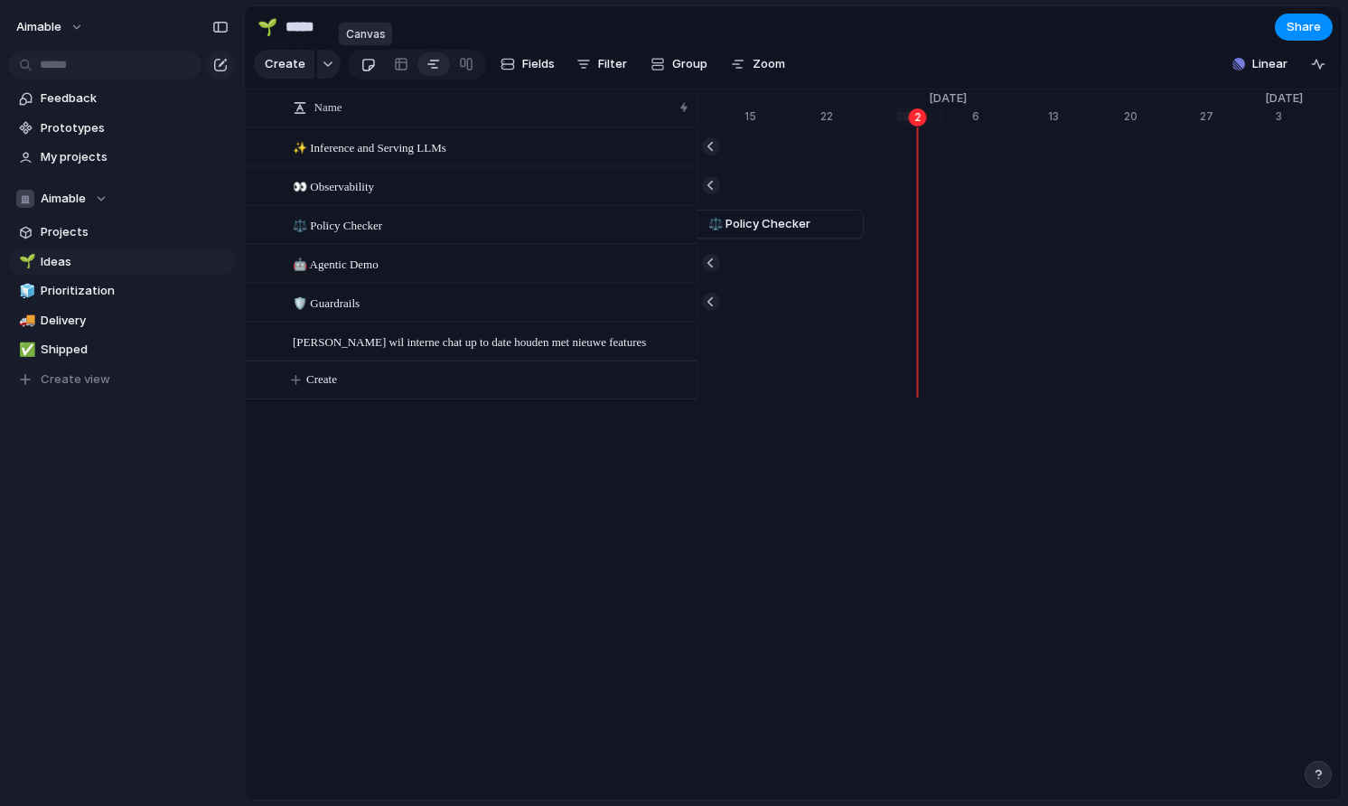
click at [369, 61] on div at bounding box center [367, 65] width 15 height 30
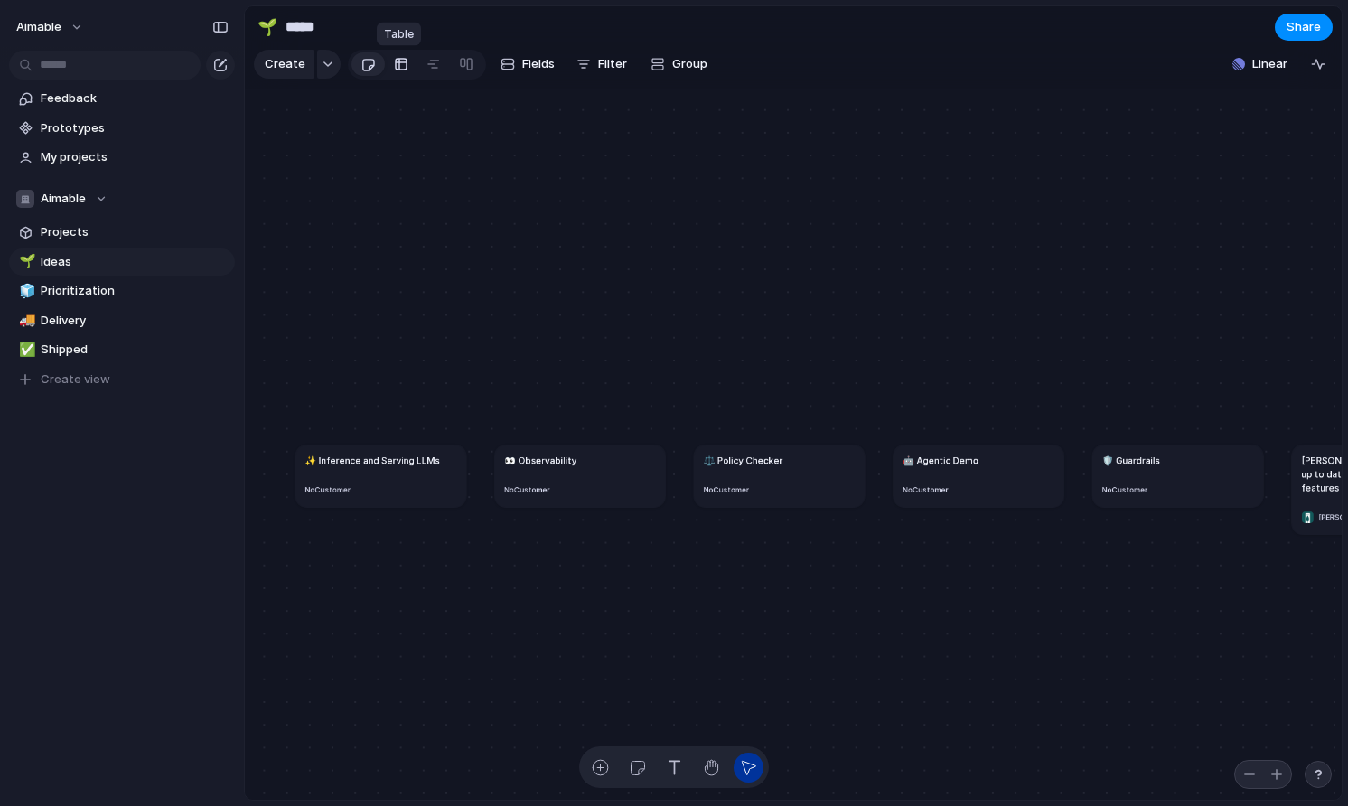
click at [395, 72] on div at bounding box center [401, 64] width 14 height 29
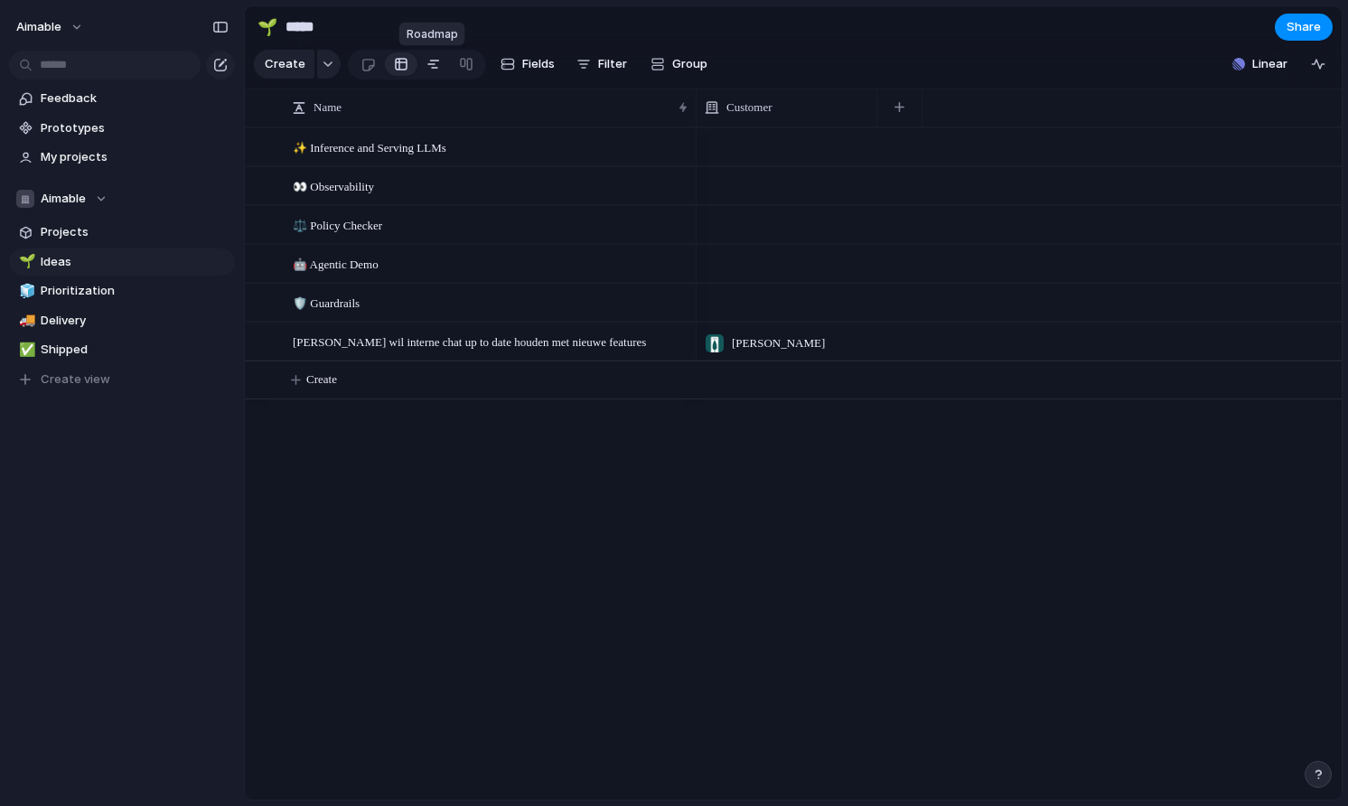
click at [420, 68] on link at bounding box center [433, 64] width 33 height 29
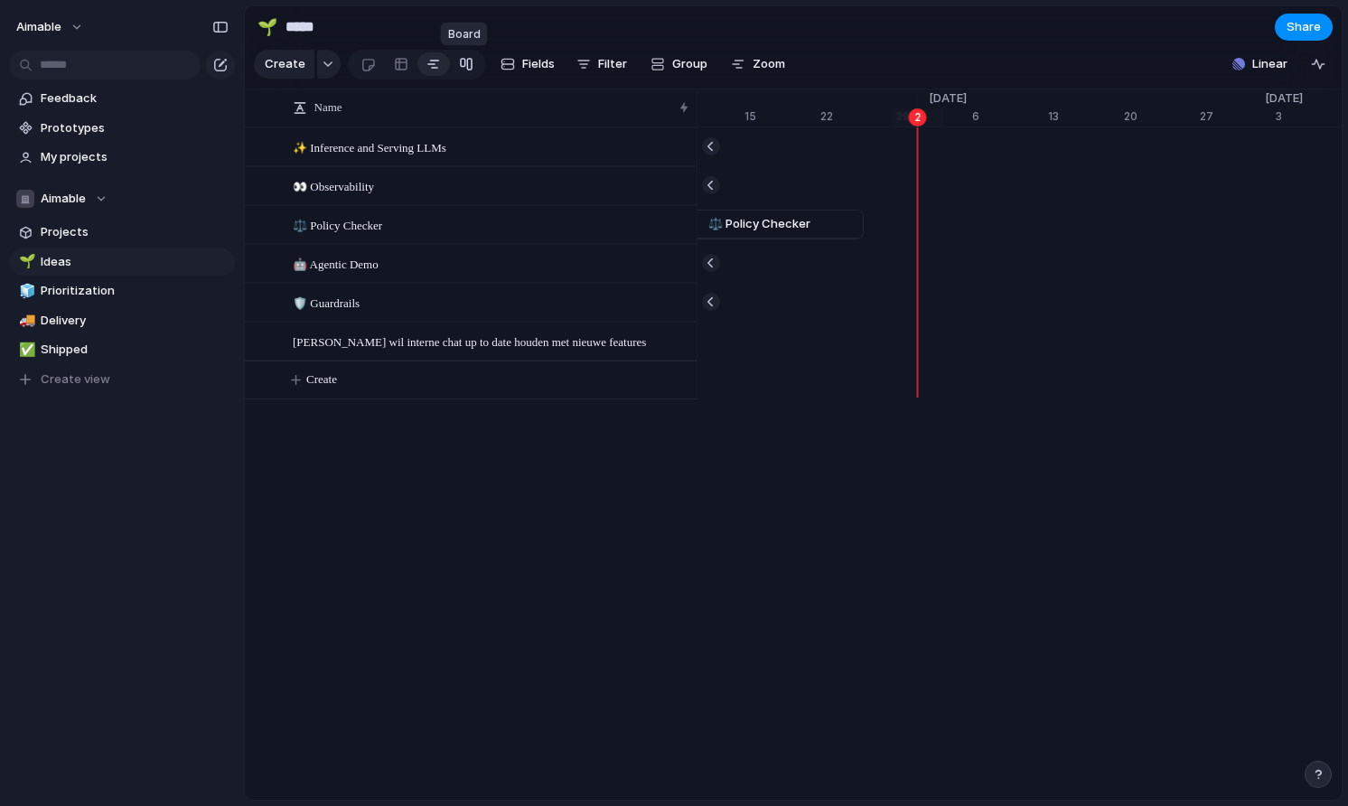
click at [450, 65] on link at bounding box center [466, 64] width 33 height 29
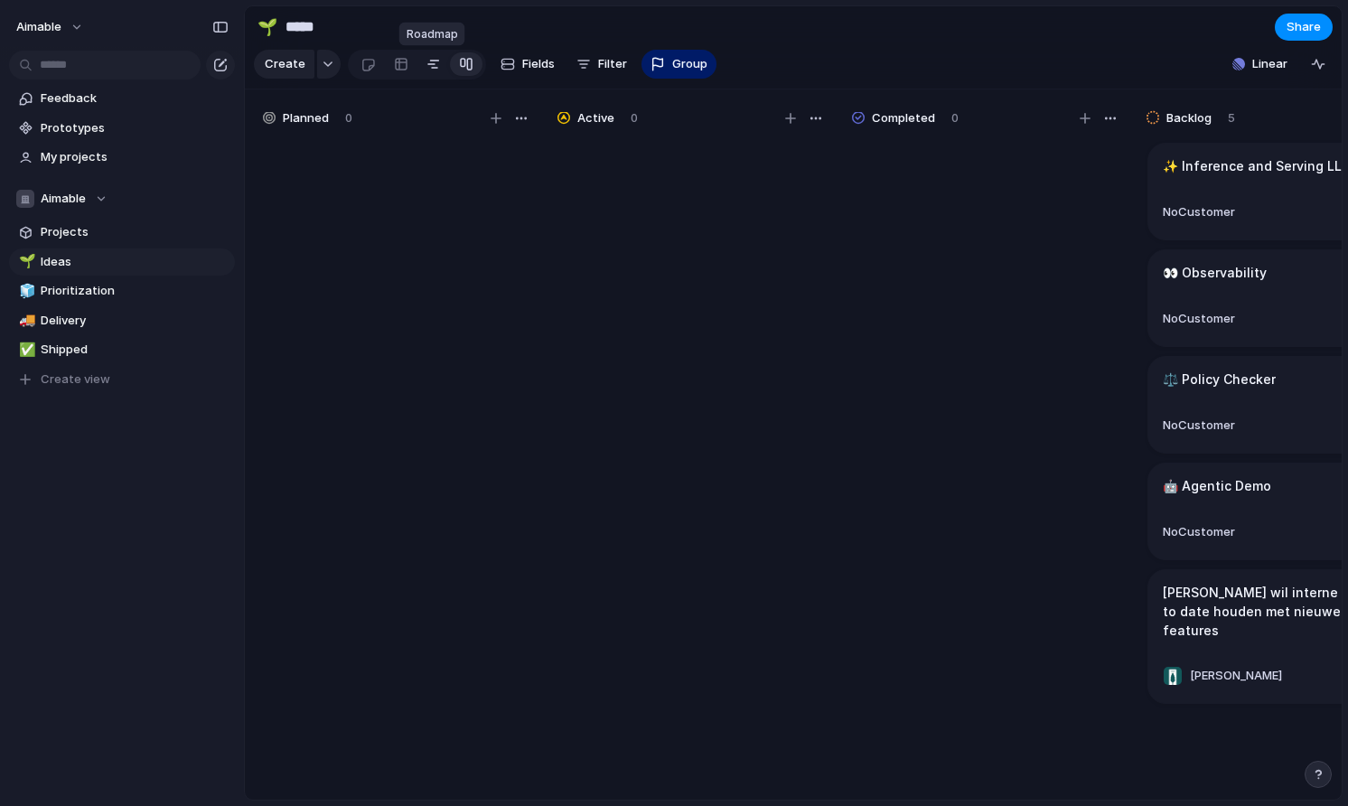
click at [422, 70] on link at bounding box center [433, 64] width 33 height 29
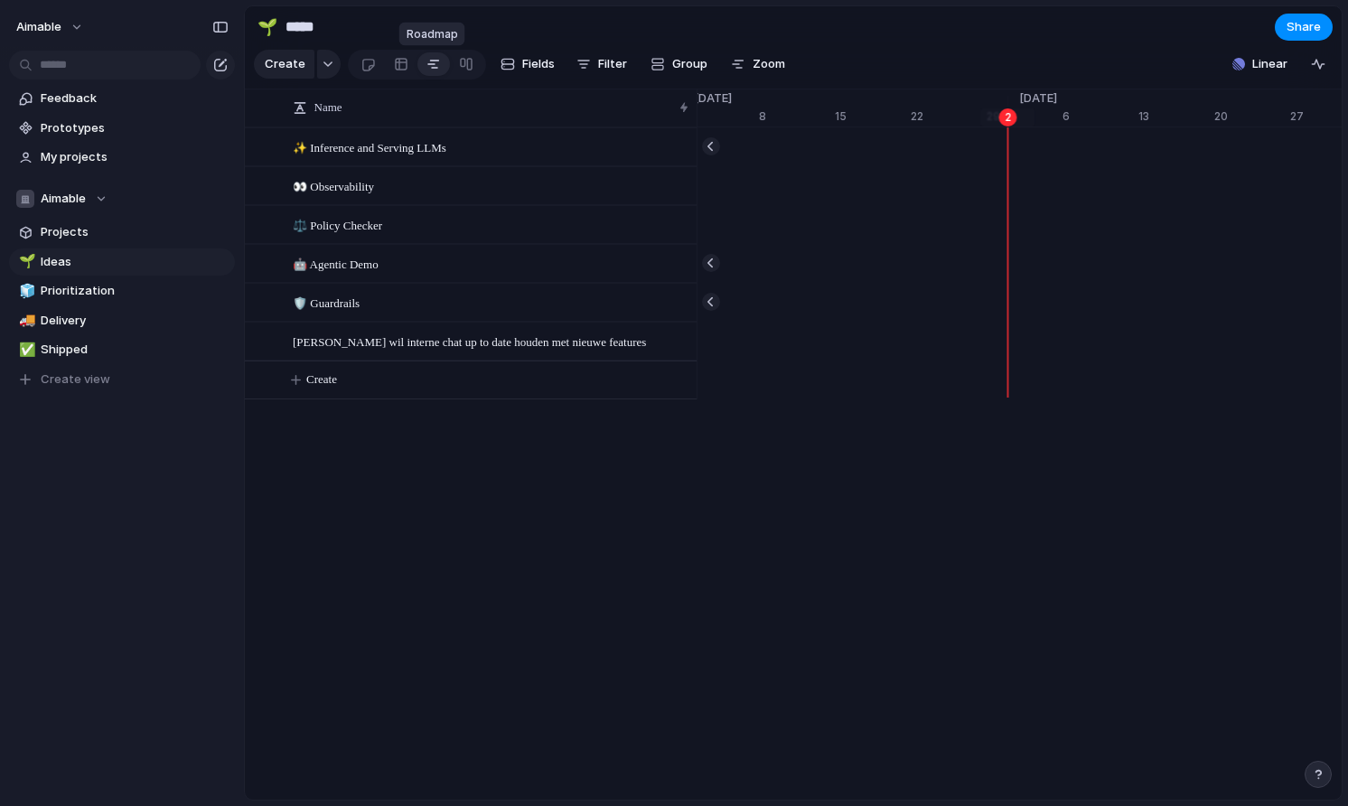
scroll to position [0, 11568]
click at [328, 61] on div "button" at bounding box center [328, 64] width 13 height 7
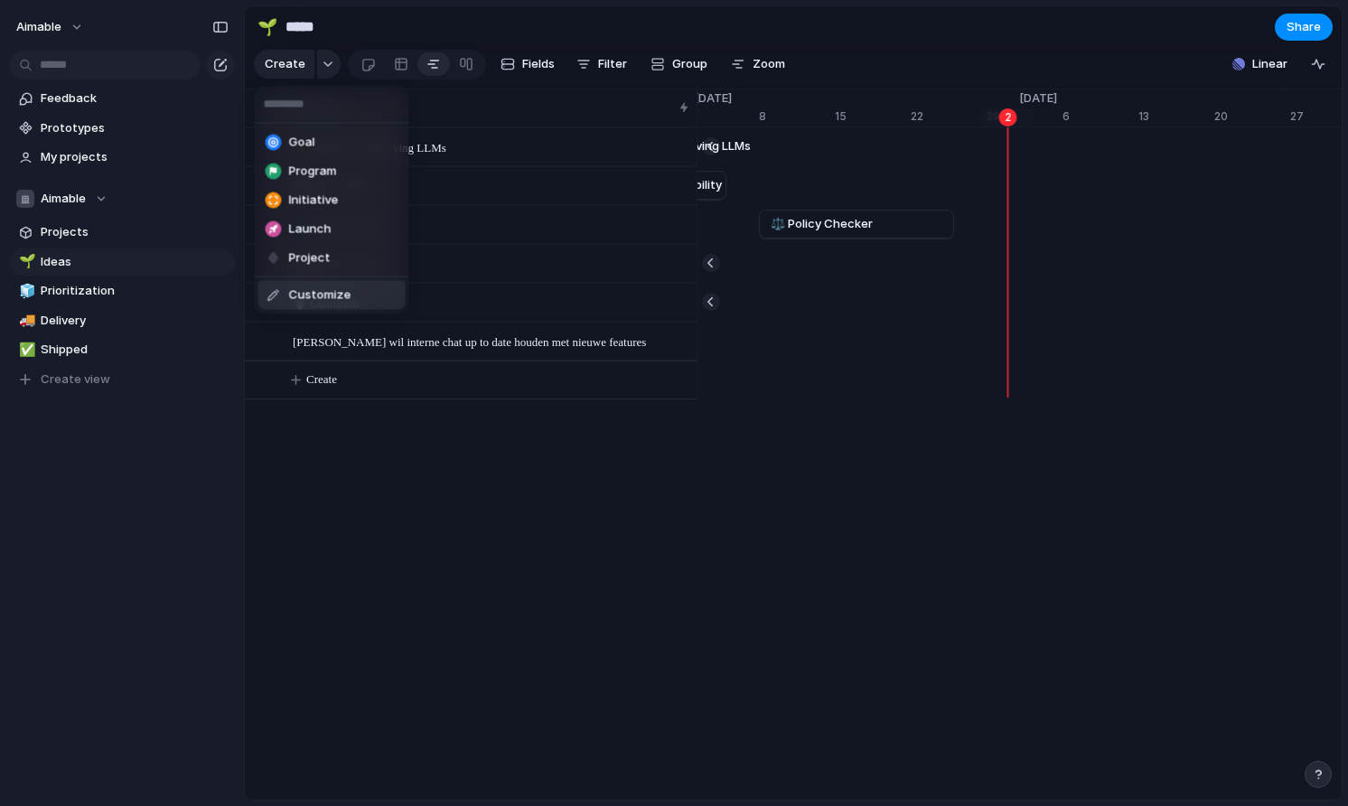
click at [371, 500] on div "Goal Program Initiative Launch Project Customize" at bounding box center [674, 403] width 1348 height 806
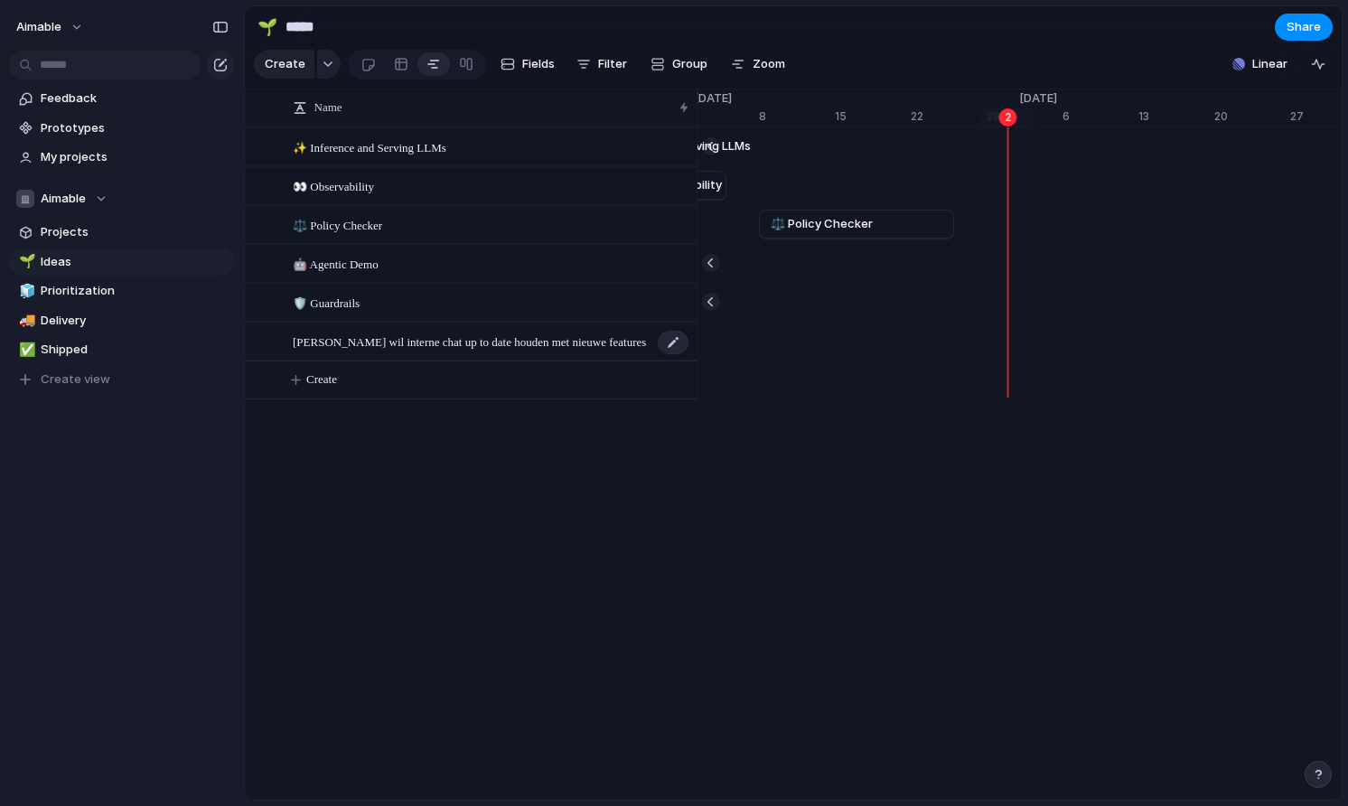
click at [464, 337] on span "Van Lanschot wil interne chat up to date houden met nieuwe features" at bounding box center [469, 341] width 353 height 21
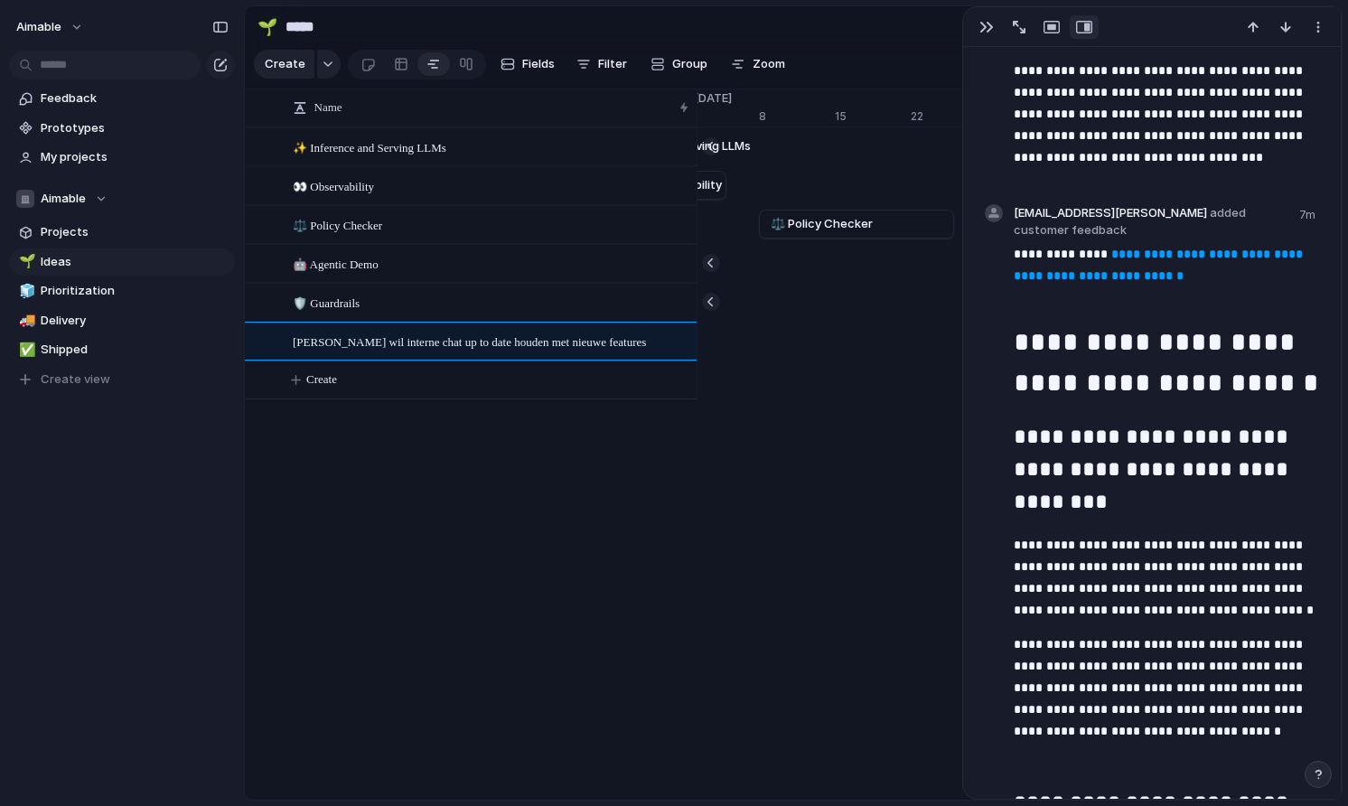
scroll to position [947, 0]
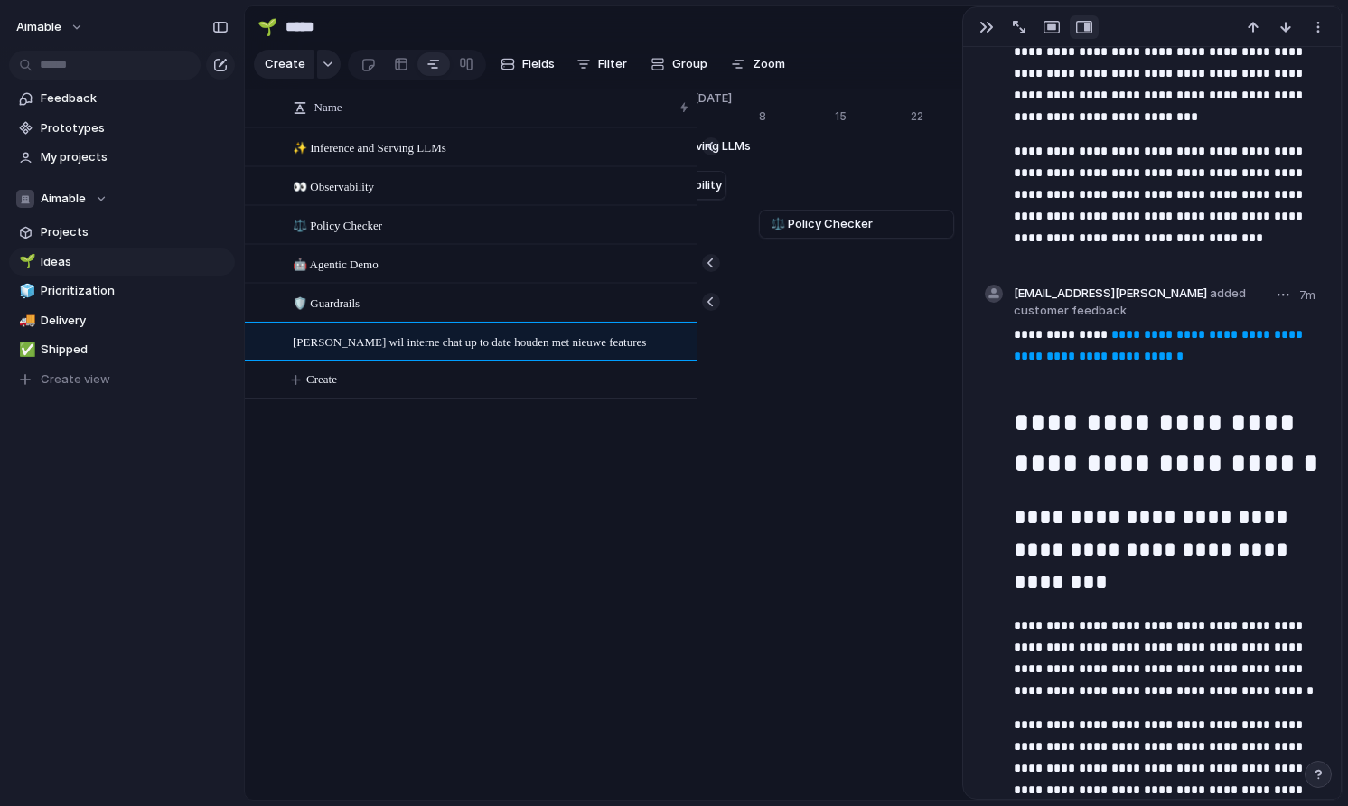
click at [1278, 294] on div "button" at bounding box center [1283, 295] width 12 height 3
click at [1278, 292] on div "Edit Reassign Delete" at bounding box center [674, 403] width 1348 height 806
click at [1283, 290] on button "button" at bounding box center [1283, 296] width 22 height 22
click at [1250, 366] on span "Reassign" at bounding box center [1241, 362] width 51 height 18
click at [1287, 294] on div "button" at bounding box center [1283, 295] width 12 height 3
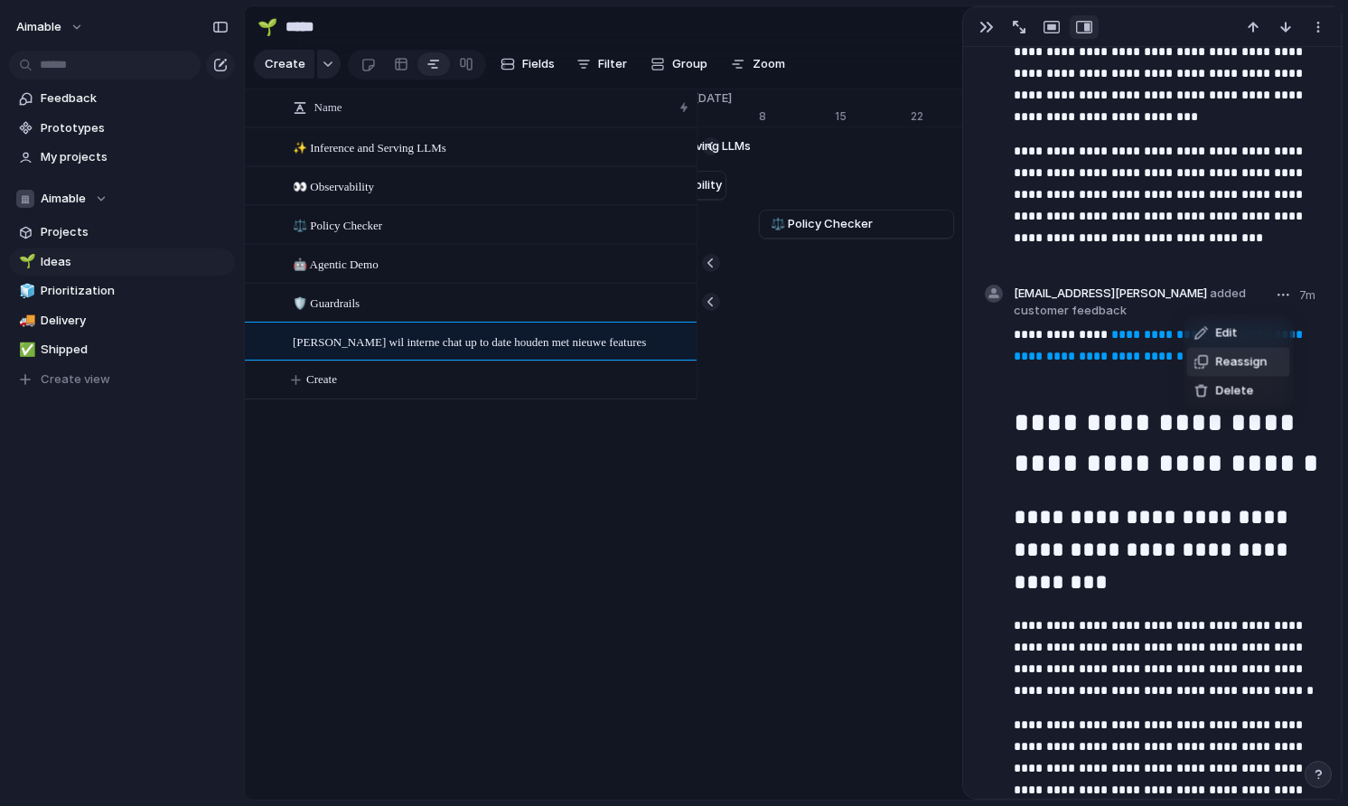
click at [1242, 368] on span "Reassign" at bounding box center [1241, 362] width 51 height 18
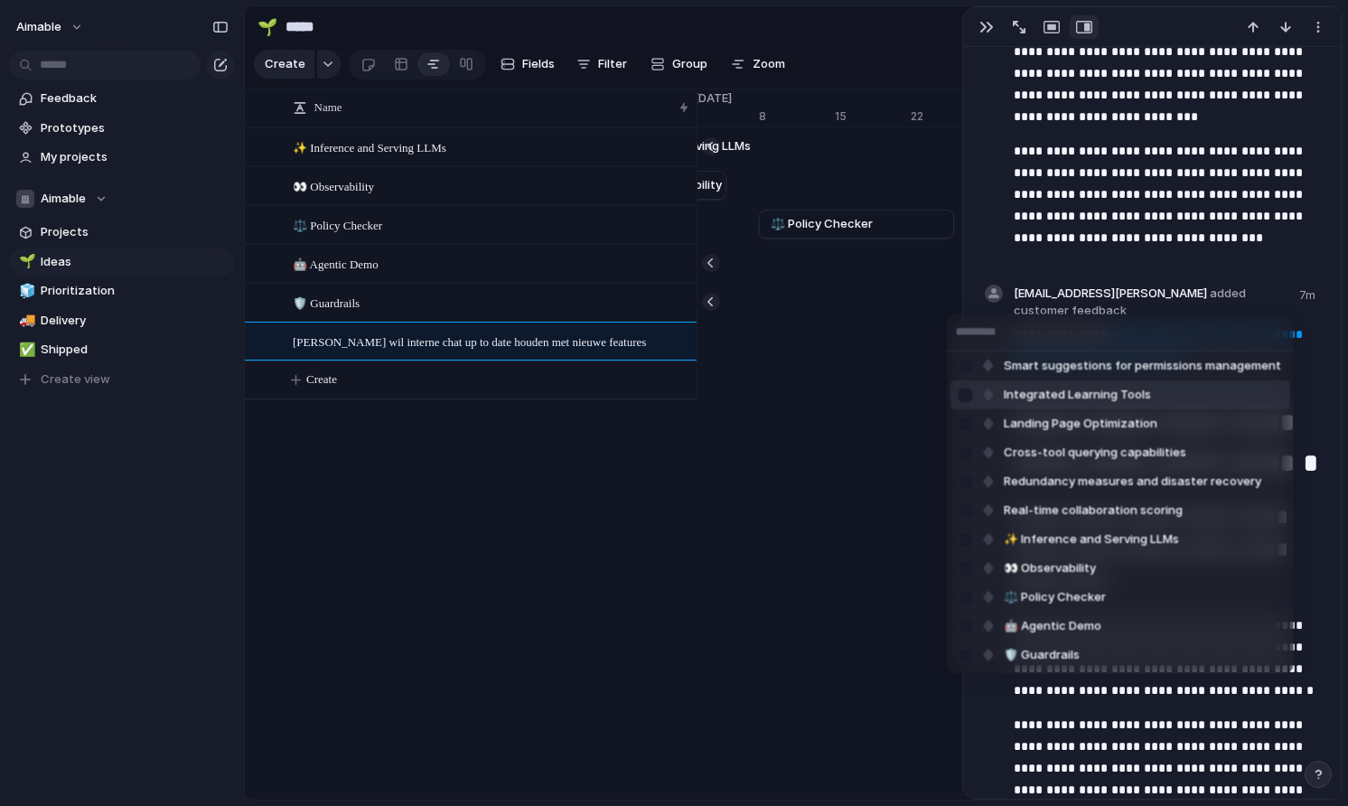
scroll to position [0, 0]
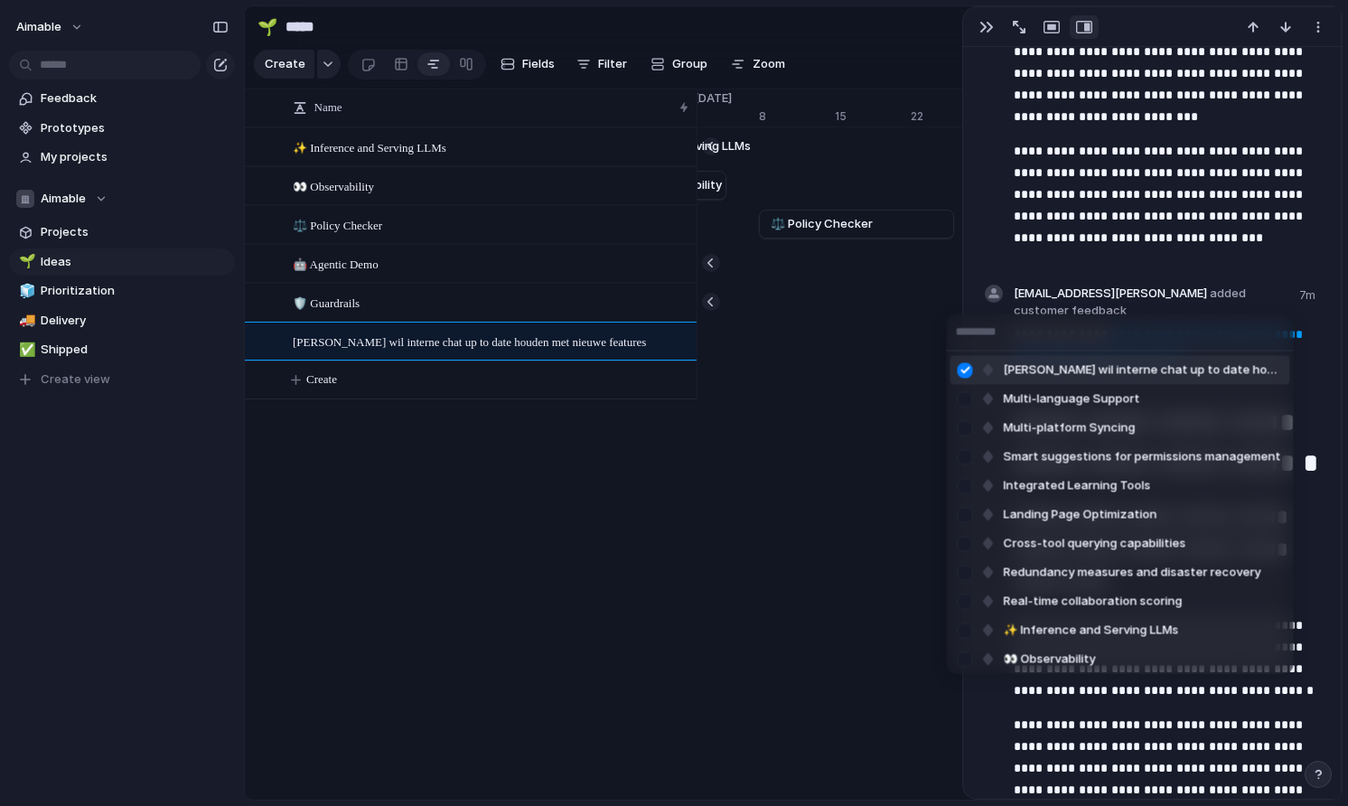
click at [1082, 185] on div "Van Lanschot wil interne chat up to date houden met nieuwe features Multi-langu…" at bounding box center [674, 403] width 1348 height 806
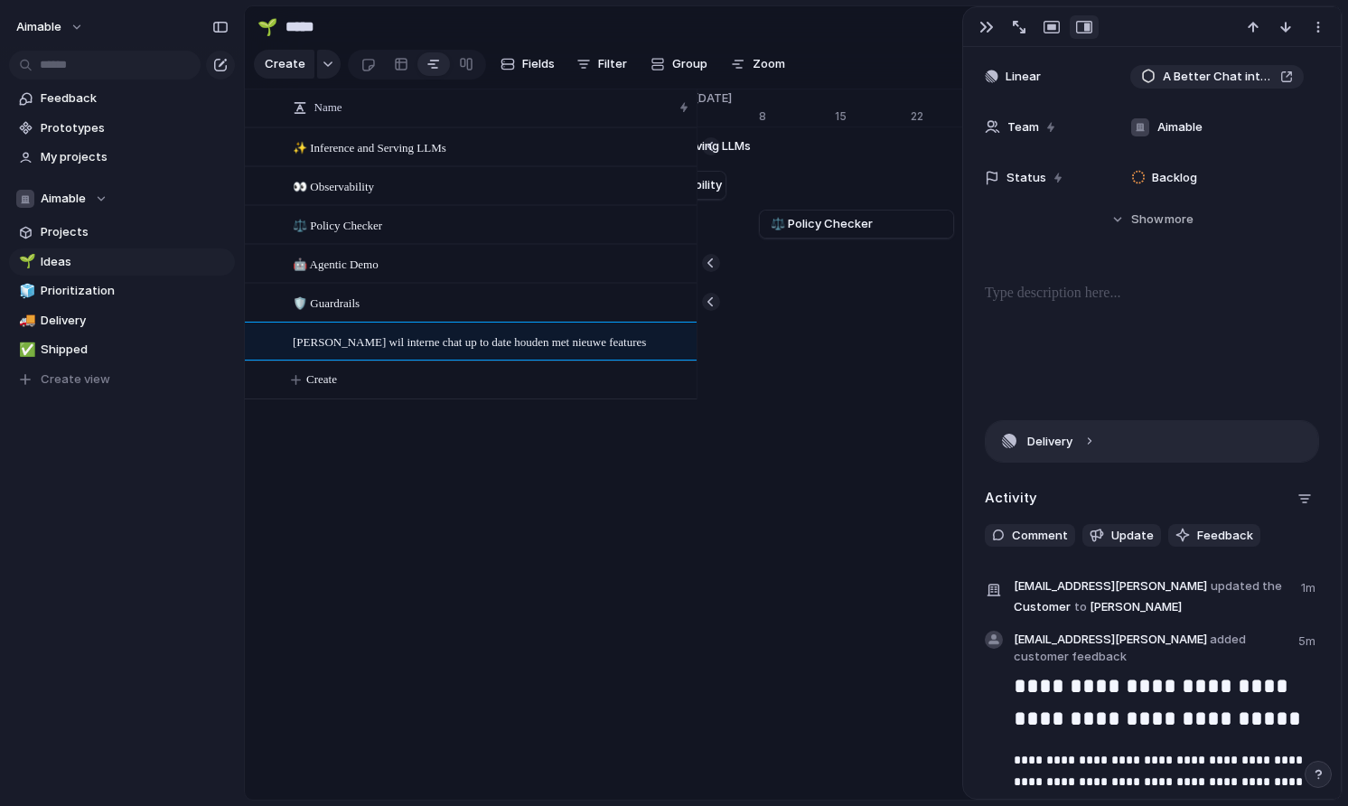
scroll to position [223, 0]
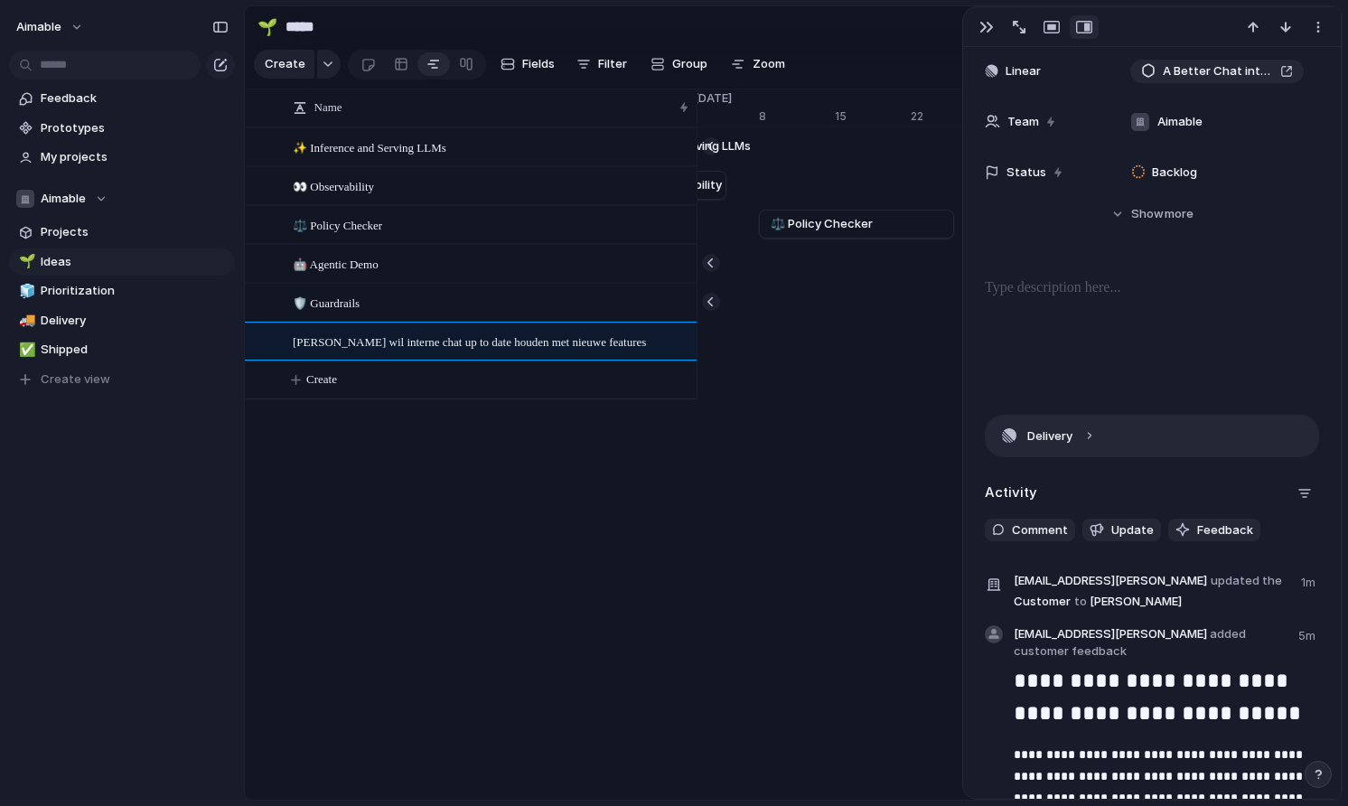
click at [1070, 442] on button "Delivery" at bounding box center [1151, 435] width 332 height 41
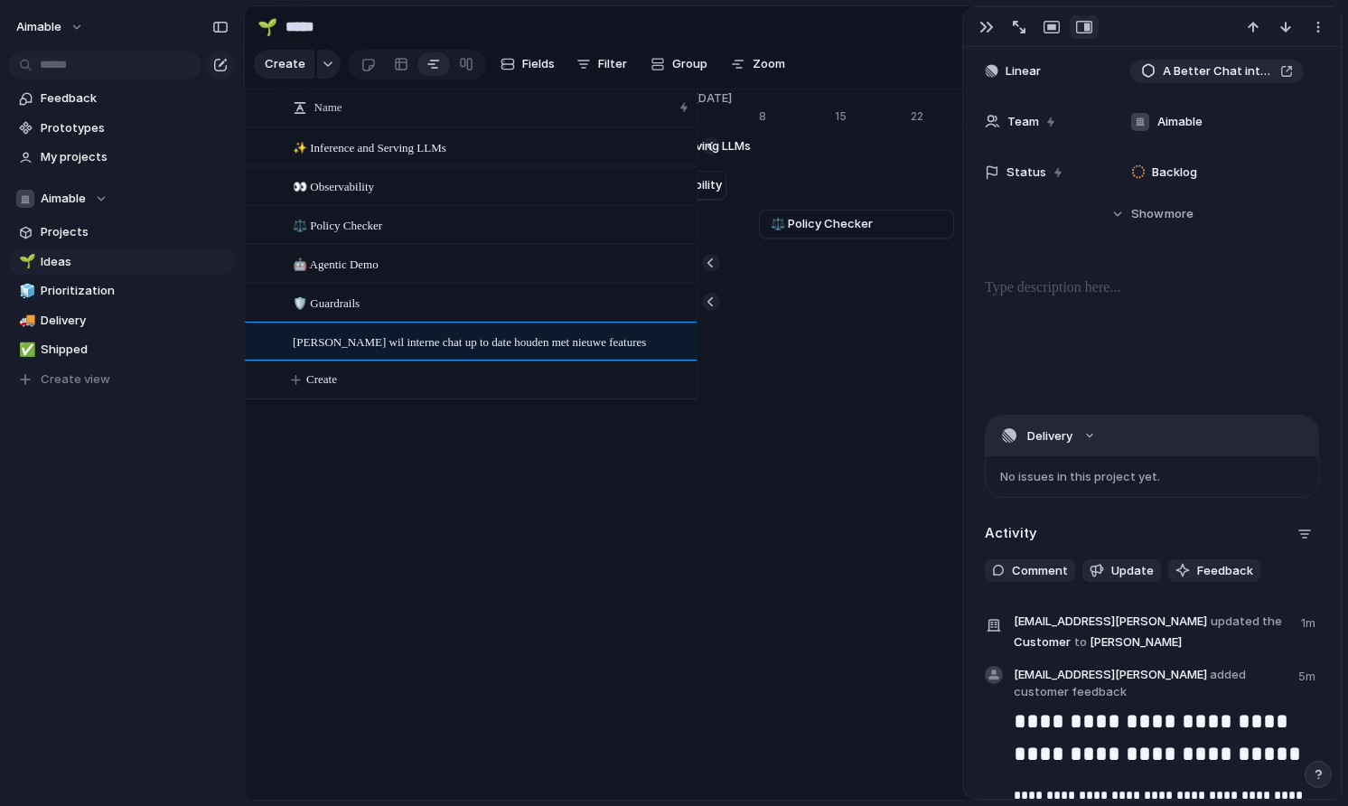
click at [1072, 433] on button "Delivery" at bounding box center [1151, 435] width 332 height 41
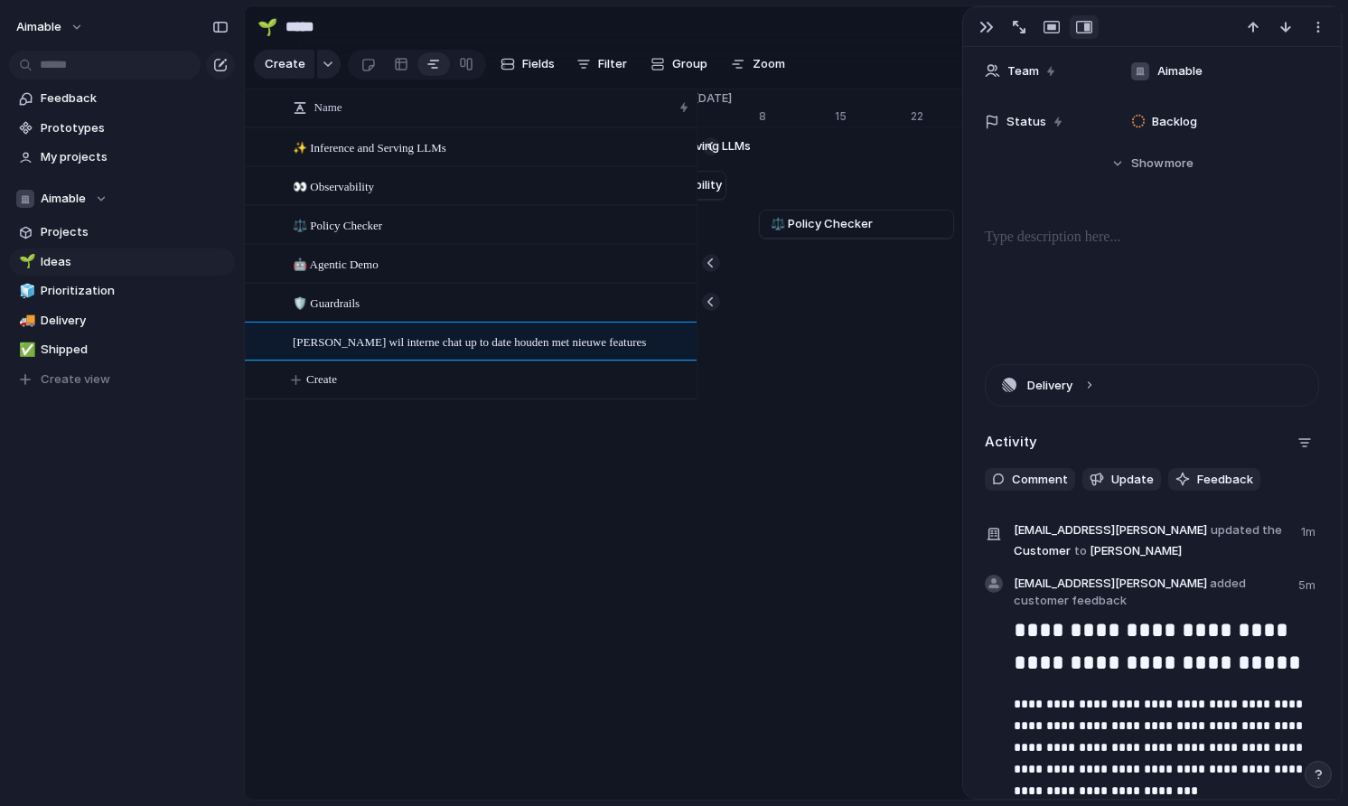
scroll to position [283, 0]
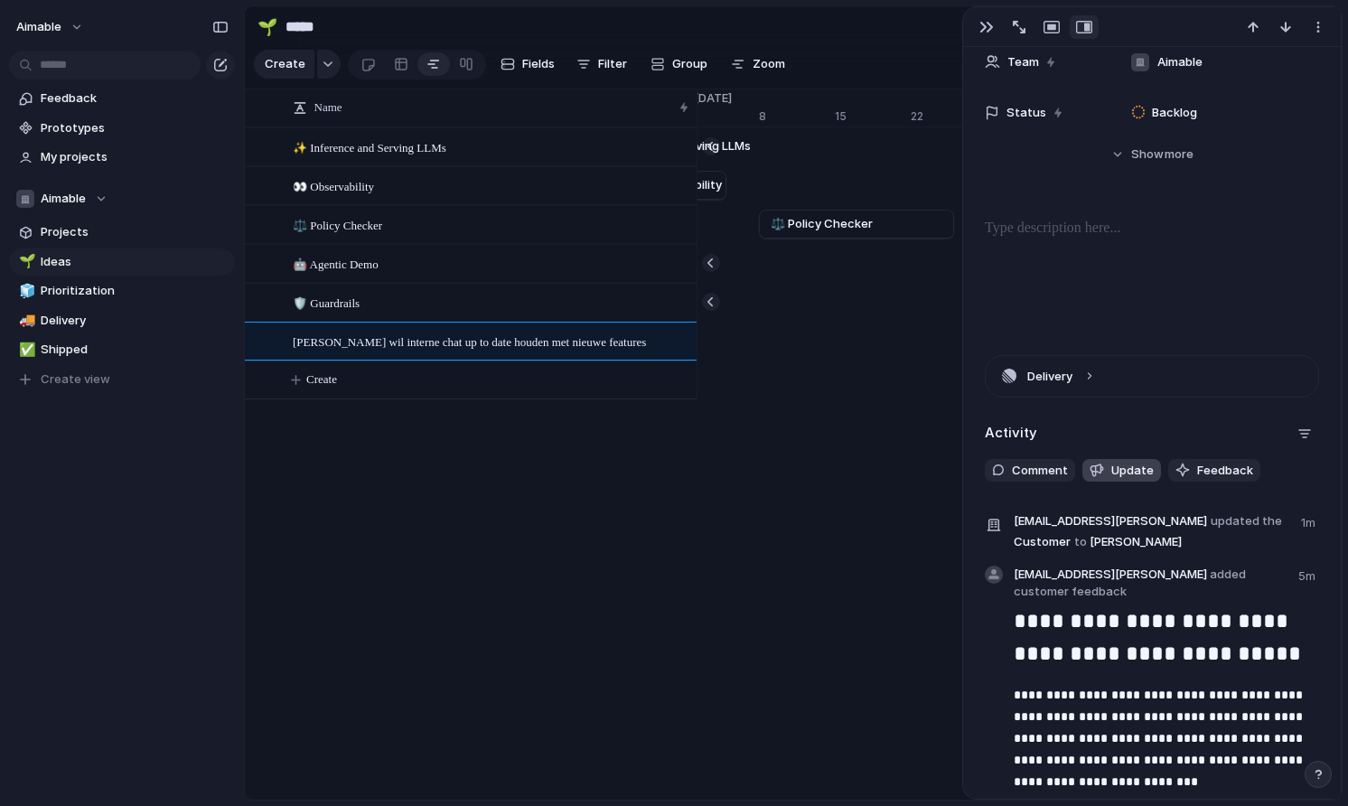
click at [1139, 472] on span "Update" at bounding box center [1132, 471] width 42 height 18
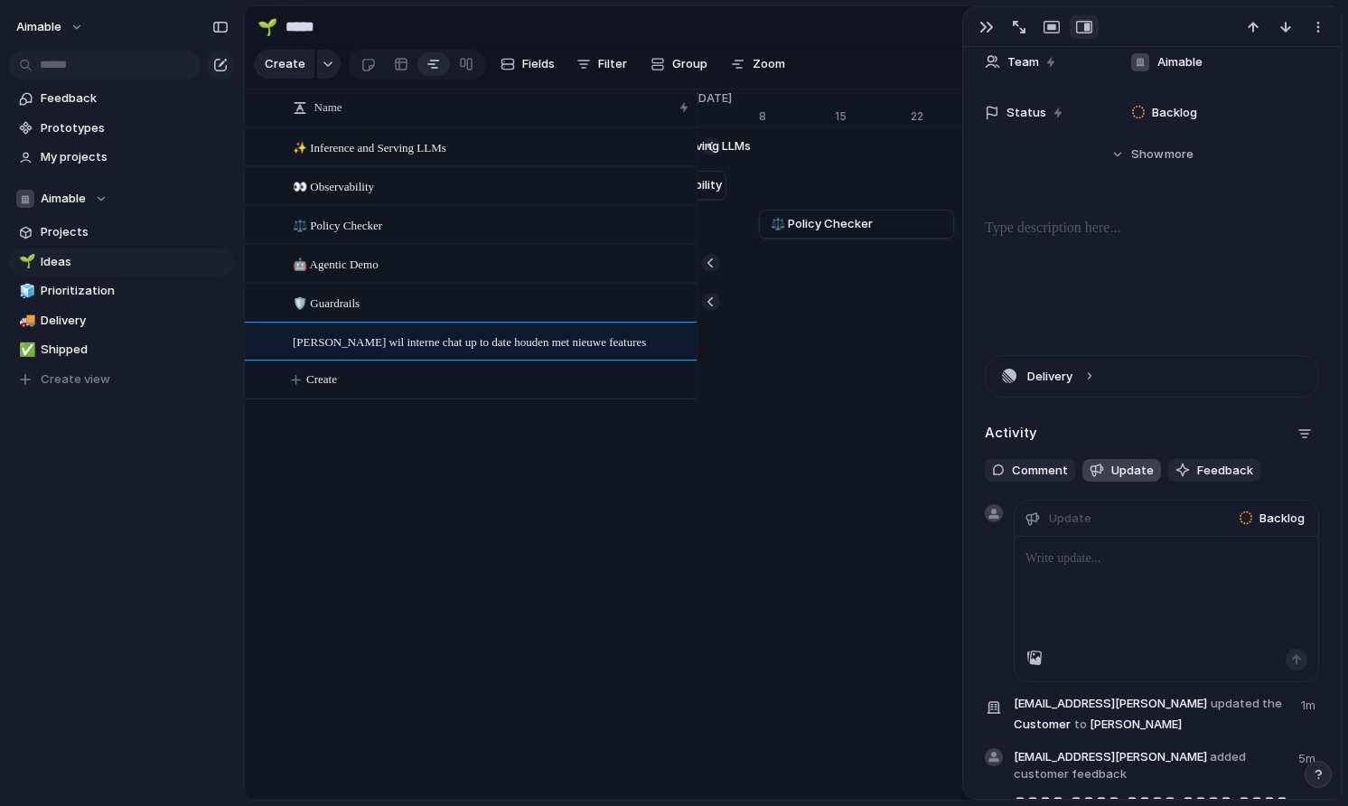
click at [1118, 481] on button "Update" at bounding box center [1121, 470] width 79 height 23
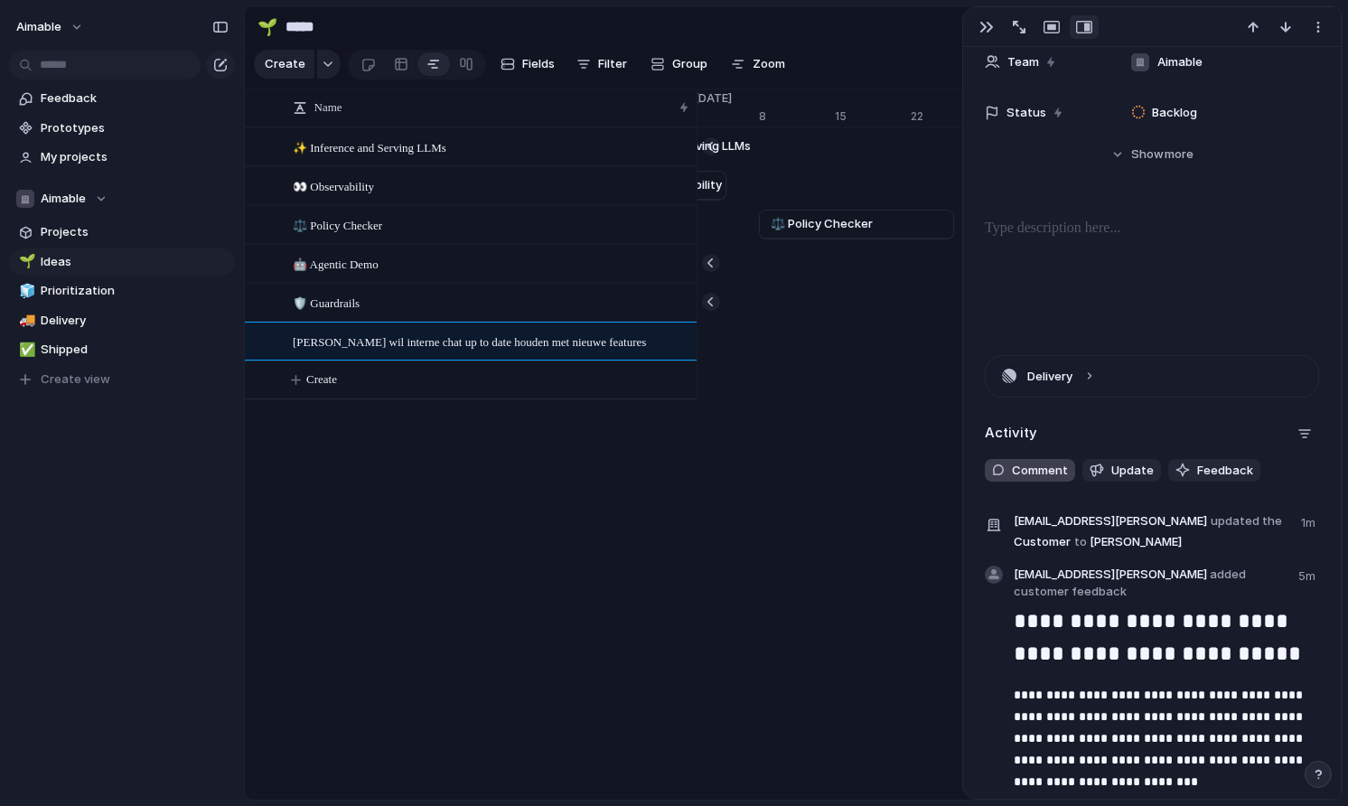
click at [1046, 472] on span "Comment" at bounding box center [1040, 471] width 56 height 18
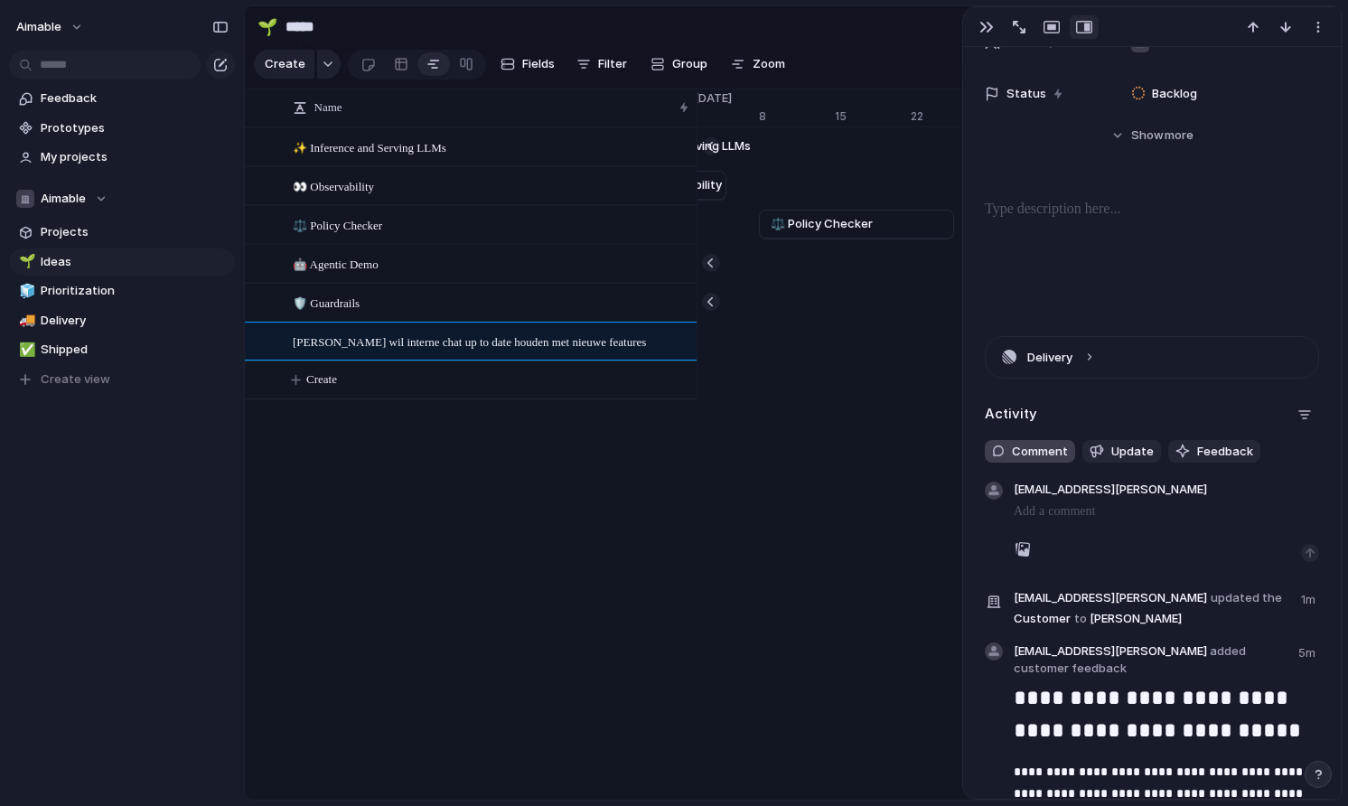
scroll to position [303, 0]
click at [1046, 444] on span "Comment" at bounding box center [1040, 451] width 56 height 18
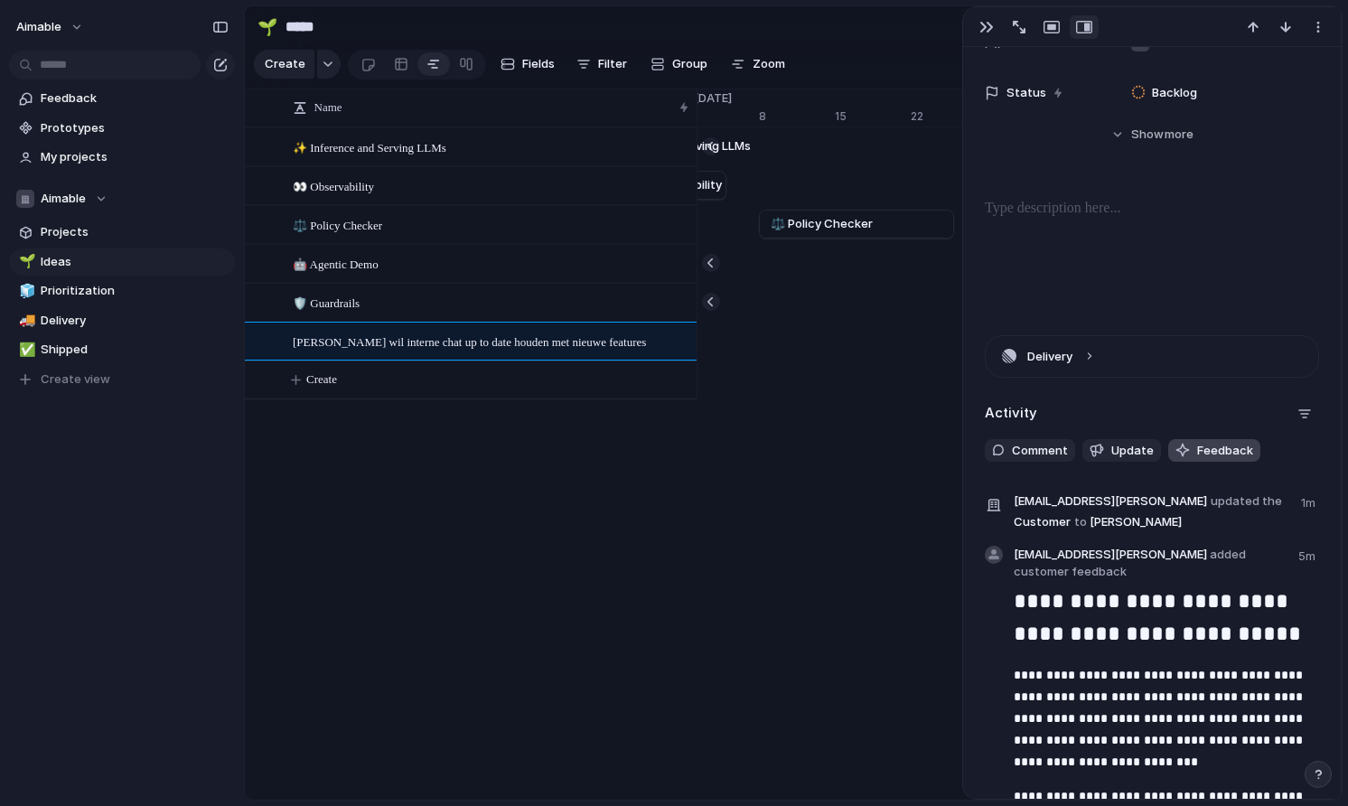
click at [1197, 451] on span "Feedback" at bounding box center [1225, 451] width 56 height 18
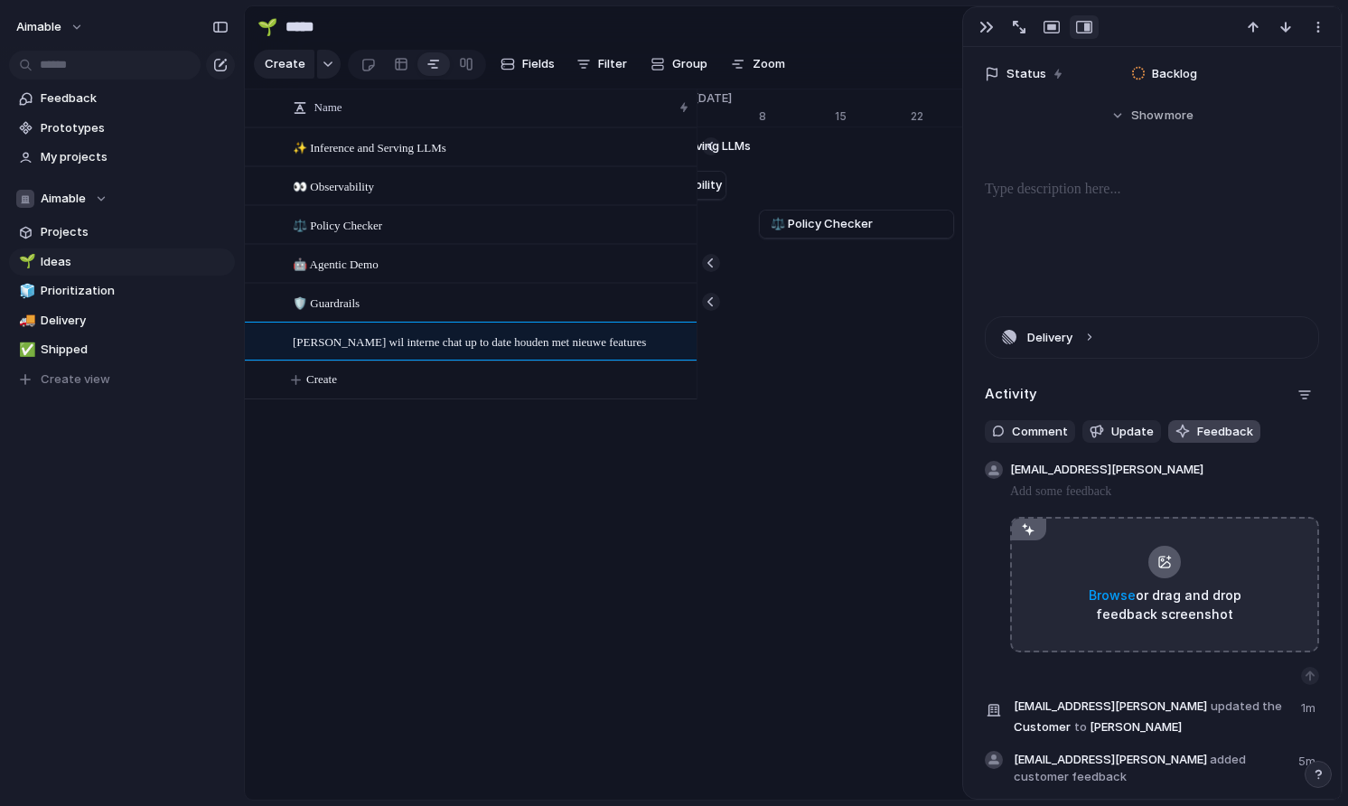
scroll to position [322, 0]
click at [1206, 434] on span "Feedback" at bounding box center [1225, 431] width 56 height 18
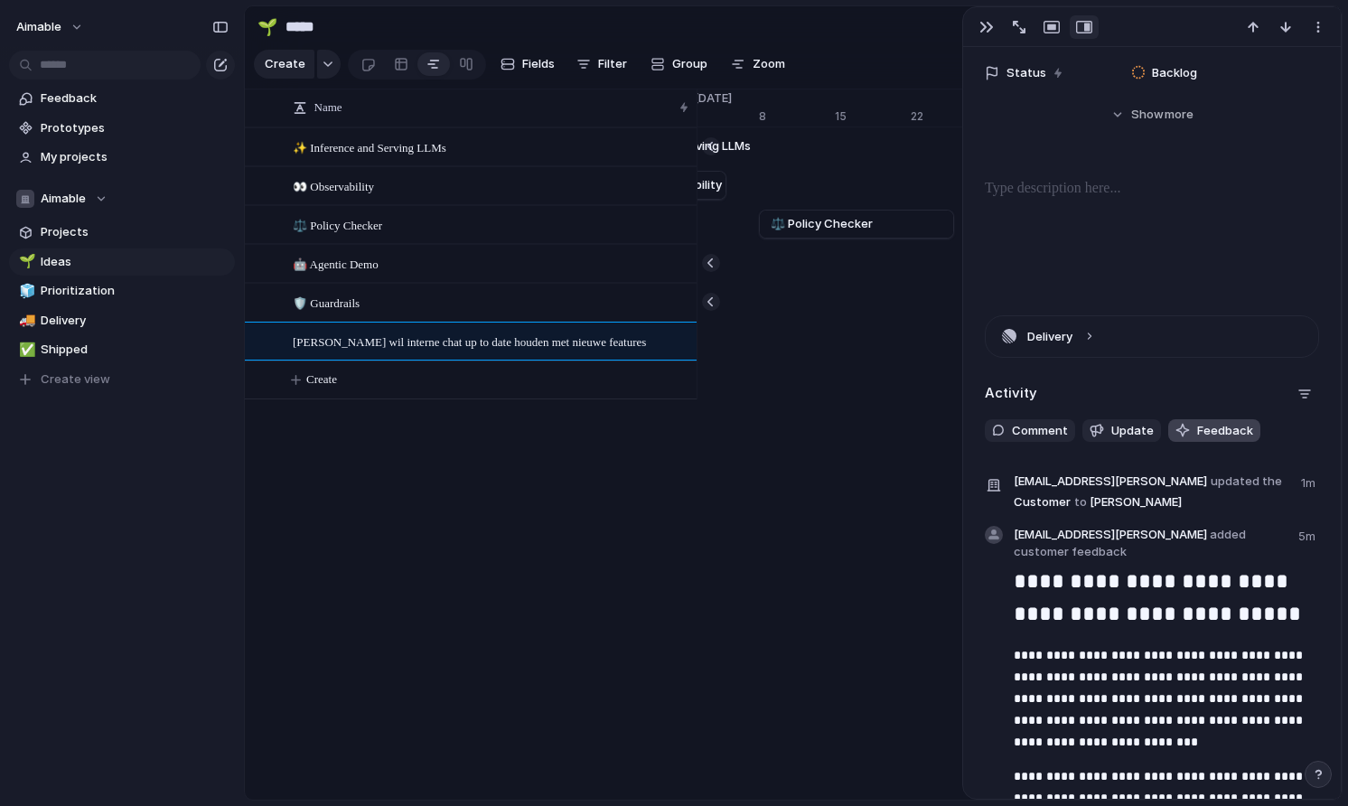
scroll to position [0, 0]
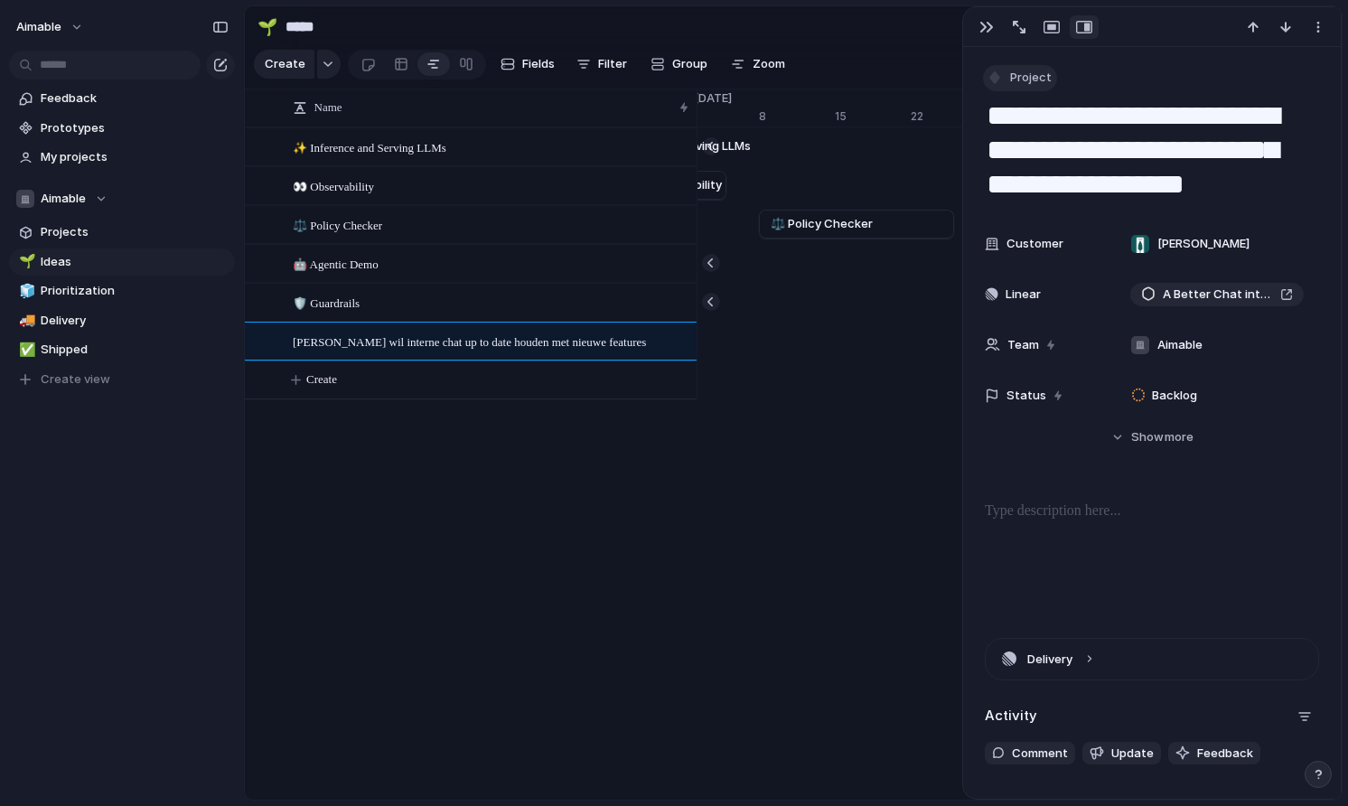
click at [1015, 80] on span "Project" at bounding box center [1031, 78] width 42 height 18
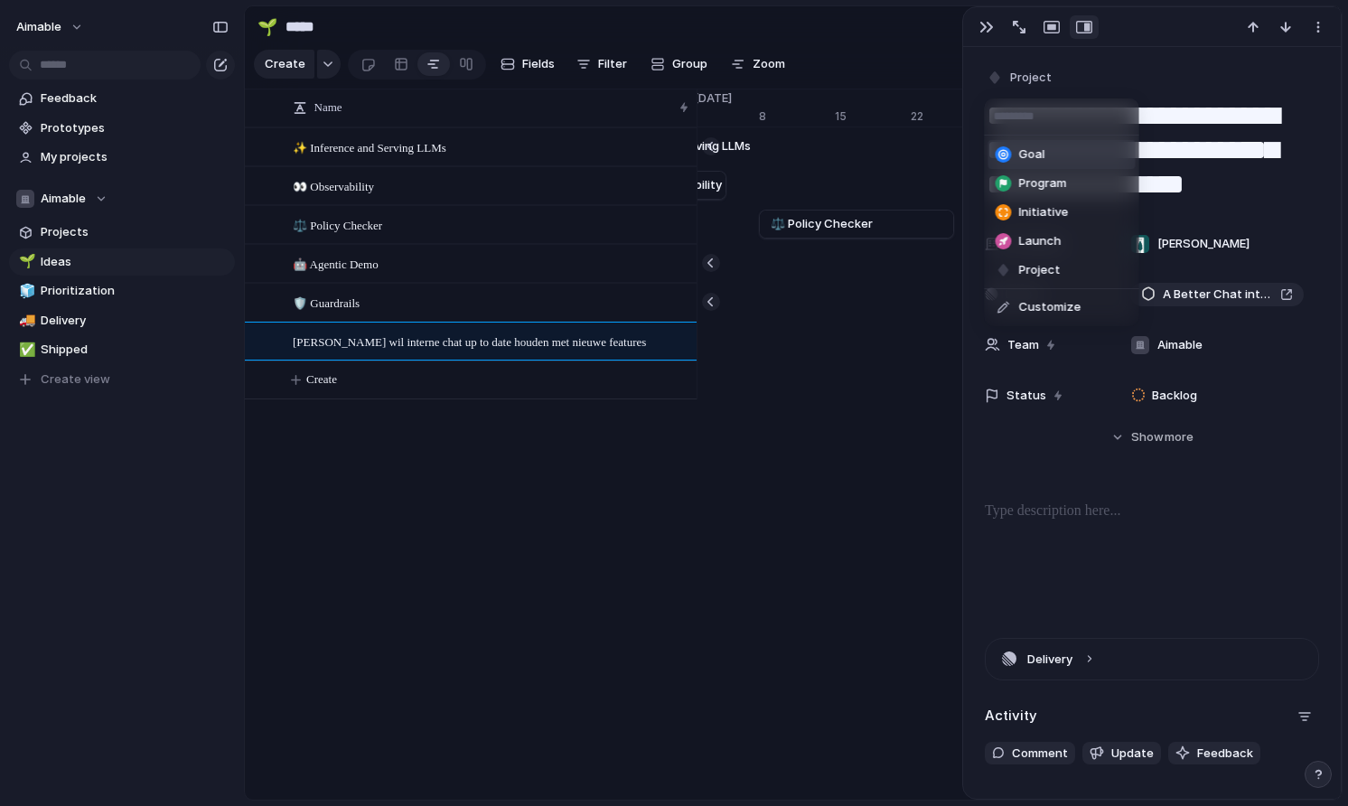
click at [1105, 79] on div "Goal Program Initiative Launch Project Customize" at bounding box center [674, 403] width 1348 height 806
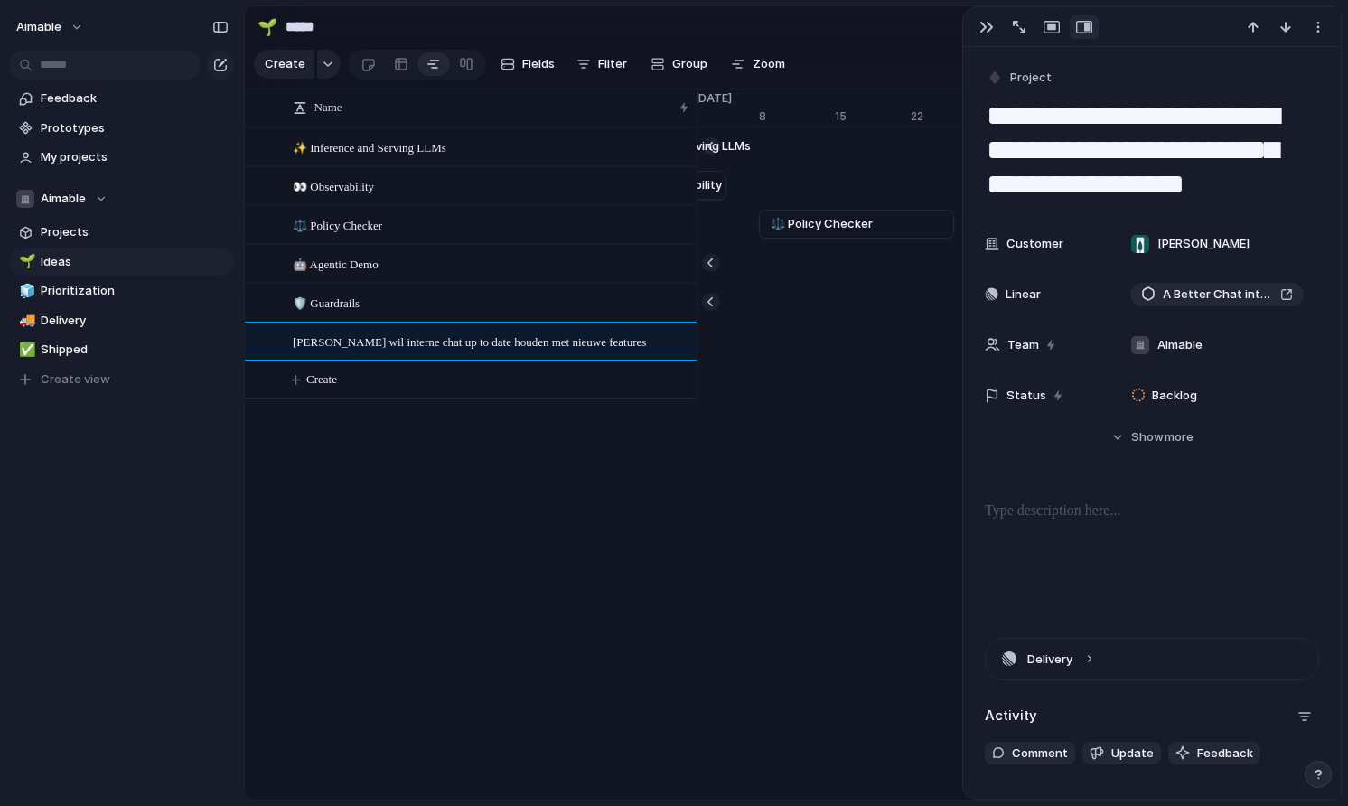
click at [711, 579] on div "Name ✨ Inference and Serving LLMs 👀 Observability ⚖️ Policy Checker 🤖 Agentic D…" at bounding box center [793, 444] width 1096 height 711
click at [144, 297] on span "Prioritization" at bounding box center [135, 291] width 188 height 18
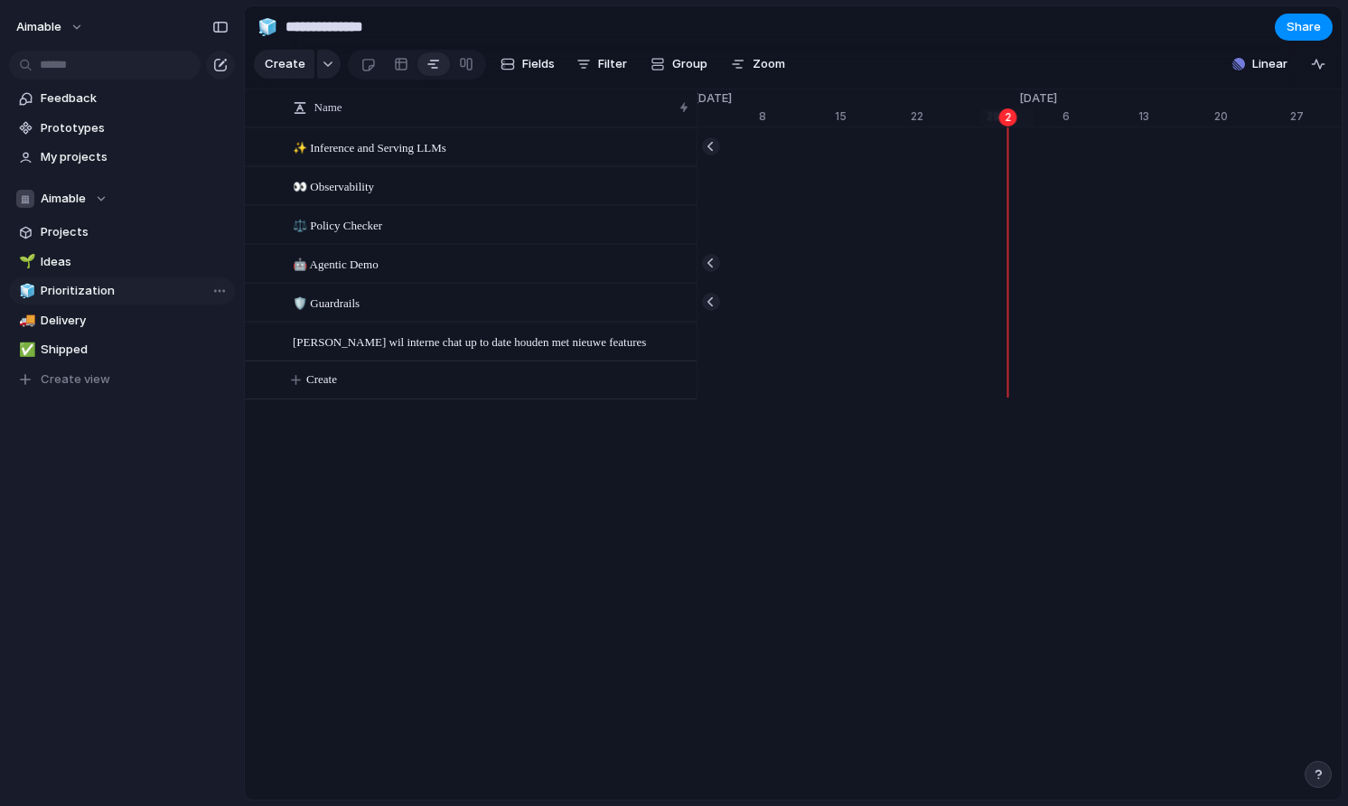
scroll to position [0, 11568]
click at [144, 297] on span "Prioritization" at bounding box center [135, 291] width 188 height 18
click at [140, 266] on span "Ideas" at bounding box center [135, 262] width 188 height 18
type input "*****"
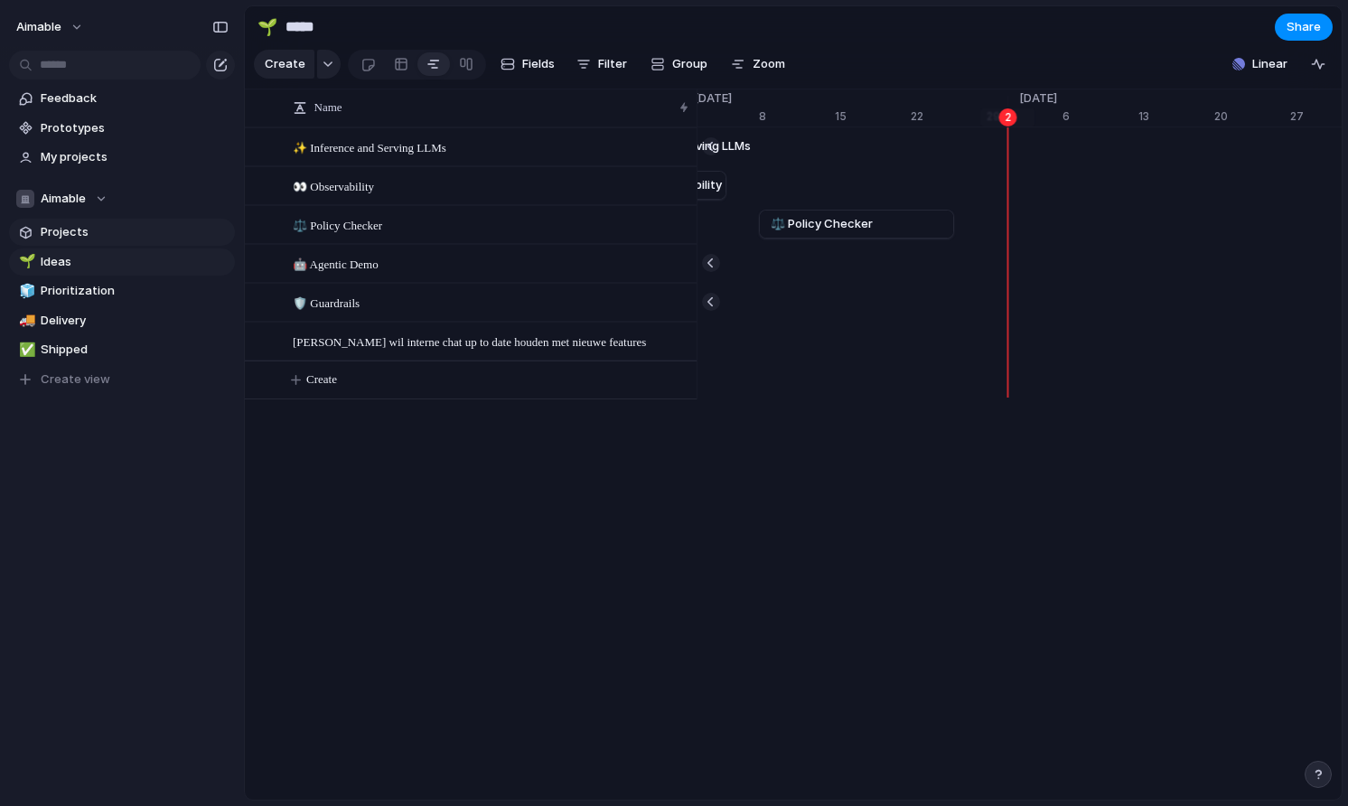
click at [136, 234] on span "Projects" at bounding box center [135, 232] width 188 height 18
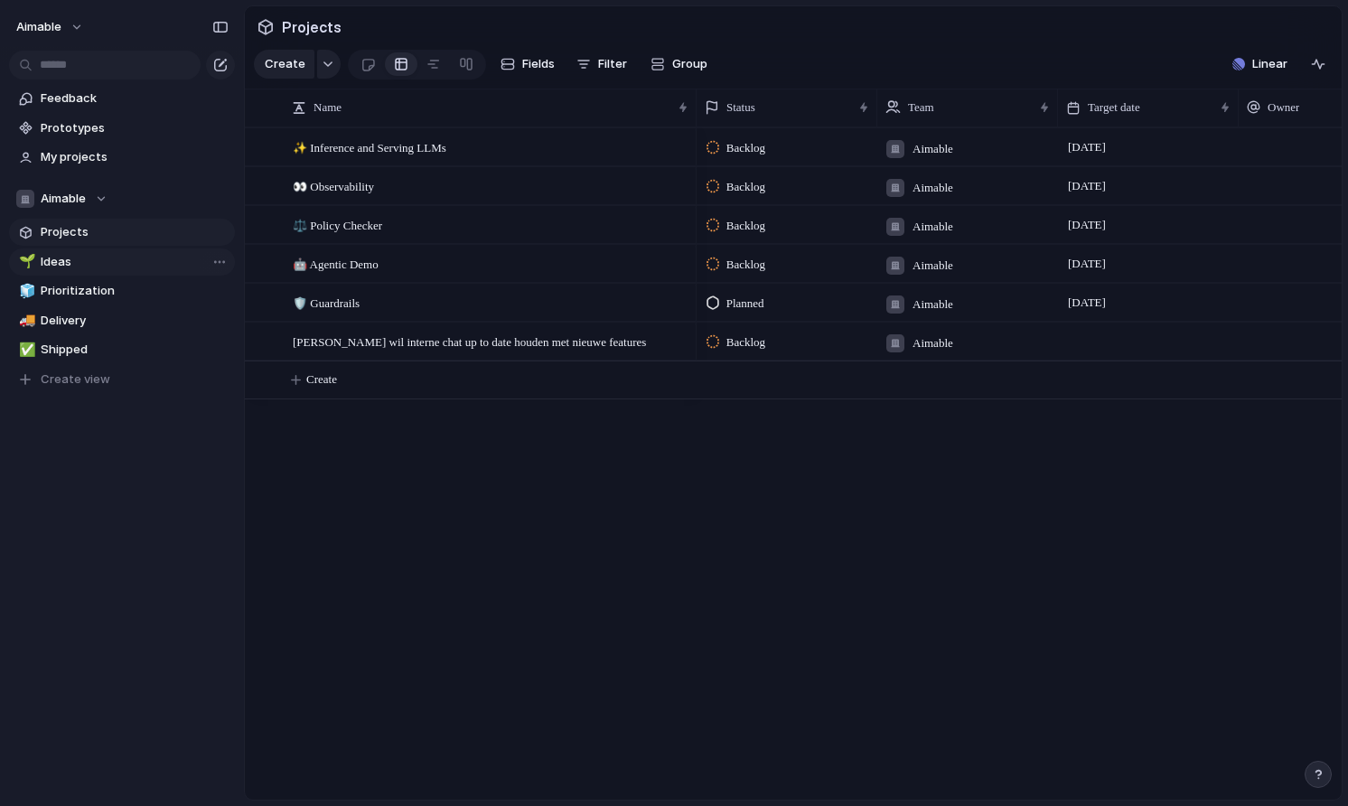
click at [133, 255] on span "Ideas" at bounding box center [135, 262] width 188 height 18
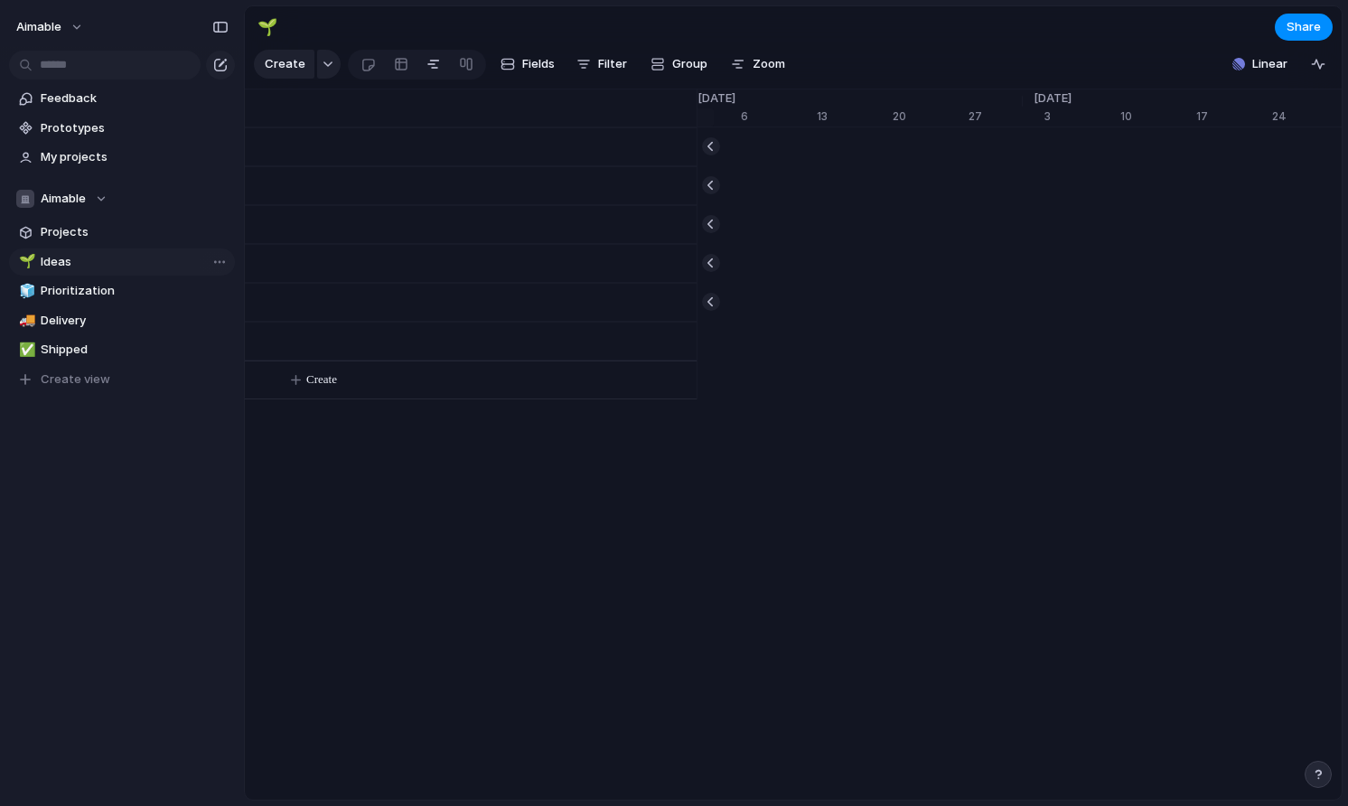
scroll to position [0, 11890]
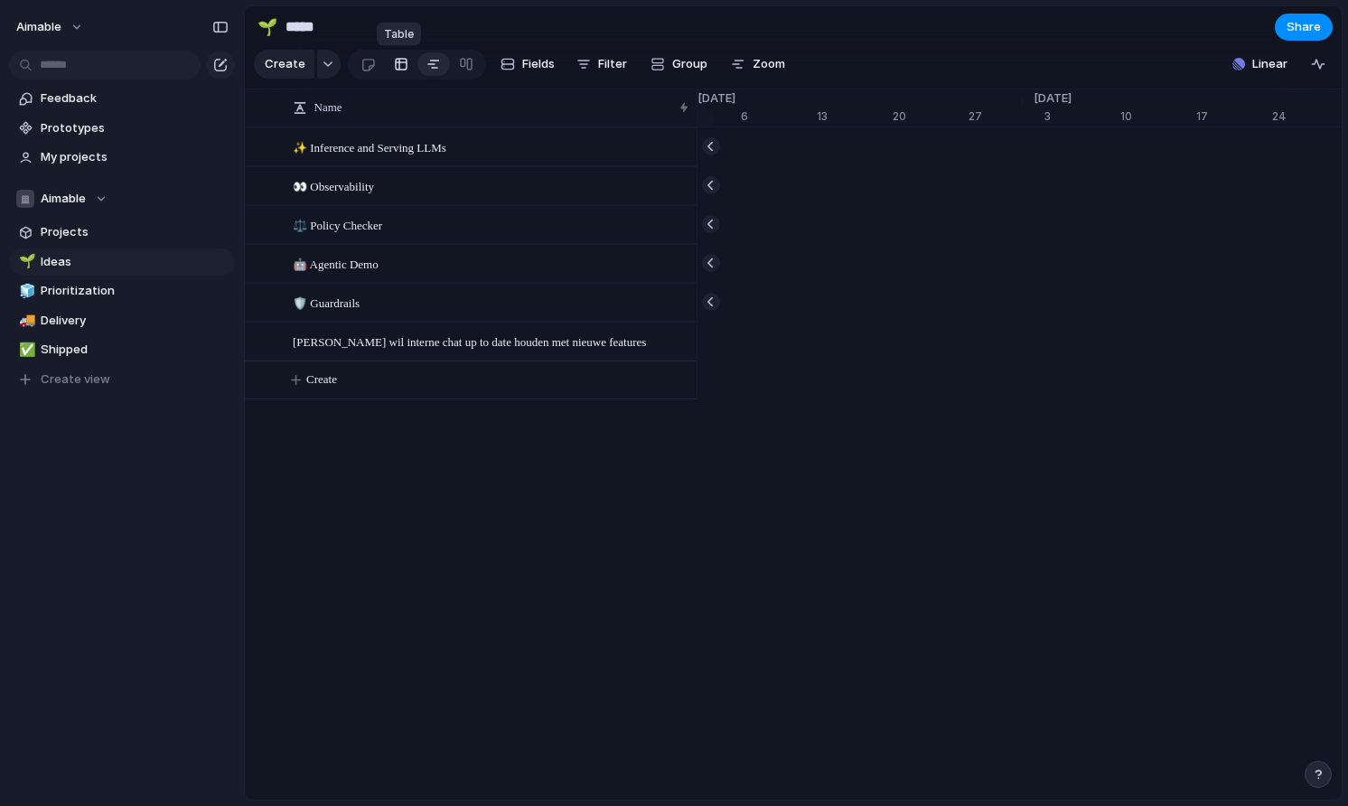
click at [394, 70] on div at bounding box center [401, 64] width 14 height 29
click at [465, 73] on div at bounding box center [466, 64] width 14 height 29
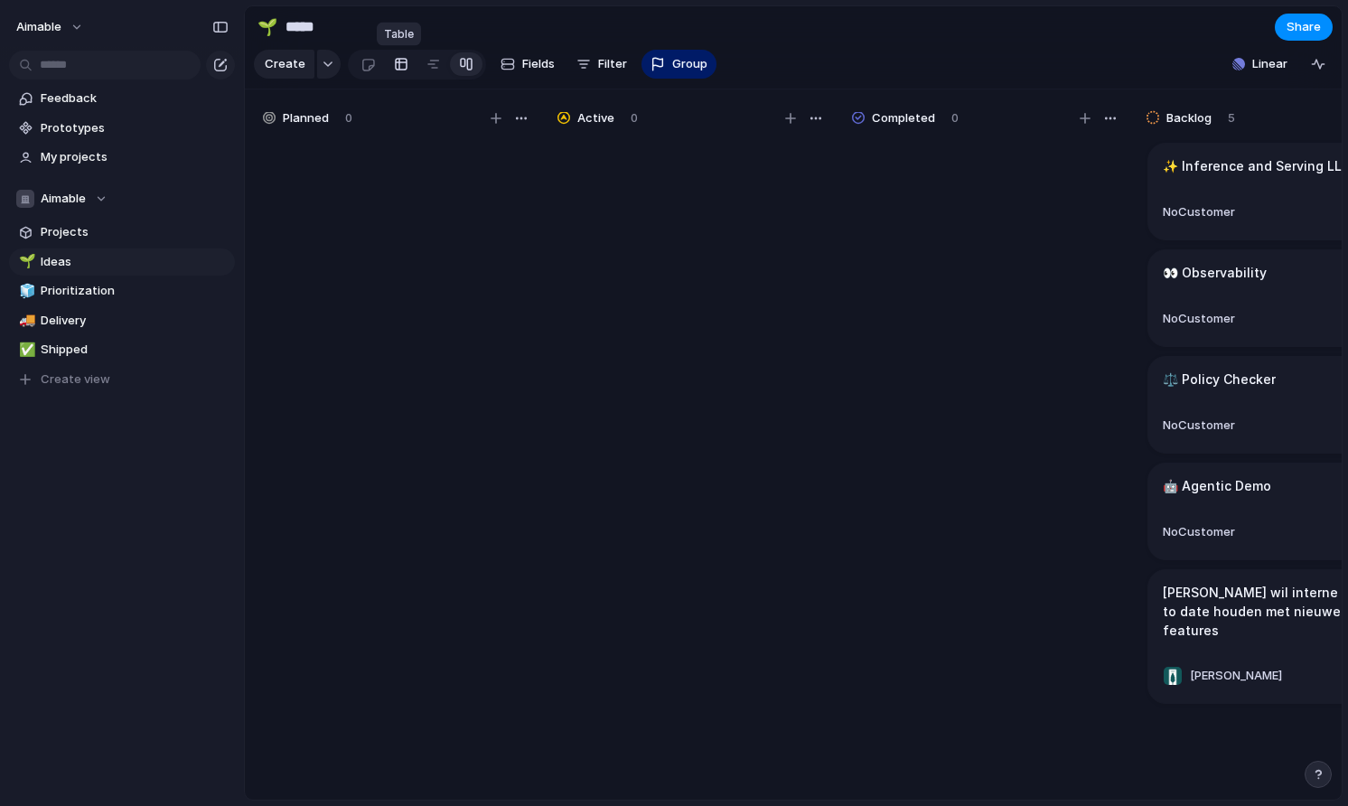
click at [400, 69] on div at bounding box center [401, 64] width 14 height 29
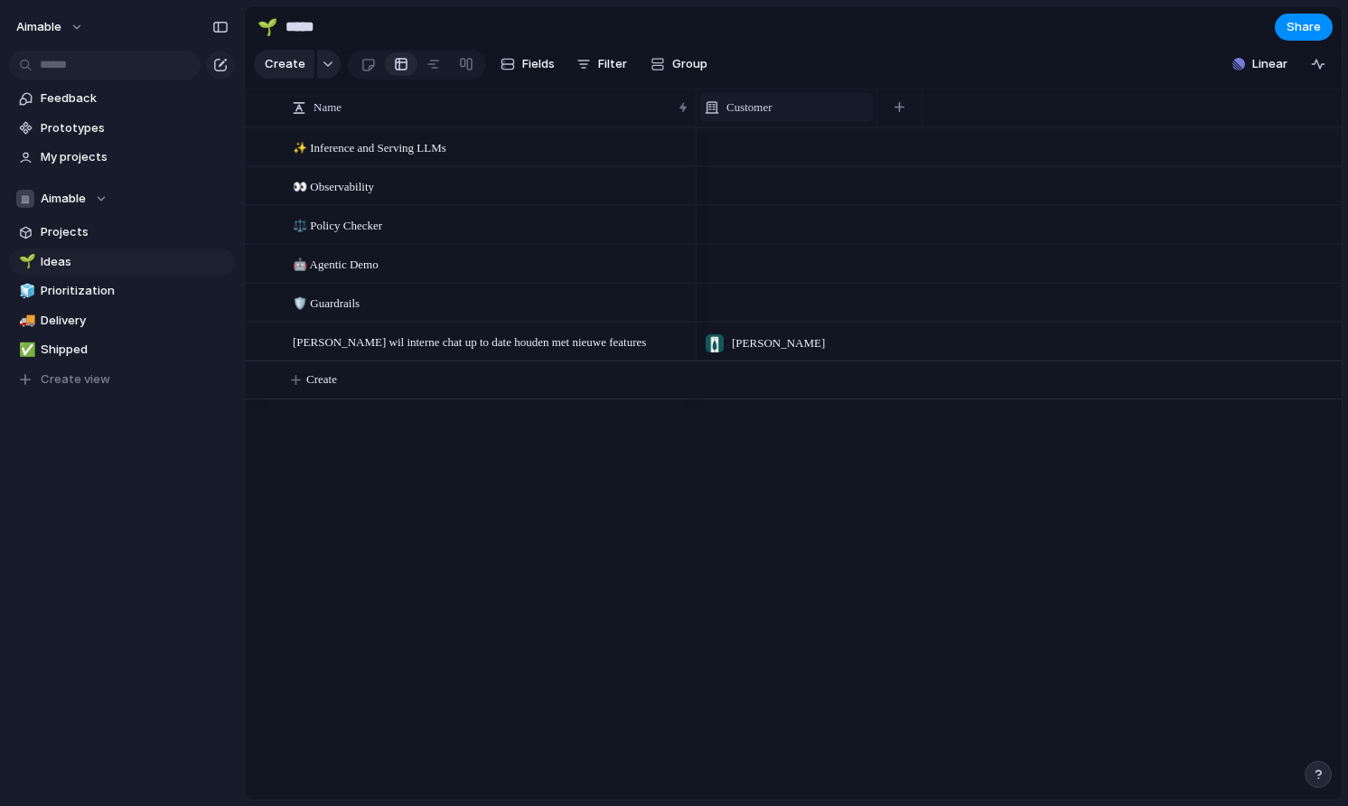
click at [789, 112] on div "Customer" at bounding box center [785, 107] width 163 height 18
click at [908, 97] on div "Modify Hide Sort ascending Sort descending" at bounding box center [674, 403] width 1348 height 806
click at [908, 117] on button "button" at bounding box center [899, 107] width 37 height 33
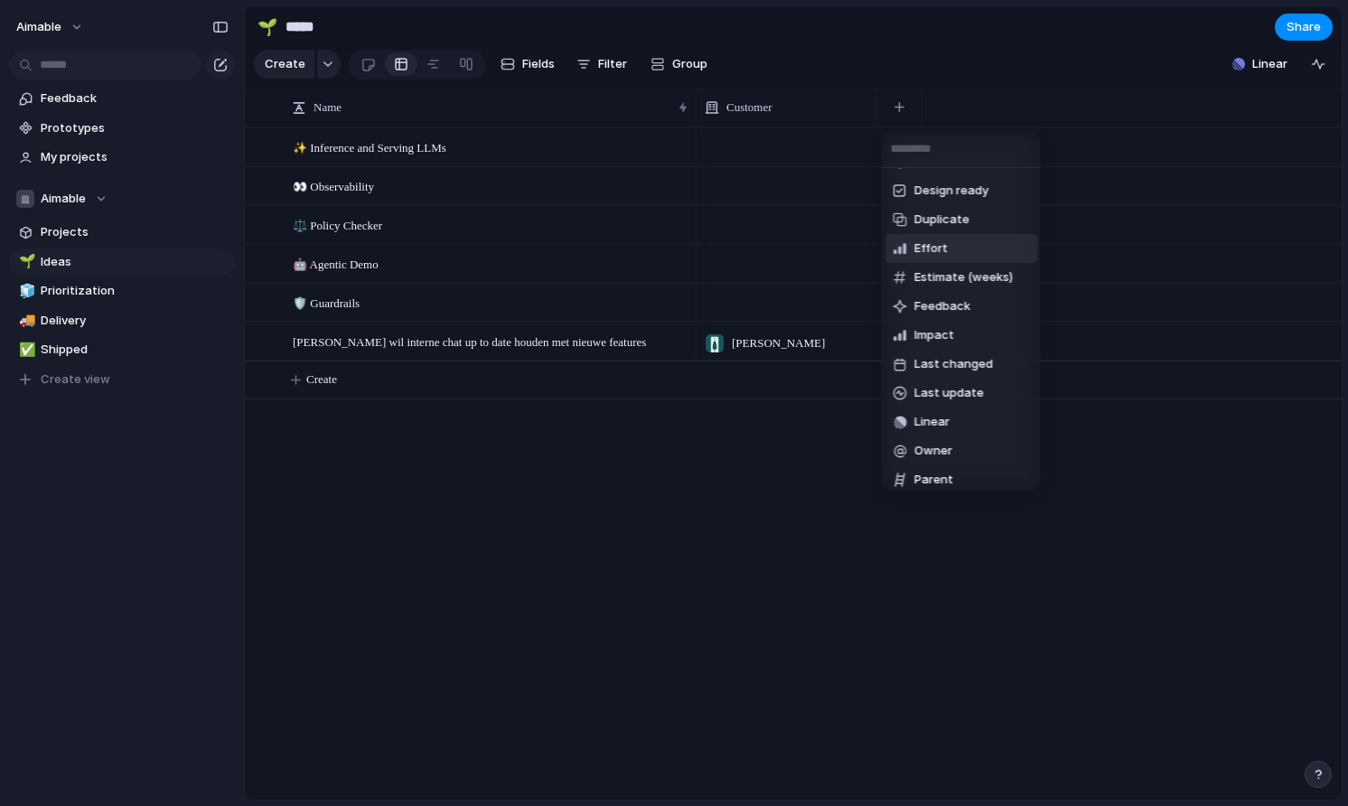
scroll to position [69, 0]
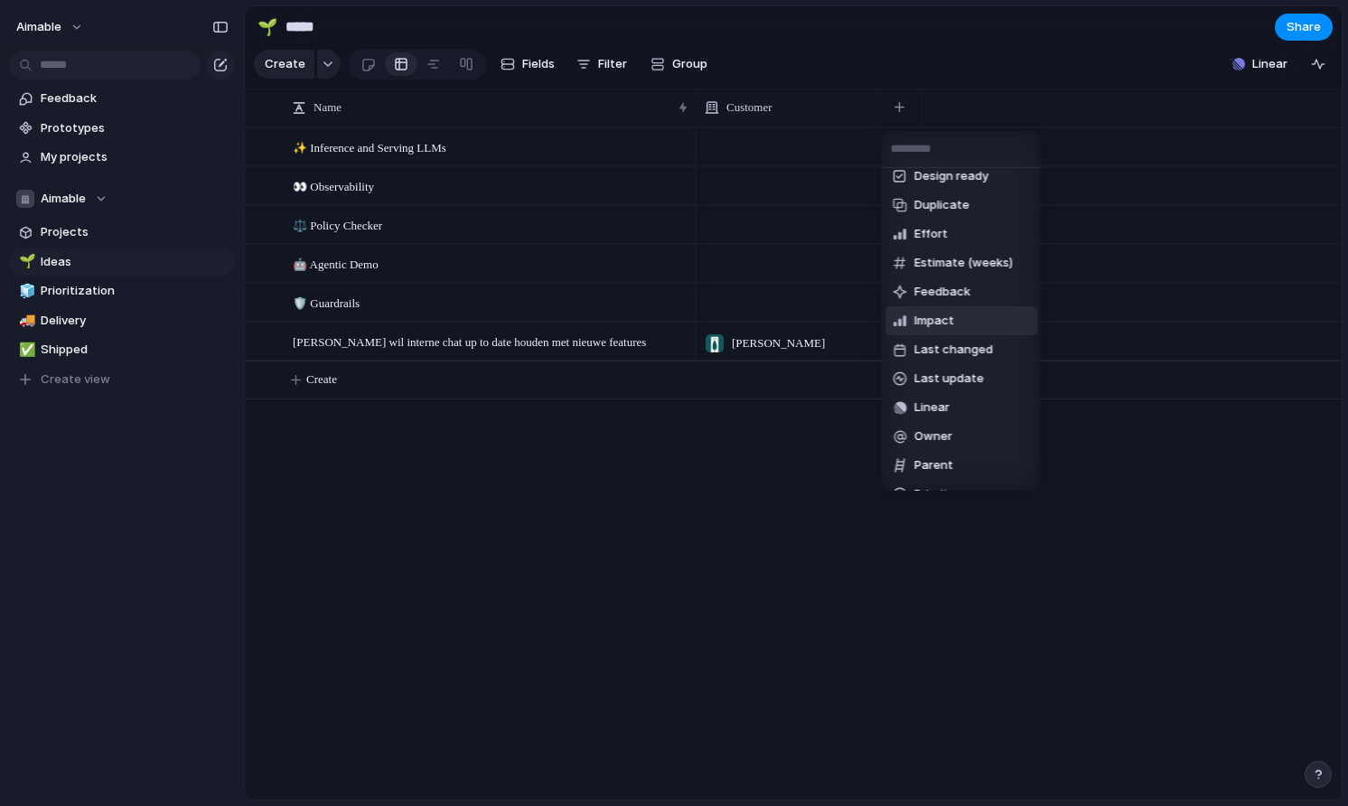
click at [937, 315] on span "Impact" at bounding box center [934, 321] width 40 height 18
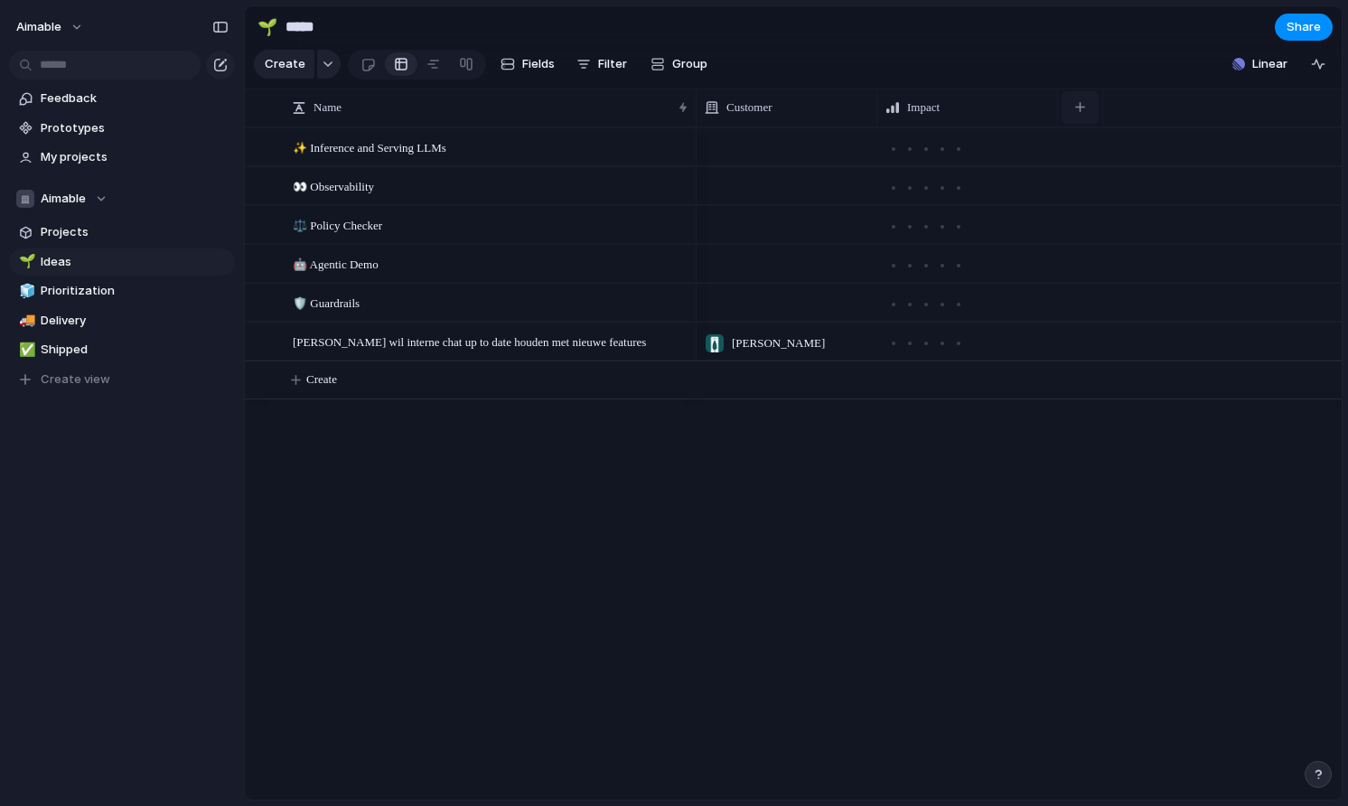
click at [1077, 116] on button "button" at bounding box center [1079, 107] width 37 height 33
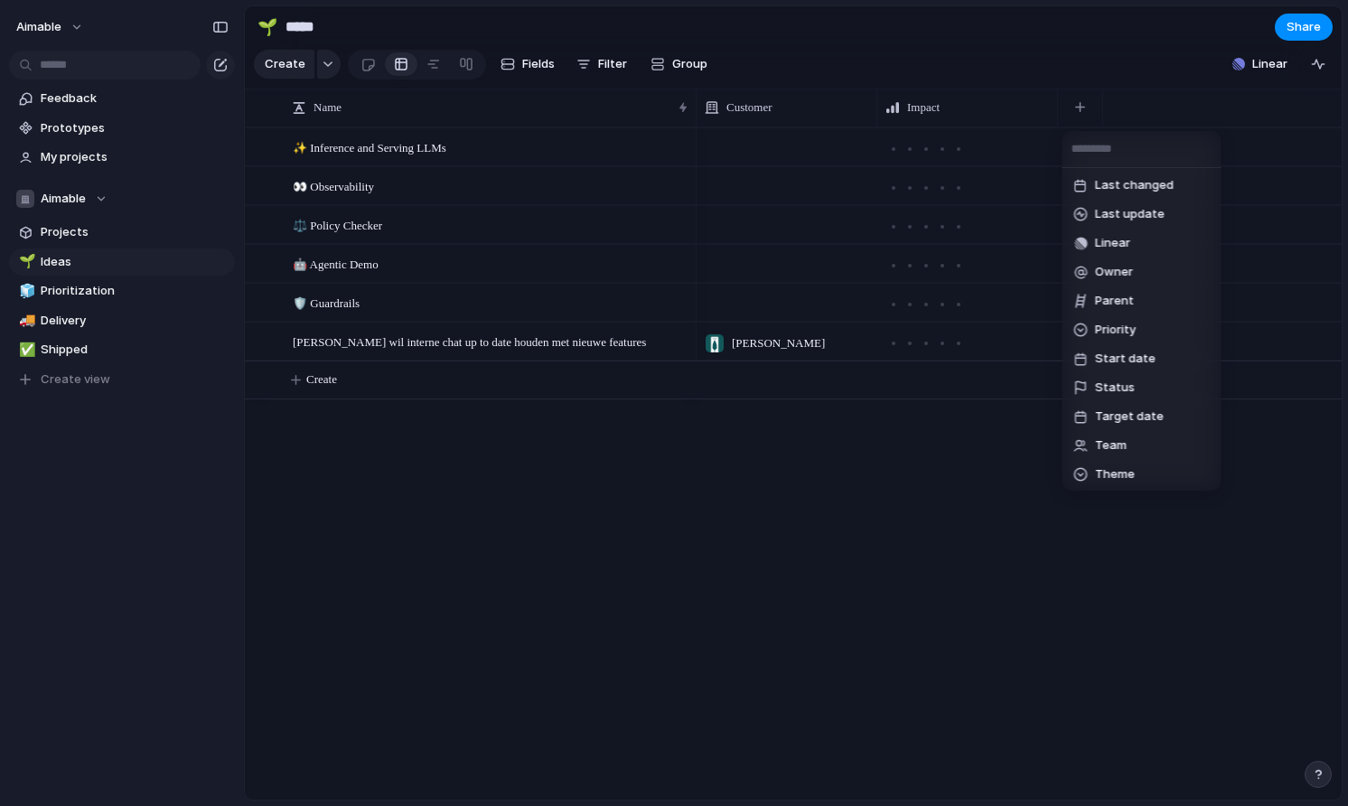
scroll to position [294, 0]
click at [848, 108] on div "Created at Created by Design ready Duplicate Effort Estimate (weeks) Feedback L…" at bounding box center [674, 403] width 1348 height 806
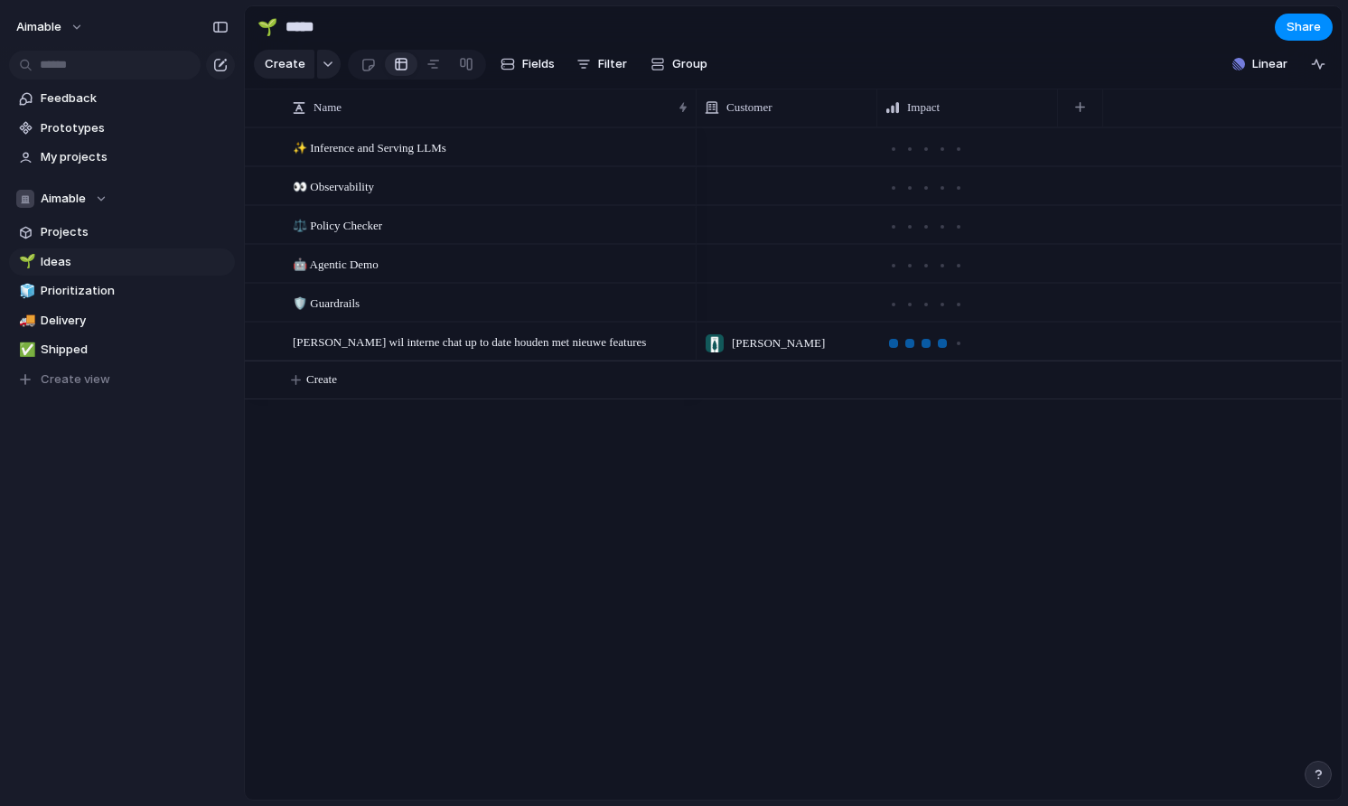
click at [943, 342] on div at bounding box center [942, 343] width 9 height 9
click at [927, 346] on div at bounding box center [925, 343] width 9 height 9
click at [954, 339] on div at bounding box center [958, 343] width 16 height 16
click at [73, 104] on span "Feedback" at bounding box center [135, 98] width 188 height 18
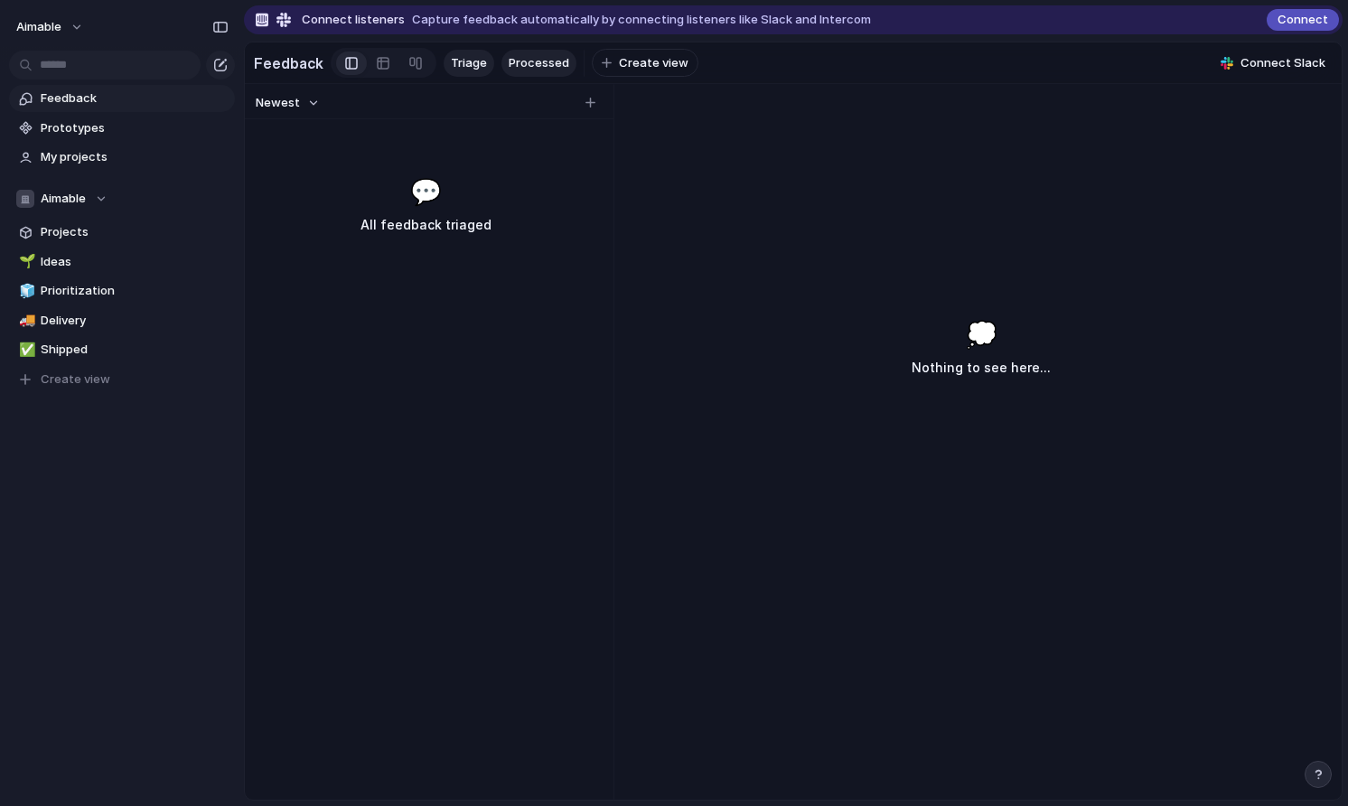
click at [527, 61] on span "Processed" at bounding box center [538, 63] width 61 height 18
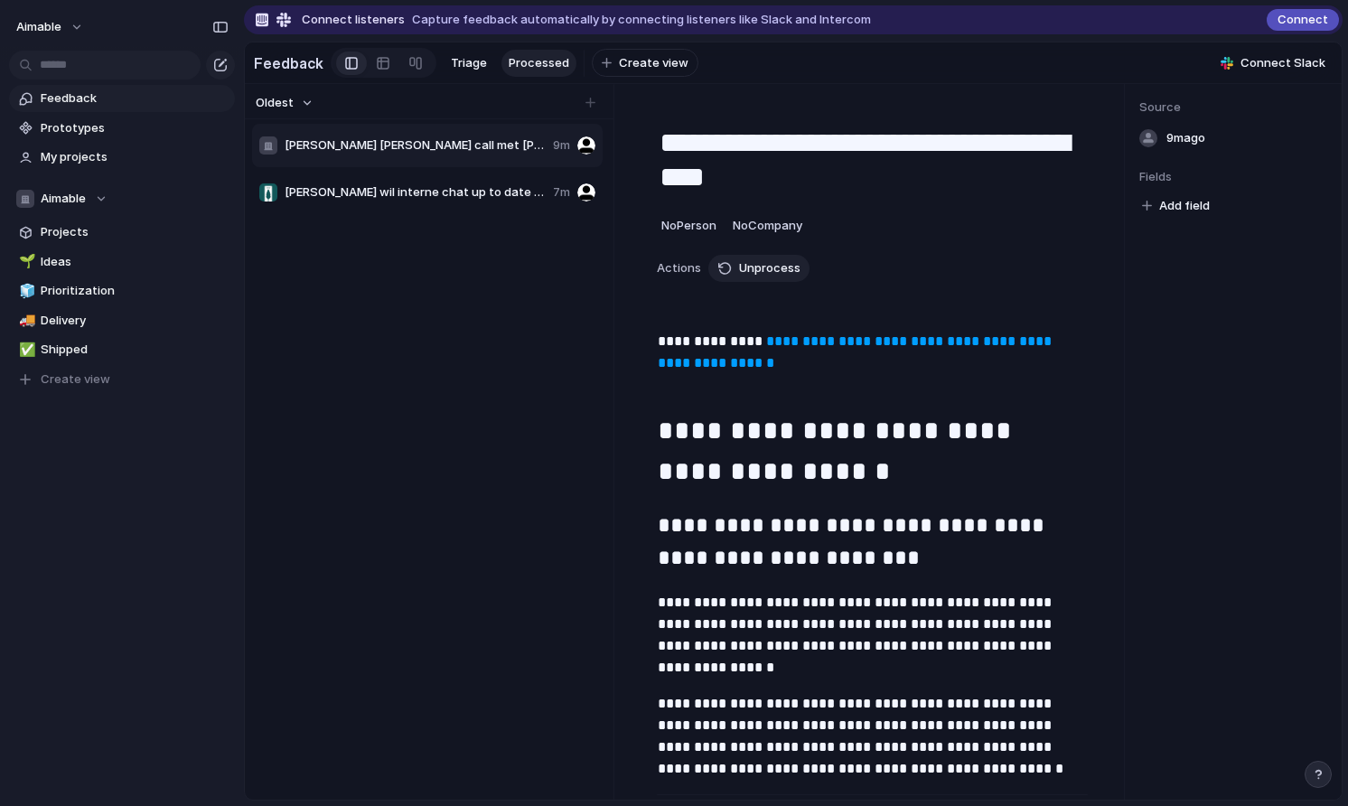
click at [398, 184] on span "Van Lanschot wil interne chat up to date houden met nieuwe features" at bounding box center [415, 192] width 261 height 18
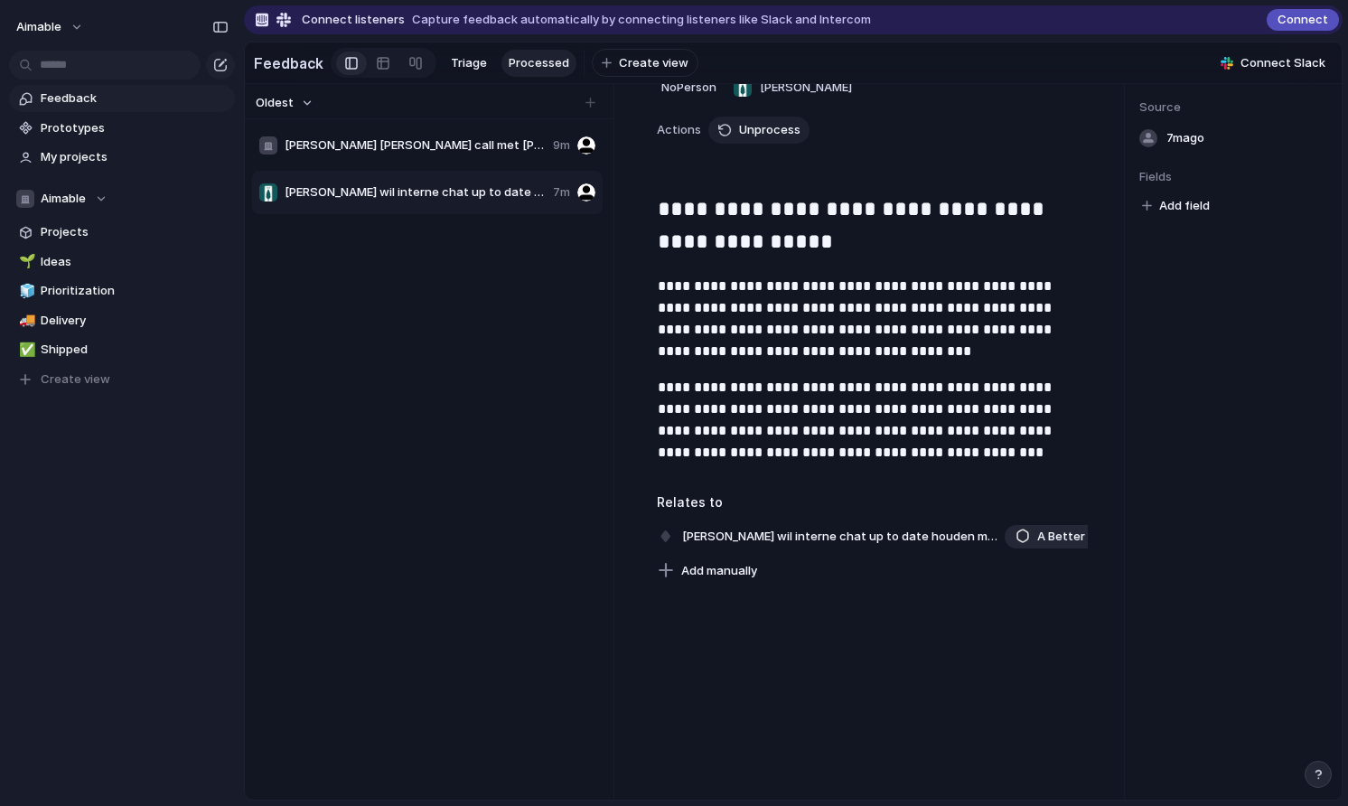
scroll to position [191, 0]
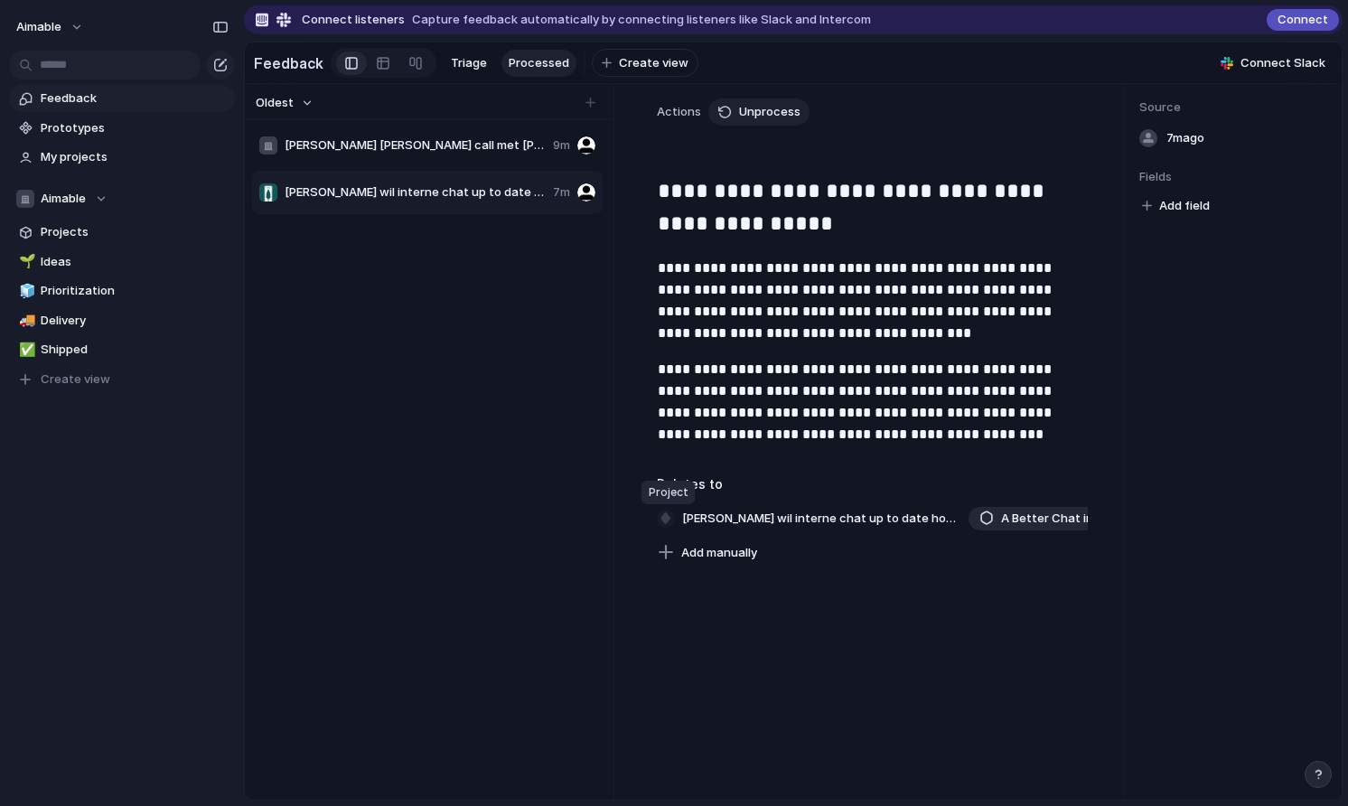
click at [667, 518] on div "button" at bounding box center [666, 518] width 16 height 16
click at [801, 513] on span "Van Lanschot wil interne chat up to date houden met nieuwe features" at bounding box center [821, 518] width 290 height 25
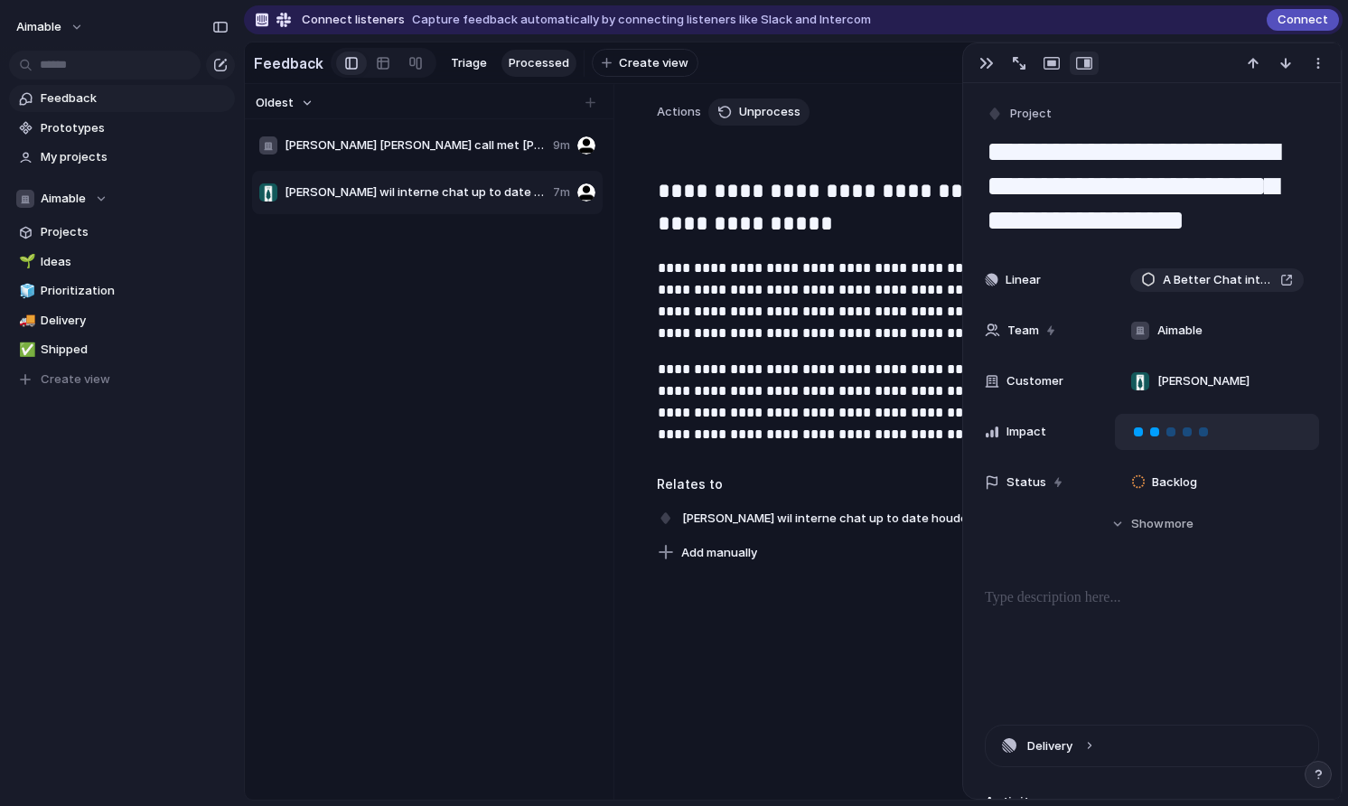
click at [1146, 439] on div at bounding box center [1154, 432] width 16 height 16
click at [891, 575] on div at bounding box center [872, 573] width 474 height 18
click at [851, 517] on span "Van Lanschot wil interne chat up to date houden met nieuwe features" at bounding box center [821, 518] width 290 height 25
click at [1320, 63] on div "button" at bounding box center [1318, 63] width 14 height 14
click at [985, 70] on div "button" at bounding box center [986, 63] width 14 height 14
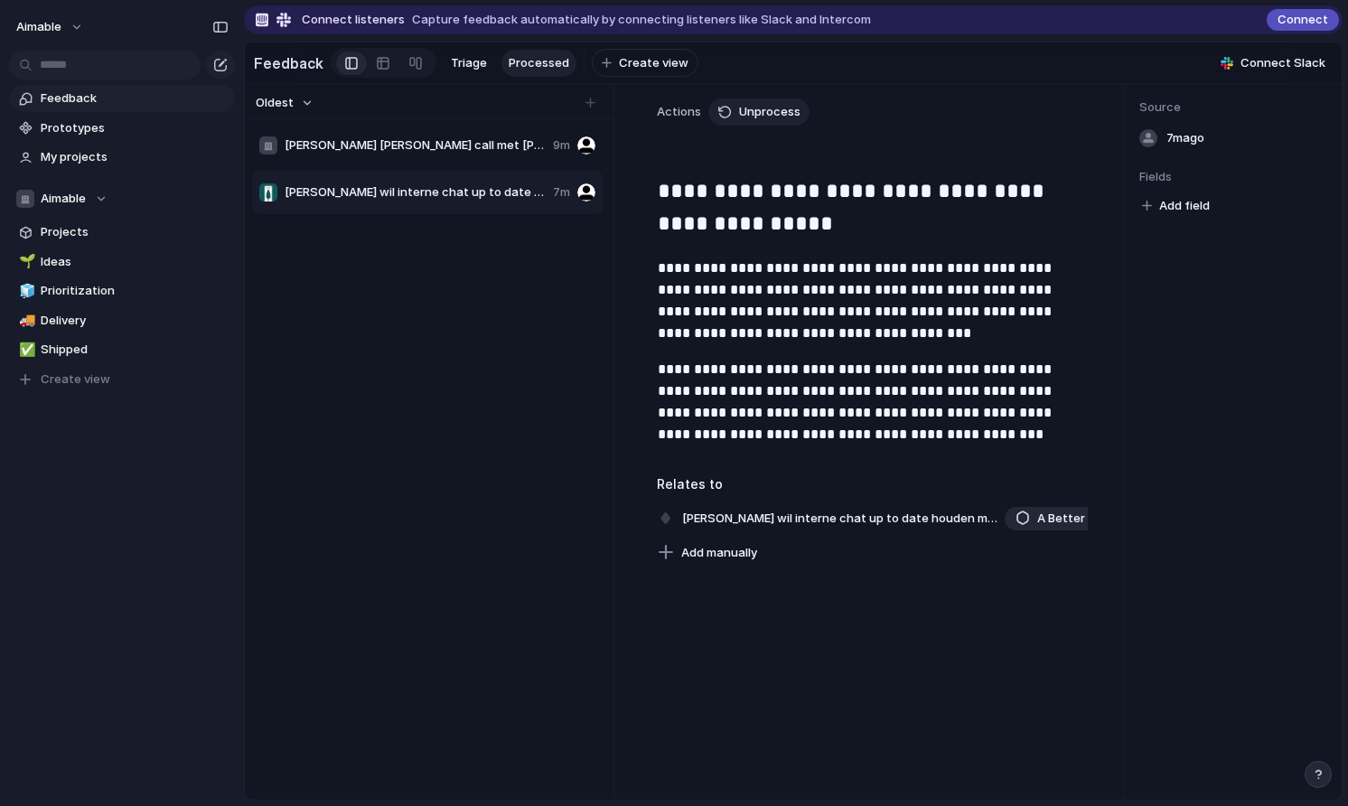
click at [1197, 195] on button "Add field" at bounding box center [1175, 205] width 73 height 23
click at [1221, 355] on div "No results found" at bounding box center [674, 403] width 1348 height 806
click at [761, 114] on span "Unprocess" at bounding box center [769, 112] width 61 height 18
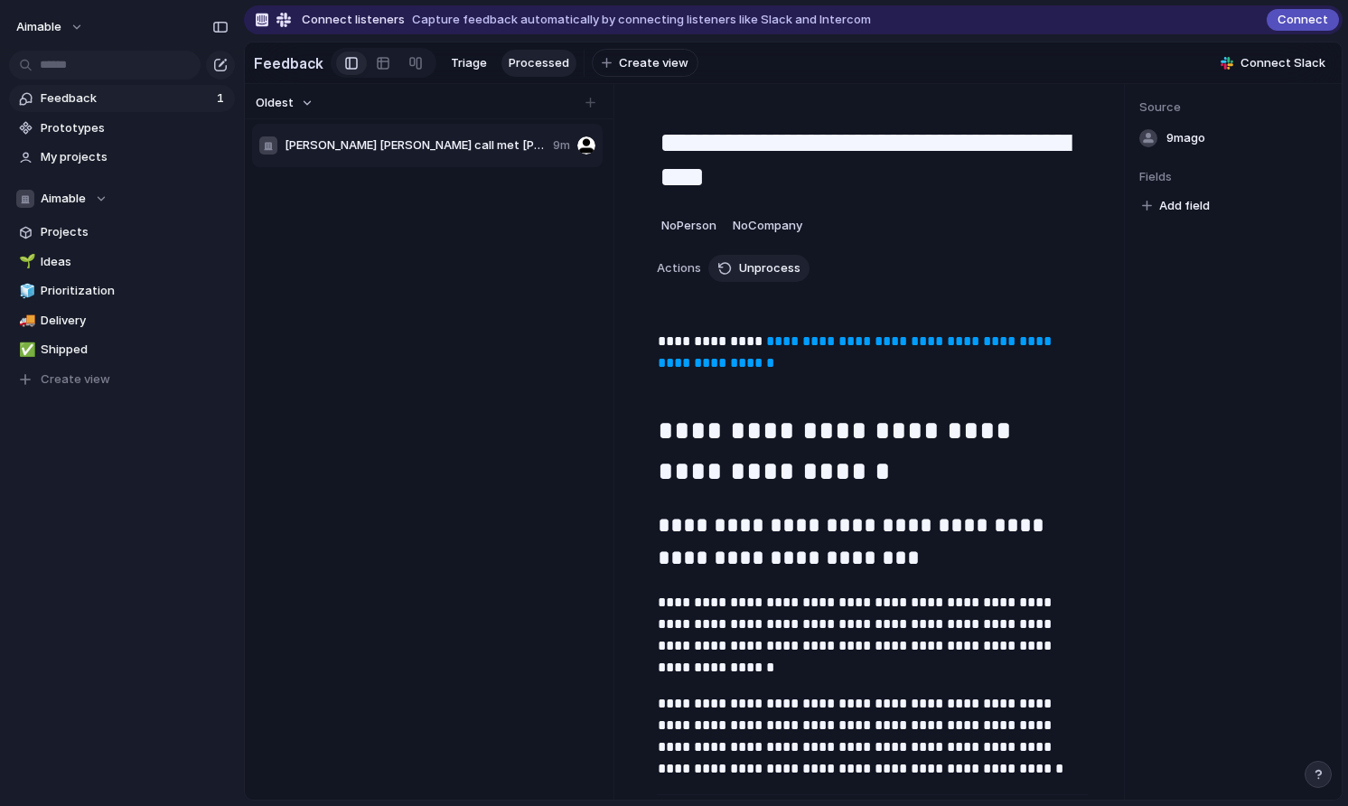
click at [415, 149] on span "Van Lanschot korte call met Robin Elias" at bounding box center [415, 145] width 261 height 18
click at [459, 61] on span "Triage" at bounding box center [469, 63] width 36 height 18
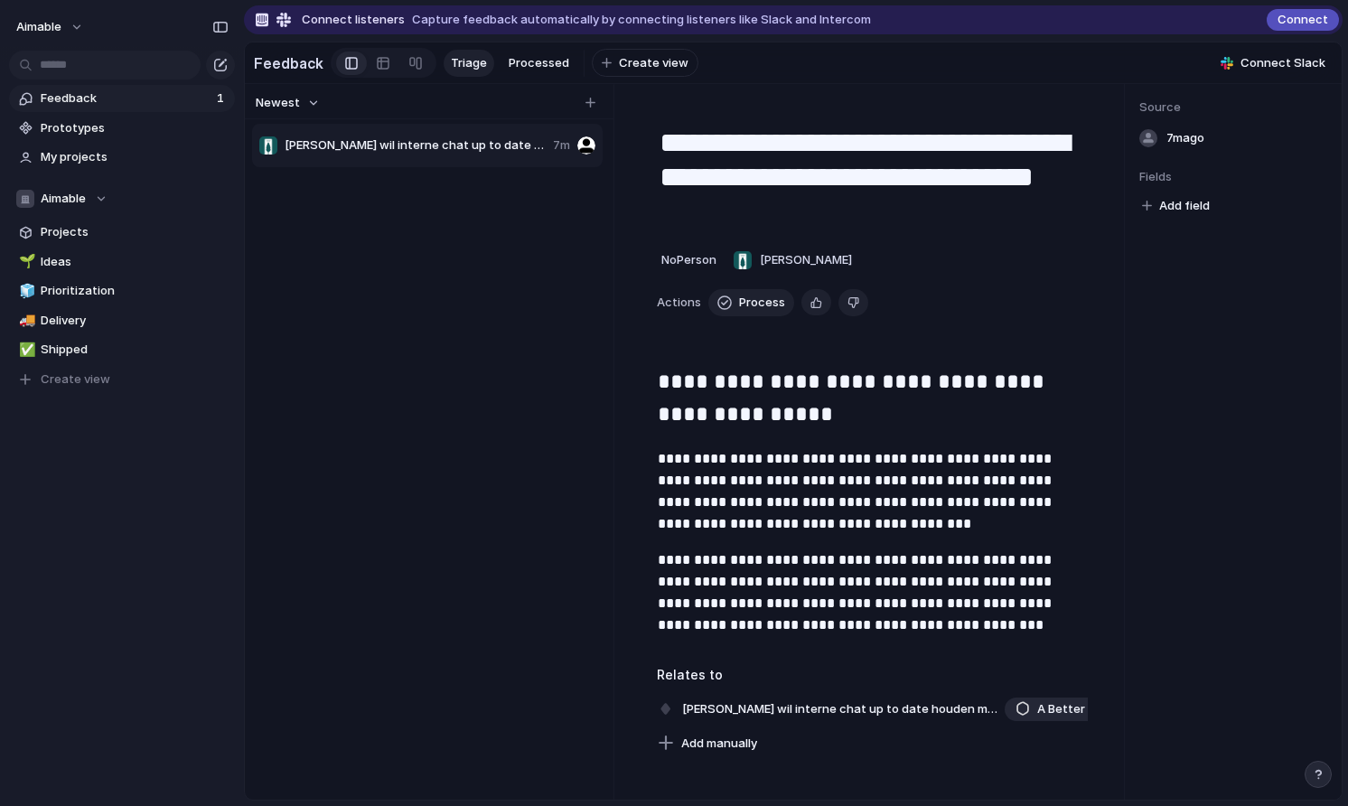
click at [347, 163] on div "Van Lanschot wil interne chat up to date houden met nieuwe features 7m" at bounding box center [427, 145] width 350 height 43
click at [367, 145] on span "Van Lanschot wil interne chat up to date houden met nieuwe features" at bounding box center [415, 145] width 261 height 18
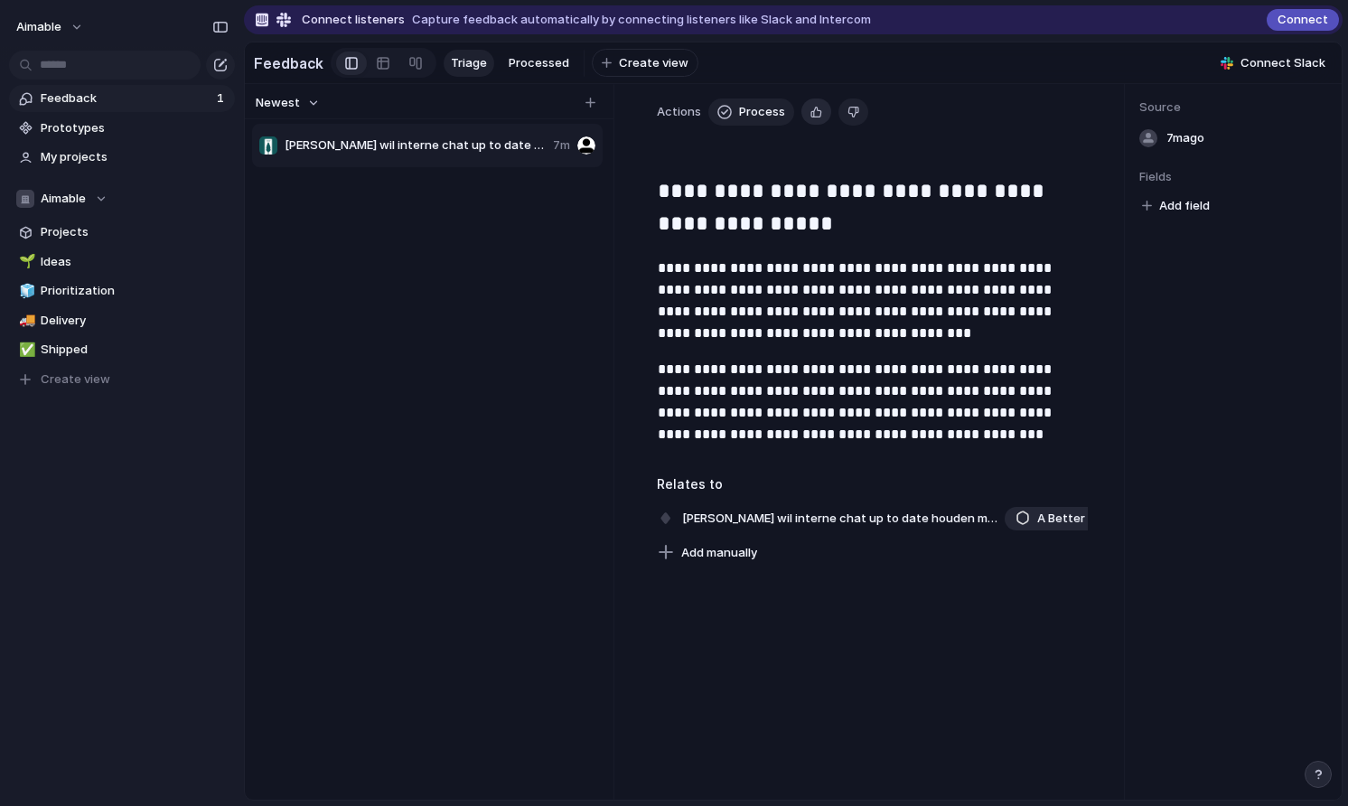
scroll to position [191, 0]
click at [726, 552] on span "Add manually" at bounding box center [719, 553] width 76 height 18
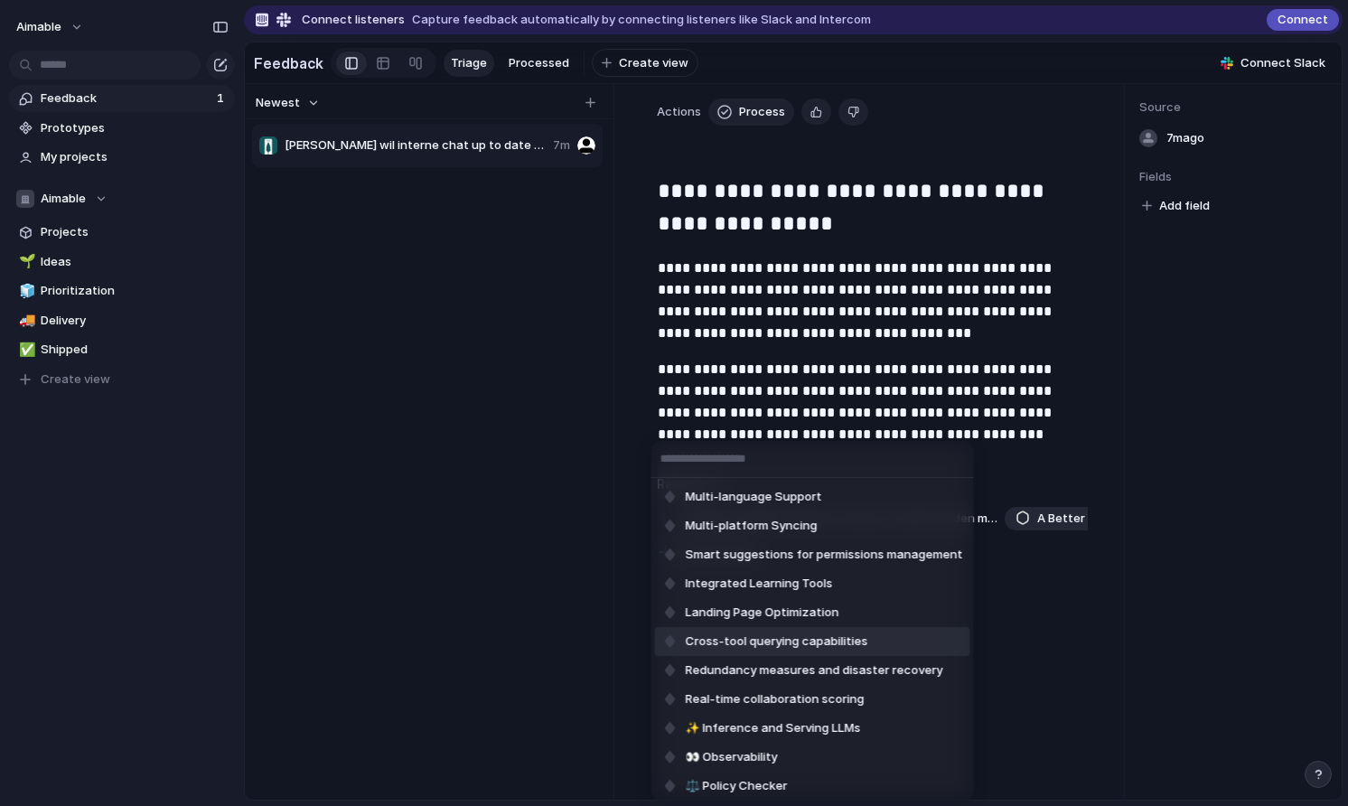
click at [724, 650] on li "Cross-tool querying capabilities" at bounding box center [812, 641] width 315 height 29
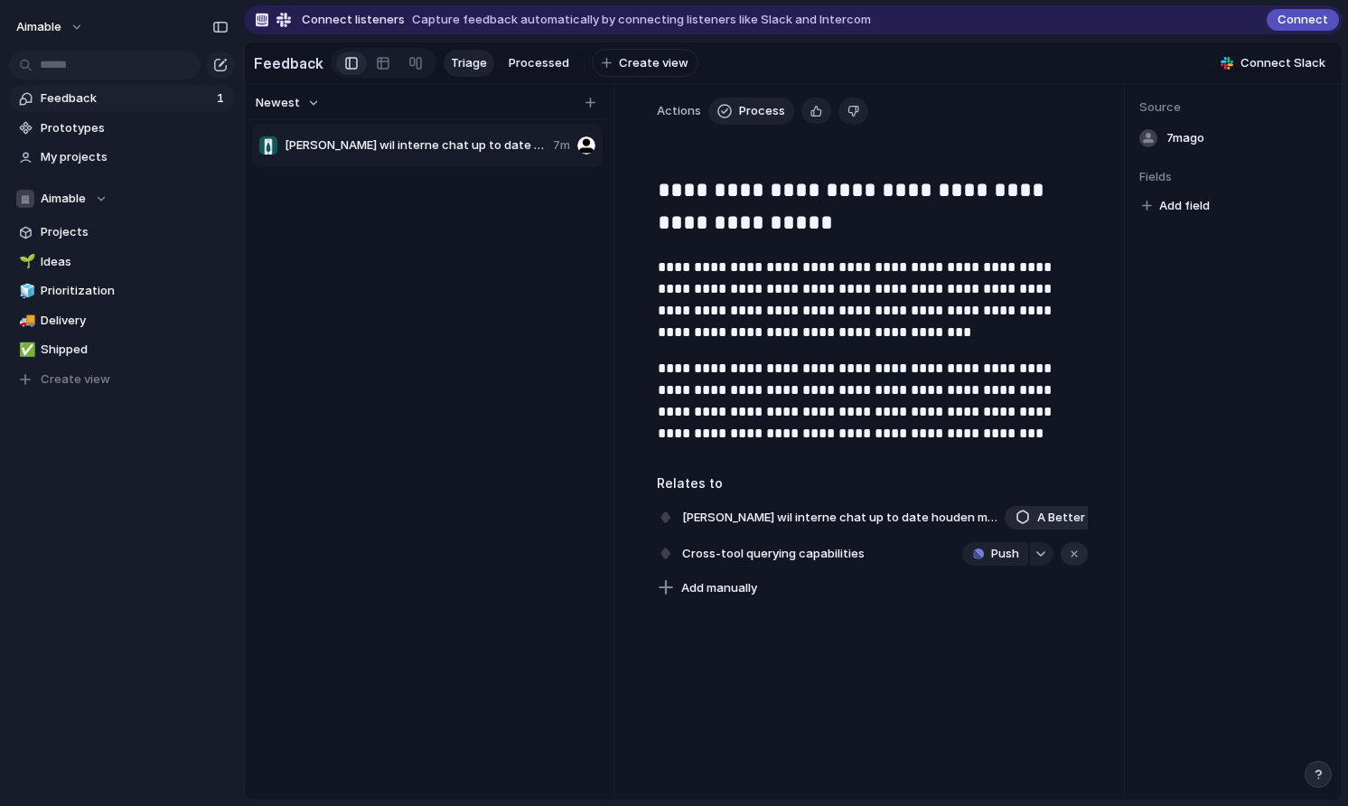
click at [1072, 553] on div "button" at bounding box center [1074, 553] width 13 height 13
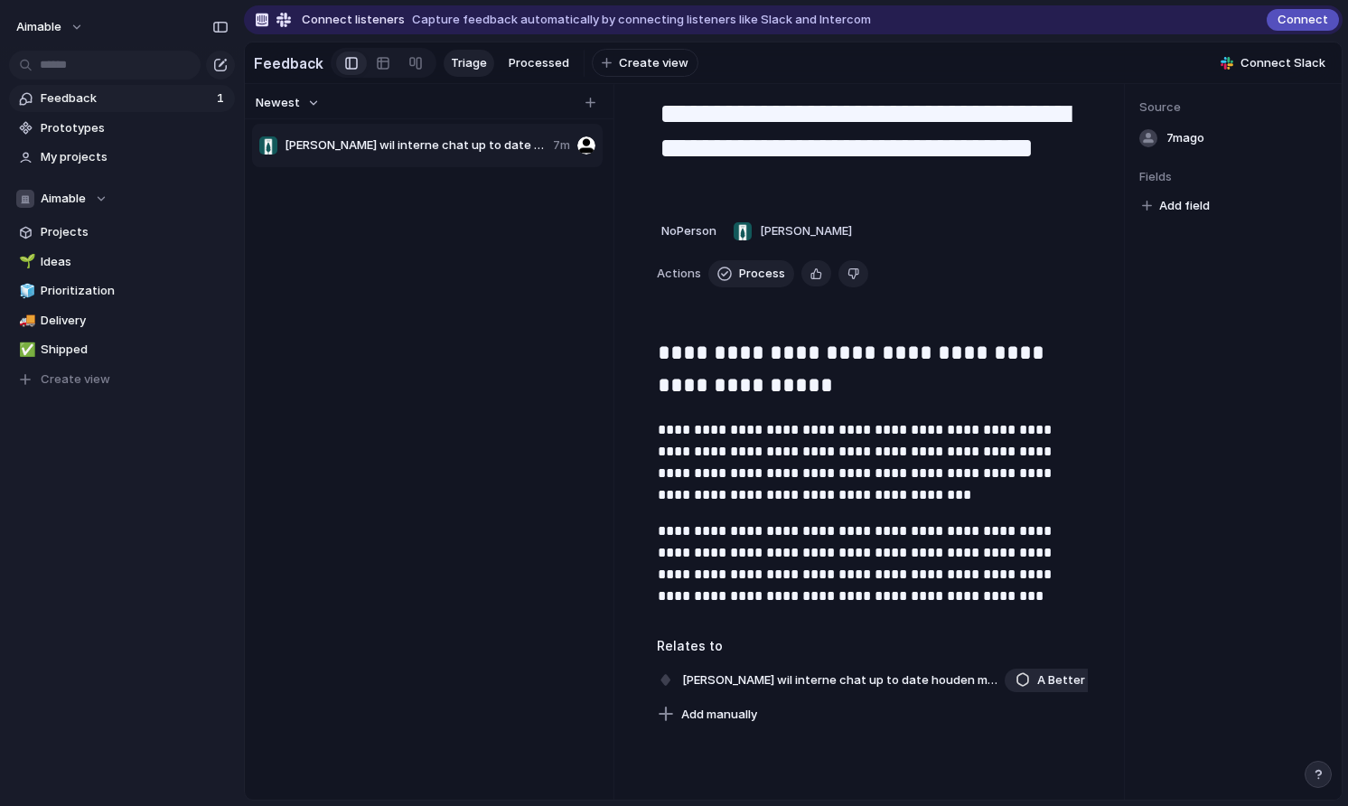
scroll to position [5, 0]
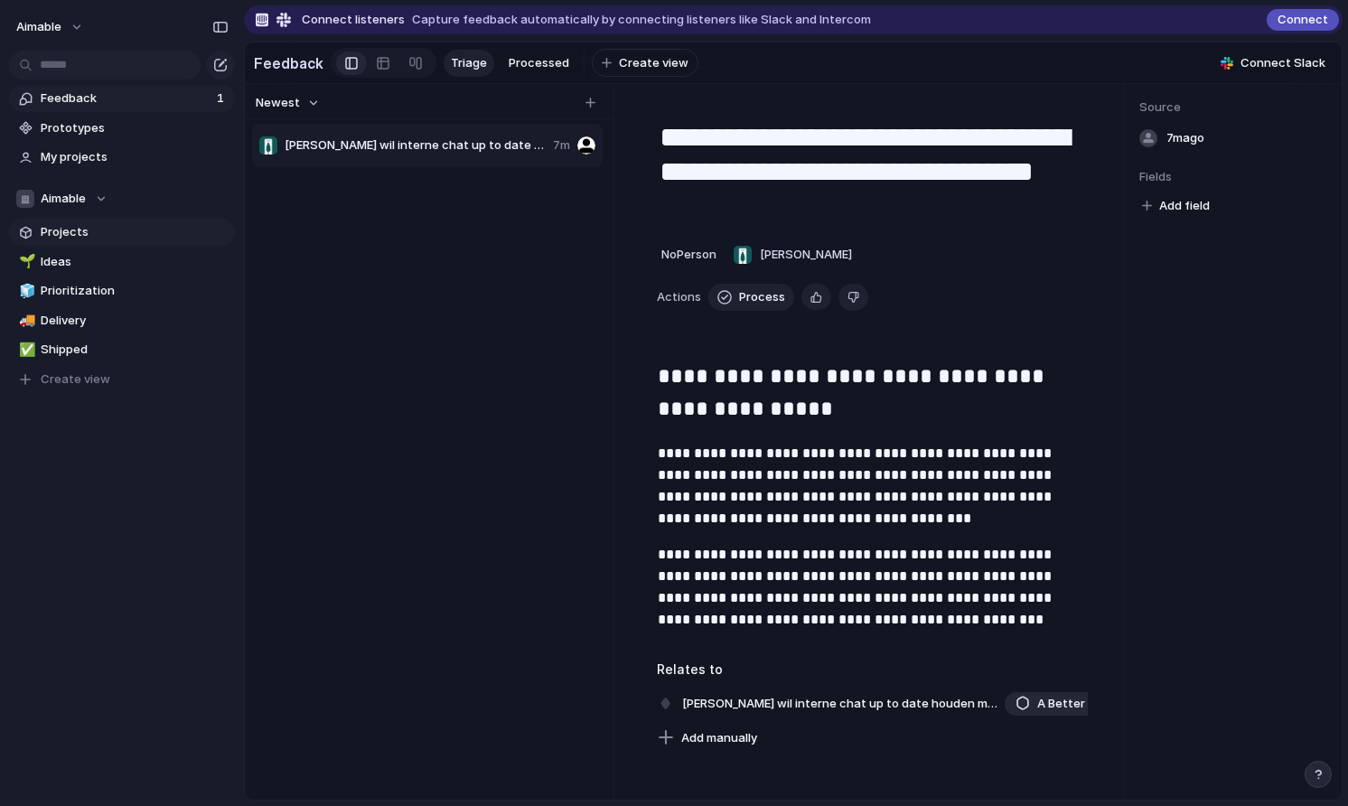
click at [95, 230] on span "Projects" at bounding box center [135, 232] width 188 height 18
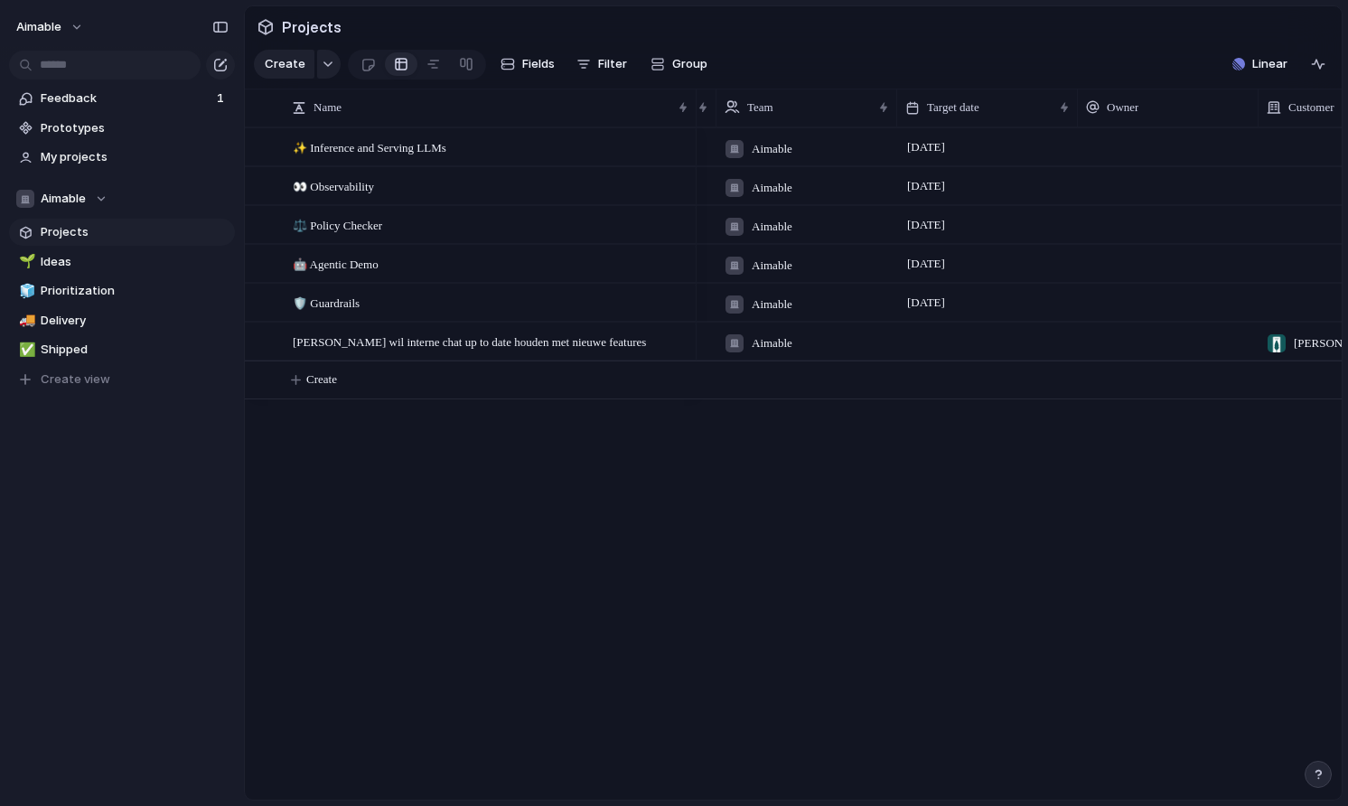
scroll to position [0, 182]
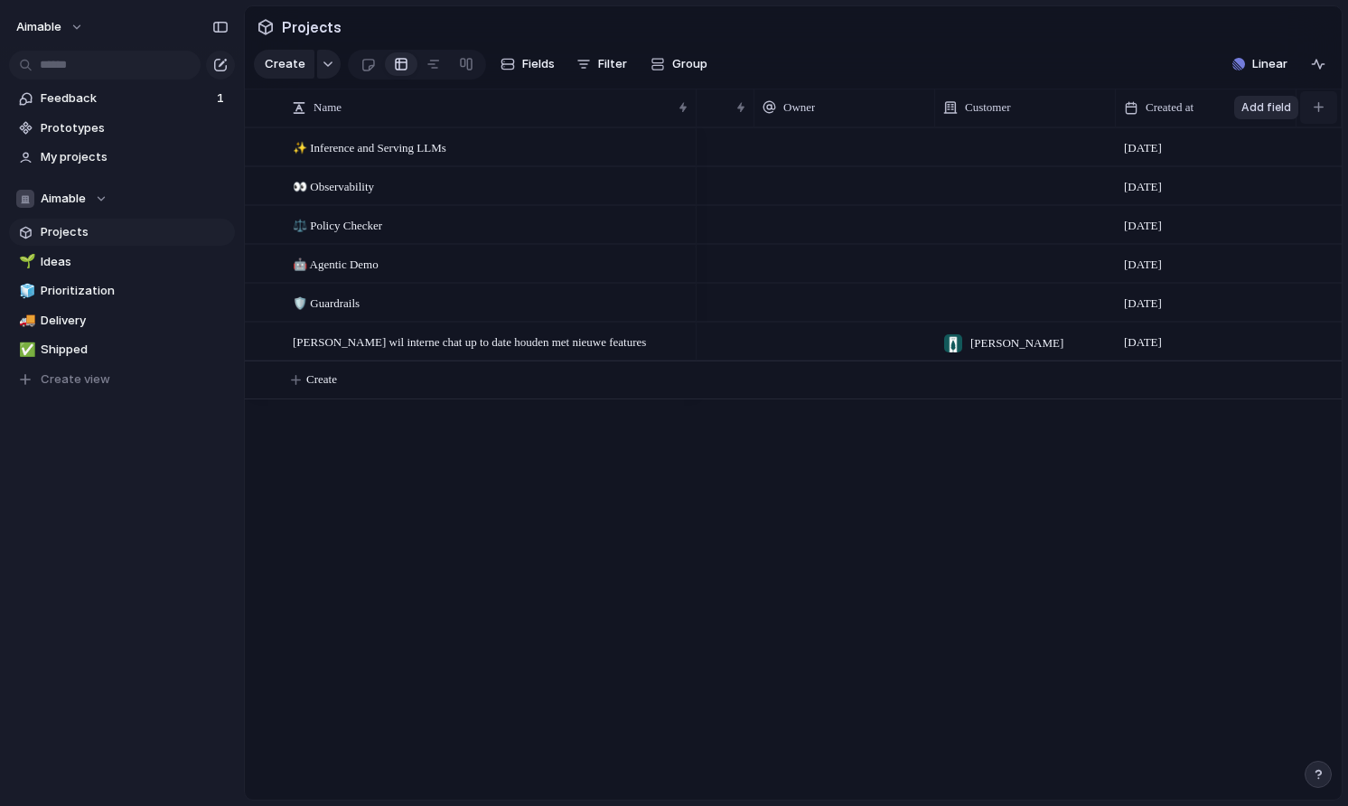
click at [1319, 101] on button "button" at bounding box center [1318, 107] width 37 height 33
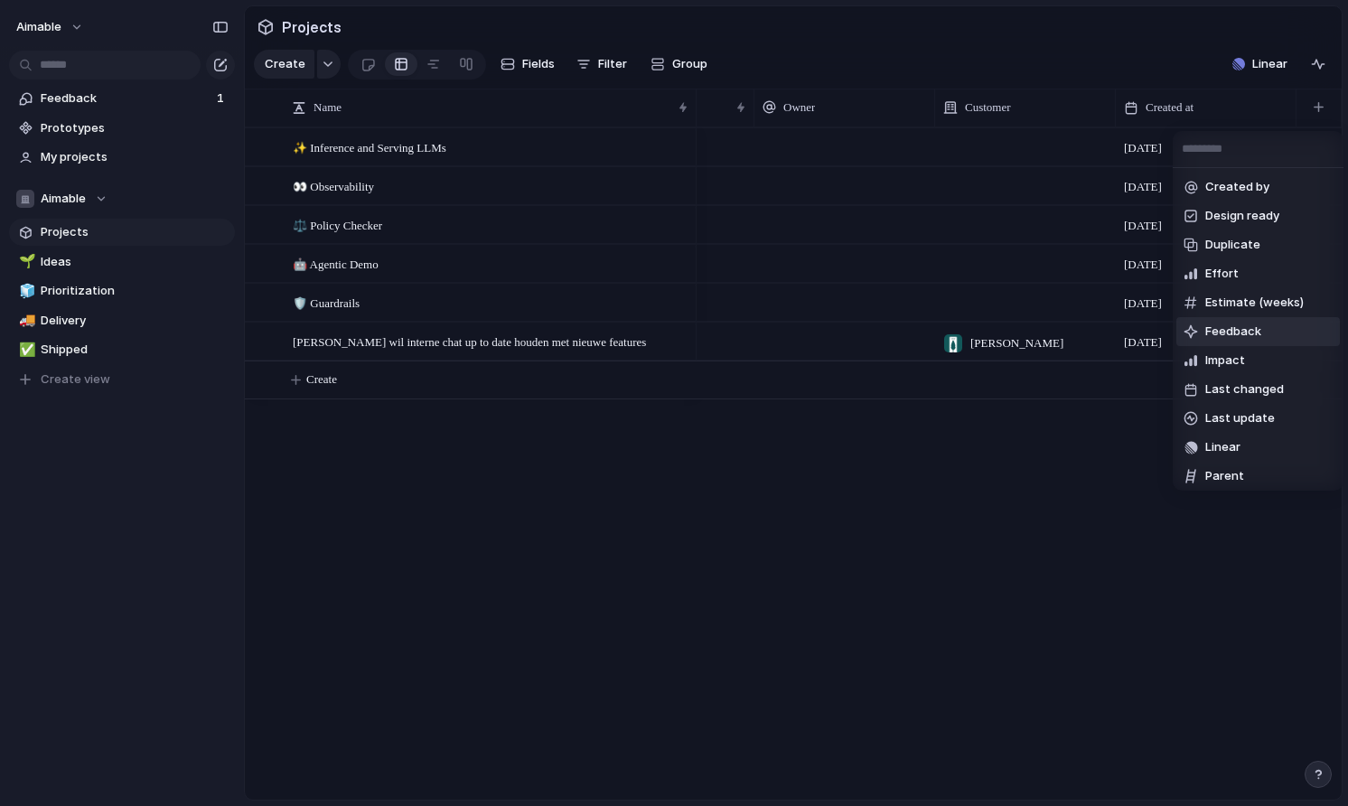
click at [1218, 328] on span "Feedback" at bounding box center [1233, 331] width 56 height 18
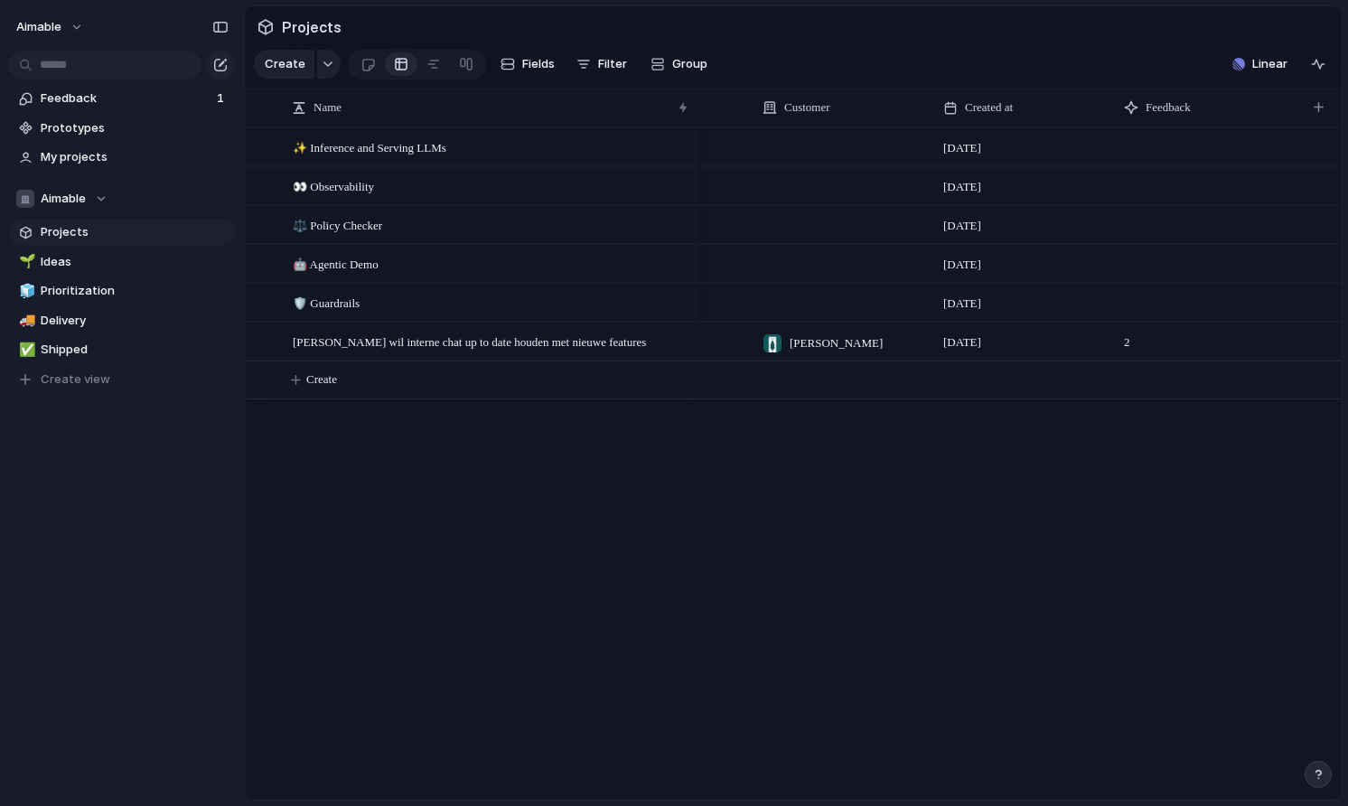
click at [1124, 342] on span "2" at bounding box center [1126, 337] width 21 height 28
click at [1133, 340] on span "2" at bounding box center [1126, 337] width 21 height 28
click at [1128, 340] on span "2" at bounding box center [1126, 337] width 21 height 28
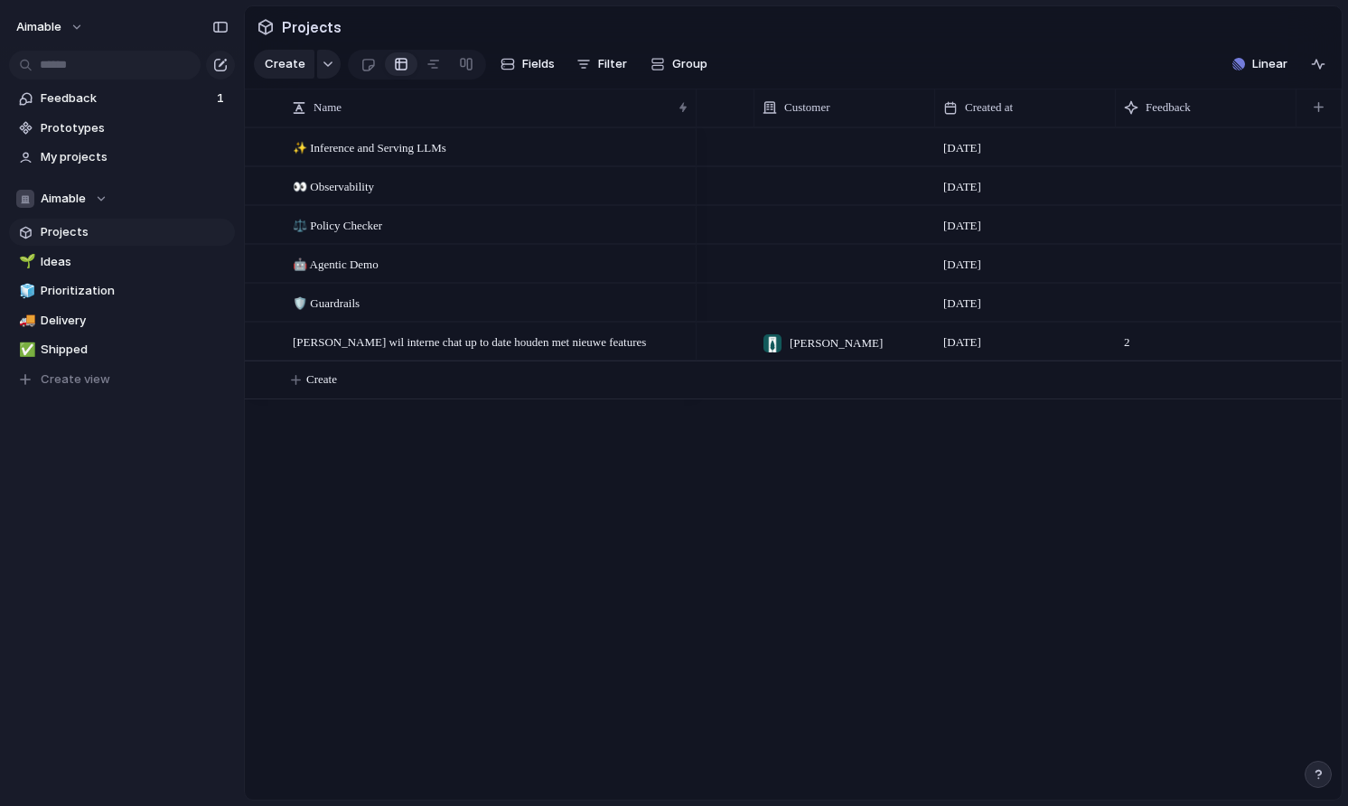
click at [1117, 339] on span "2" at bounding box center [1126, 337] width 21 height 28
click at [1116, 350] on div "2" at bounding box center [1205, 340] width 181 height 37
click at [1134, 347] on span "2" at bounding box center [1126, 337] width 21 height 28
click at [646, 331] on span "Van Lanschot wil interne chat up to date houden met nieuwe features" at bounding box center [469, 341] width 353 height 21
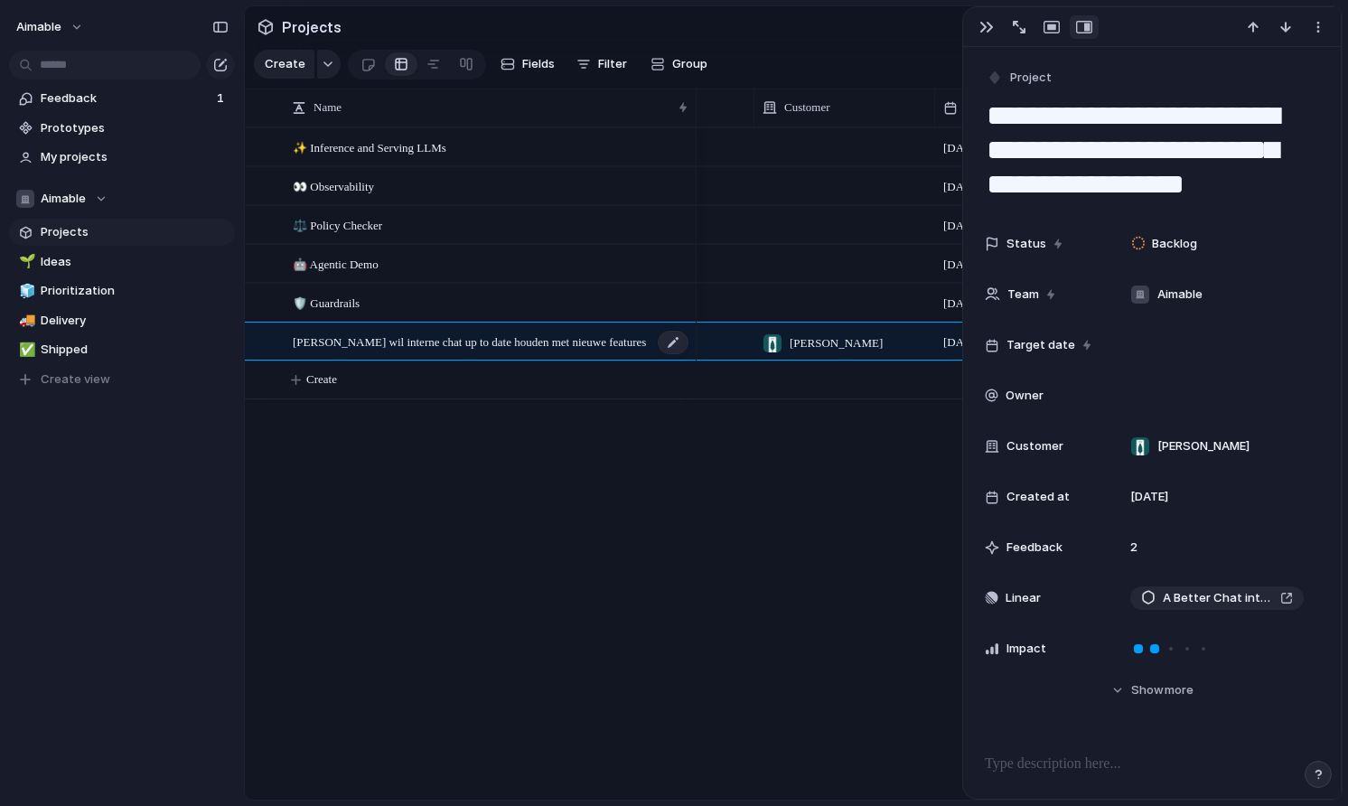
click at [619, 347] on span "Van Lanschot wil interne chat up to date houden met nieuwe features" at bounding box center [469, 341] width 353 height 21
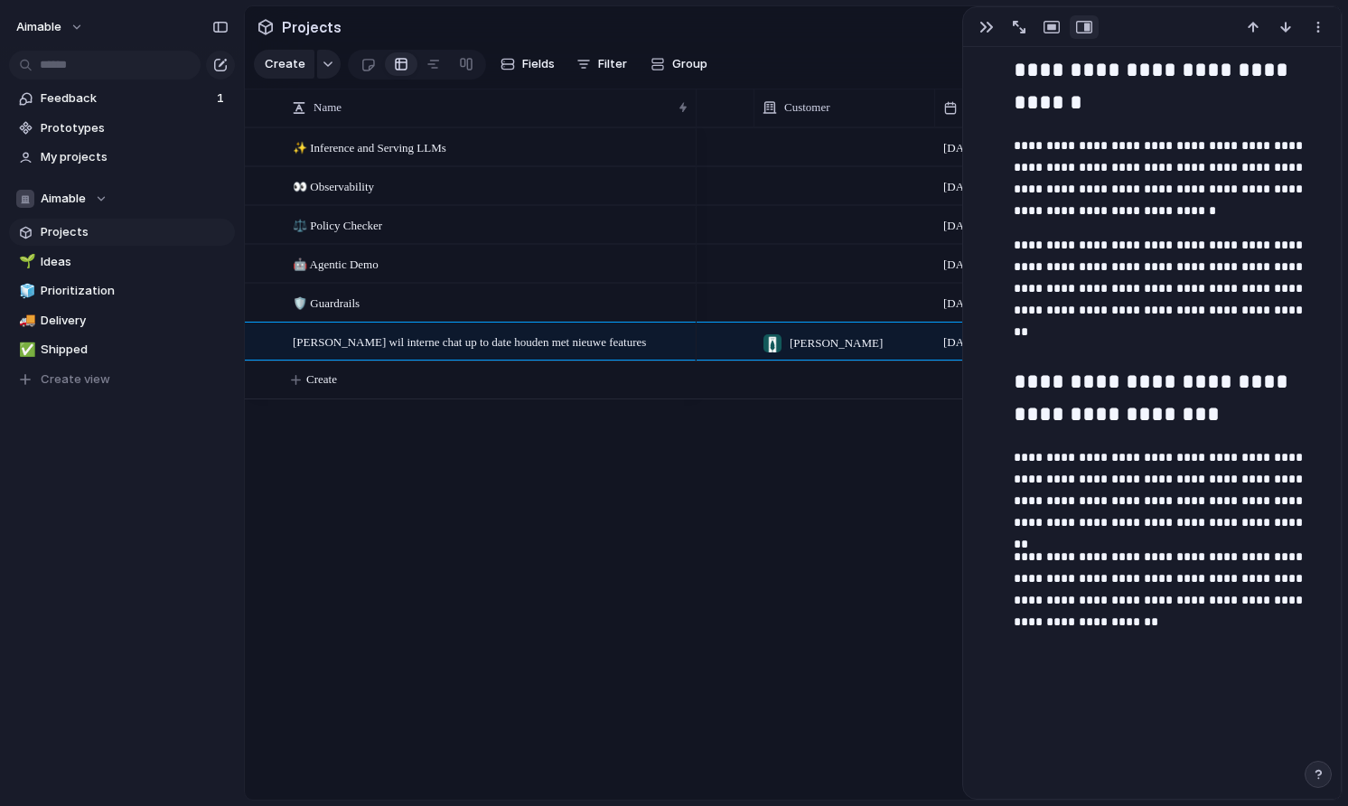
click at [935, 427] on div "29 August 2 October 5 September 2 October 26 September 2 October 15 August 2 Oc…" at bounding box center [1018, 463] width 645 height 672
click at [903, 441] on div "29 August 2 October 5 September 2 October 26 September 2 October 15 August 2 Oc…" at bounding box center [1018, 463] width 645 height 672
click at [990, 41] on div at bounding box center [1152, 27] width 378 height 40
click at [988, 29] on div "button" at bounding box center [986, 27] width 14 height 14
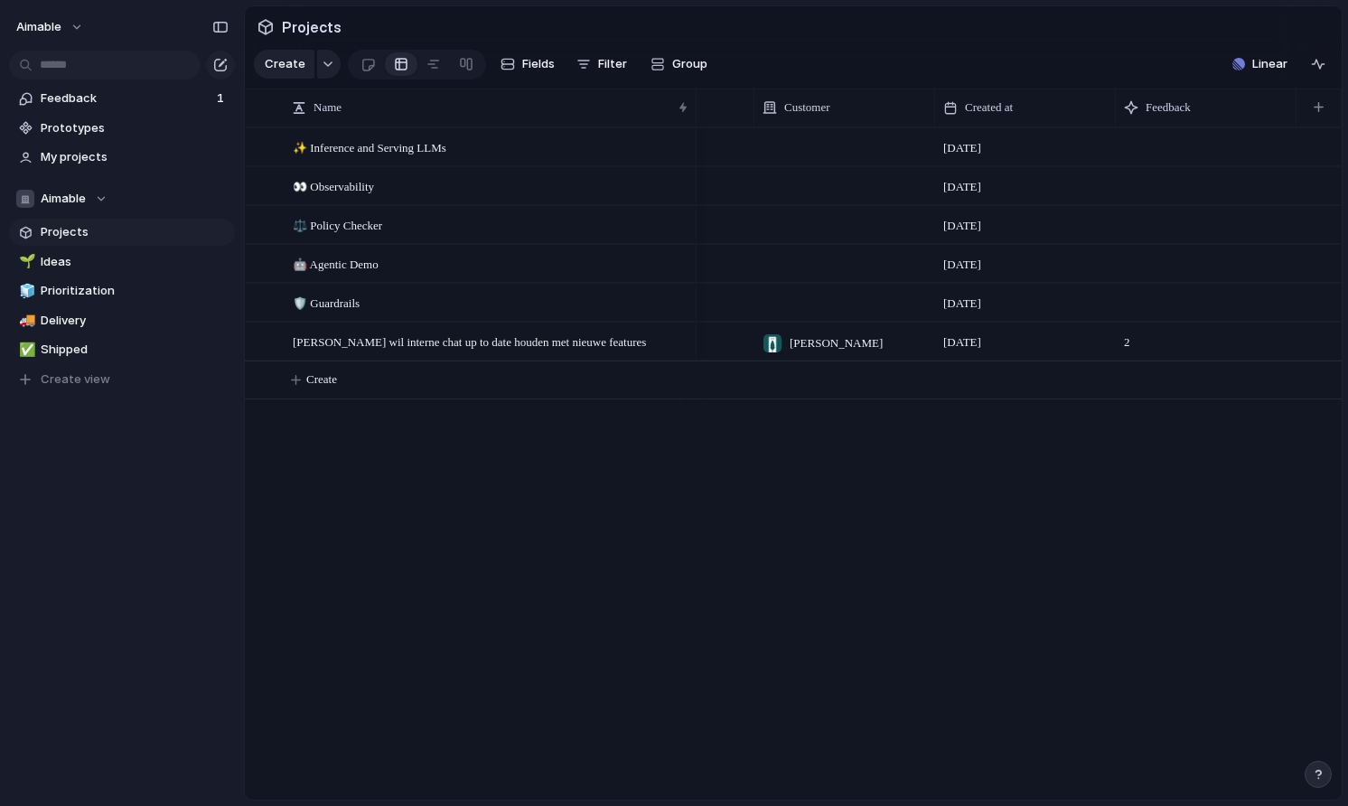
click at [1126, 341] on span "2" at bounding box center [1126, 337] width 21 height 28
click at [1323, 104] on button "button" at bounding box center [1318, 107] width 37 height 33
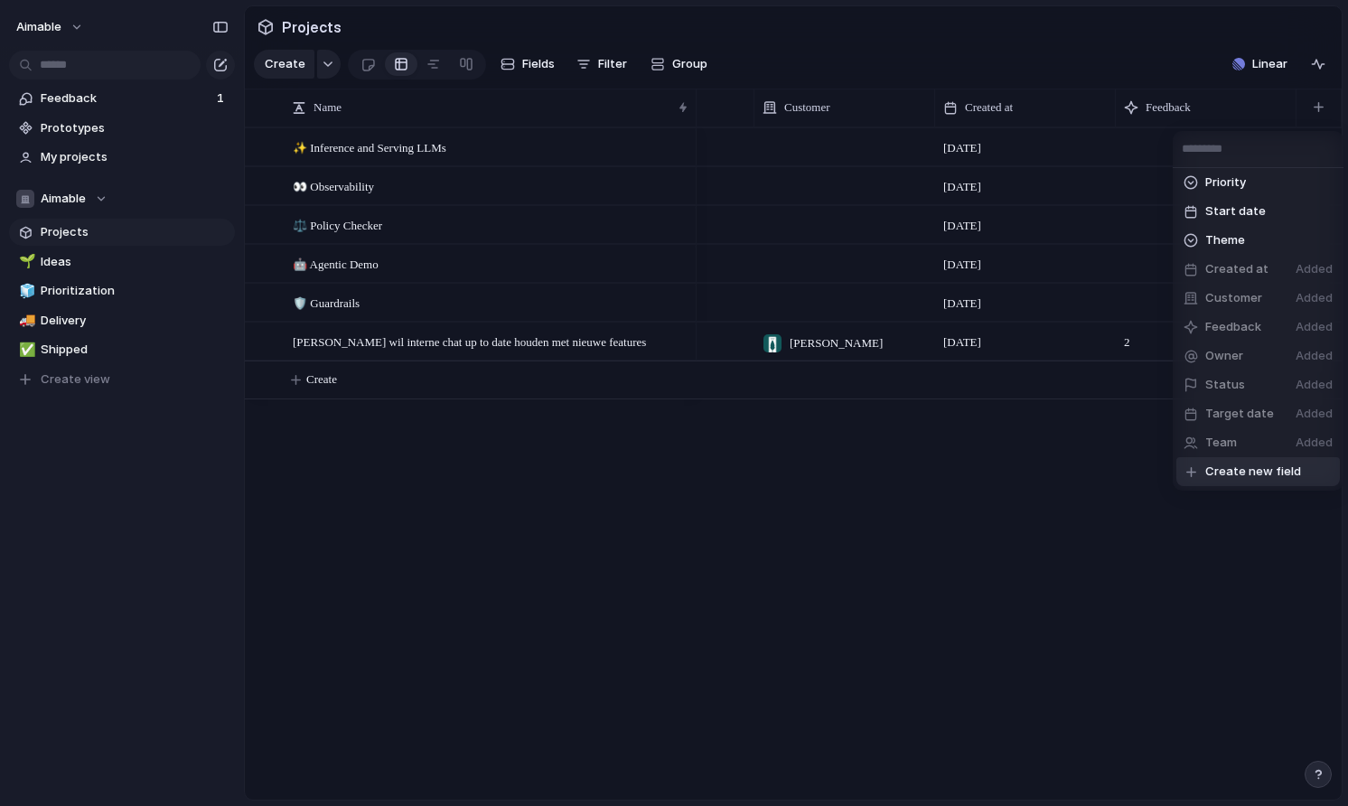
click at [1227, 472] on span "Create new field" at bounding box center [1253, 471] width 96 height 18
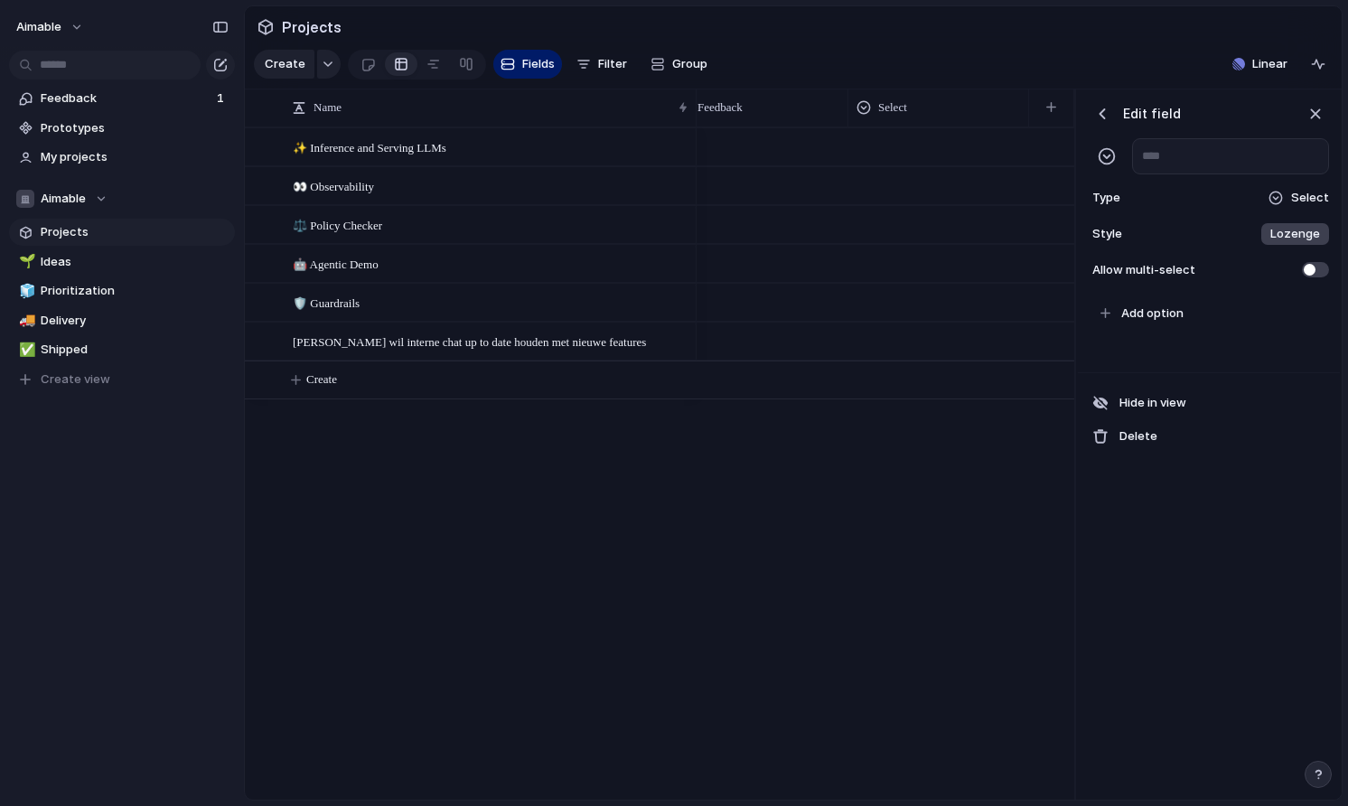
click at [1304, 197] on span "Select" at bounding box center [1310, 198] width 38 height 18
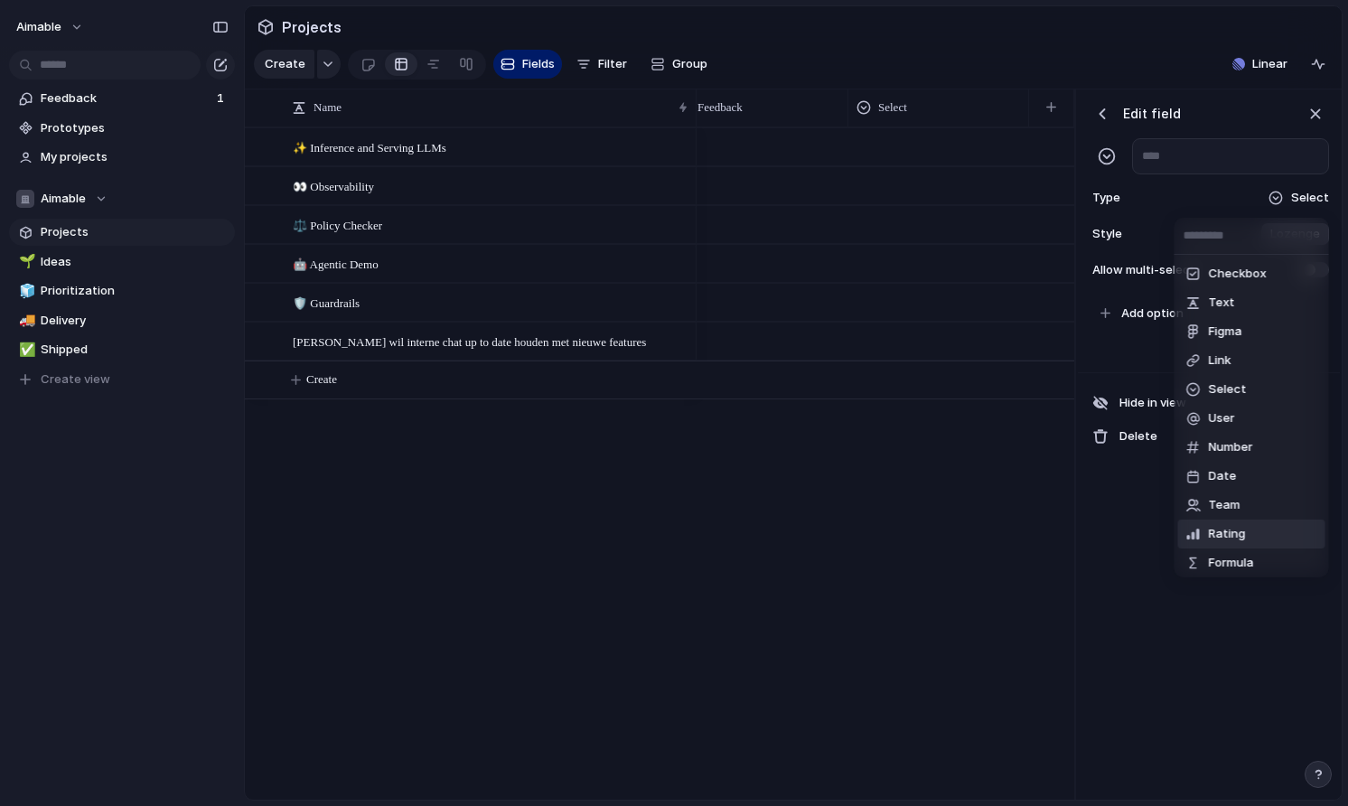
click at [1238, 536] on span "Rating" at bounding box center [1226, 534] width 37 height 18
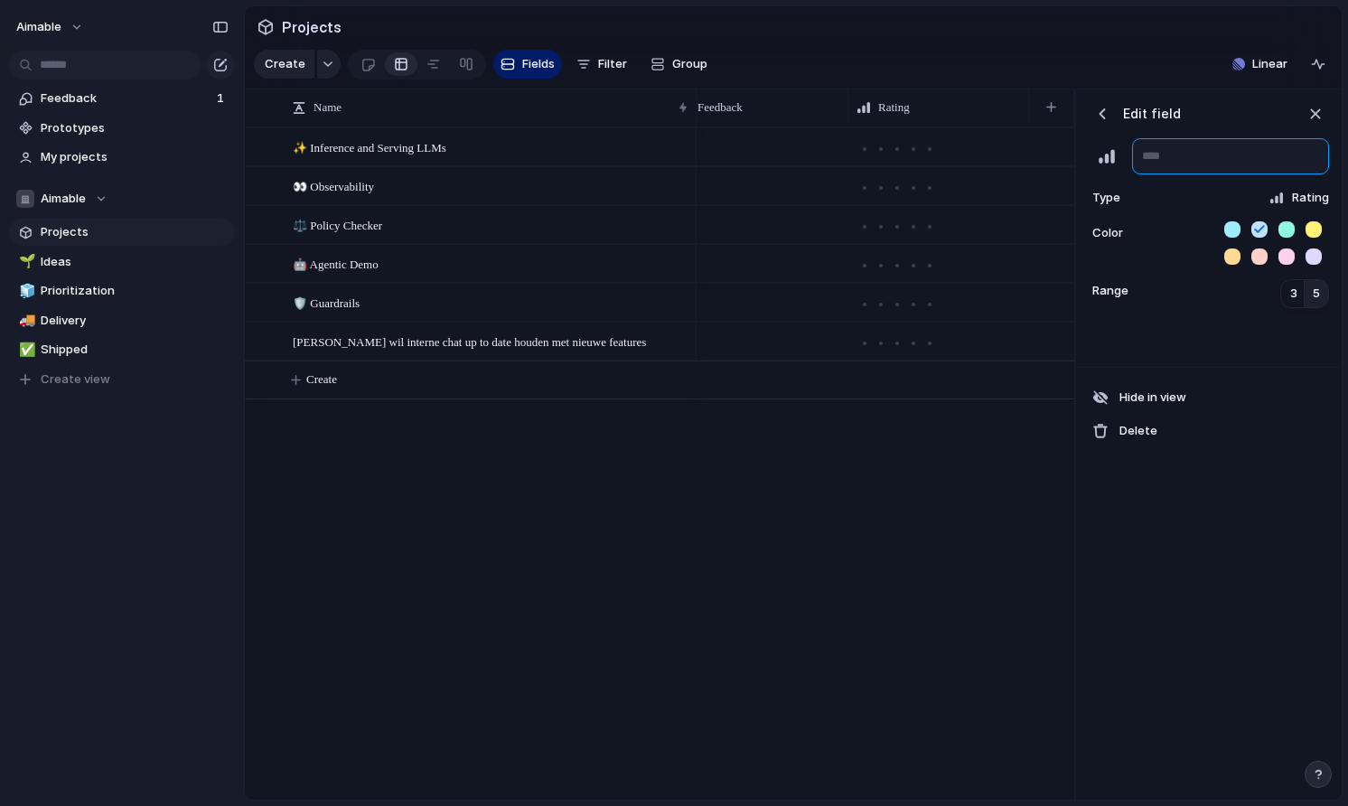
click at [1163, 147] on input "text" at bounding box center [1230, 156] width 197 height 36
click at [1285, 303] on button "3" at bounding box center [1292, 293] width 25 height 29
click at [1219, 157] on input "text" at bounding box center [1230, 156] width 197 height 36
type input "**********"
click at [1182, 618] on div "**********" at bounding box center [1209, 444] width 262 height 711
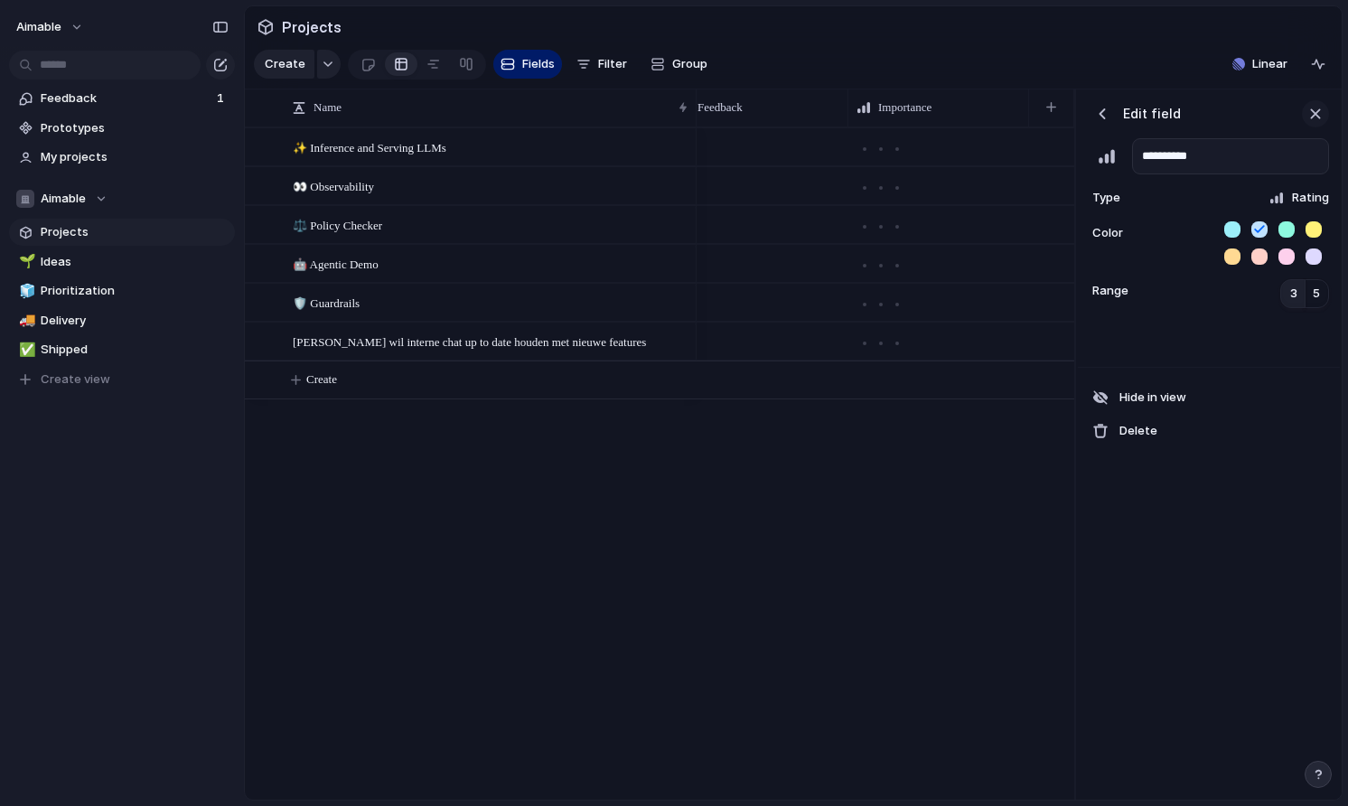
click at [1314, 114] on div "button" at bounding box center [1315, 114] width 20 height 20
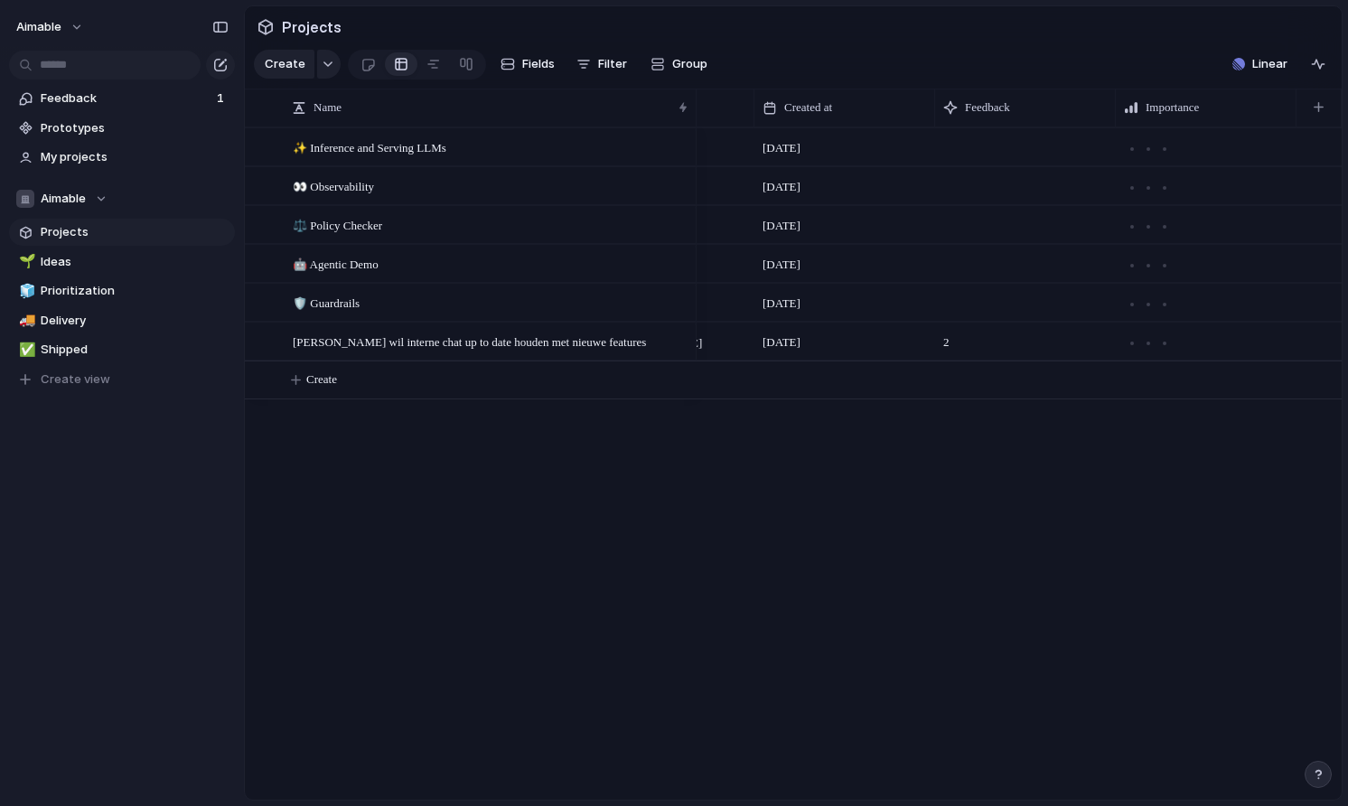
scroll to position [0, 846]
click at [79, 285] on span "Prioritization" at bounding box center [135, 291] width 188 height 18
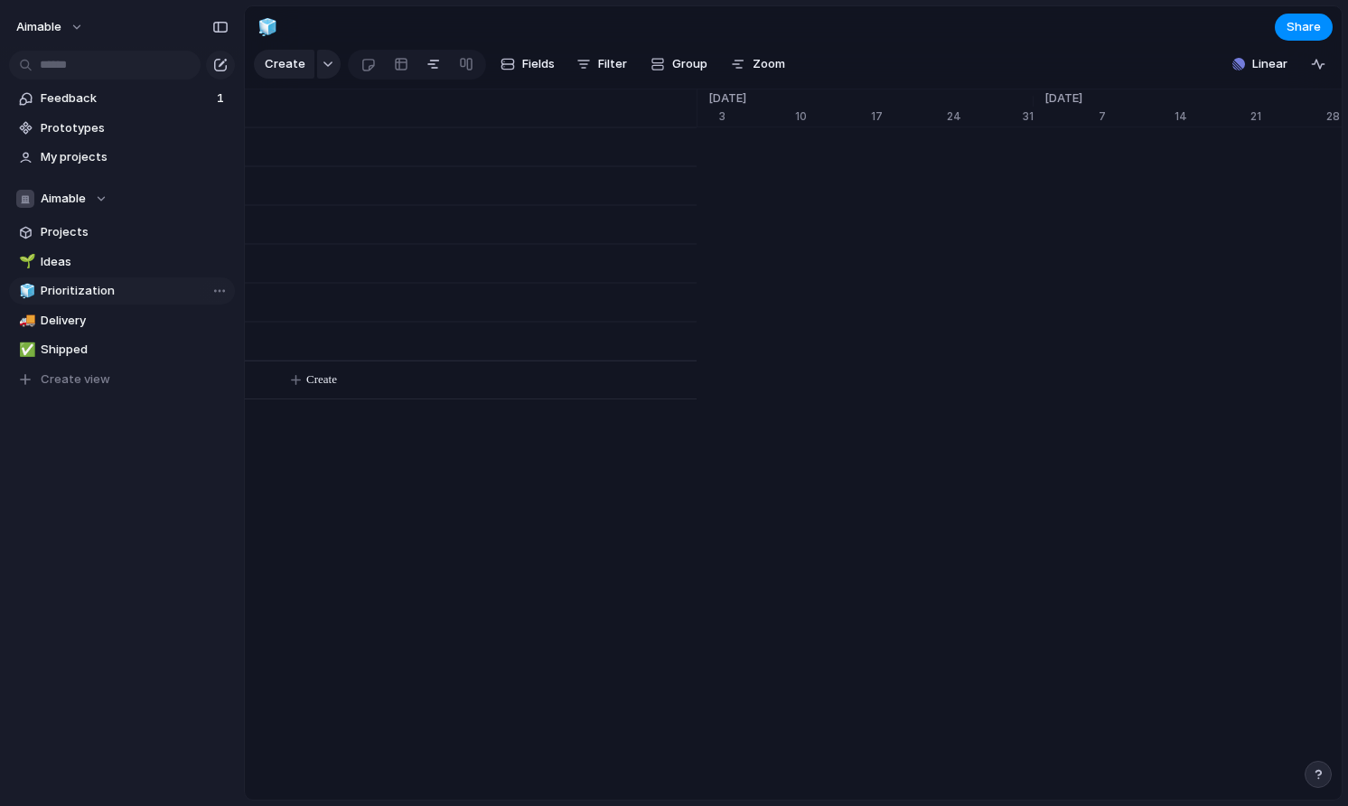
scroll to position [0, 11568]
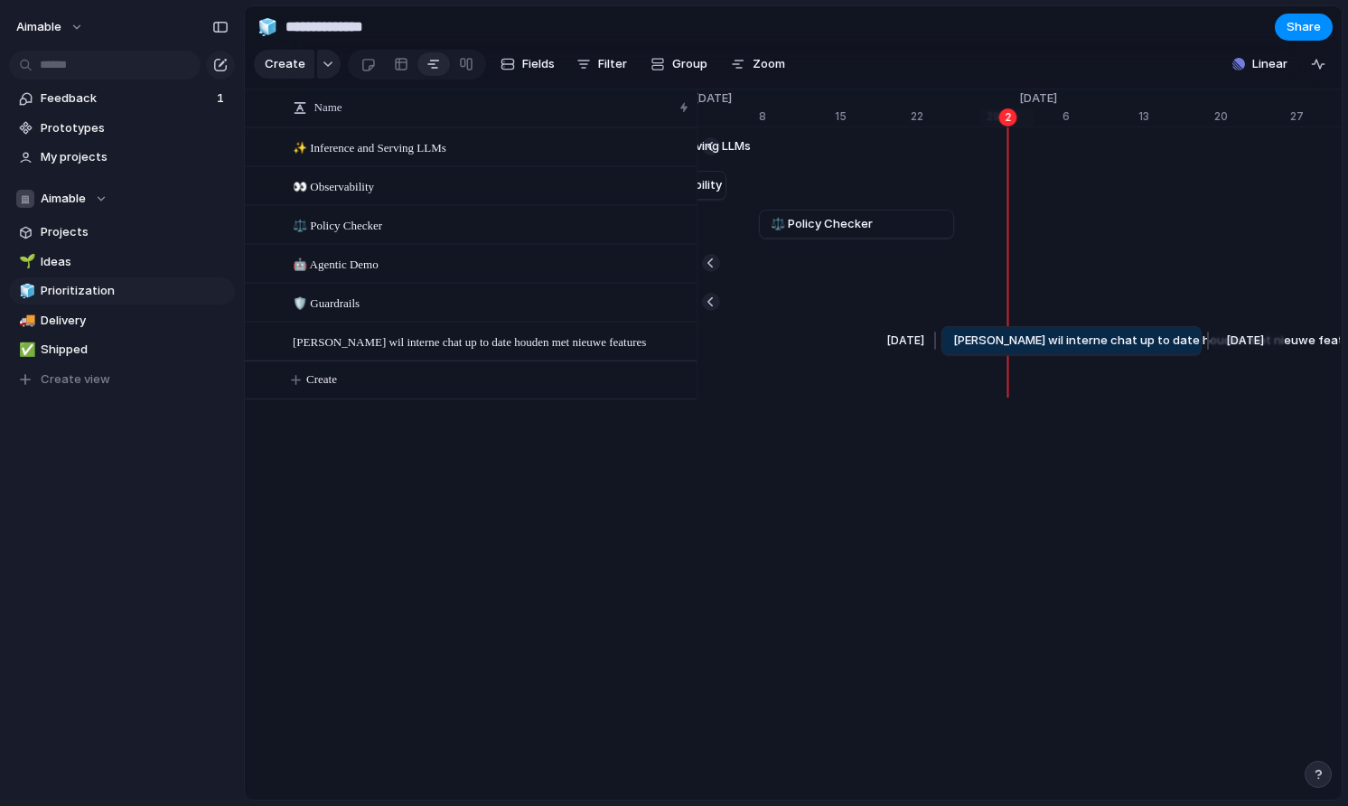
drag, startPoint x: 1102, startPoint y: 341, endPoint x: 1002, endPoint y: 349, distance: 100.6
click at [1002, 349] on span "Van Lanschot wil interne chat up to date houden met nieuwe features" at bounding box center [1160, 340] width 415 height 18
click at [997, 346] on span "Van Lanschot wil interne chat up to date houden met nieuwe features" at bounding box center [1151, 340] width 415 height 18
click at [997, 334] on span "Van Lanschot wil interne chat up to date houden met nieuwe features" at bounding box center [1151, 340] width 415 height 18
click at [143, 328] on span "Delivery" at bounding box center [135, 321] width 188 height 18
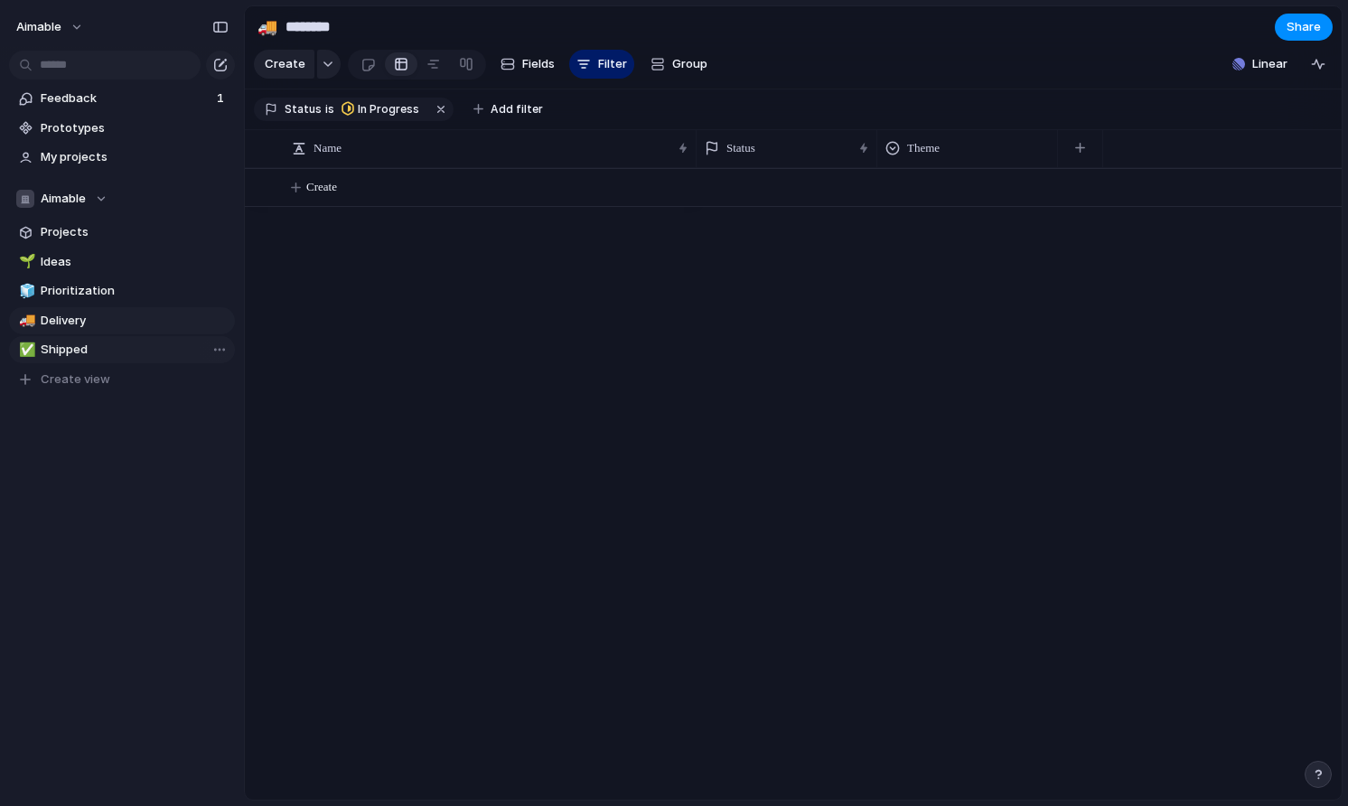
click at [126, 358] on span "Shipped" at bounding box center [135, 350] width 188 height 18
type input "*******"
click at [98, 245] on section "Aimable Projects 🌱 Ideas 🧊 Prioritization 🚚 Delivery ✅ Shipped To pick up a dra…" at bounding box center [122, 282] width 244 height 222
click at [100, 235] on span "Projects" at bounding box center [135, 232] width 188 height 18
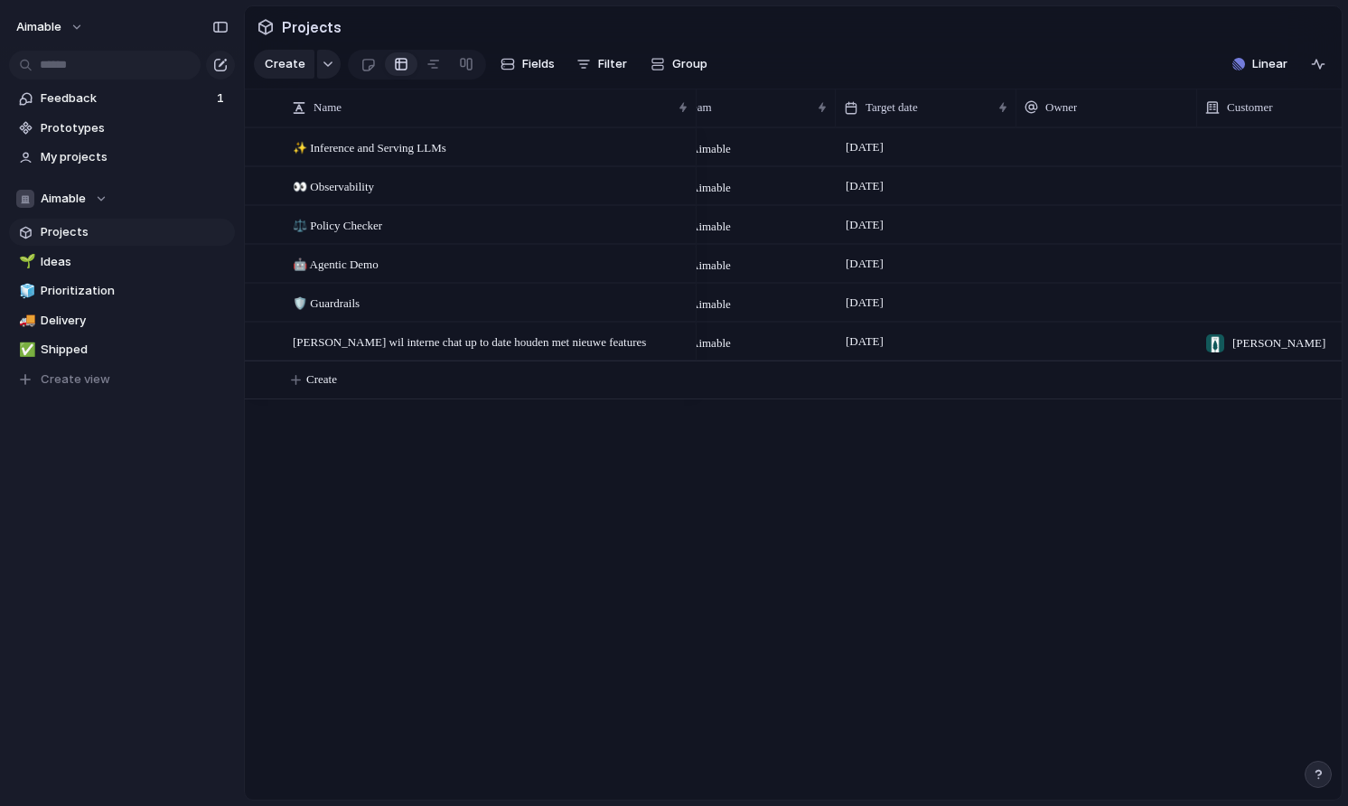
scroll to position [0, 254]
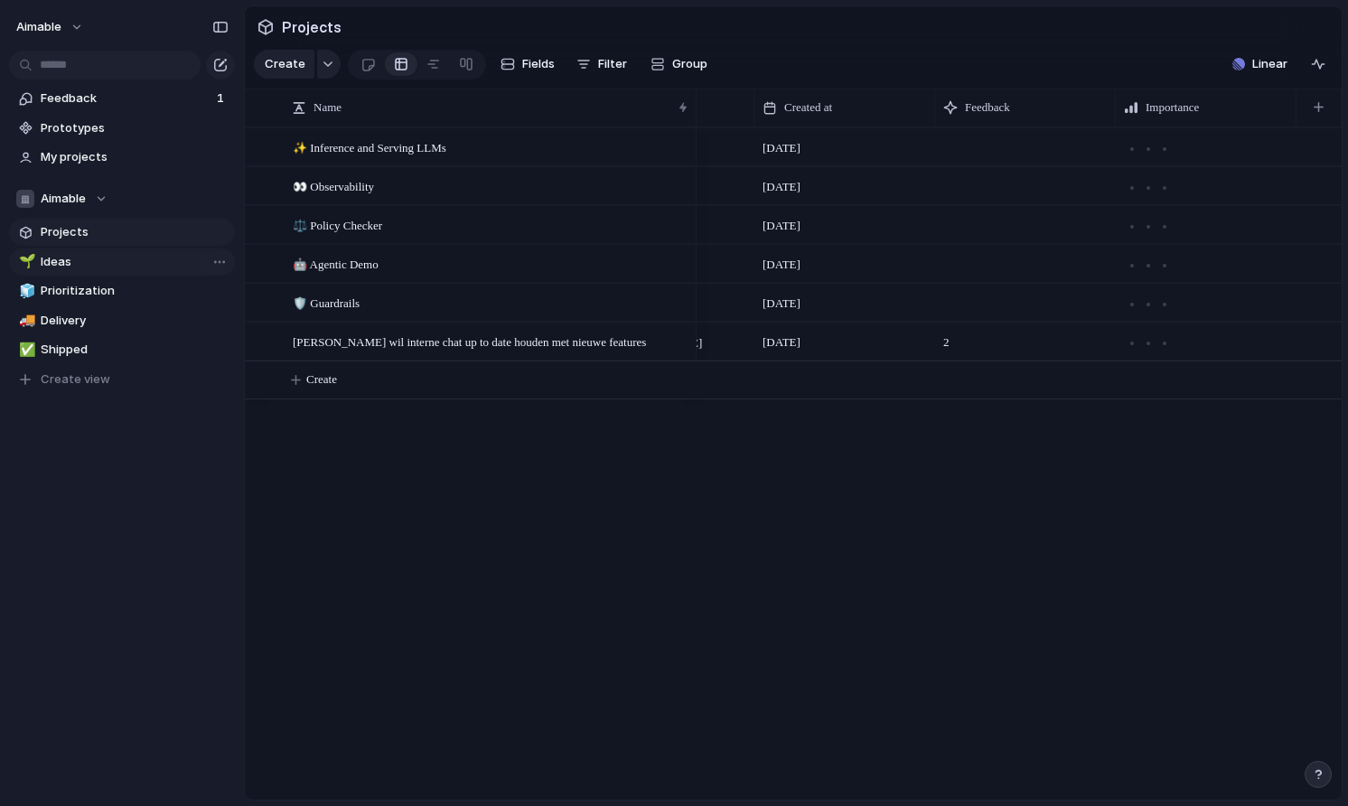
click at [101, 266] on span "Ideas" at bounding box center [135, 262] width 188 height 18
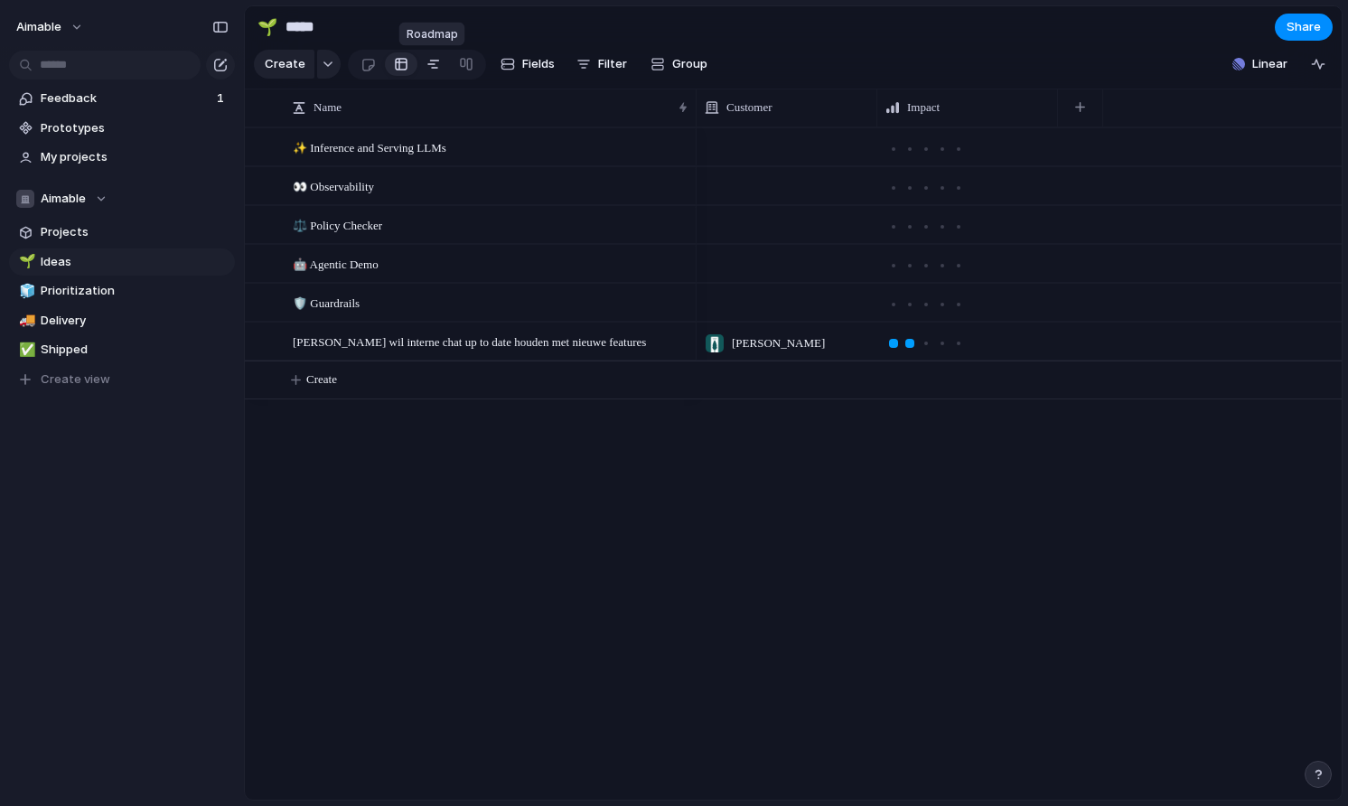
click at [433, 73] on div at bounding box center [433, 64] width 14 height 29
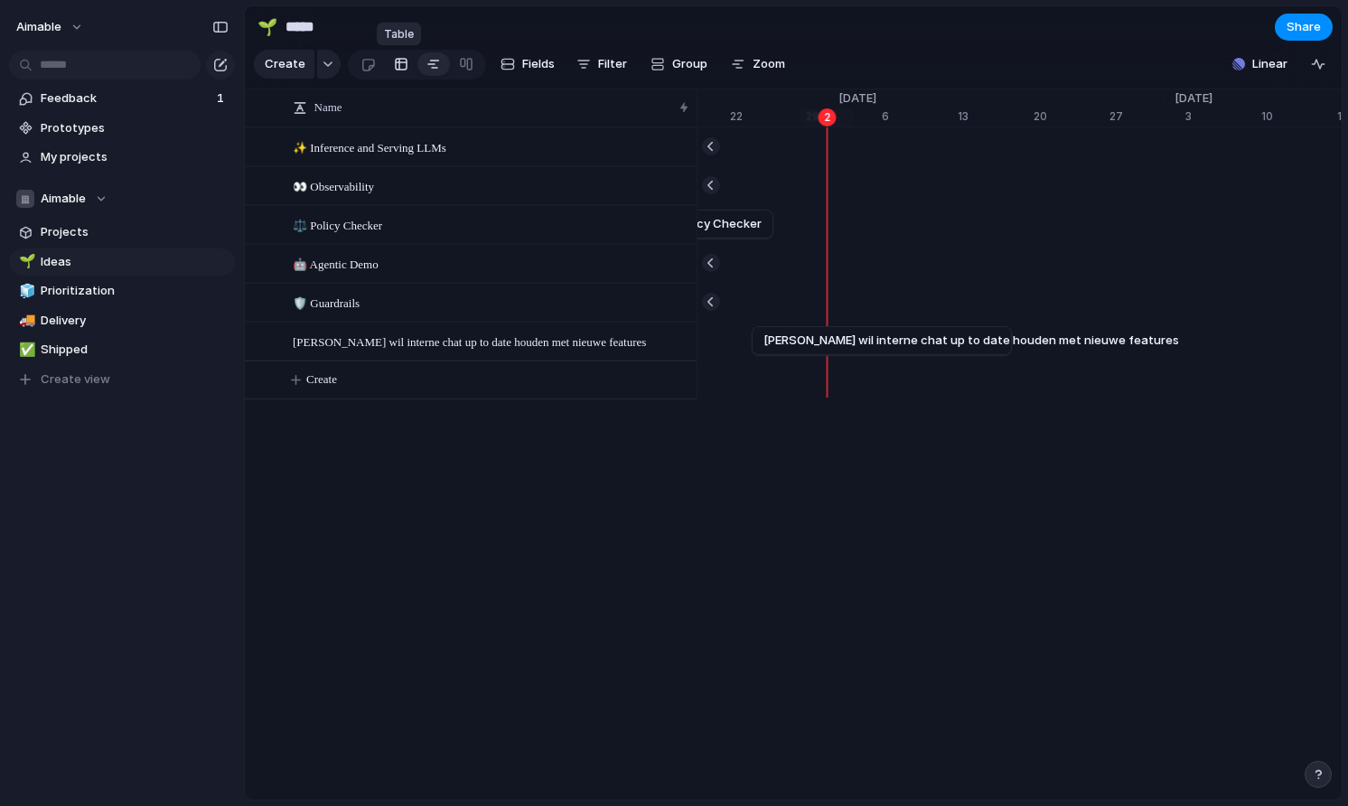
click at [403, 72] on div at bounding box center [401, 64] width 14 height 29
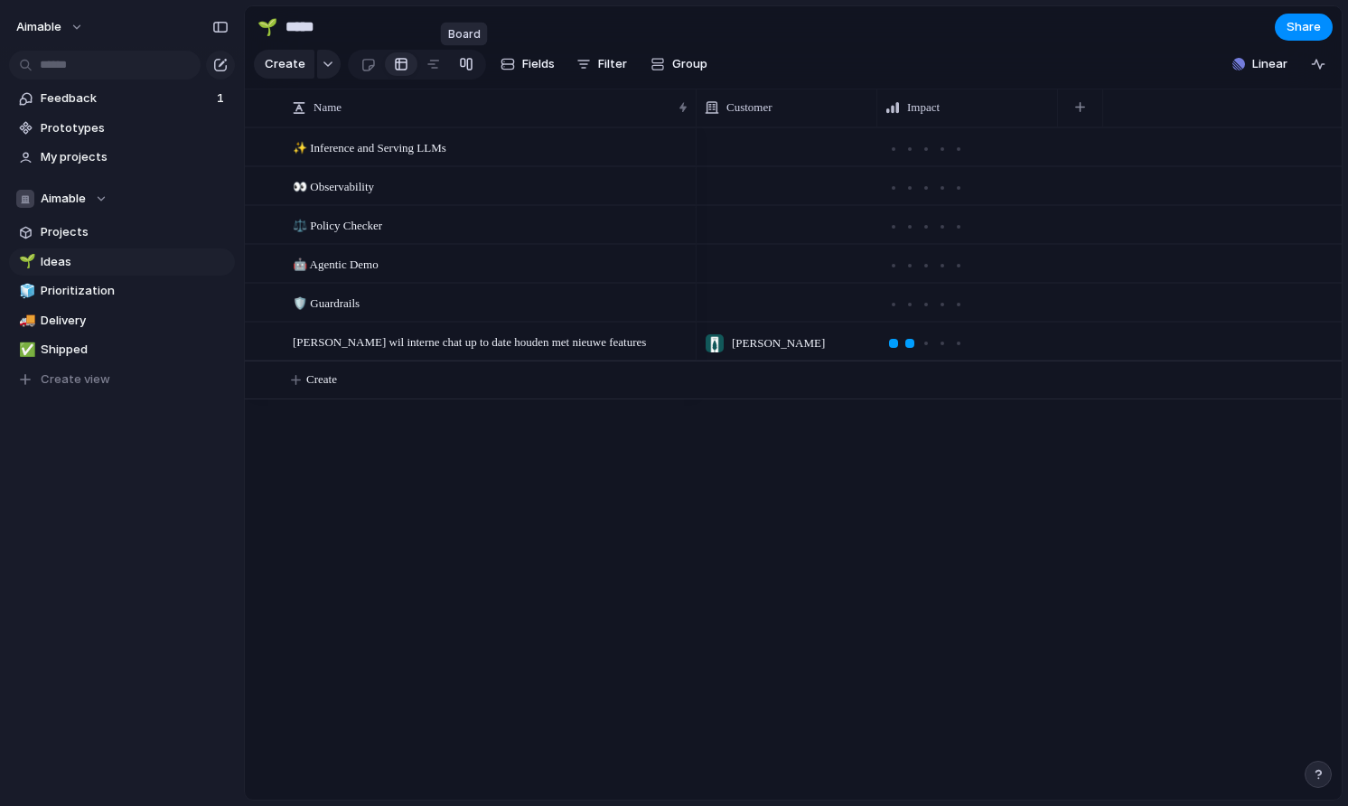
click at [468, 60] on div at bounding box center [466, 64] width 14 height 29
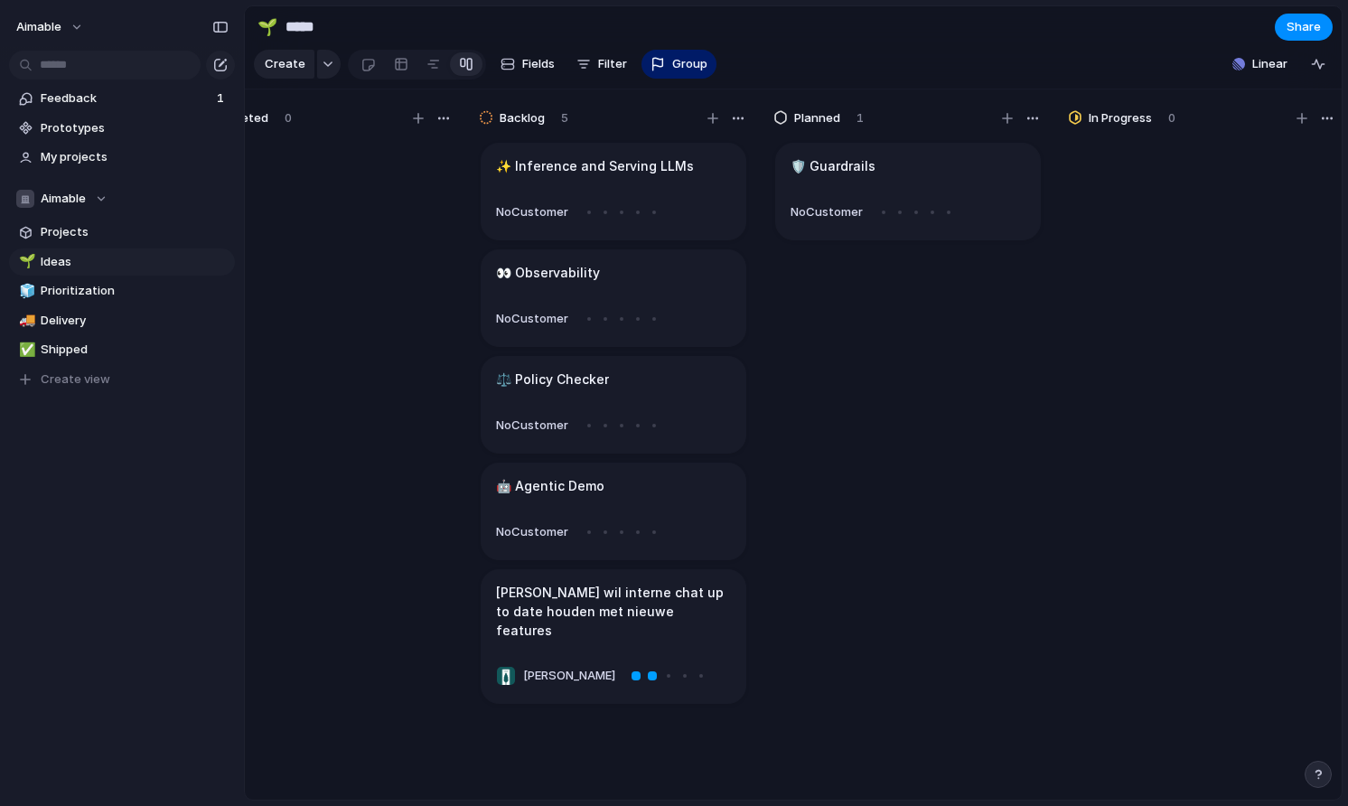
click at [1309, 771] on button "button" at bounding box center [1317, 773] width 27 height 27
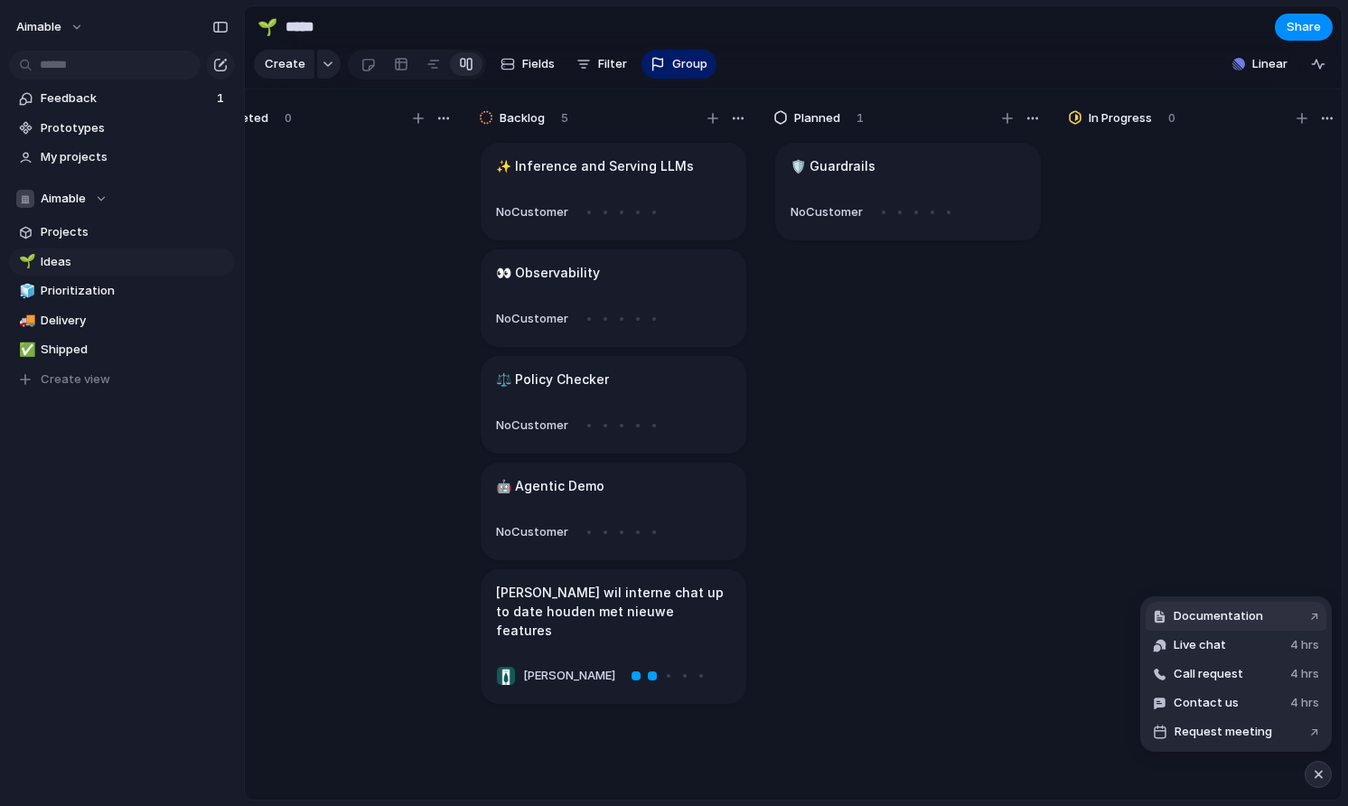
click at [1247, 615] on span "Documentation" at bounding box center [1217, 616] width 89 height 18
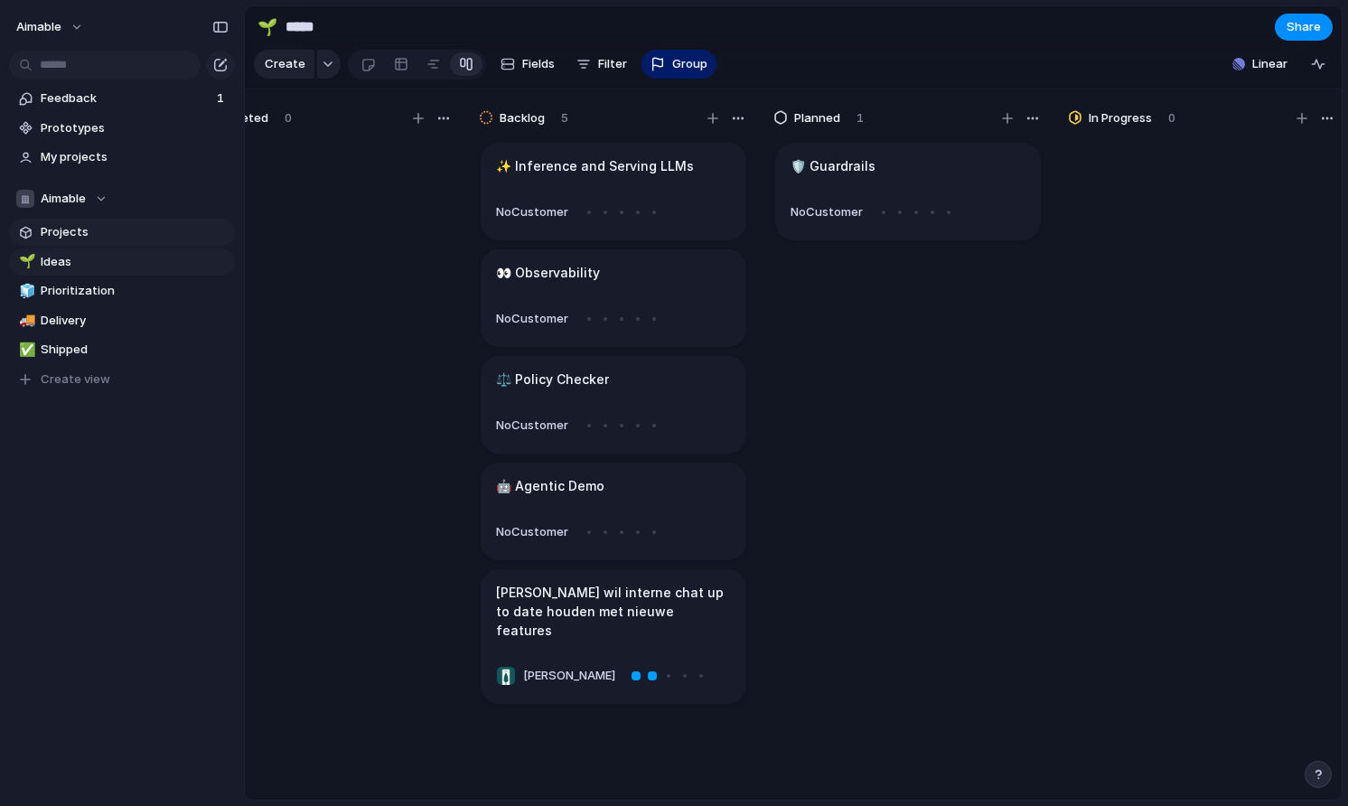
click at [78, 239] on span "Projects" at bounding box center [135, 232] width 188 height 18
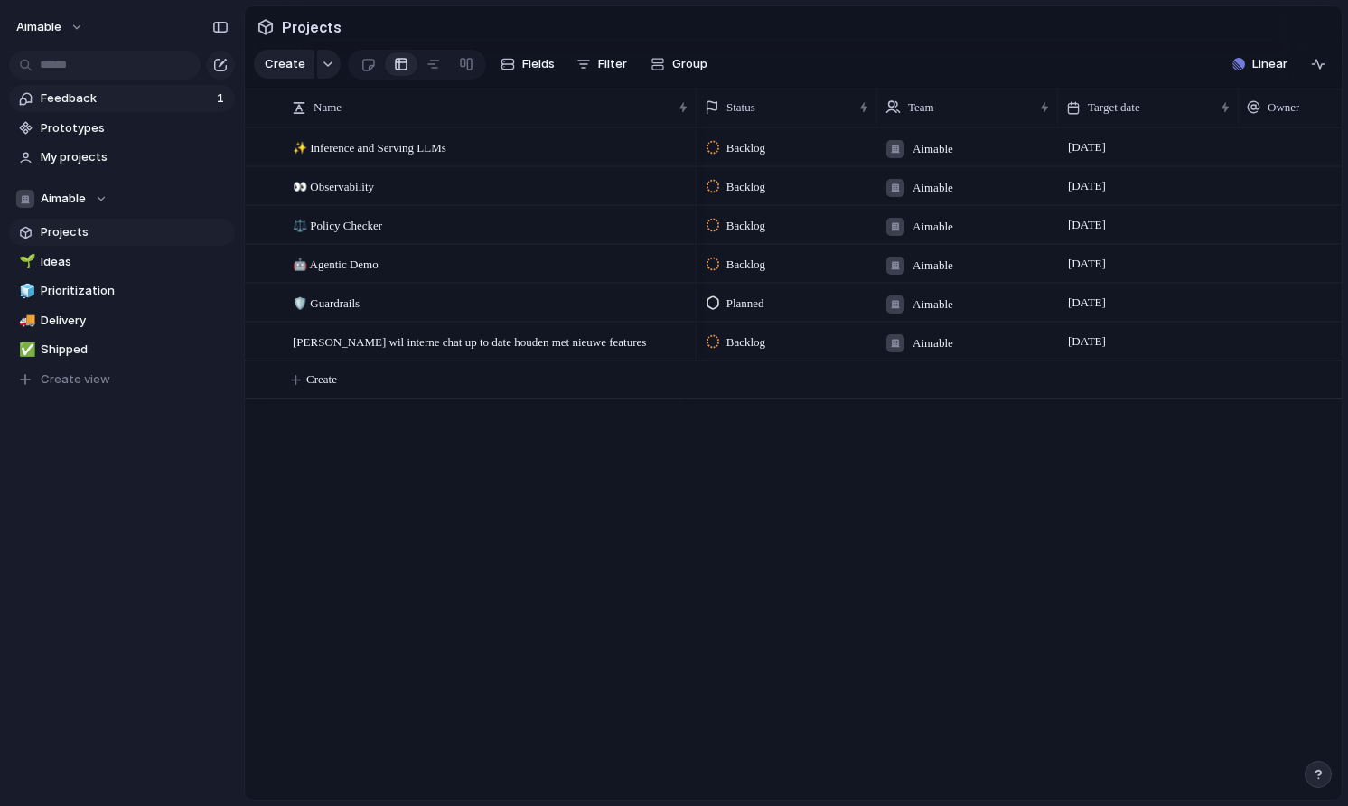
click at [96, 106] on span "Feedback" at bounding box center [126, 98] width 171 height 18
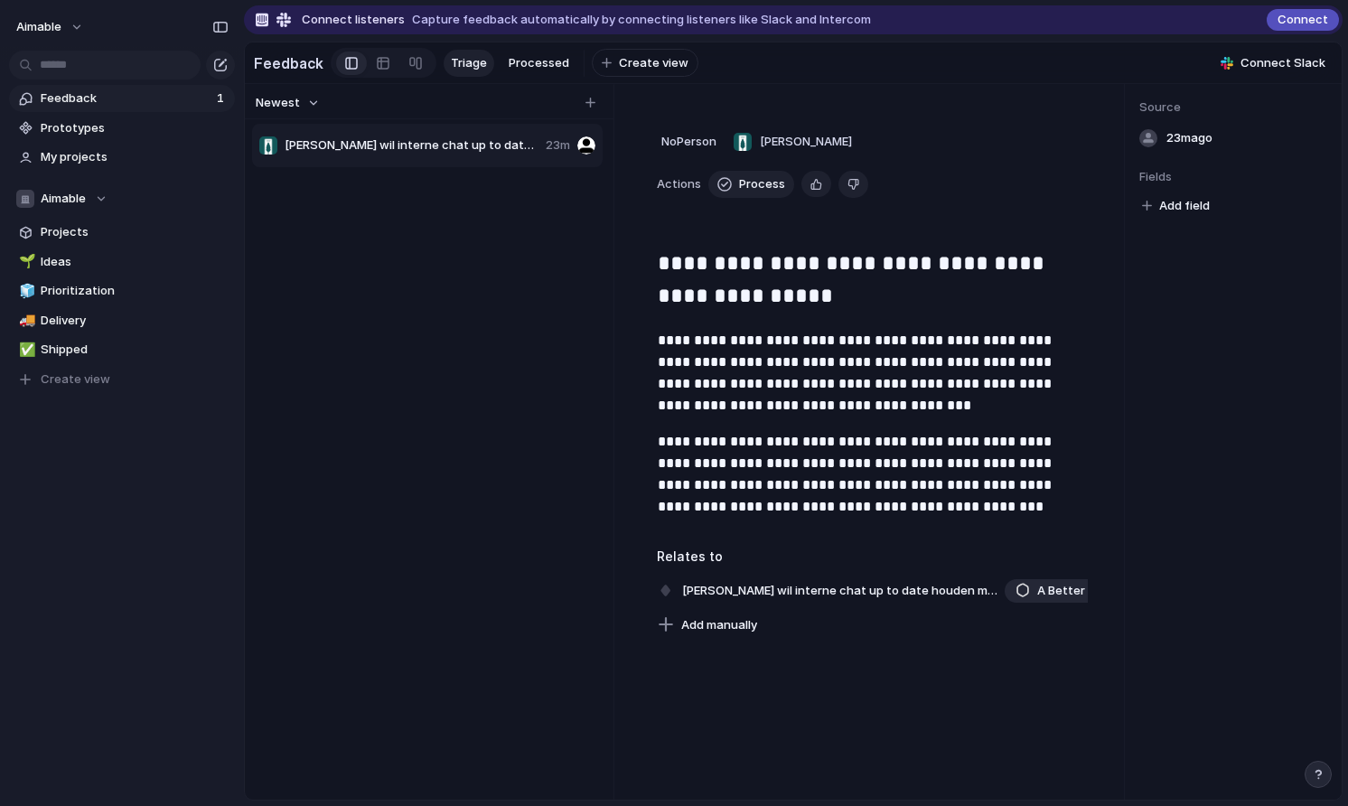
scroll to position [191, 0]
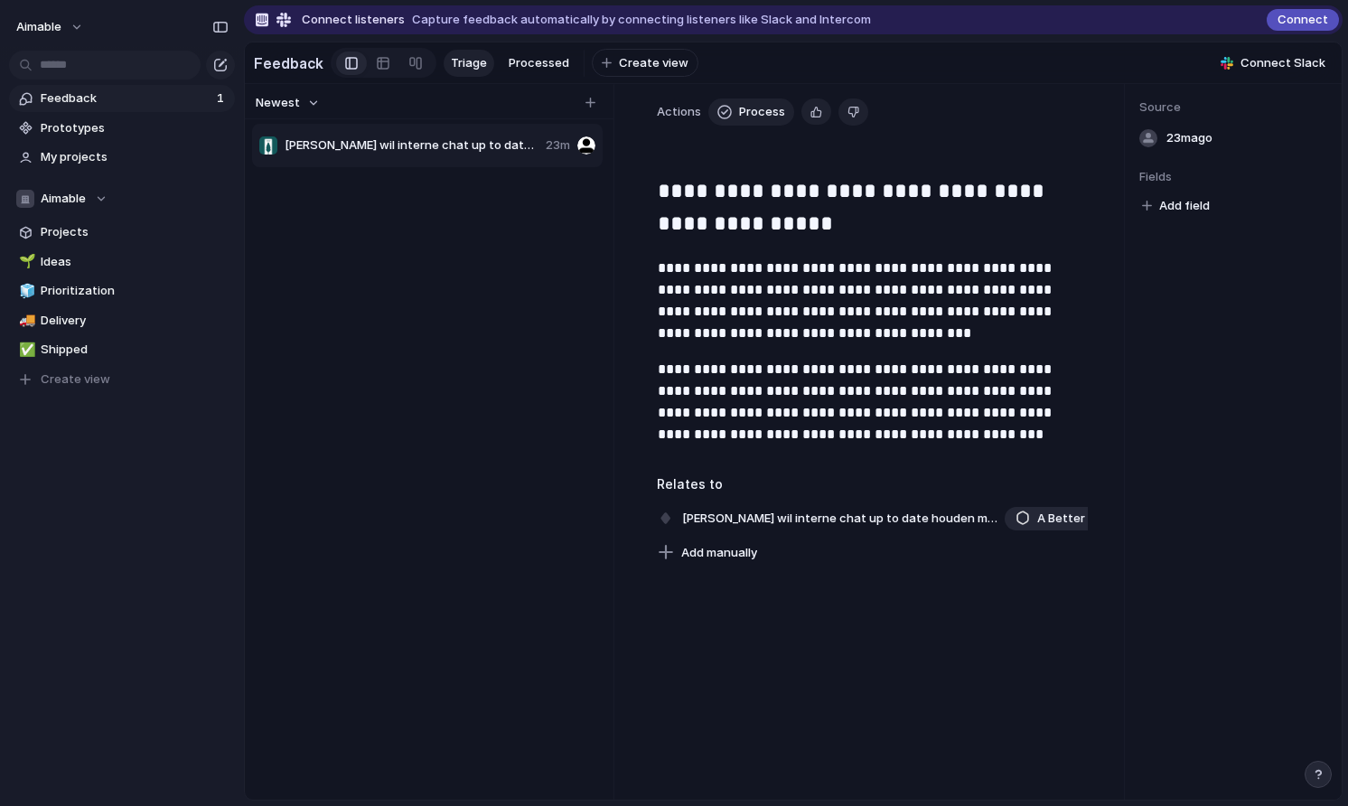
click at [752, 330] on p "**********" at bounding box center [873, 300] width 430 height 87
click at [476, 173] on div "Van Lanschot wil interne chat up to date houden met nieuwe features 23m" at bounding box center [429, 476] width 354 height 709
click at [414, 139] on span "Van Lanschot wil interne chat up to date houden met nieuwe features" at bounding box center [412, 145] width 254 height 18
